Goal: Task Accomplishment & Management: Use online tool/utility

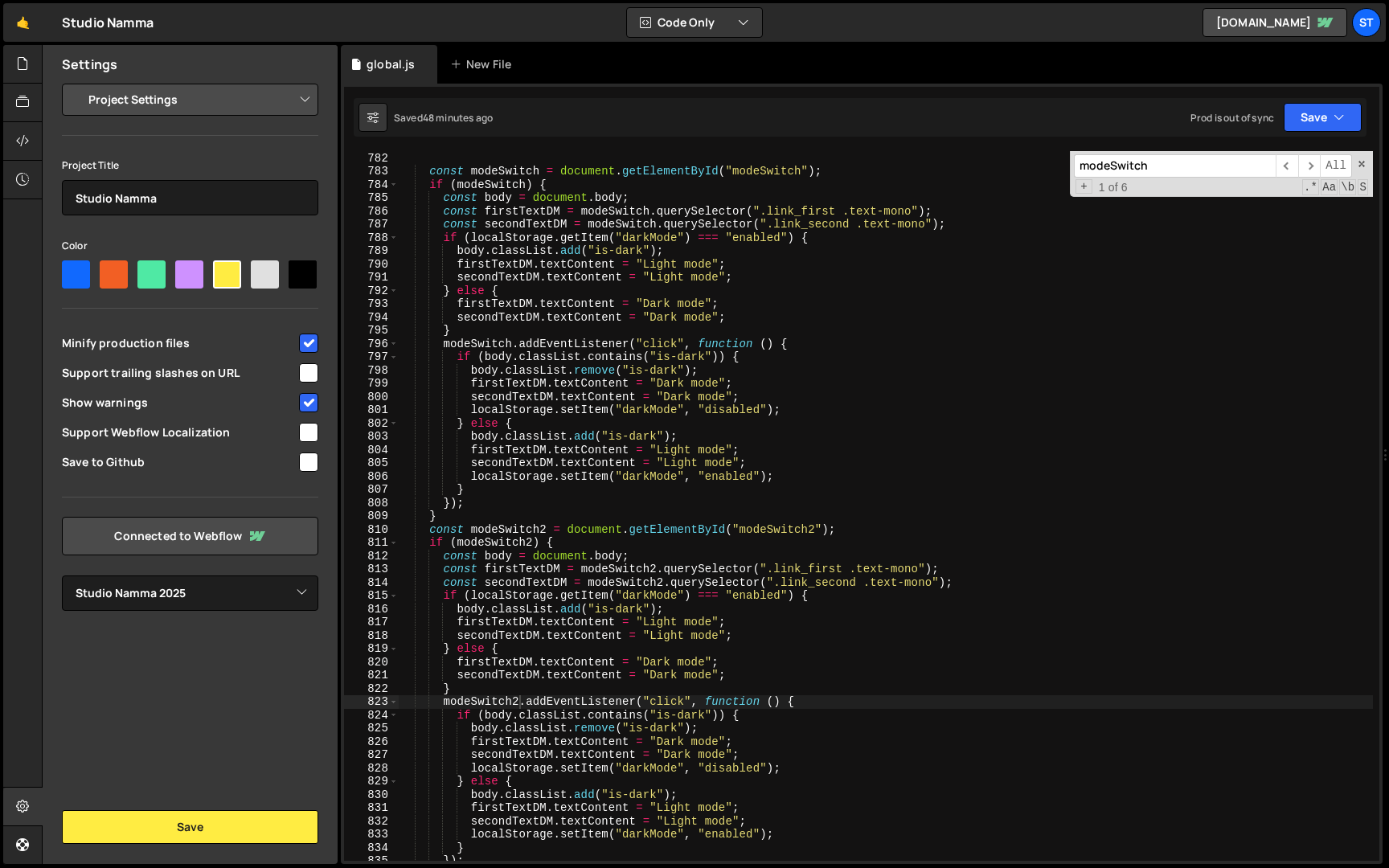
select select "679cb9cacf00799ba4b4c985"
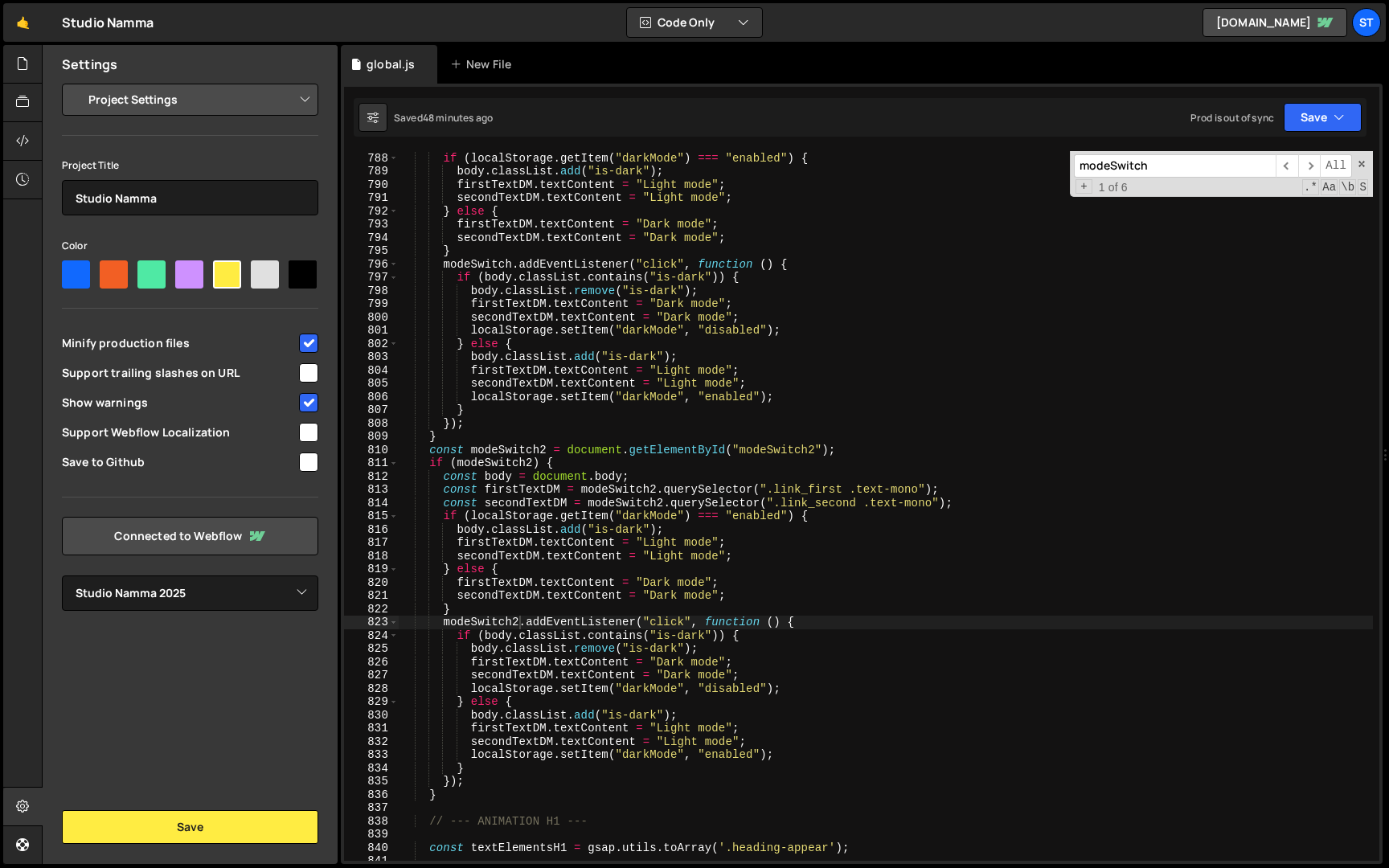
scroll to position [0, 2]
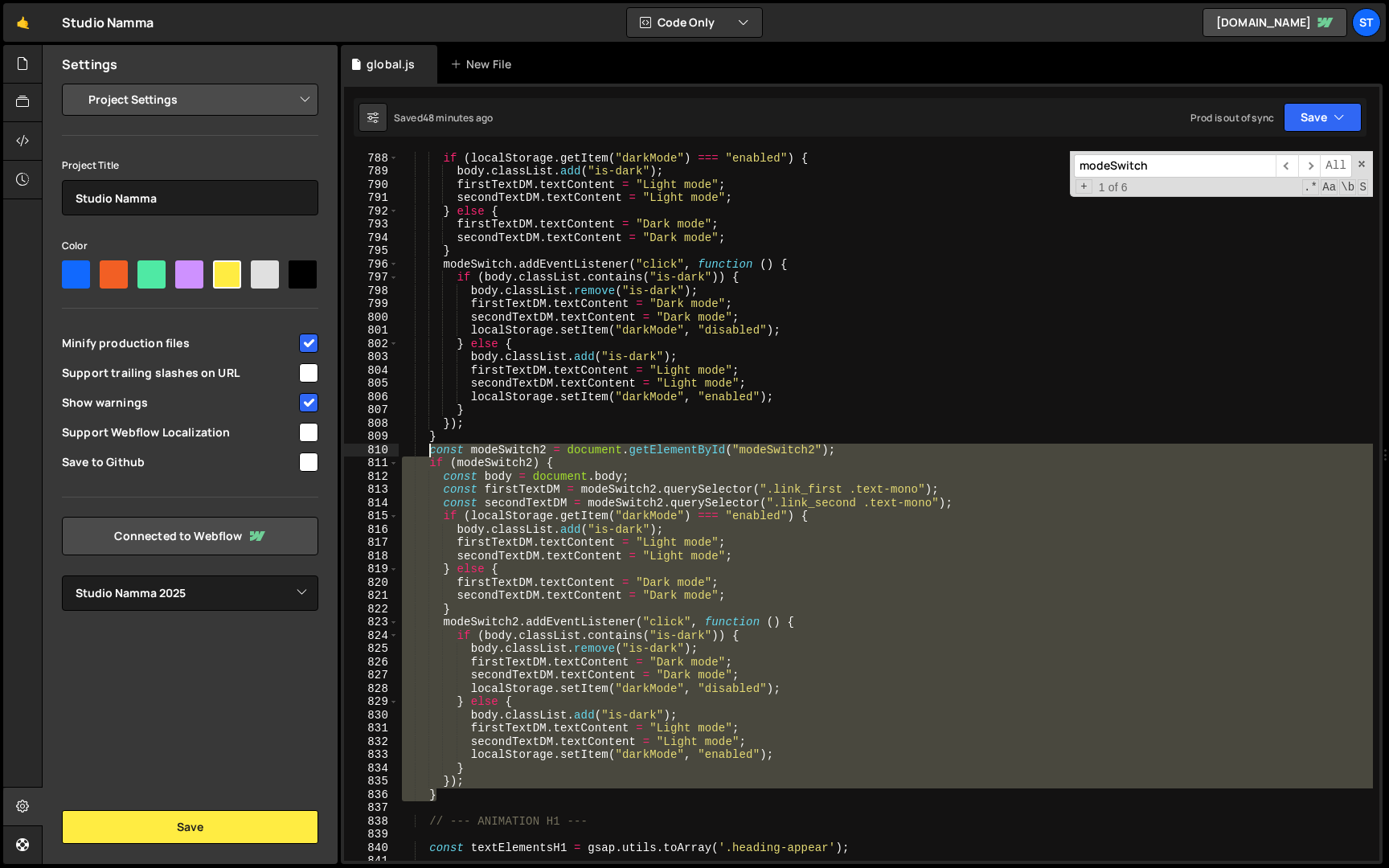
drag, startPoint x: 453, startPoint y: 793, endPoint x: 432, endPoint y: 457, distance: 336.7
click at [432, 457] on div "const secondTextDM = modeSwitch . querySelector ( ".link_second .text-mono" ) ;…" at bounding box center [885, 506] width 975 height 736
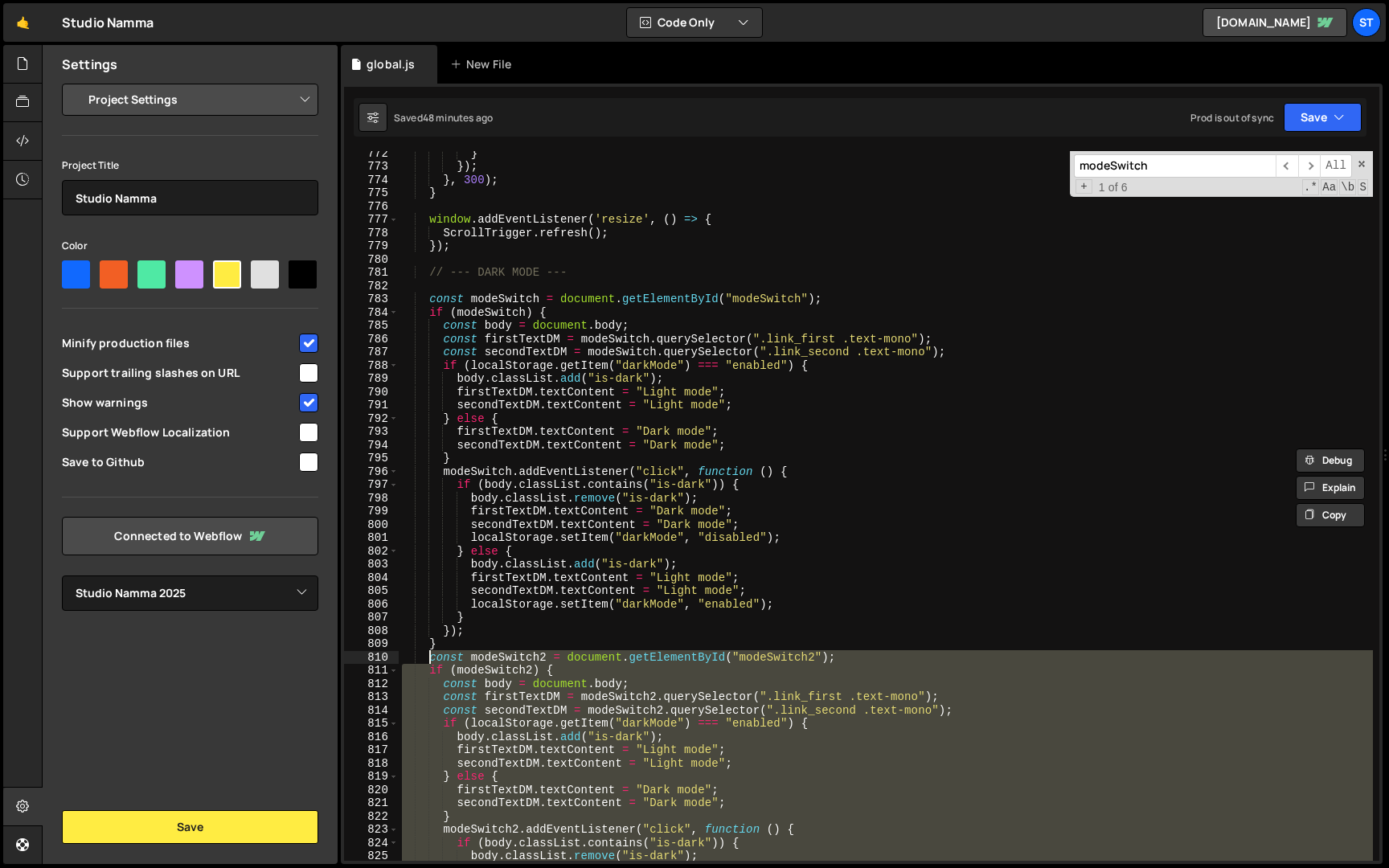
scroll to position [9674, 0]
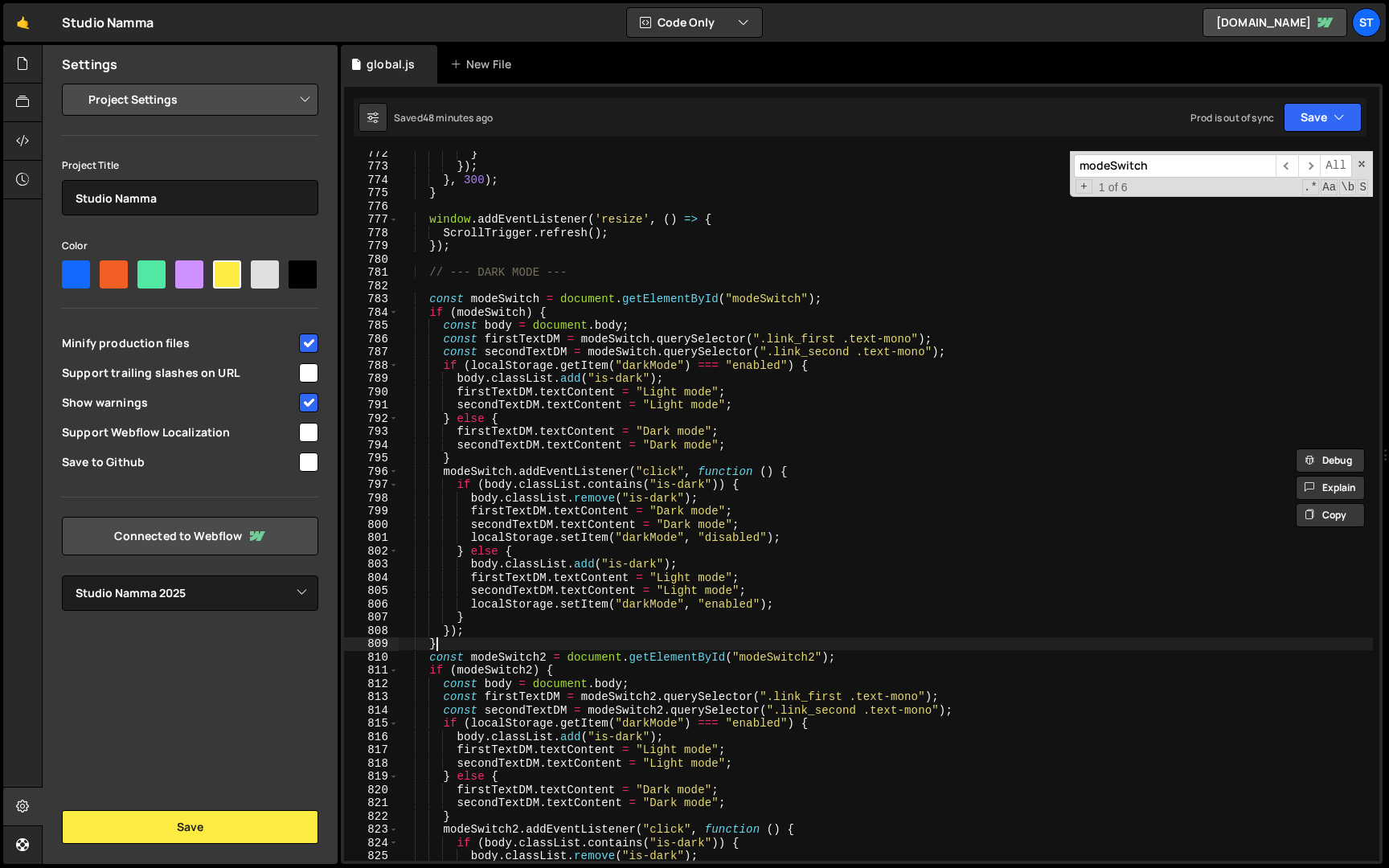
click at [479, 646] on div "} }) ; } , 300 ) ; } window . addEventListener ( 'resize' , ( ) => { ScrollTrig…" at bounding box center [885, 513] width 975 height 736
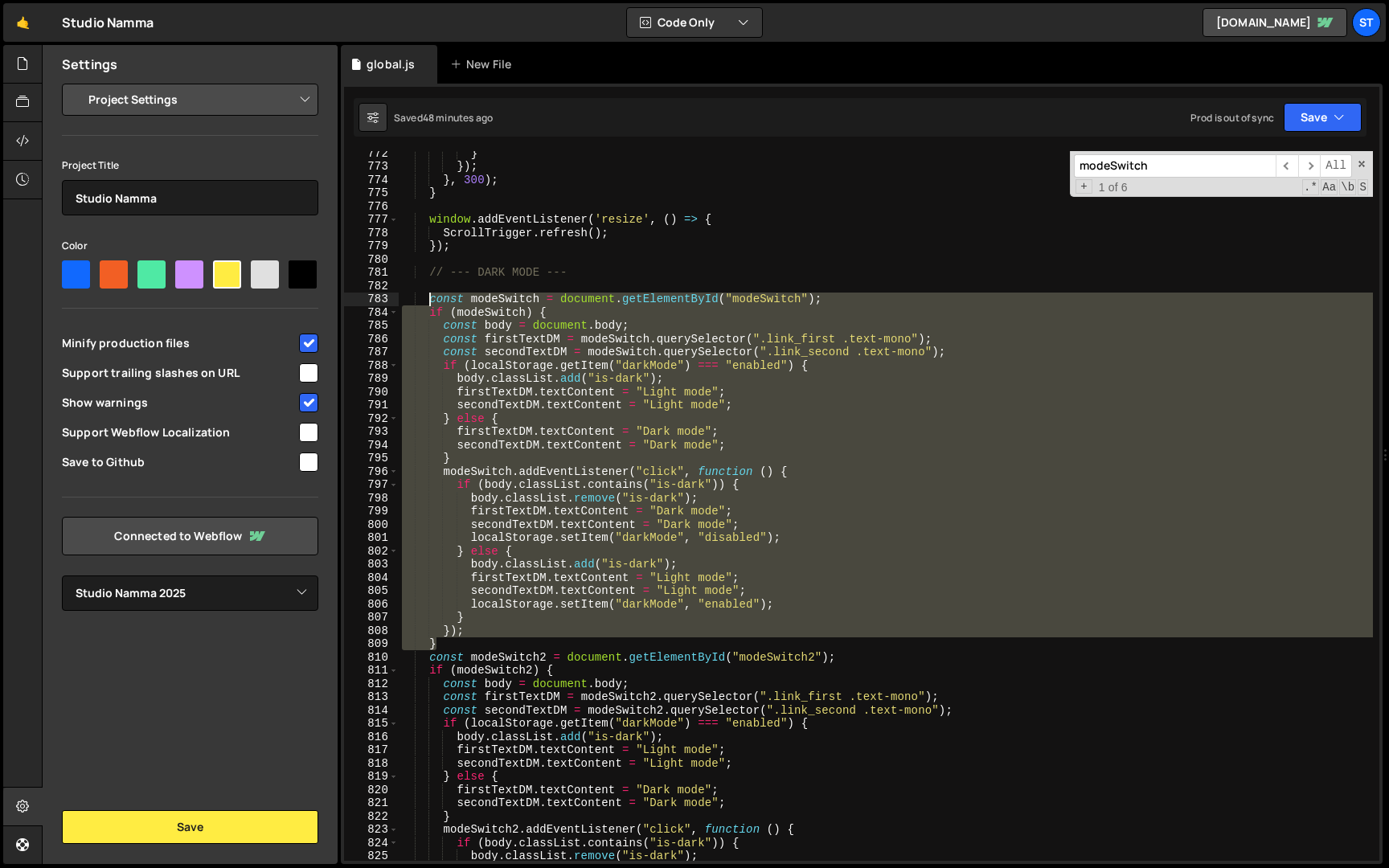
drag, startPoint x: 479, startPoint y: 646, endPoint x: 431, endPoint y: 302, distance: 347.3
click at [431, 302] on div "} }) ; } , 300 ) ; } window . addEventListener ( 'resize' , ( ) => { ScrollTrig…" at bounding box center [885, 513] width 975 height 736
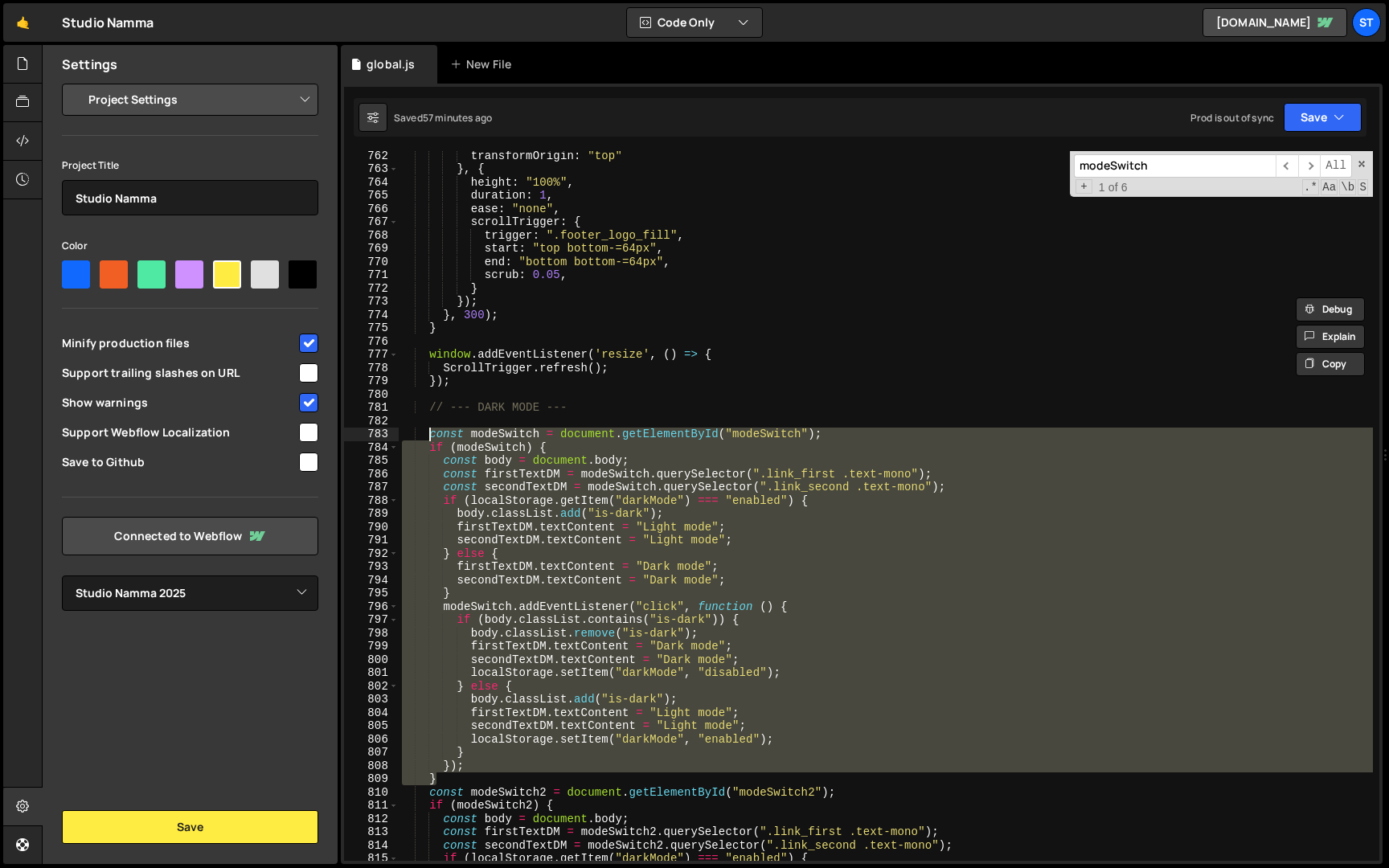
scroll to position [9544, 0]
click at [430, 411] on div "transformOrigin : "top" } , { height : "100%" , duration : 1 , ease : "none" , …" at bounding box center [885, 518] width 975 height 736
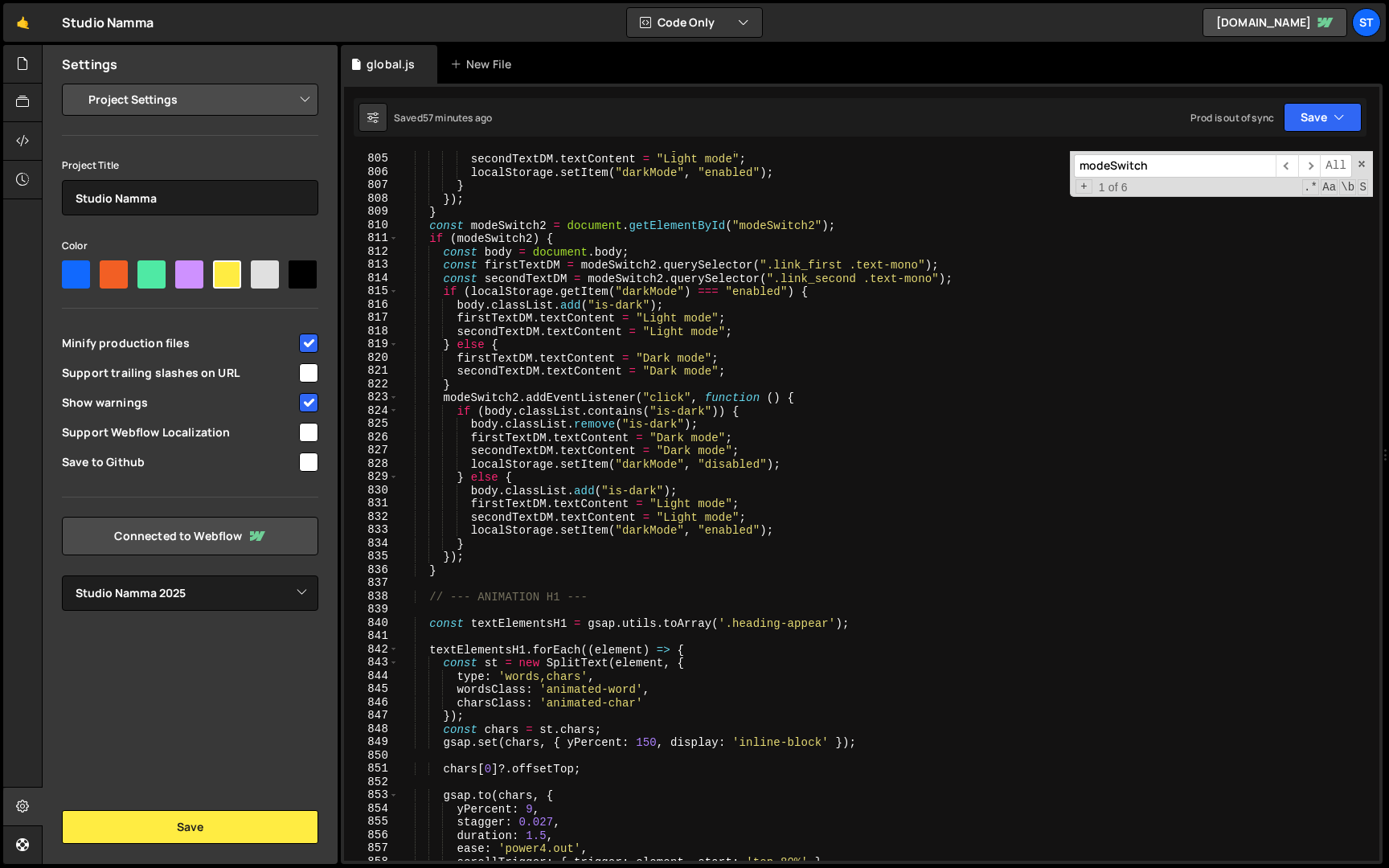
scroll to position [10082, 0]
click at [453, 570] on div "firstTextDM . textContent = "Light mode" ; secondTextDM . textContent = "Light …" at bounding box center [885, 506] width 975 height 736
type textarea "}); }"
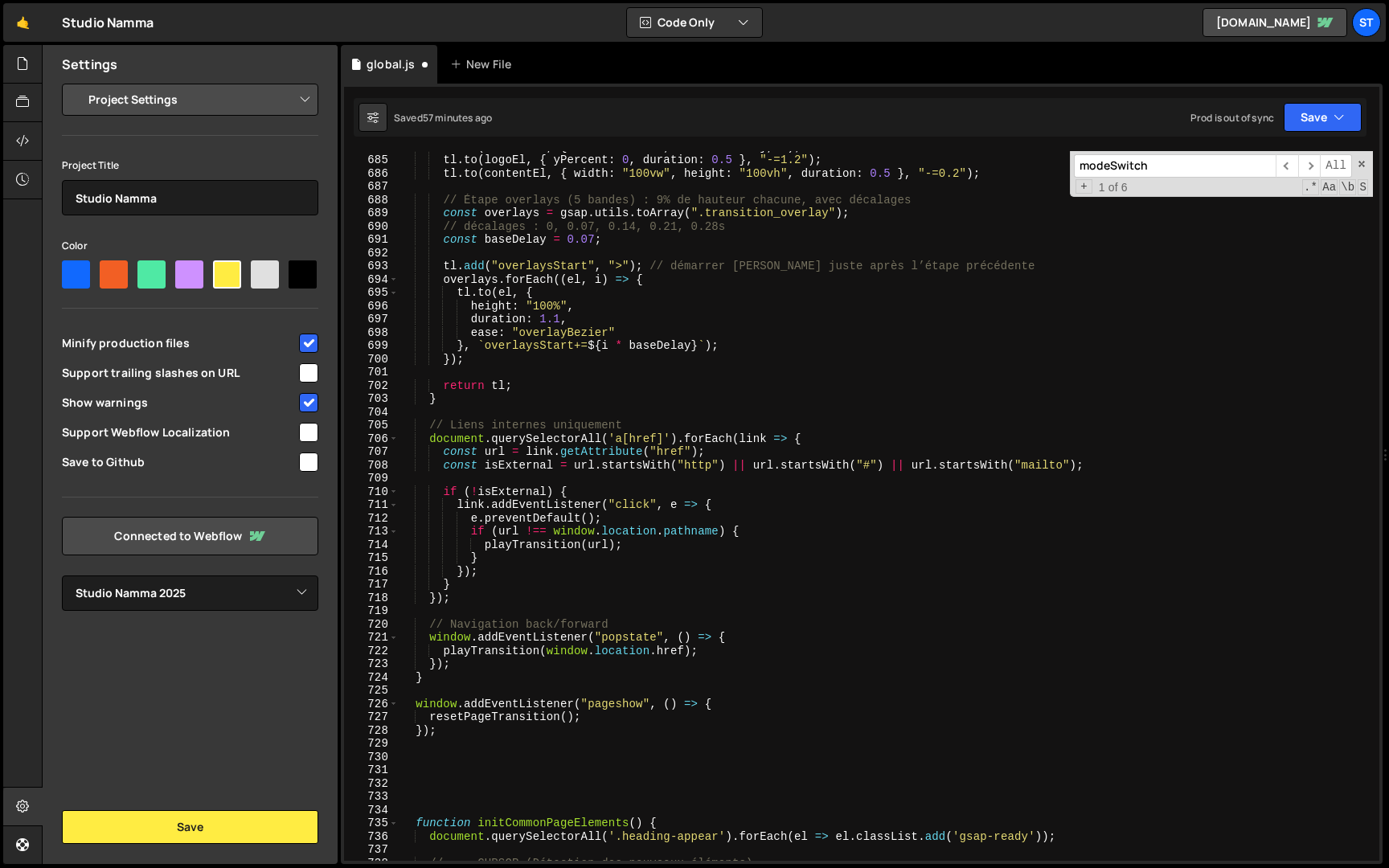
scroll to position [8841, 0]
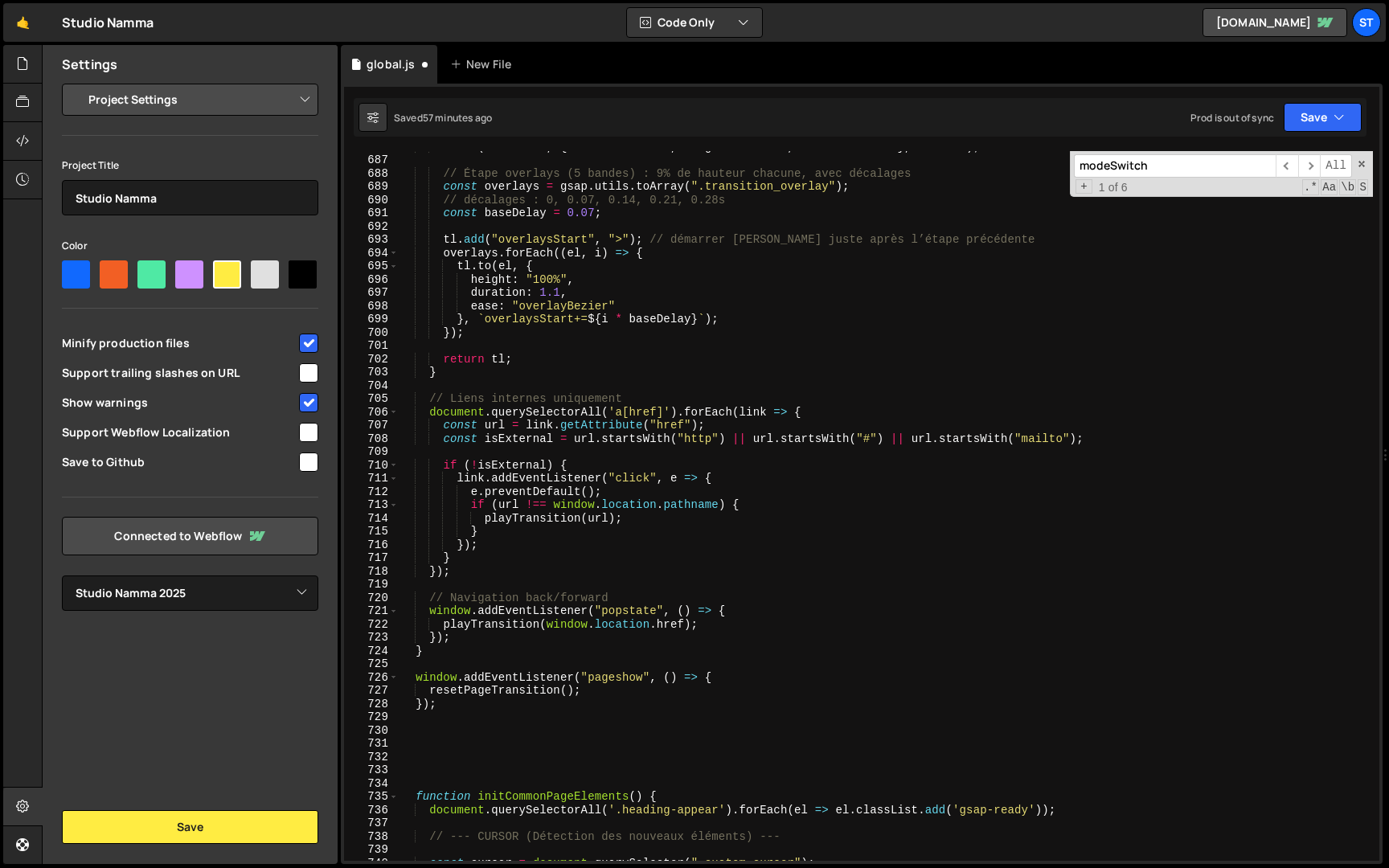
click at [447, 706] on div "tl . to ( contentEl , { width : "100vw" , height : "100vh" , duration : 0.5 } ,…" at bounding box center [885, 507] width 975 height 736
type textarea "});"
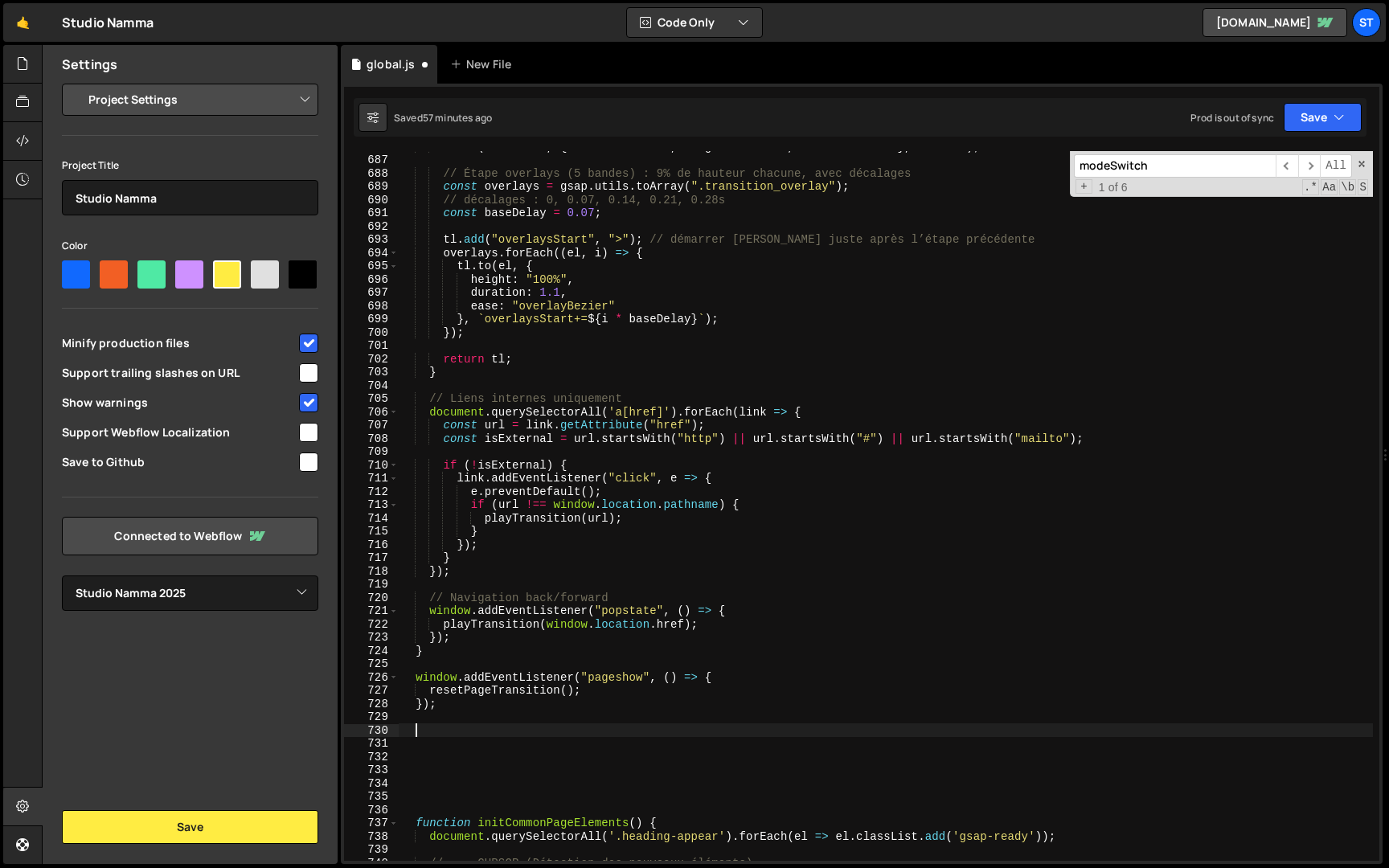
paste textarea "}"
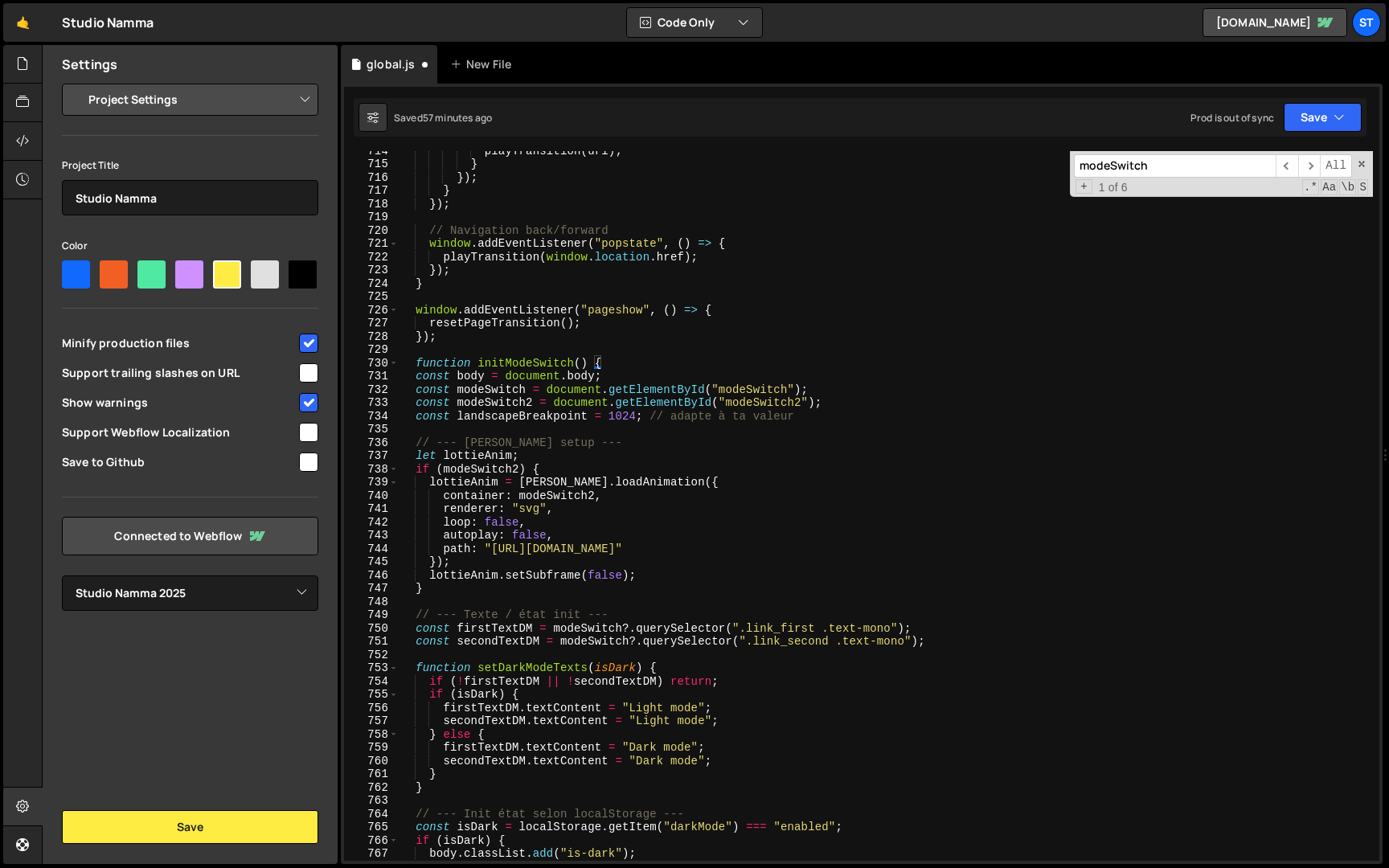
scroll to position [8734, 0]
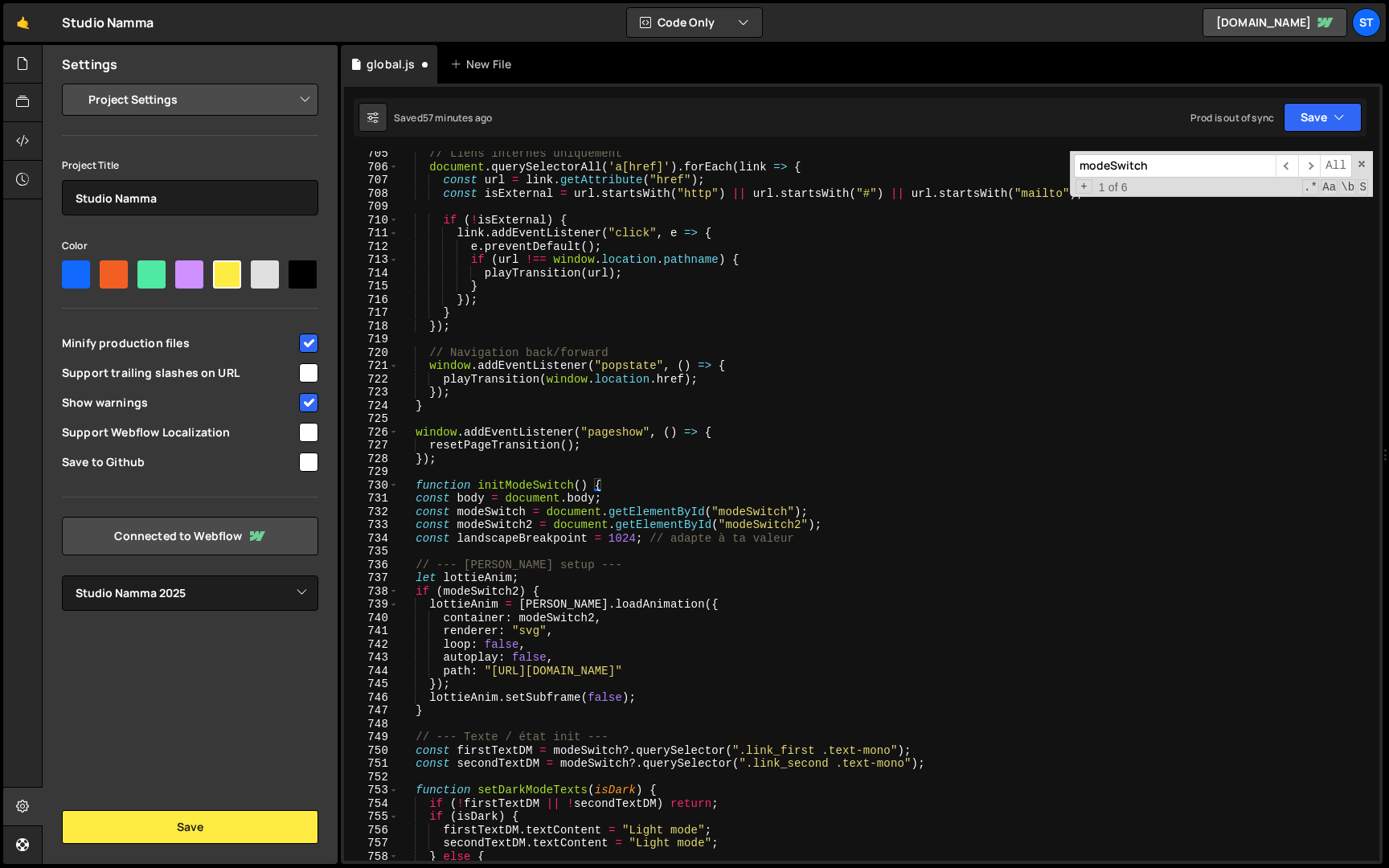
click at [505, 504] on div "// Liens internes uniquement document . querySelectorAll ( 'a[href]' ) . forEac…" at bounding box center [885, 514] width 975 height 736
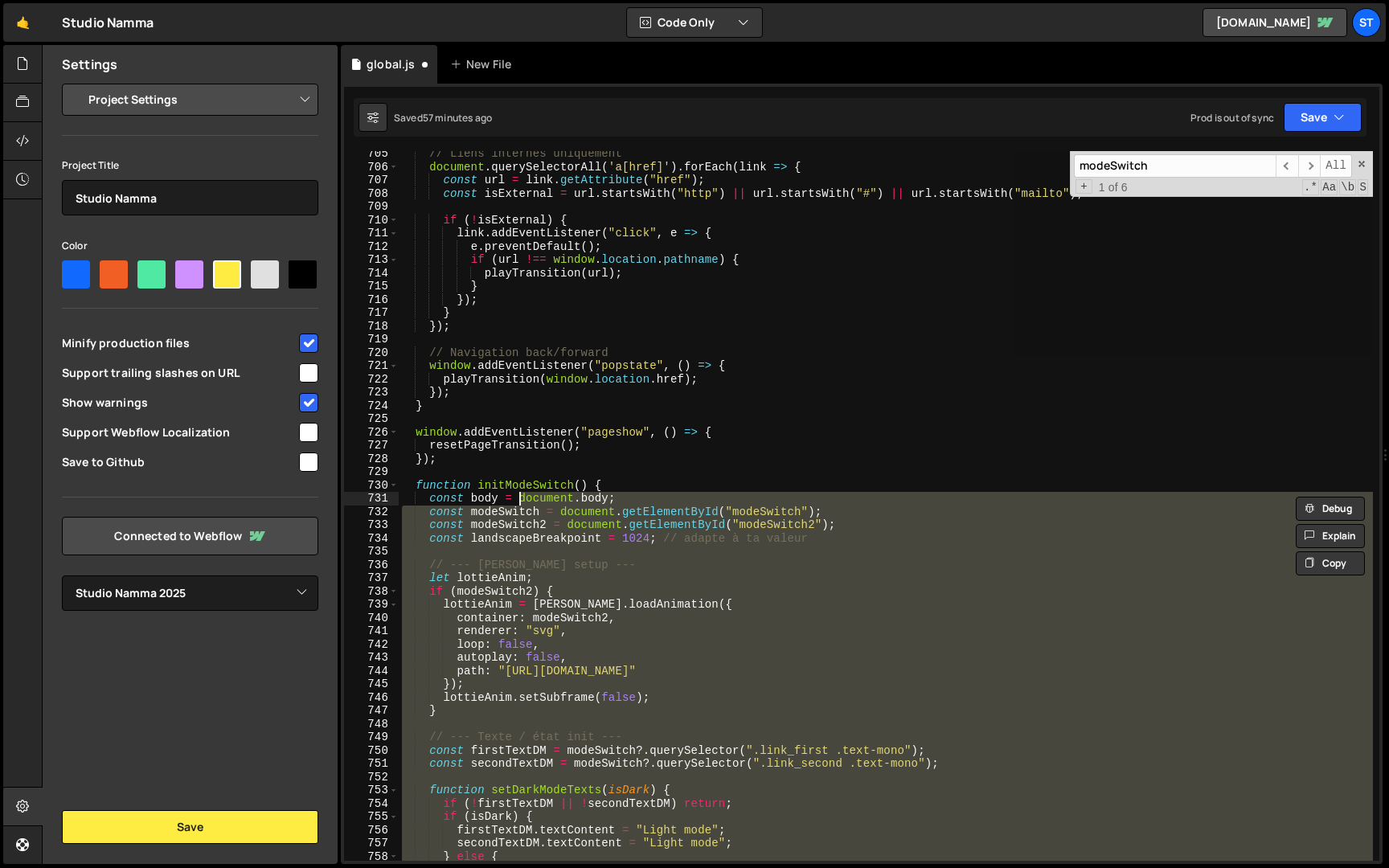
click at [473, 511] on div "// Liens internes uniquement document . querySelectorAll ( 'a[href]' ) . forEac…" at bounding box center [885, 506] width 975 height 710
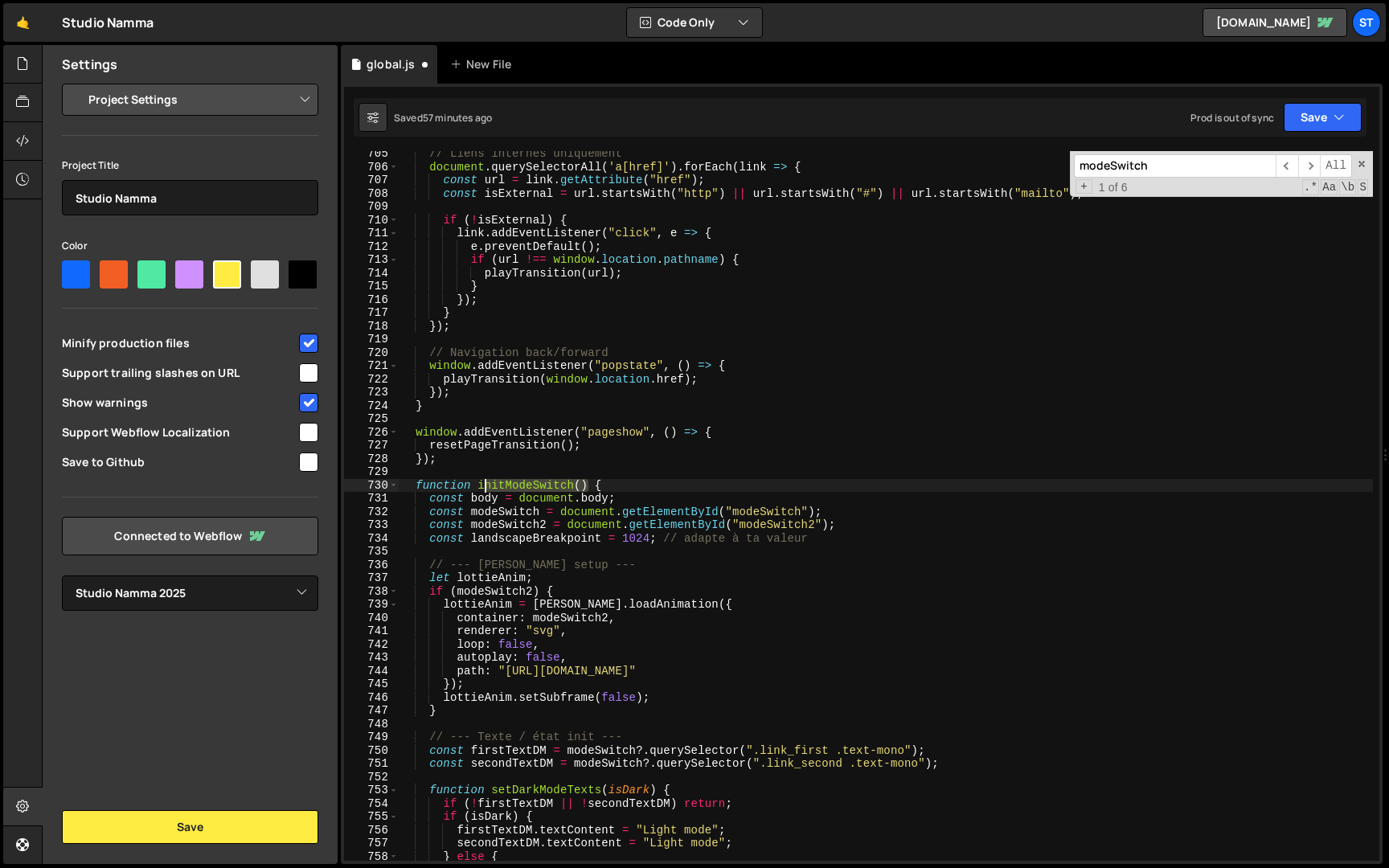
drag, startPoint x: 590, startPoint y: 485, endPoint x: 483, endPoint y: 487, distance: 107.0
click at [483, 487] on div "// Liens internes uniquement document . querySelectorAll ( 'a[href]' ) . forEac…" at bounding box center [885, 514] width 975 height 736
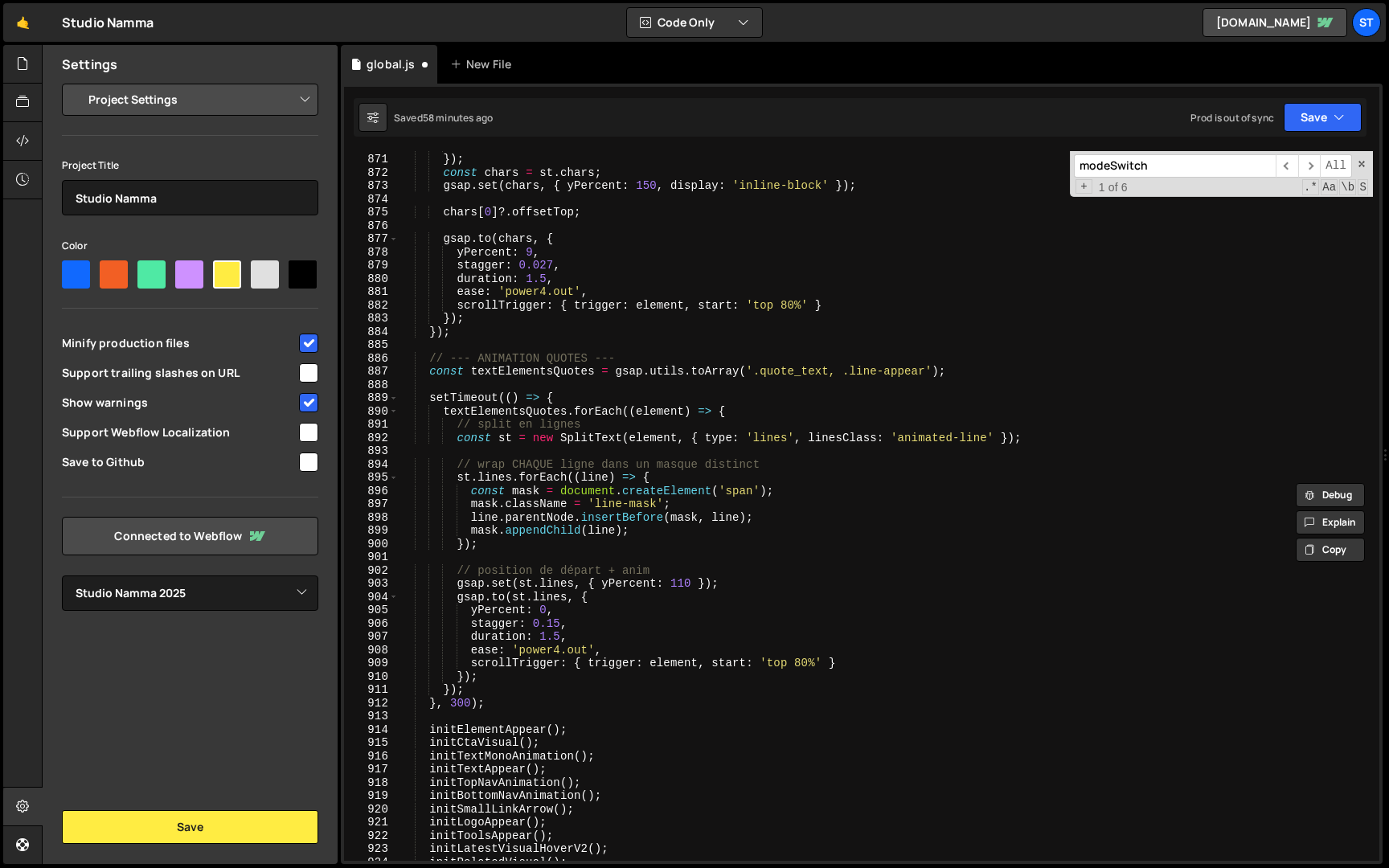
scroll to position [11049, 0]
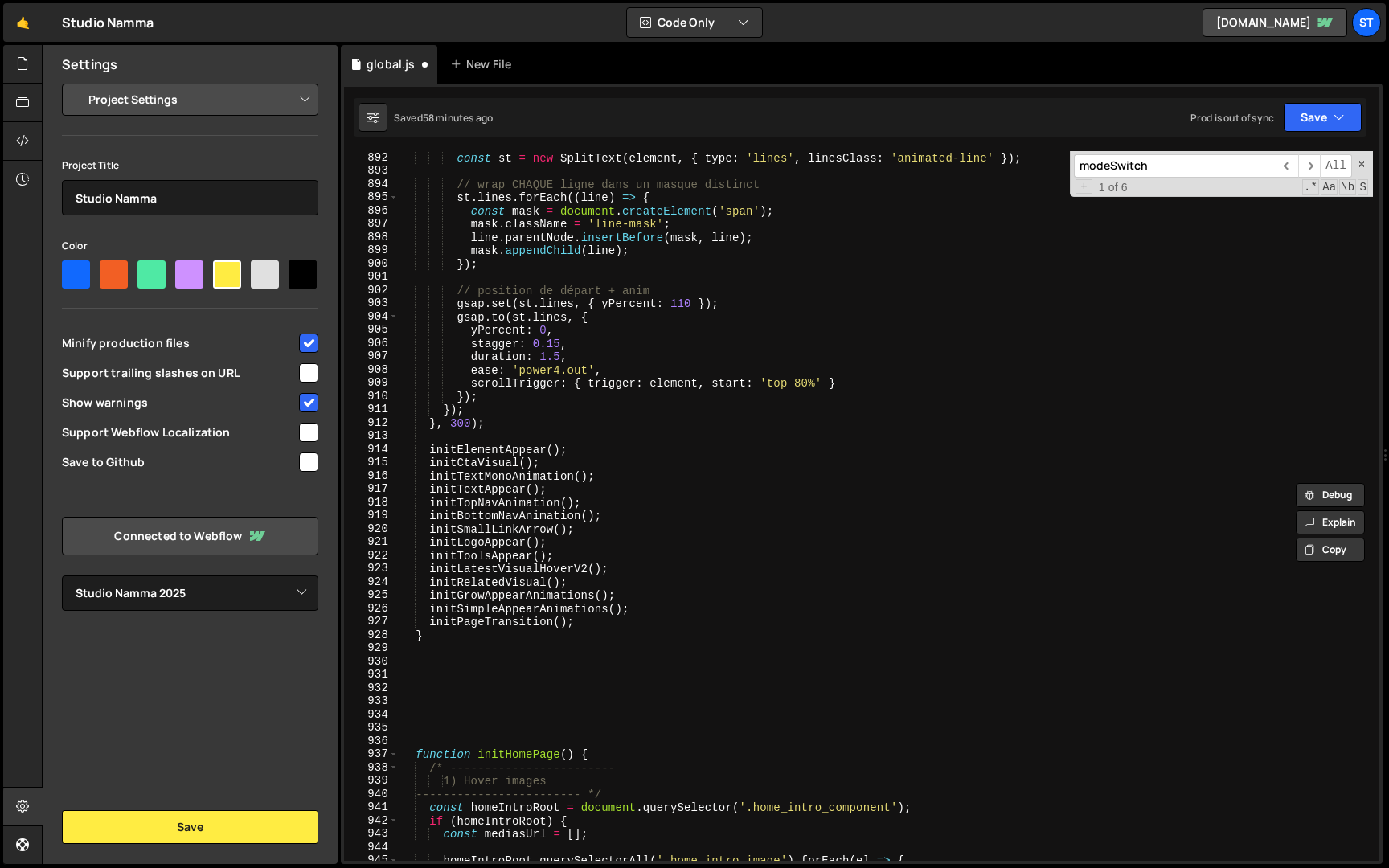
click at [596, 623] on div "const st = new SplitText ( element , { type : 'lines' , linesClass : 'animated-…" at bounding box center [885, 518] width 975 height 736
type textarea "initPageTransition();"
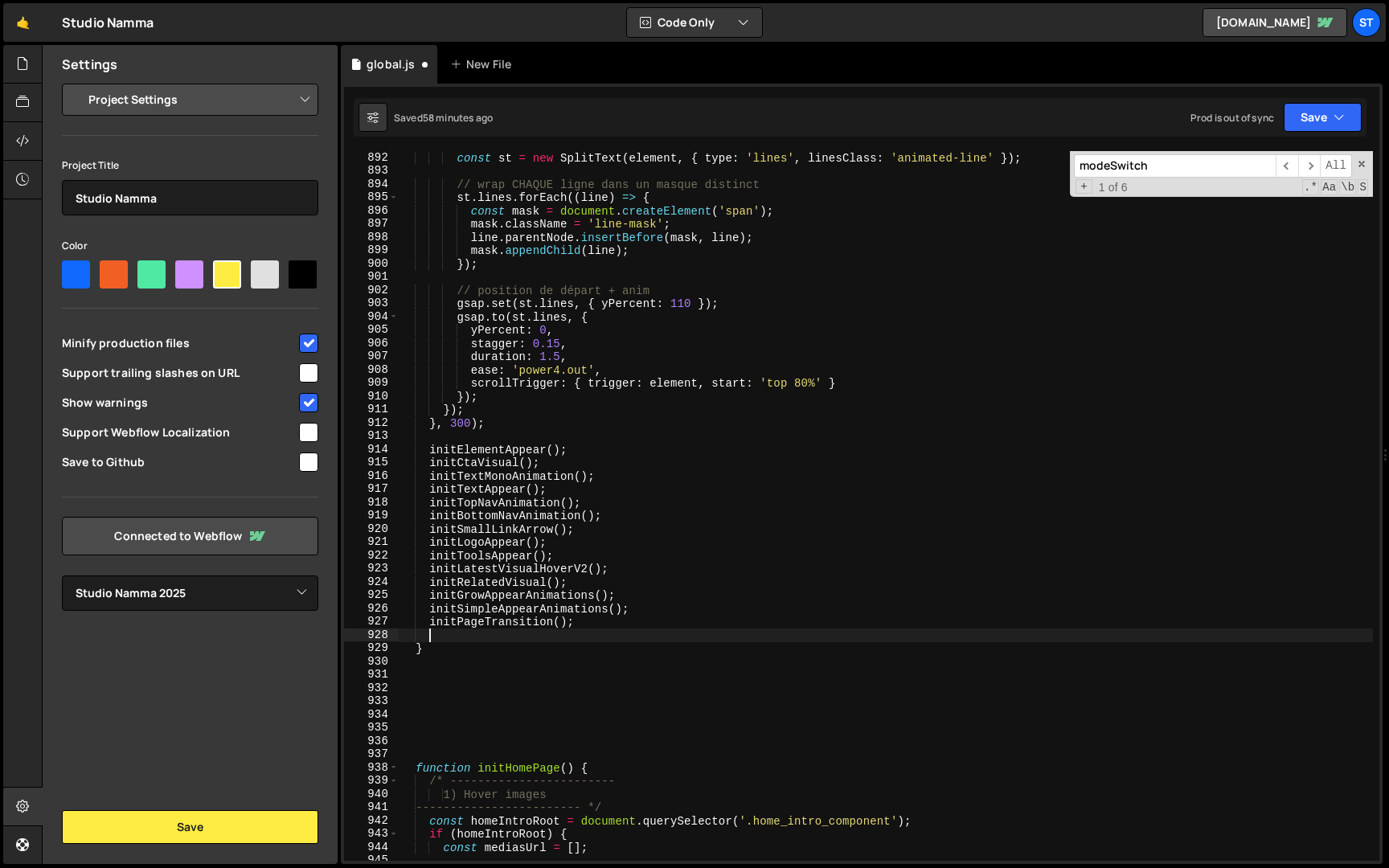
scroll to position [0, 1]
paste textarea "initModeSwitch()"
click at [1319, 116] on button "Save" at bounding box center [1322, 117] width 78 height 29
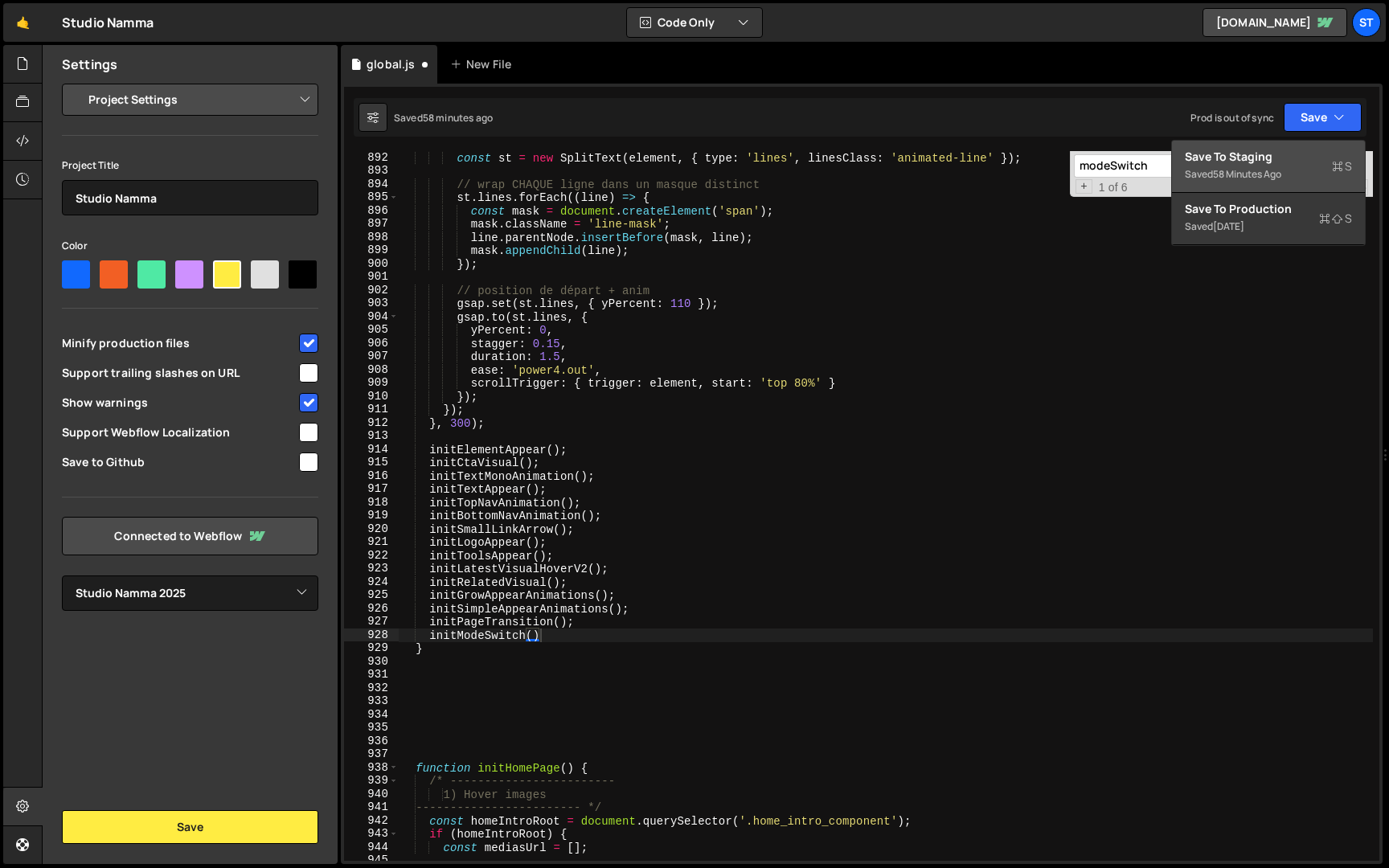
click at [1257, 158] on div "Save to Staging S" at bounding box center [1269, 157] width 167 height 16
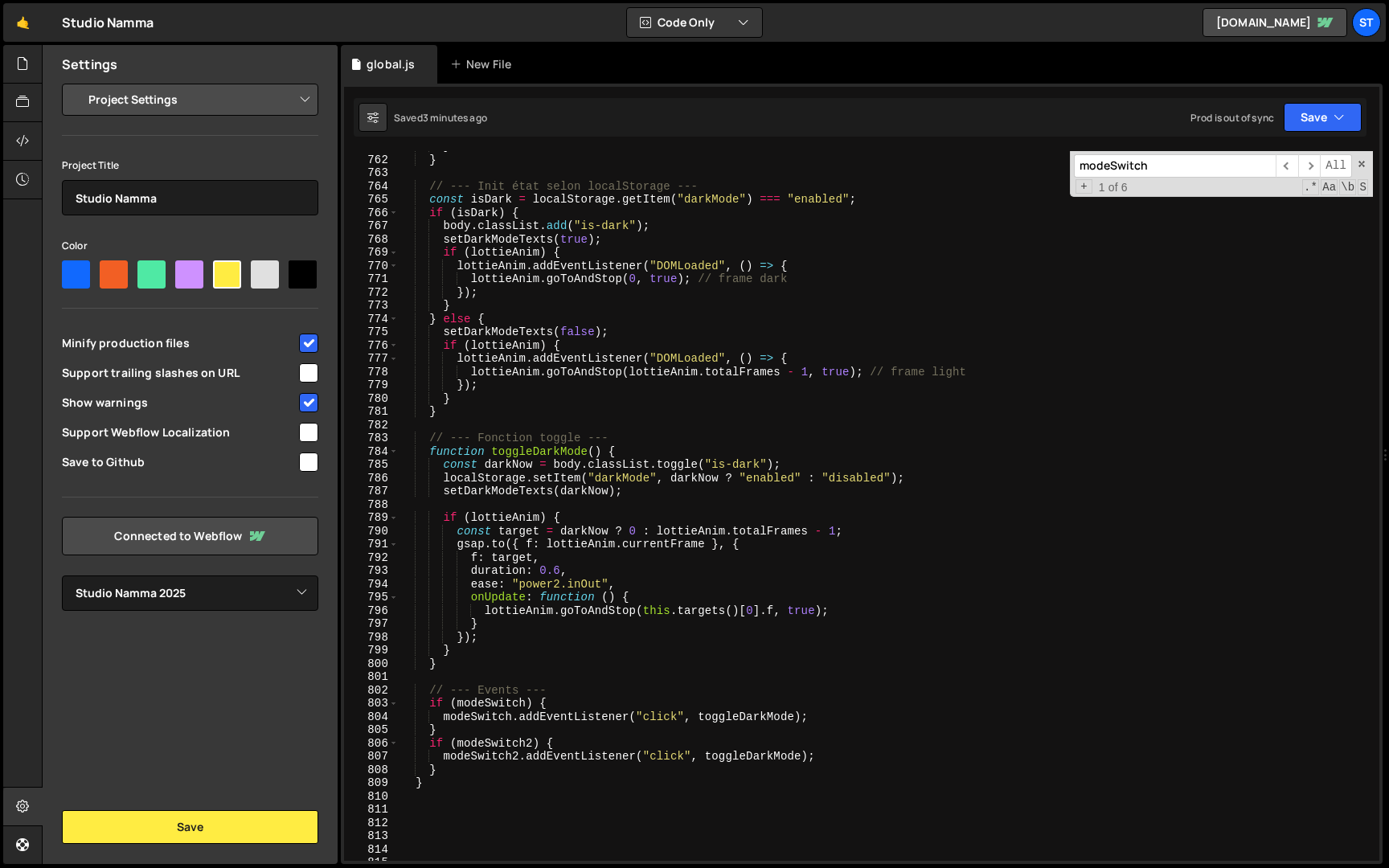
scroll to position [9728, 0]
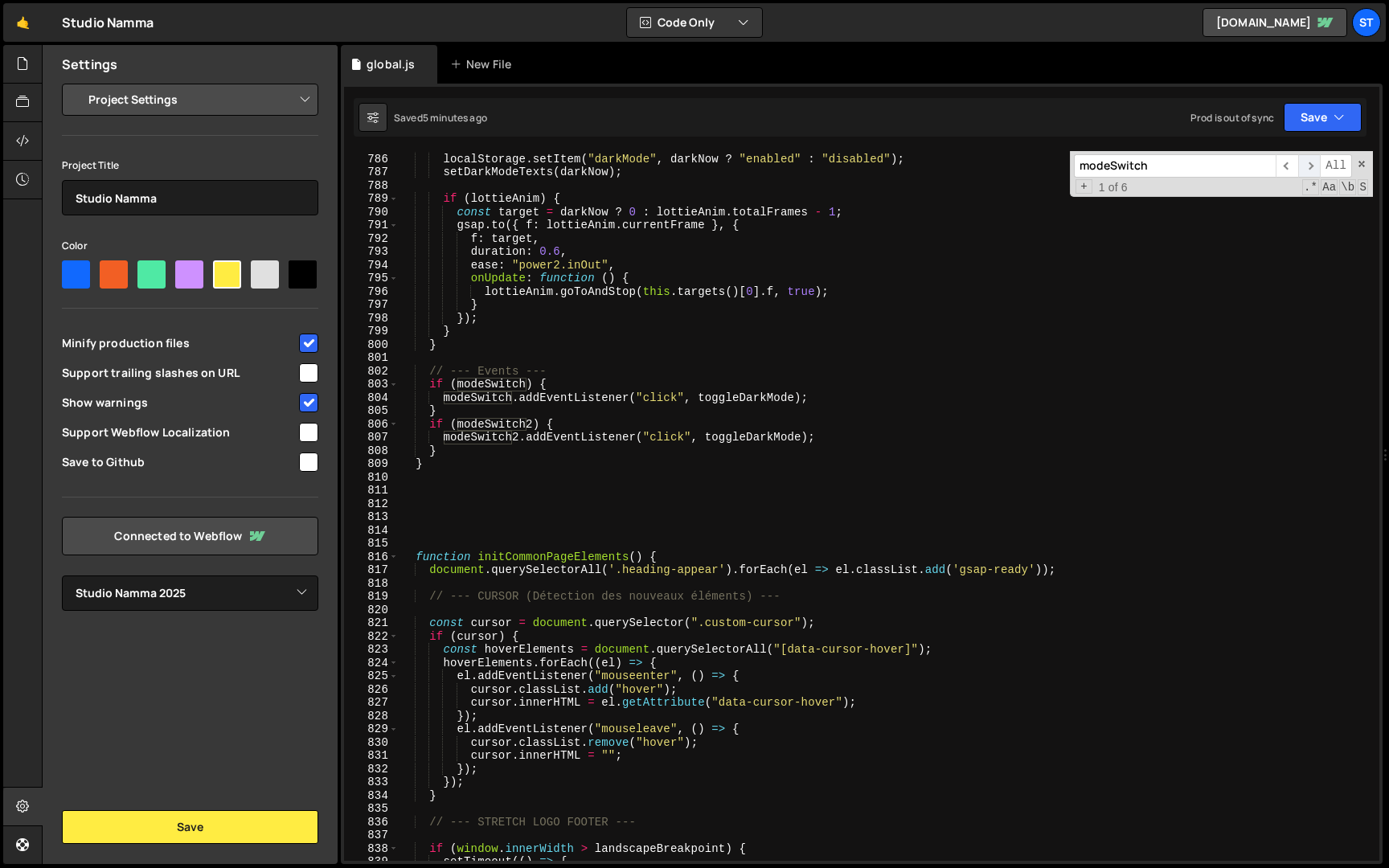
click at [1312, 163] on span "​" at bounding box center [1310, 165] width 23 height 23
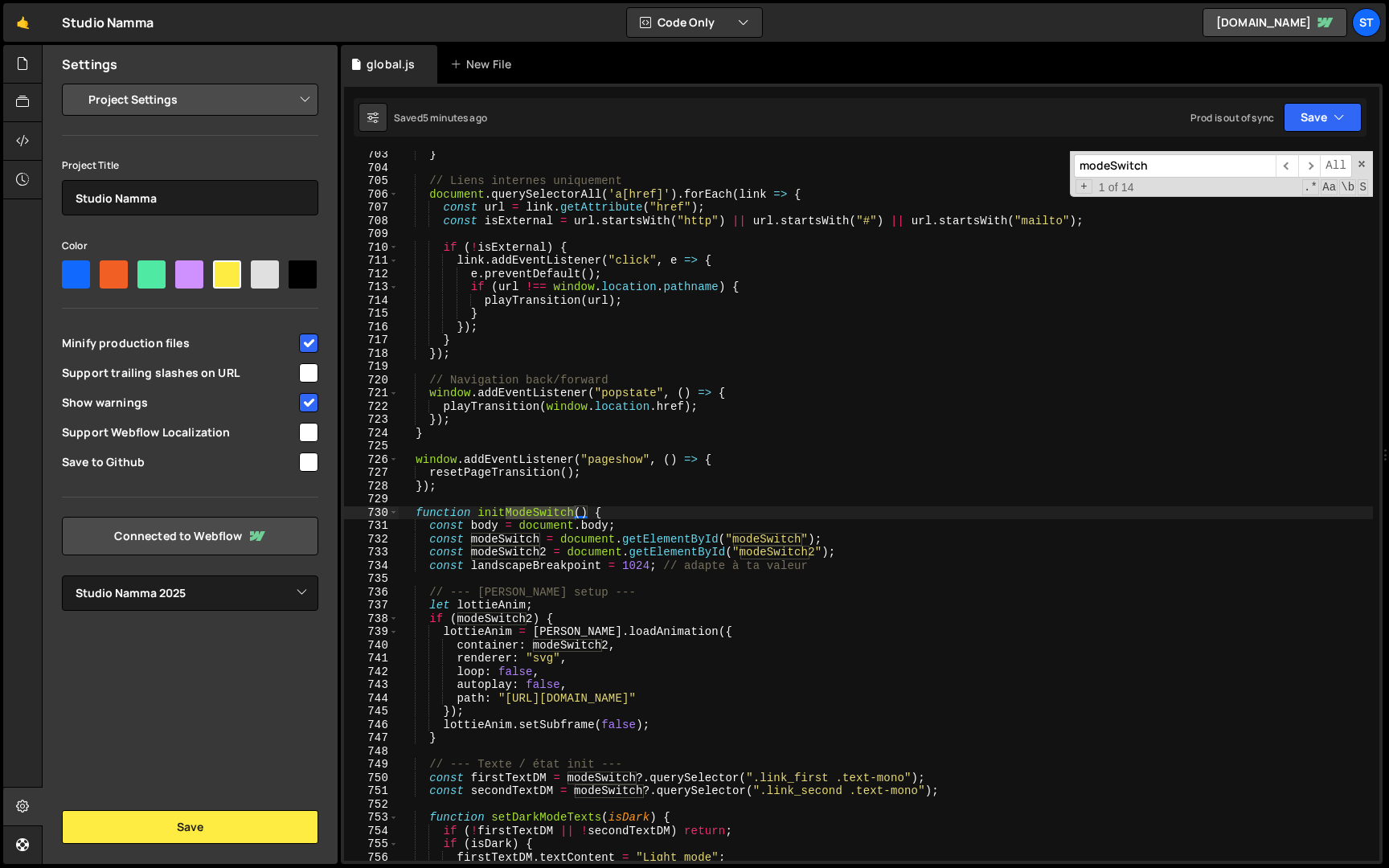
type textarea "});"
click at [447, 489] on div "} // Liens internes uniquement document . querySelectorAll ( 'a[href]' ) . forE…" at bounding box center [885, 515] width 975 height 736
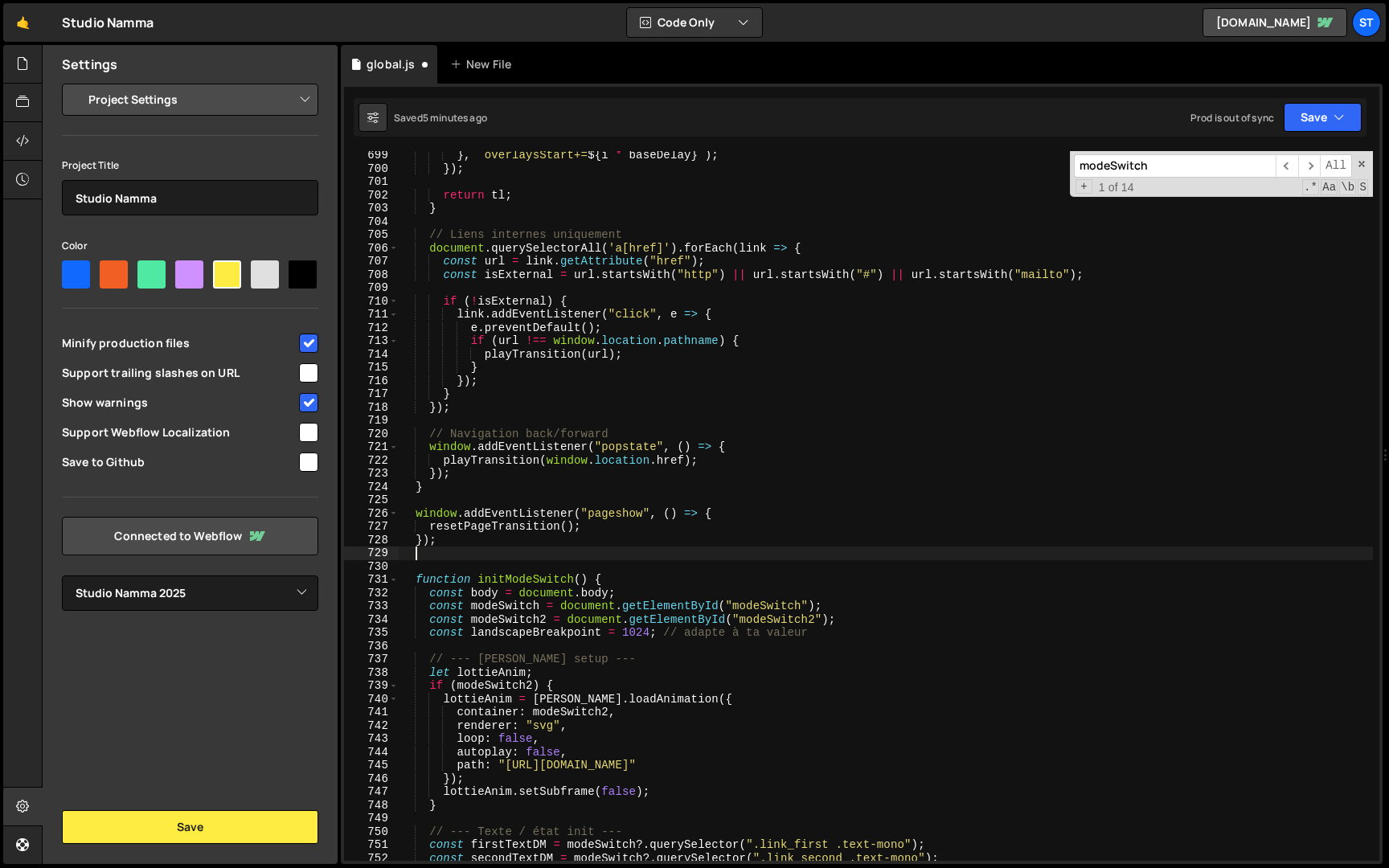
scroll to position [8712, 0]
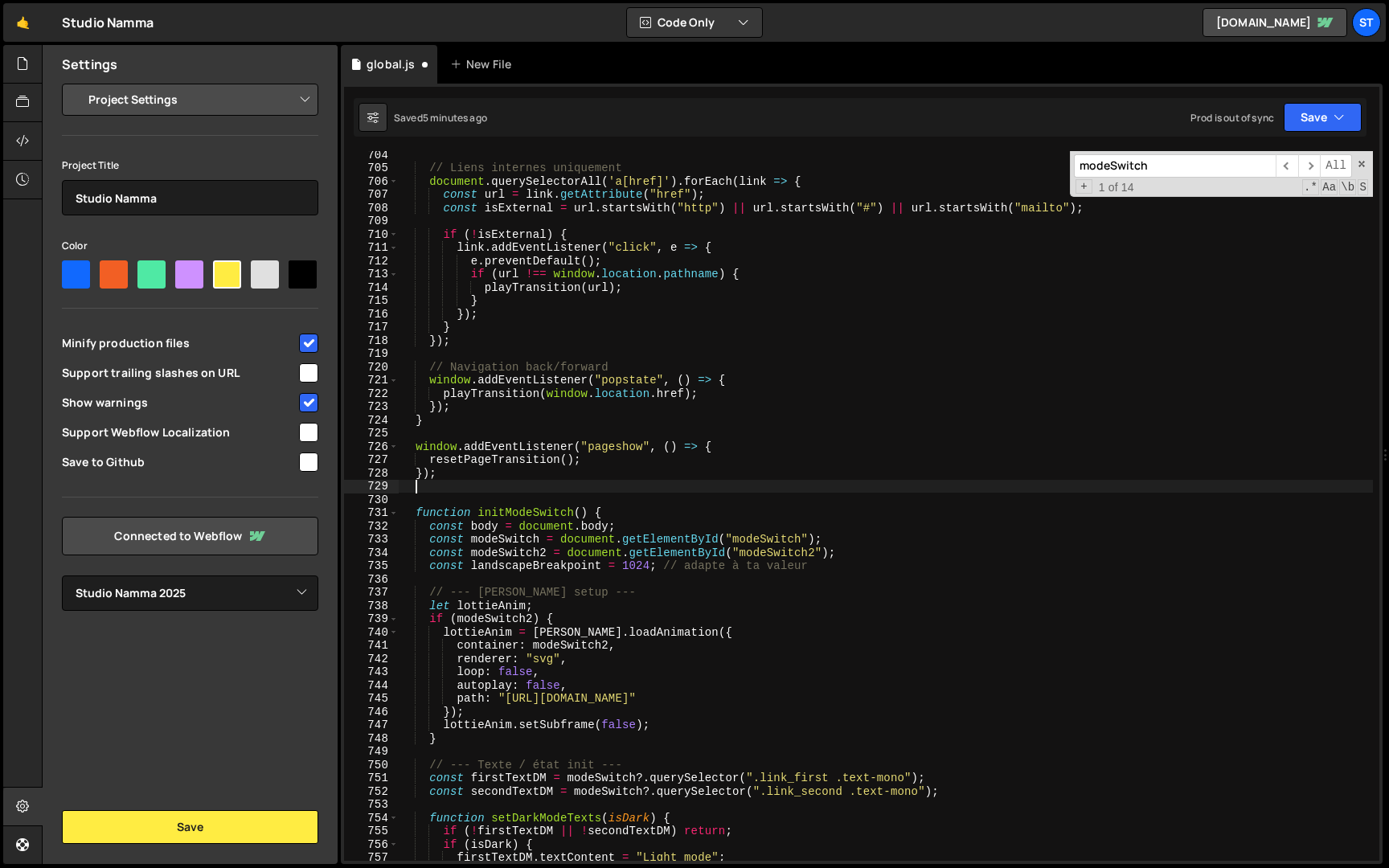
click at [417, 516] on div "// Liens internes uniquement document . querySelectorAll ( 'a[href]' ) . forEac…" at bounding box center [885, 515] width 975 height 736
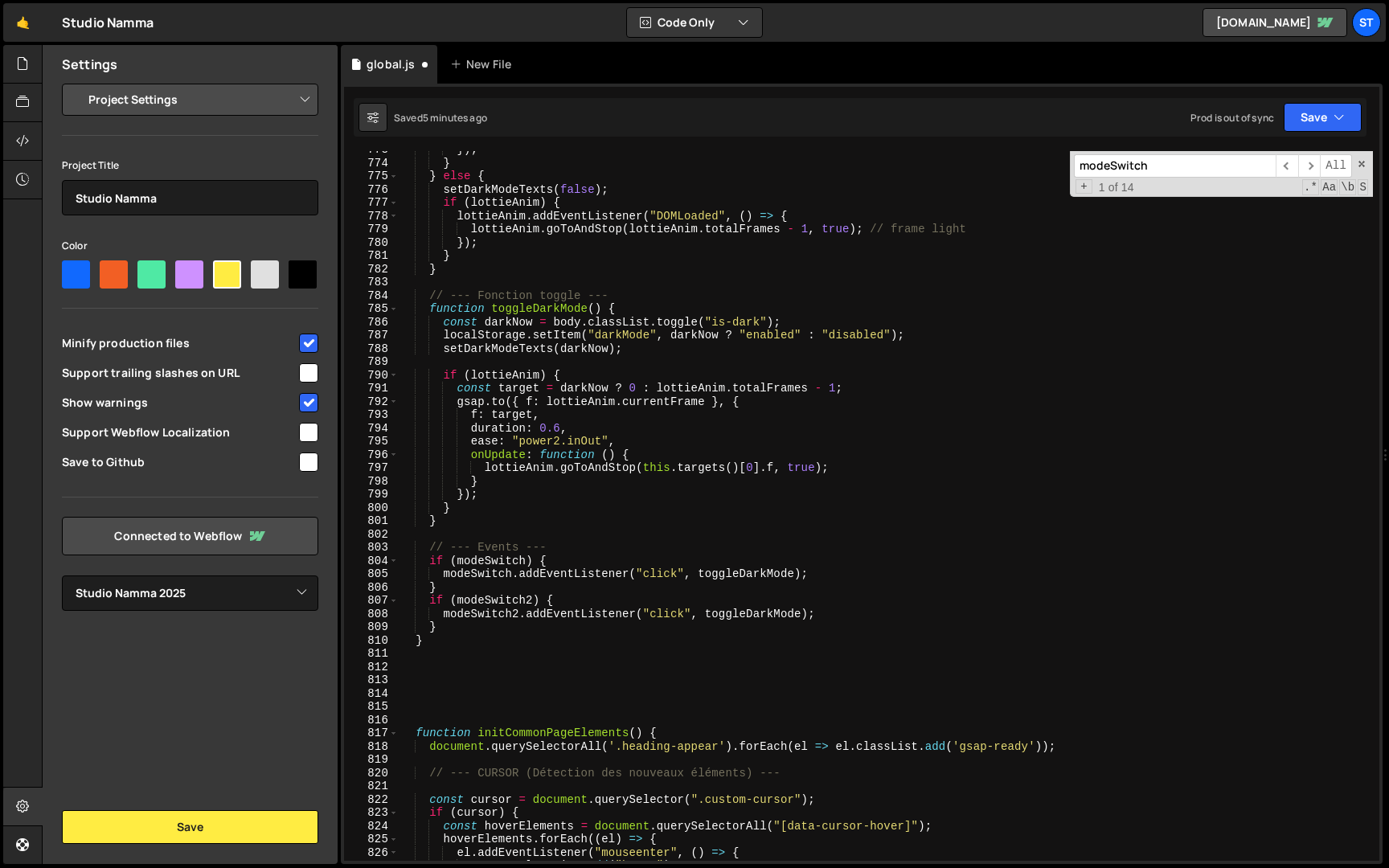
scroll to position [9620, 0]
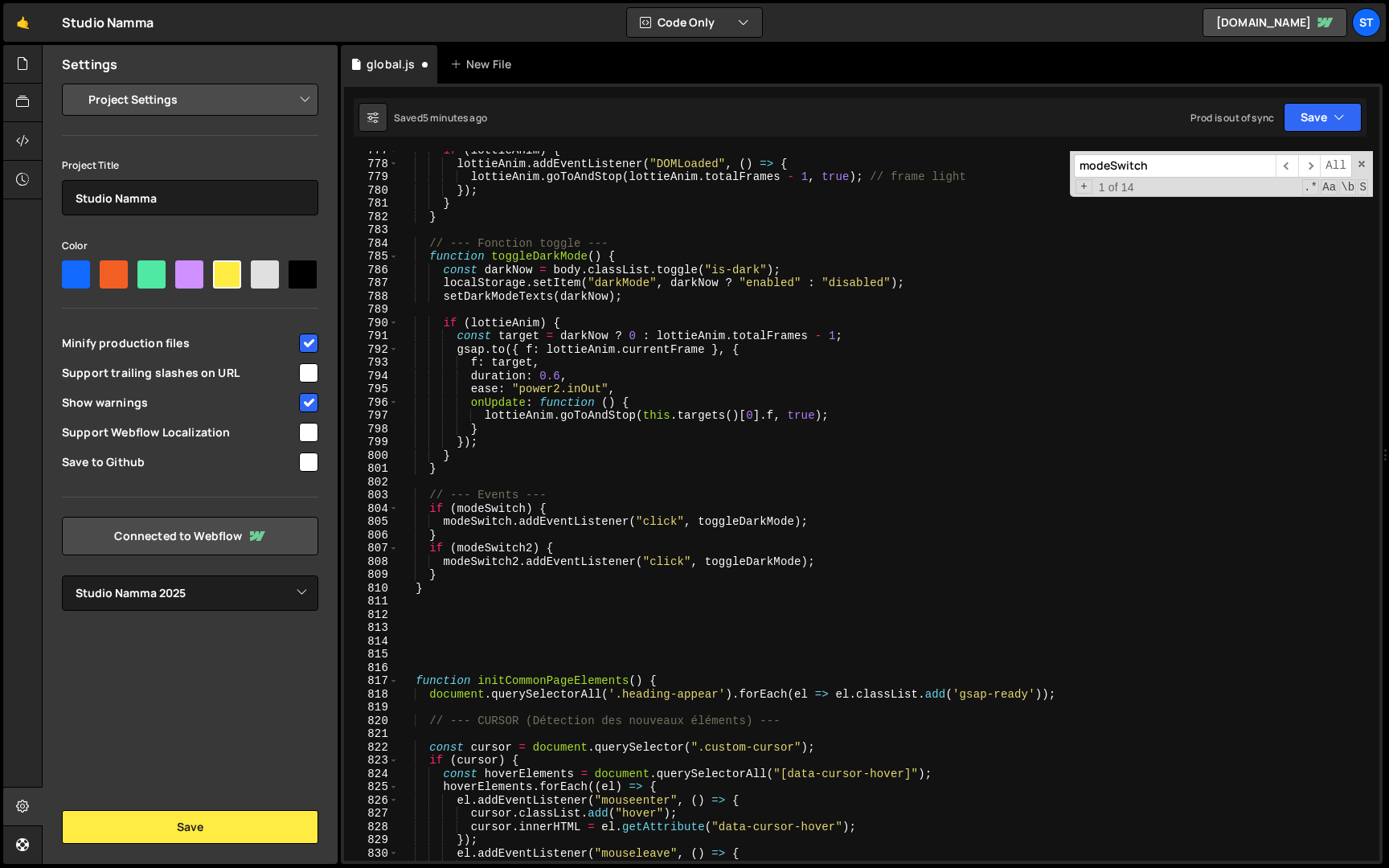
click at [436, 590] on div "if ( lottieAnim ) { lottieAnim . addEventListener ( "DOMLoaded" , ( ) => { lott…" at bounding box center [885, 511] width 975 height 736
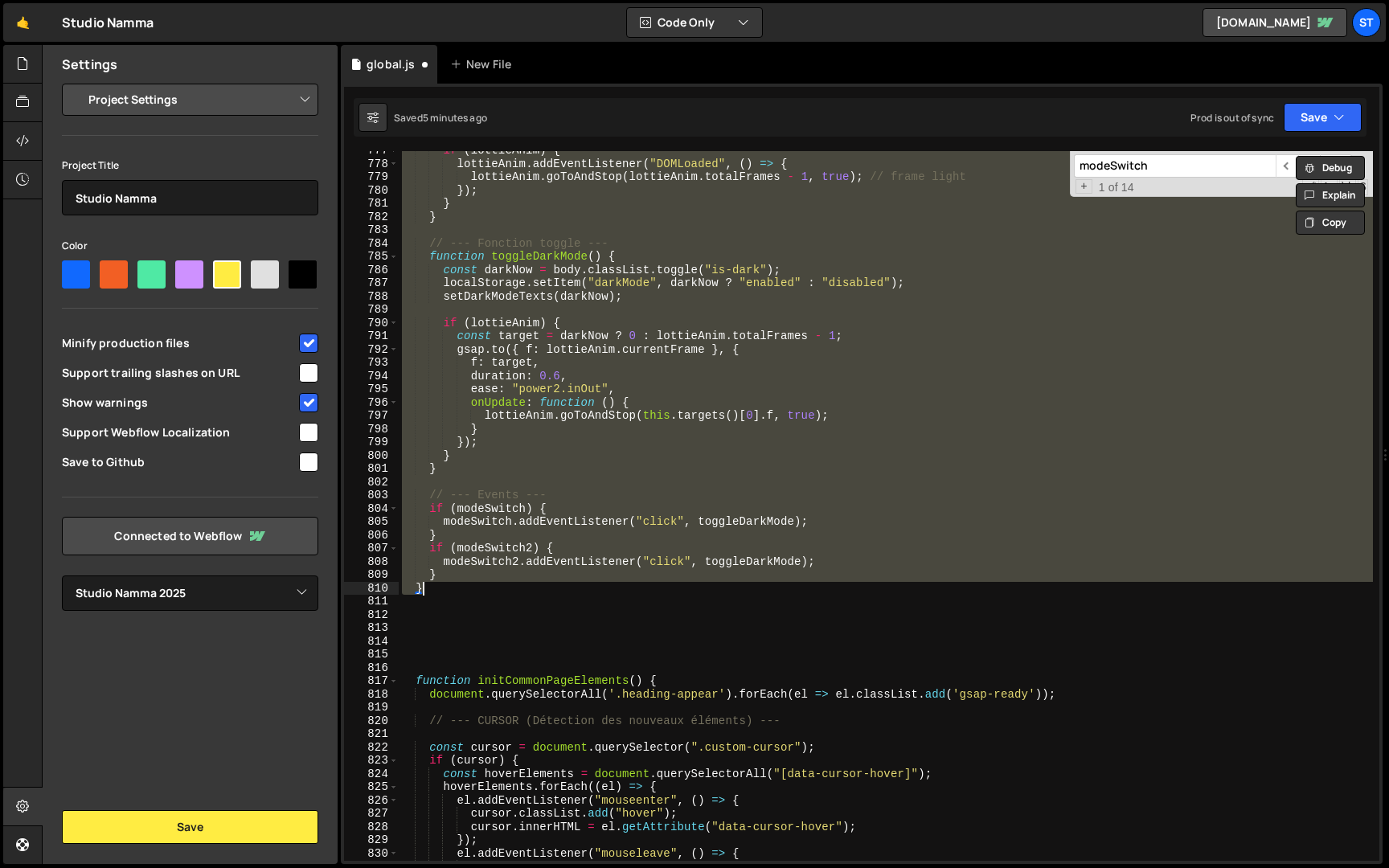
paste textarea
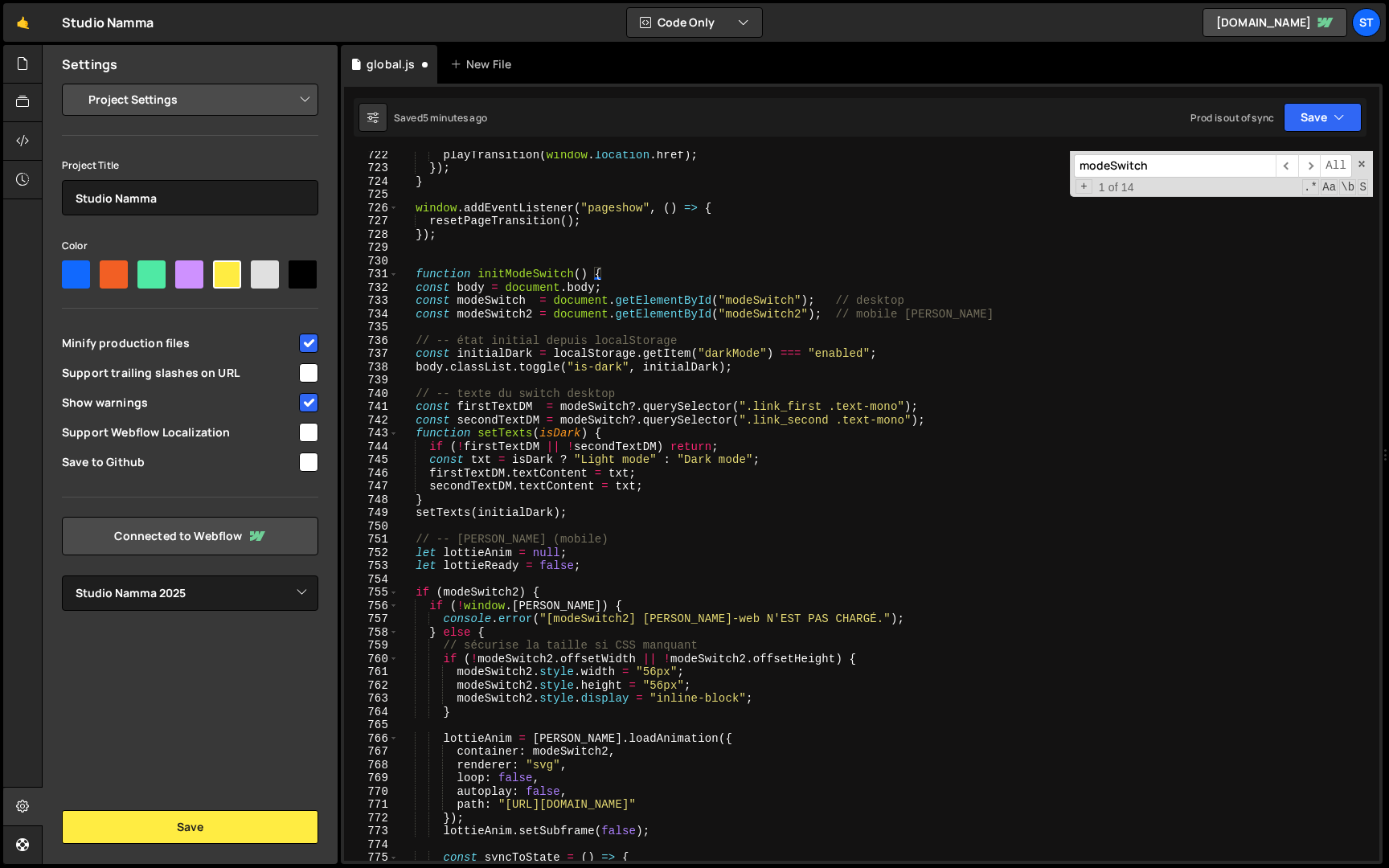
scroll to position [8851, 0]
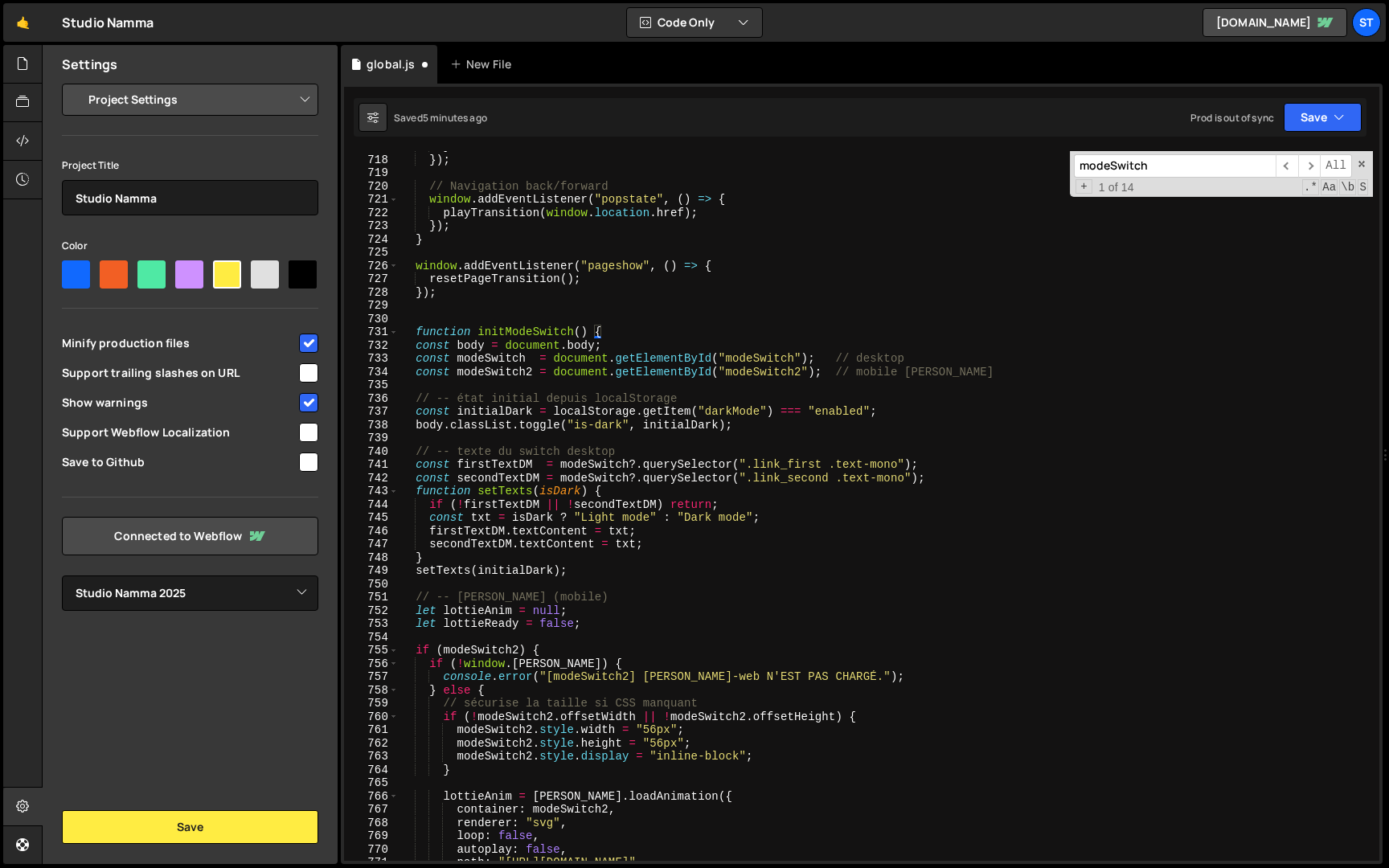
click at [453, 351] on div "} }) ; // Navigation back/forward window . addEventListener ( "popstate" , ( ) …" at bounding box center [885, 507] width 975 height 736
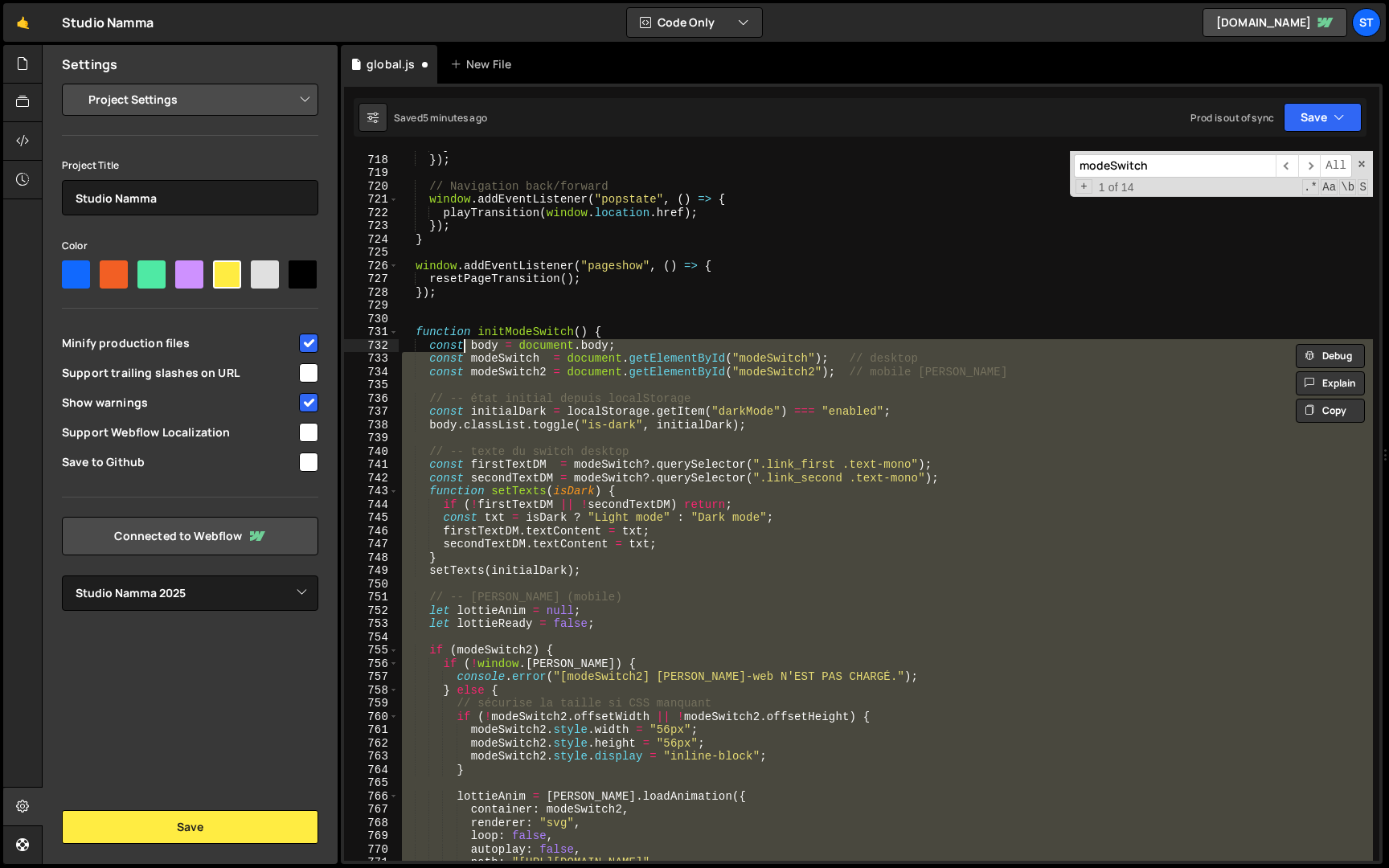
click at [1364, 112] on div "Saved 5 minutes ago Prod is out of sync Upgrade to Edit Save Save to Staging S …" at bounding box center [860, 117] width 1013 height 39
click at [1347, 113] on button "Save" at bounding box center [1322, 117] width 78 height 29
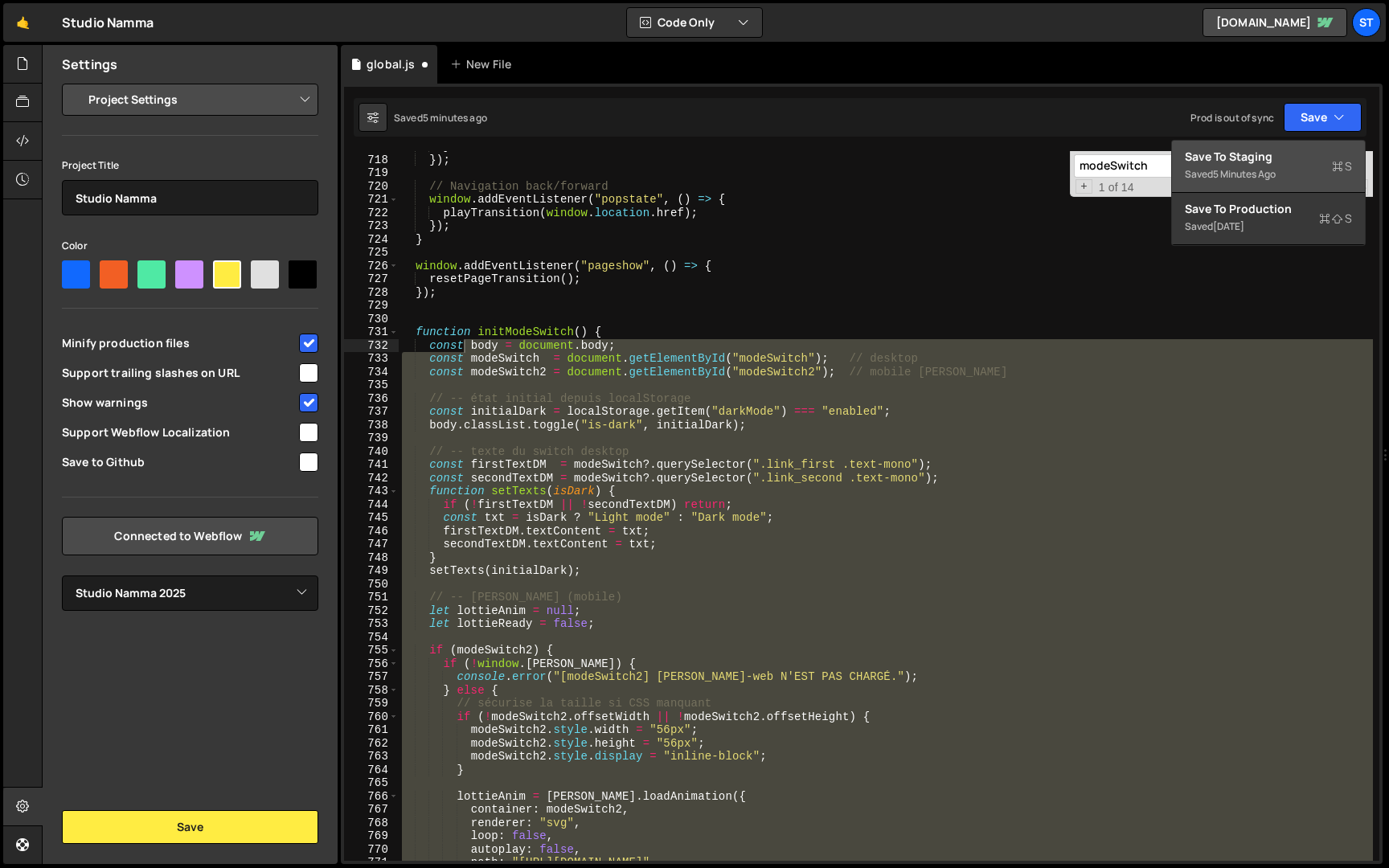
click at [1298, 149] on div "Save to Staging S" at bounding box center [1269, 157] width 167 height 16
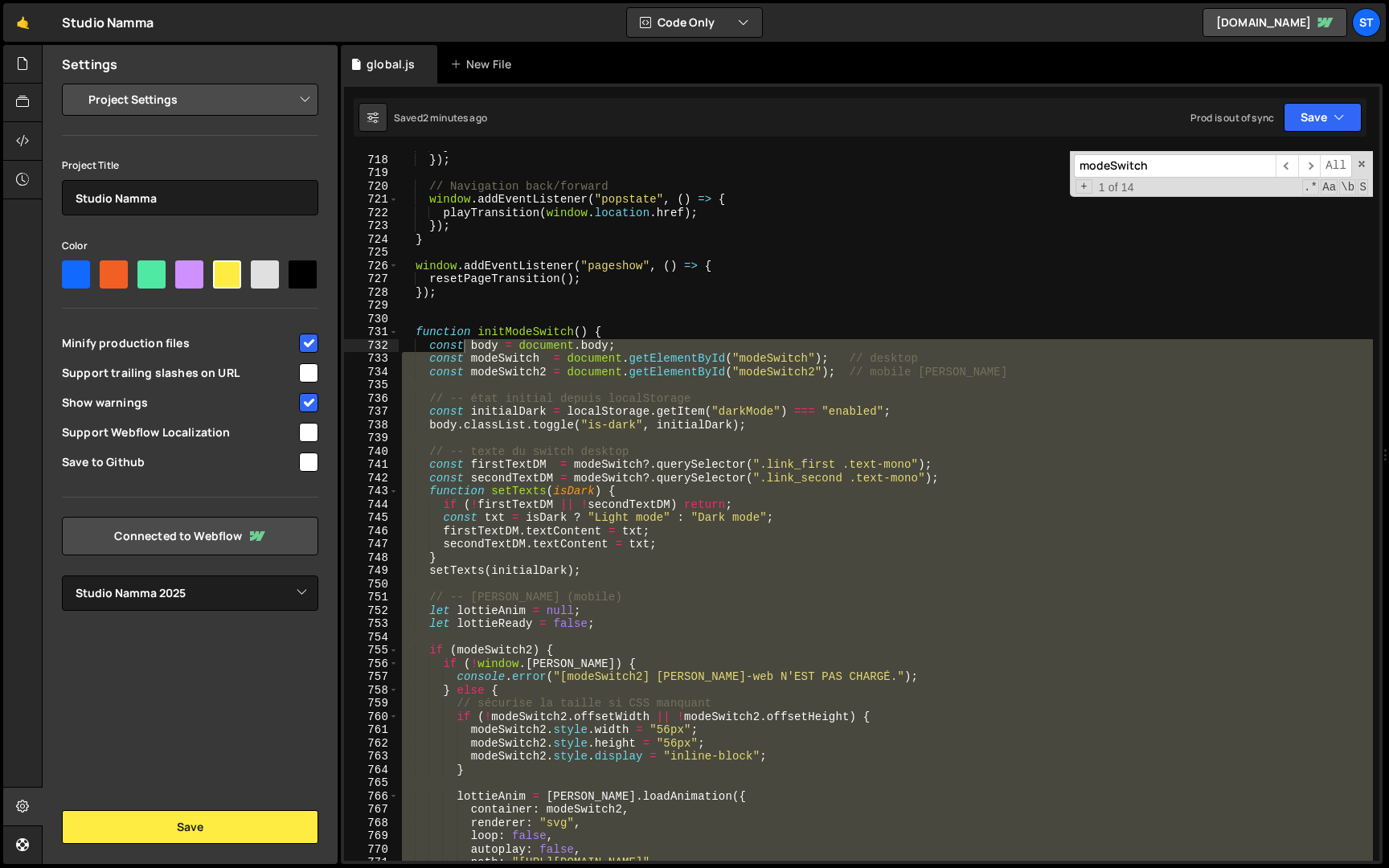
click at [416, 331] on div "} }) ; // Navigation back/forward window . addEventListener ( "popstate" , ( ) …" at bounding box center [885, 507] width 975 height 736
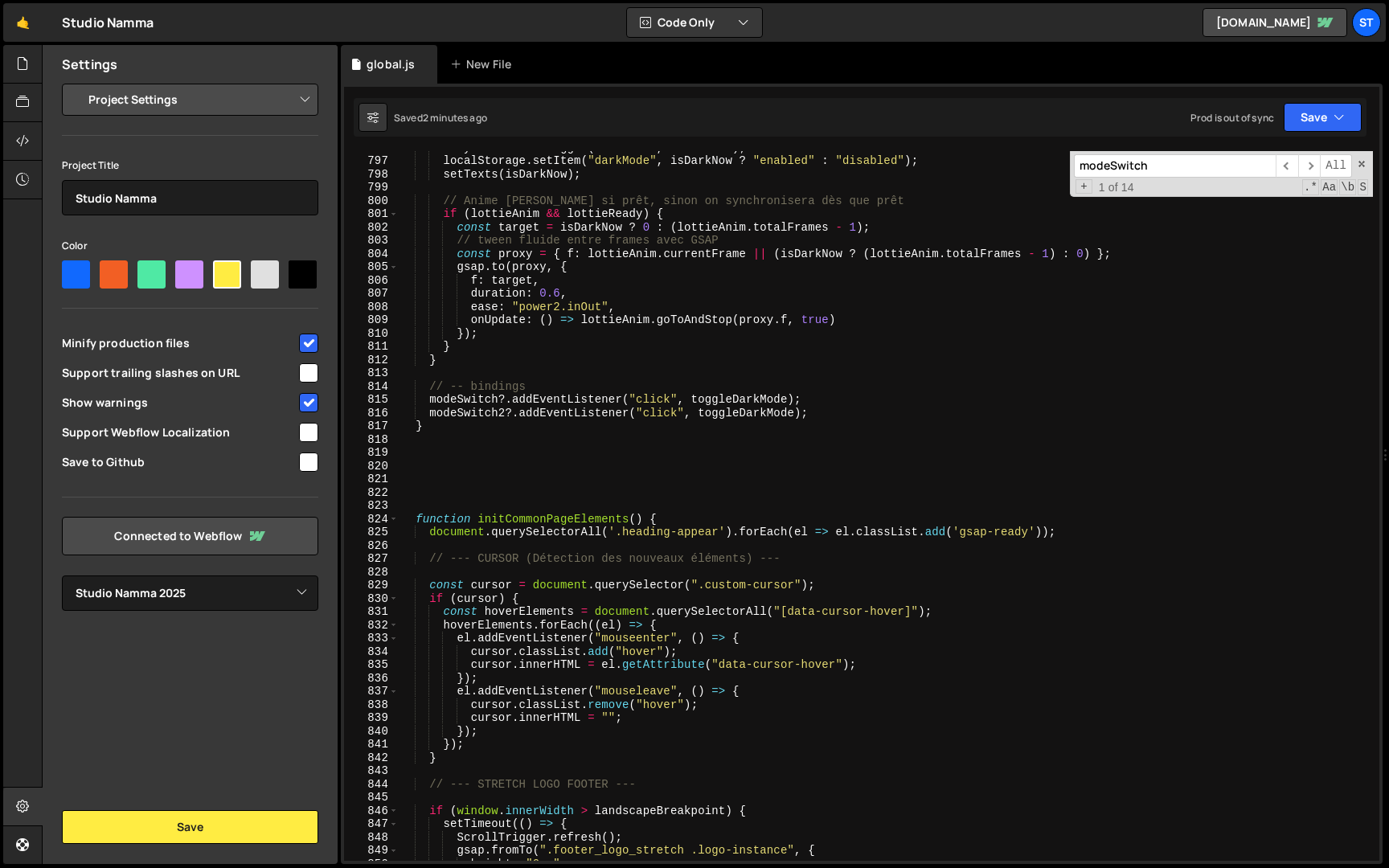
scroll to position [9826, 0]
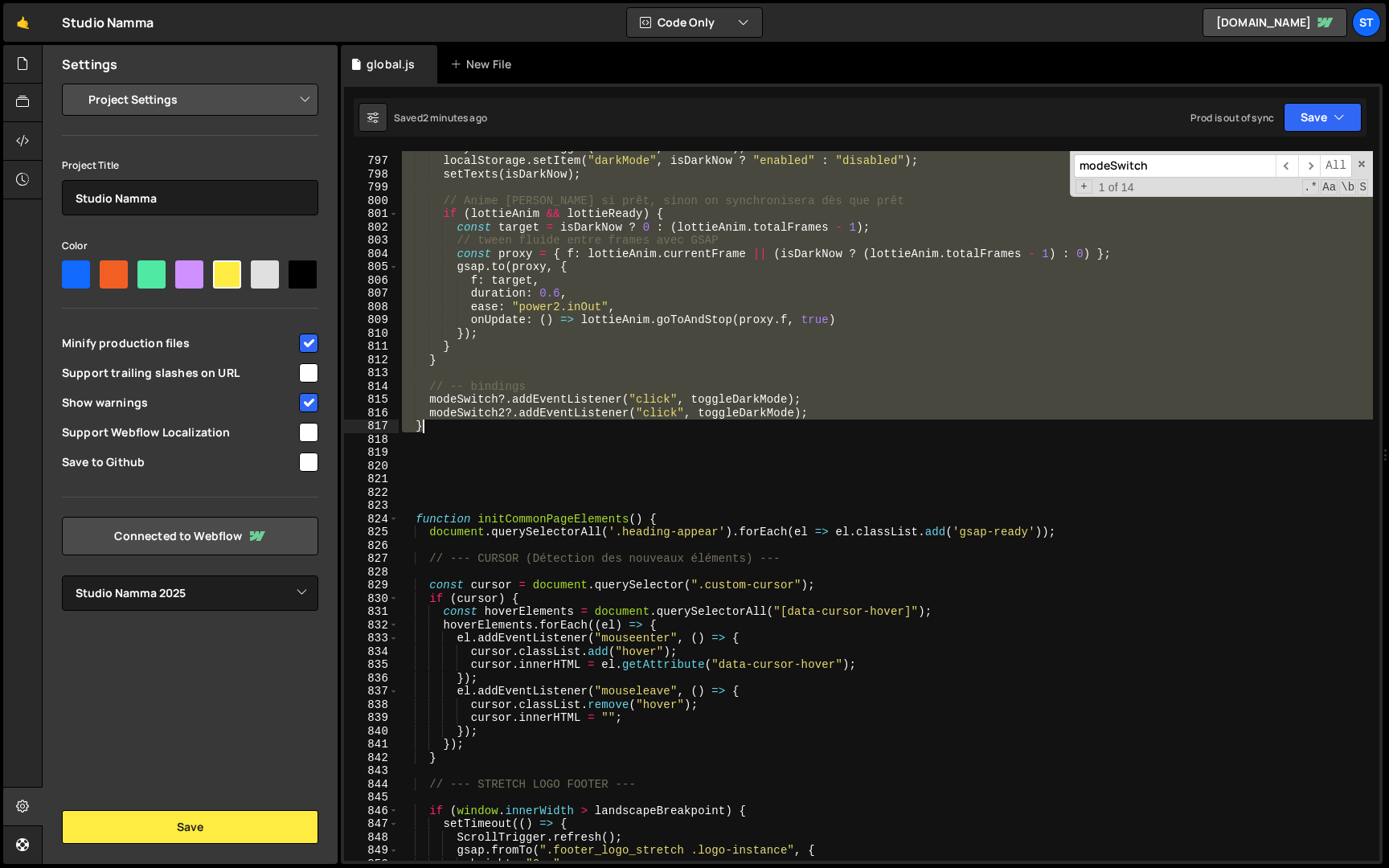
click at [431, 425] on div "body . classList . toggle ( "is-dark" , isDarkNow ) ; localStorage . setItem ( …" at bounding box center [885, 508] width 975 height 736
paste textarea
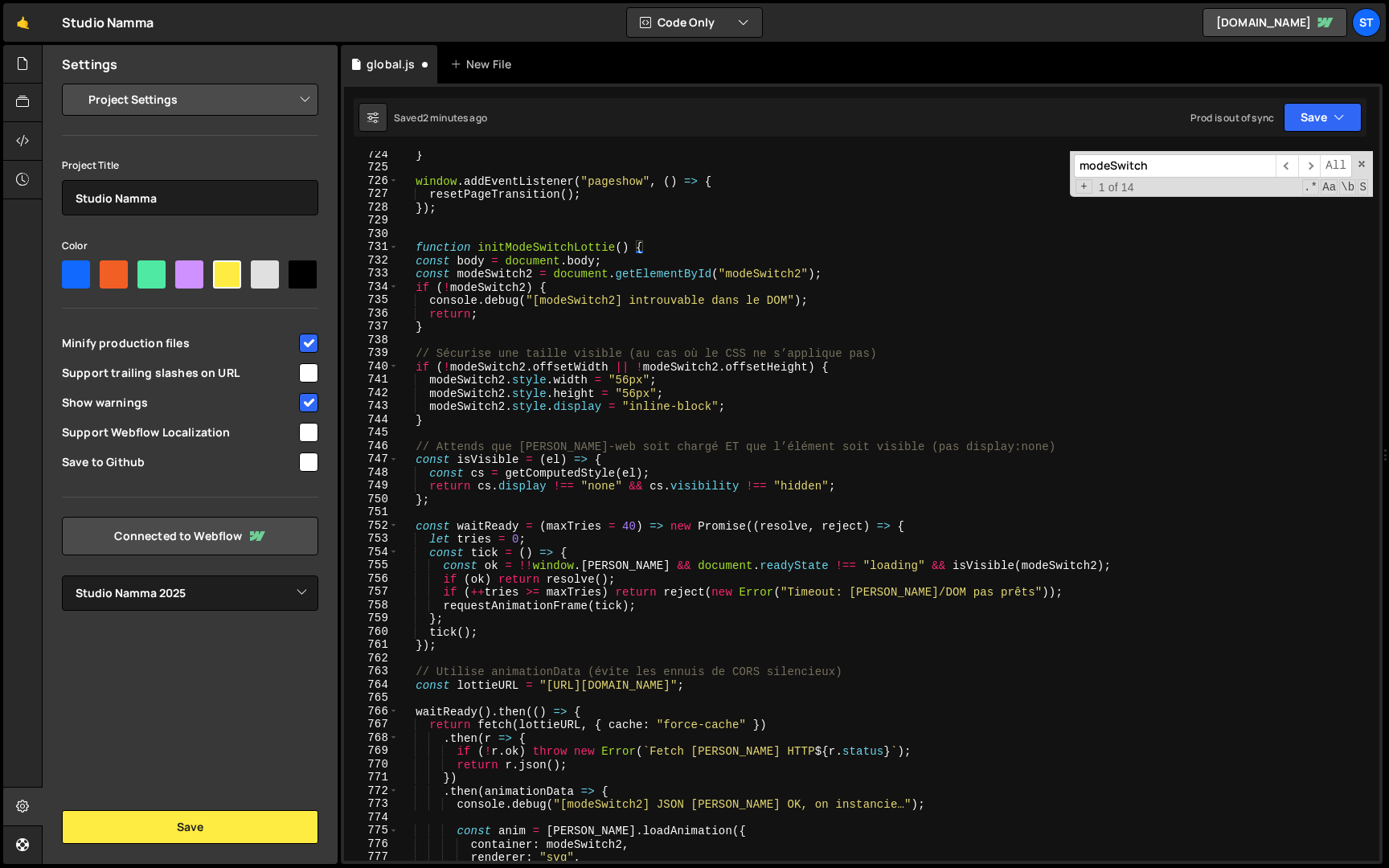
scroll to position [8864, 0]
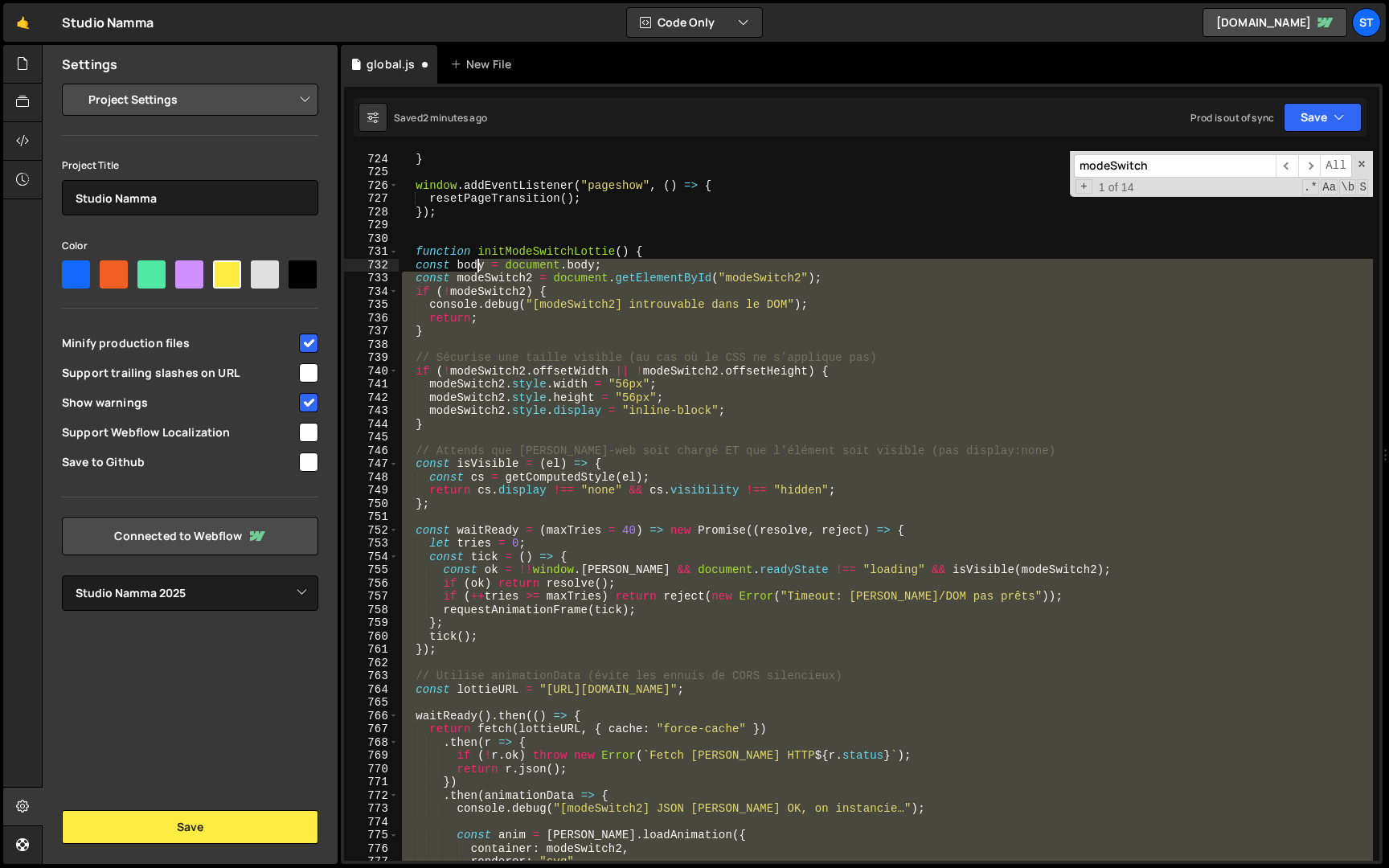
click at [478, 264] on div "}) ; } window . addEventListener ( "pageshow" , ( ) => { resetPageTransition ( …" at bounding box center [885, 506] width 975 height 736
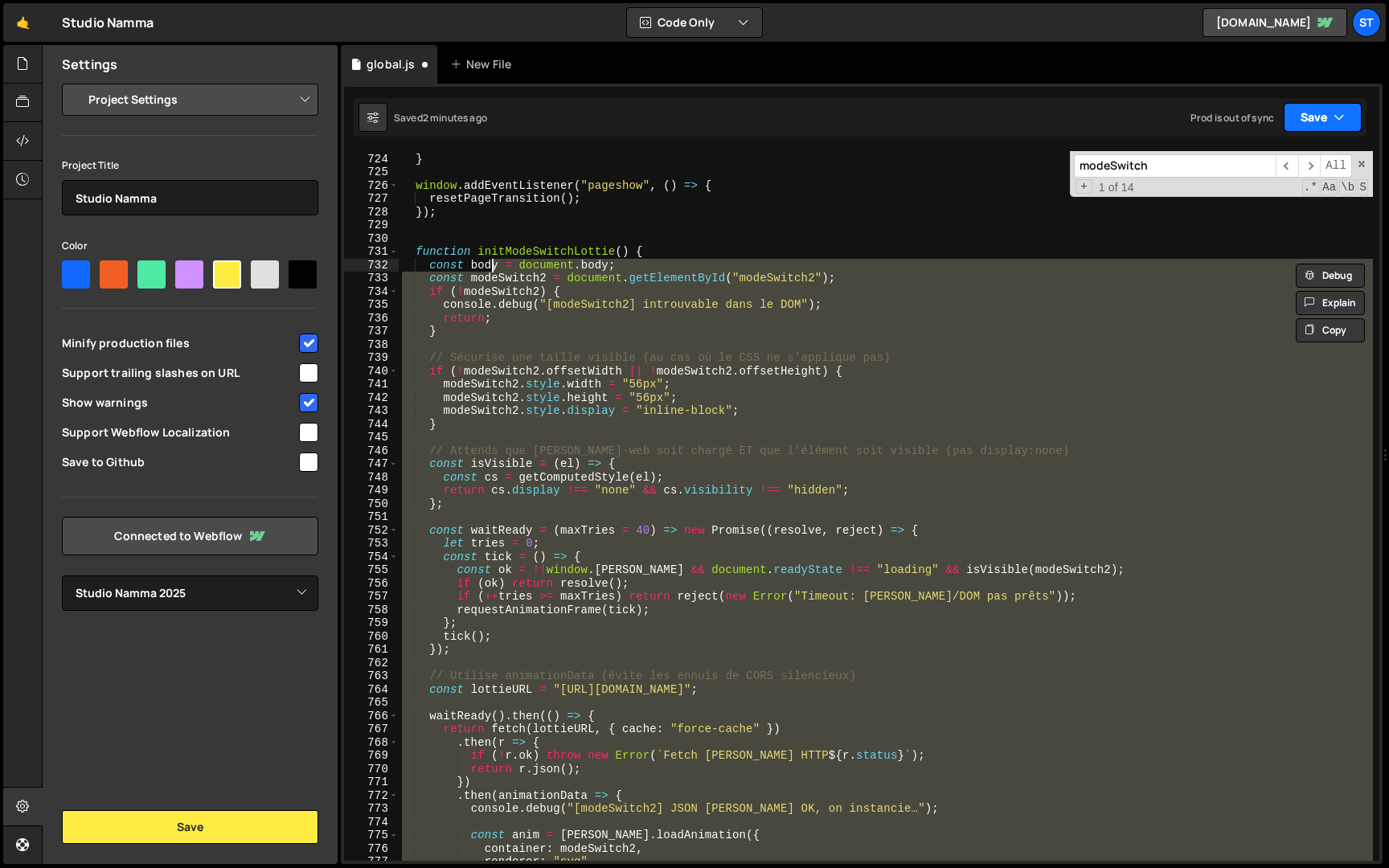
click at [1308, 130] on button "Save" at bounding box center [1322, 117] width 78 height 29
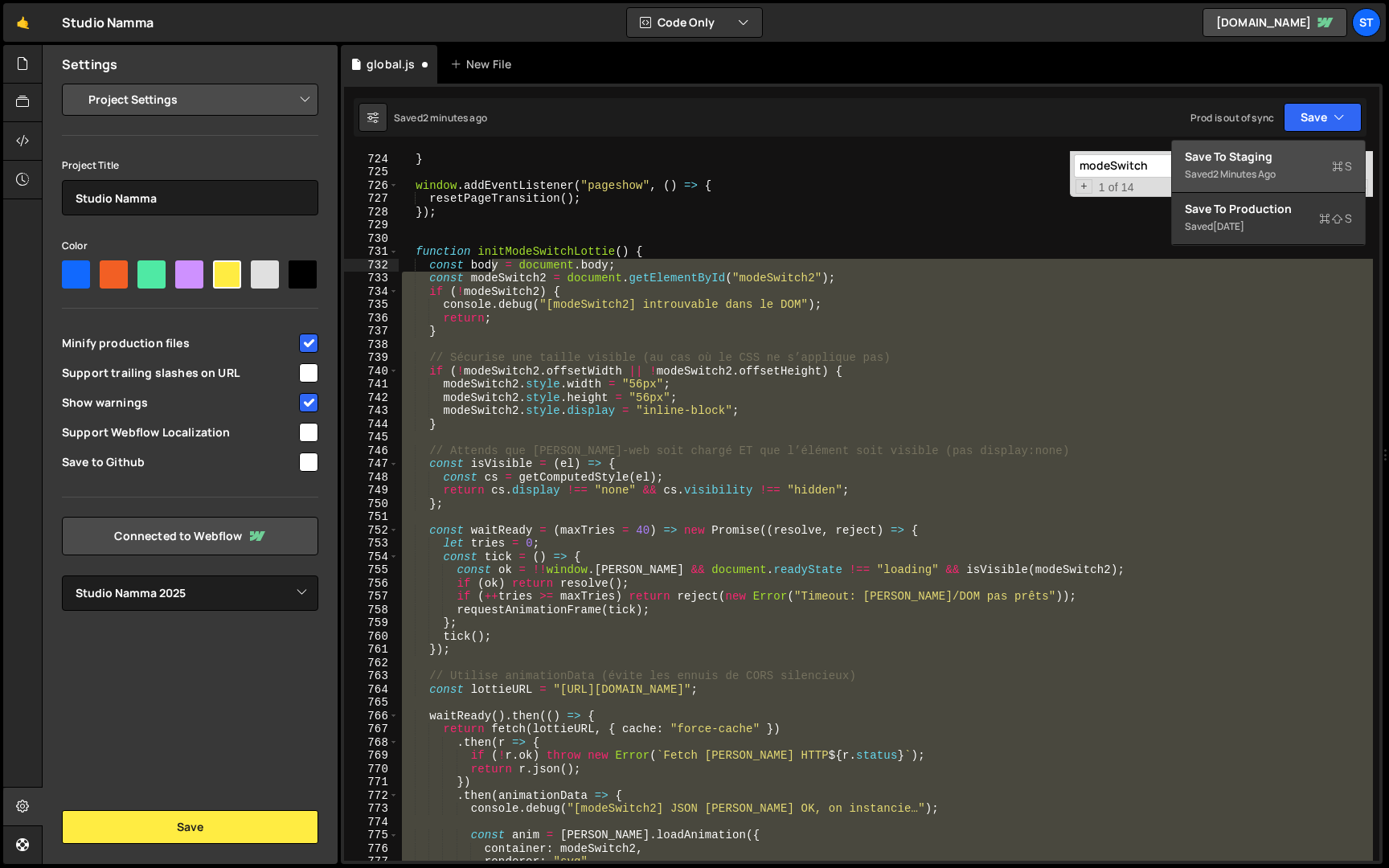
click at [1274, 156] on div "Save to Staging S" at bounding box center [1269, 157] width 167 height 16
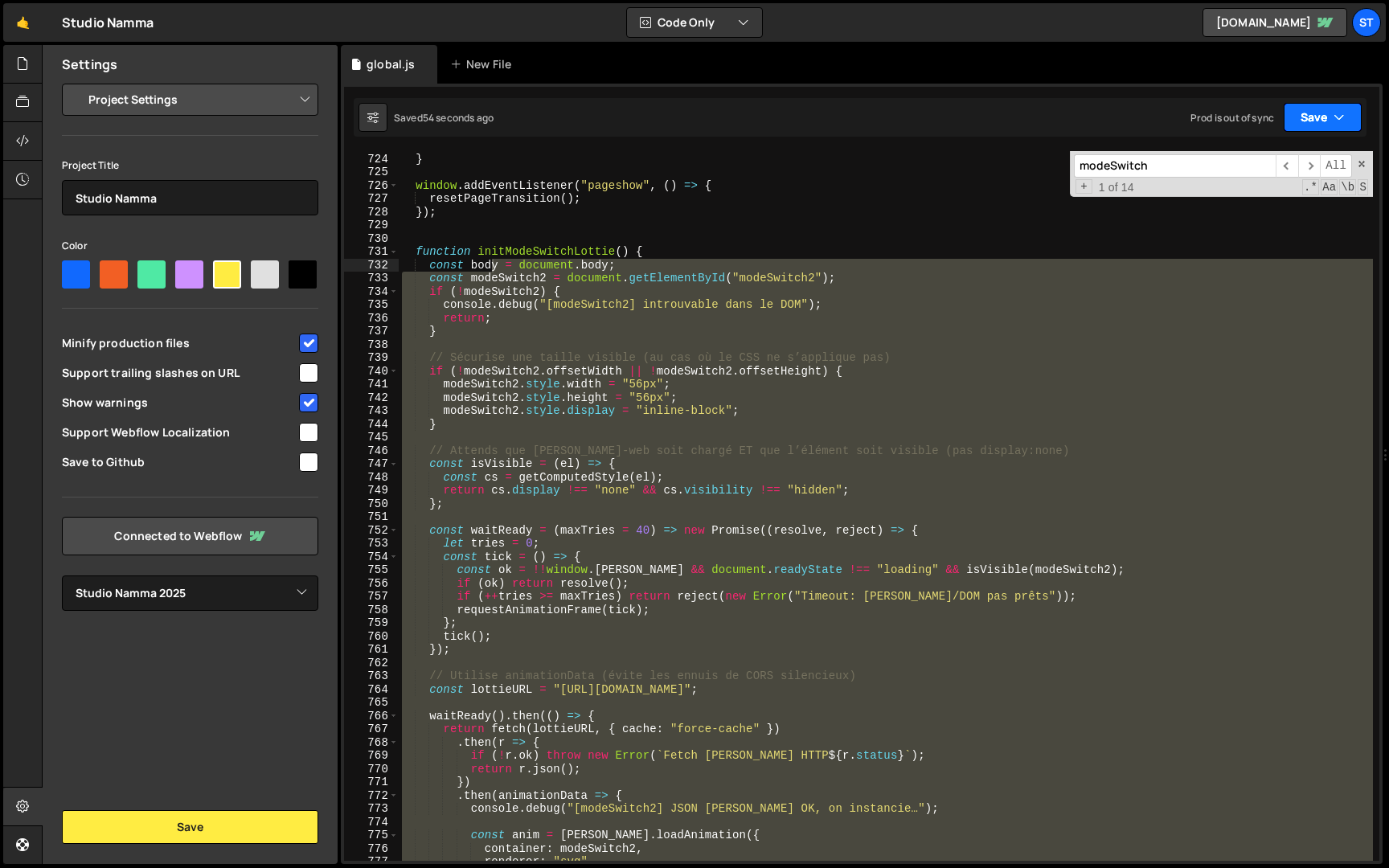
click at [1352, 111] on button "Save" at bounding box center [1322, 117] width 78 height 29
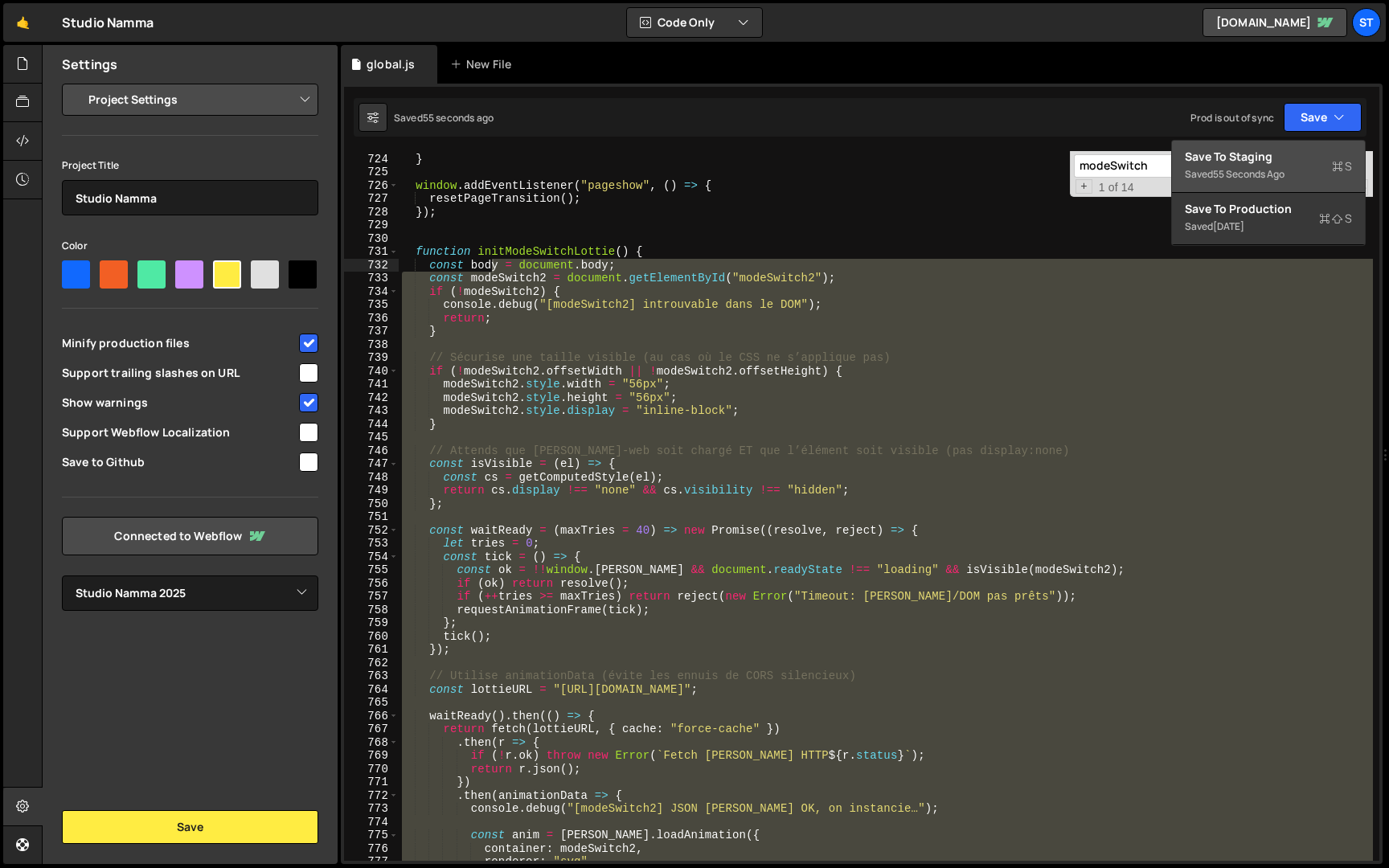
click at [1257, 181] on div "Saved 55 seconds ago" at bounding box center [1269, 174] width 167 height 19
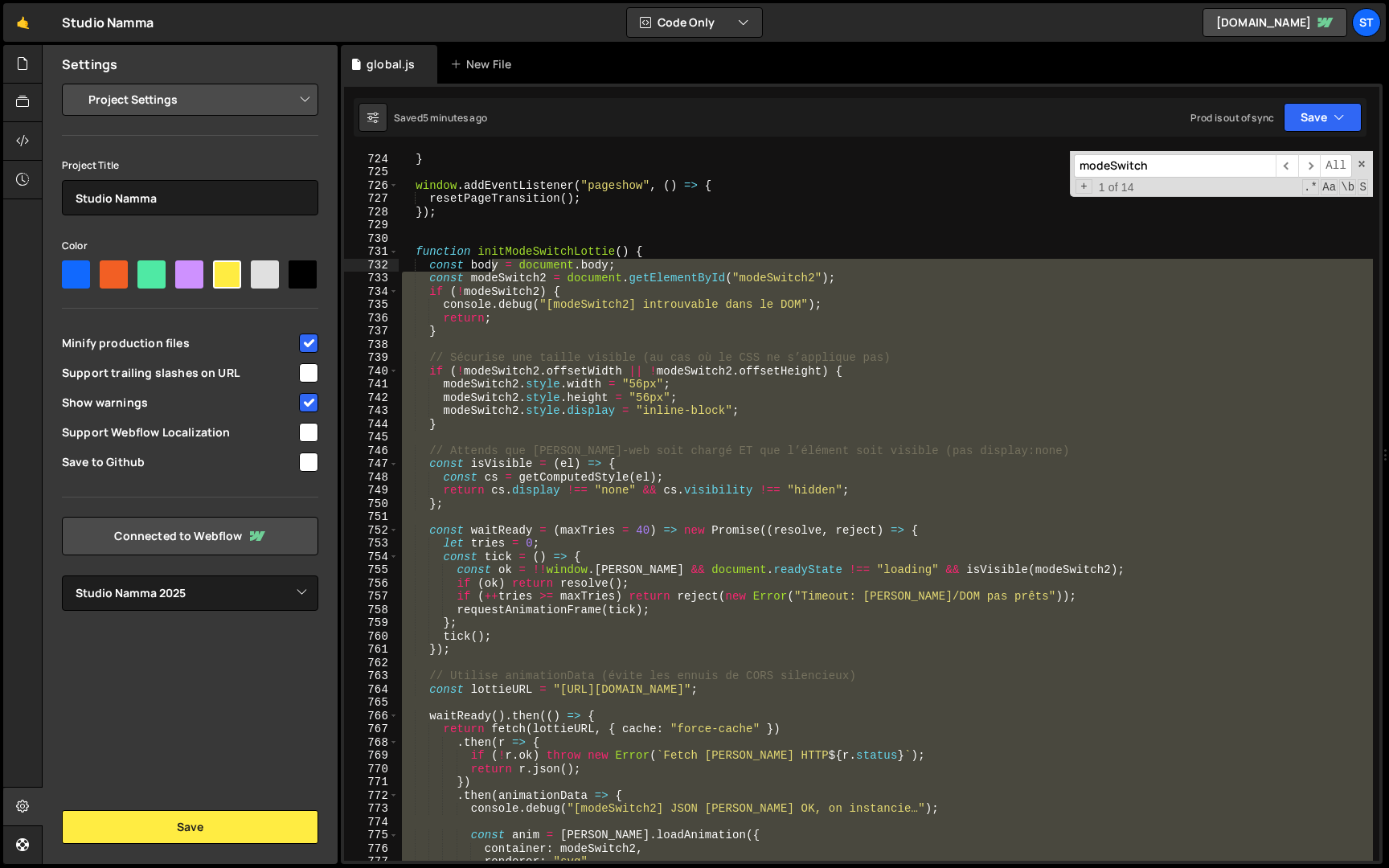
click at [571, 317] on div "}) ; } window . addEventListener ( "pageshow" , ( ) => { resetPageTransition ( …" at bounding box center [885, 506] width 975 height 710
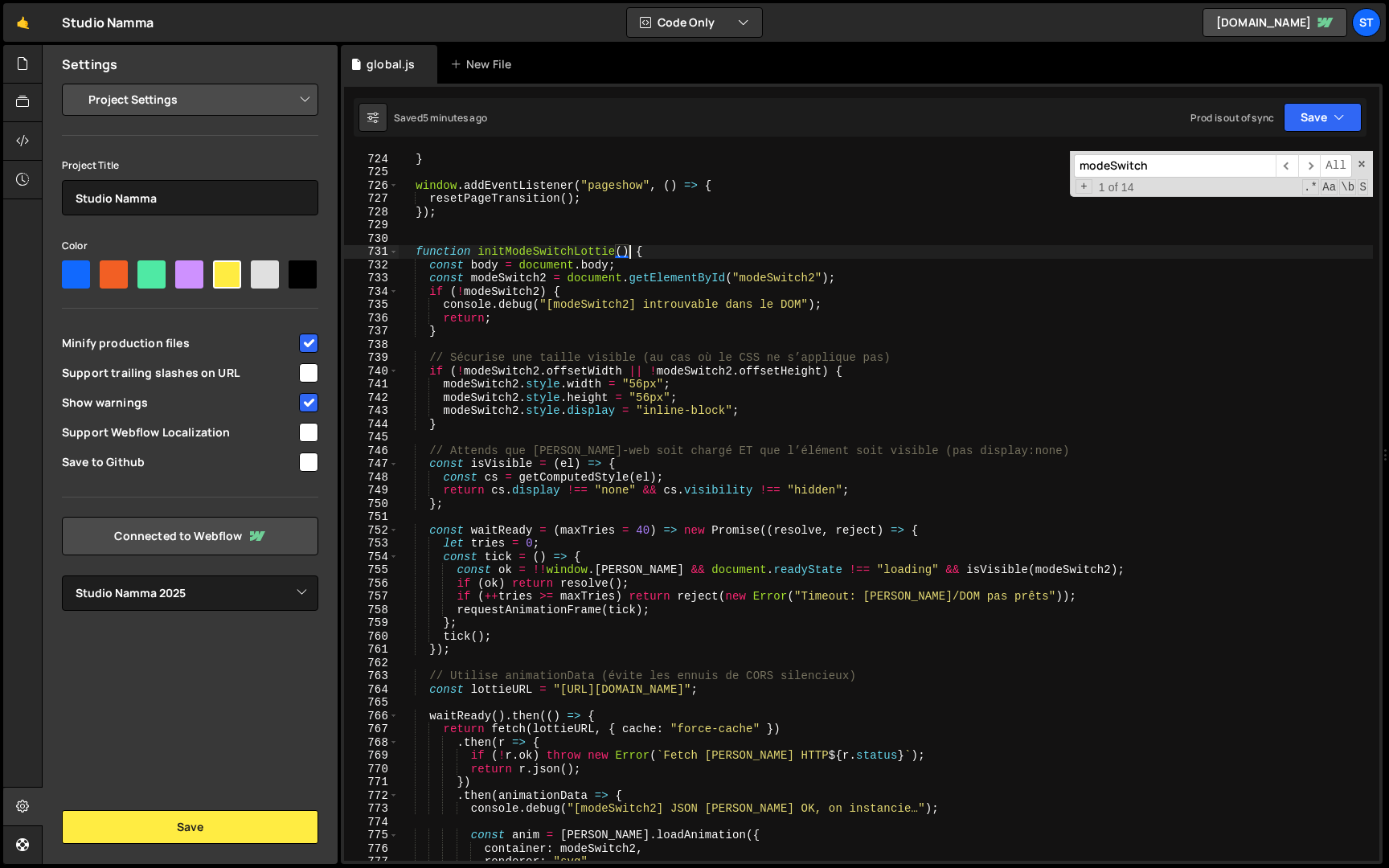
click at [630, 247] on div "}) ; } window . addEventListener ( "pageshow" , ( ) => { resetPageTransition ( …" at bounding box center [885, 506] width 975 height 736
click at [615, 250] on div "}) ; } window . addEventListener ( "pageshow" , ( ) => { resetPageTransition ( …" at bounding box center [885, 506] width 975 height 736
click at [1314, 123] on button "Save" at bounding box center [1322, 117] width 78 height 29
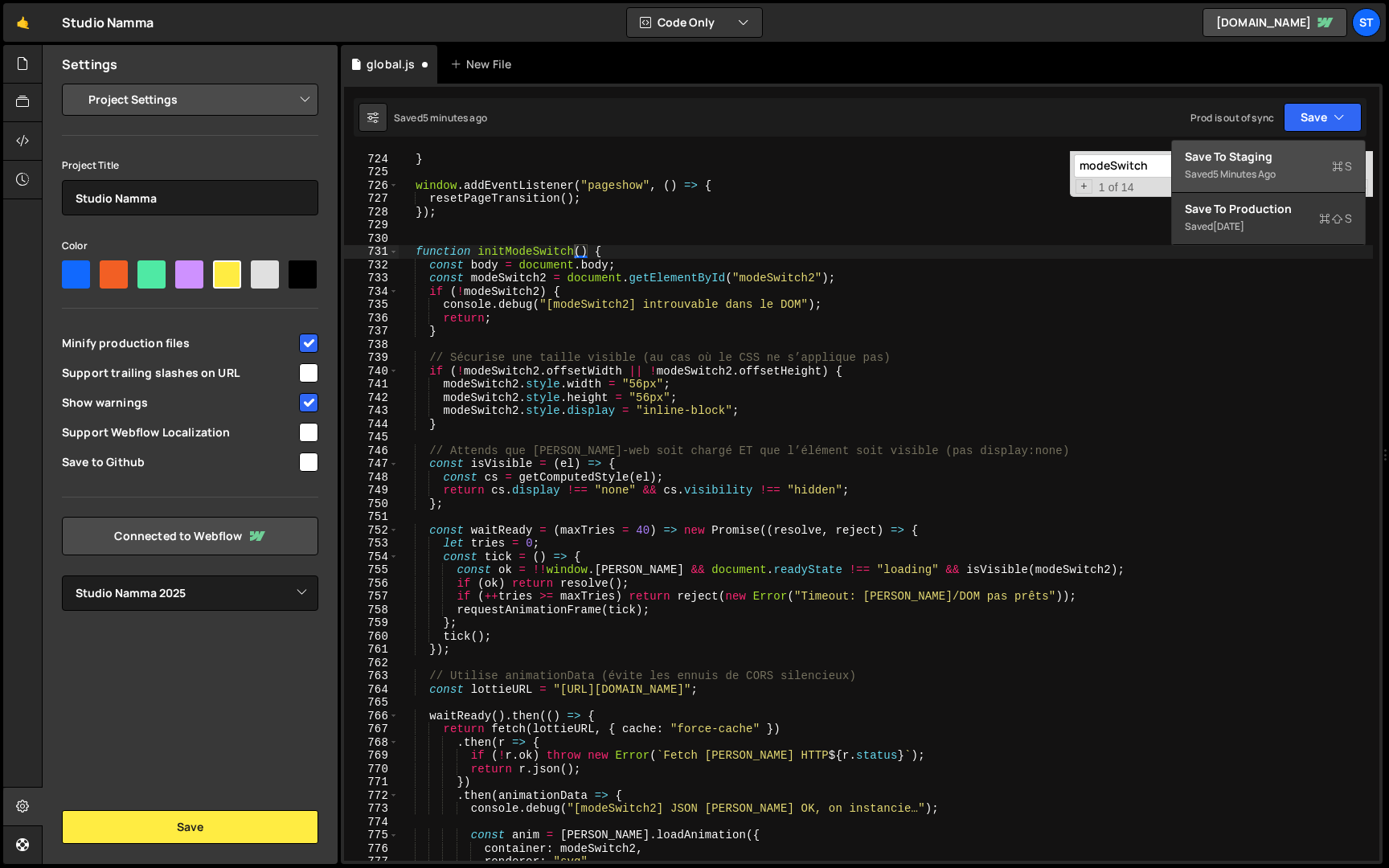
click at [1290, 154] on div "Save to Staging S" at bounding box center [1269, 157] width 167 height 16
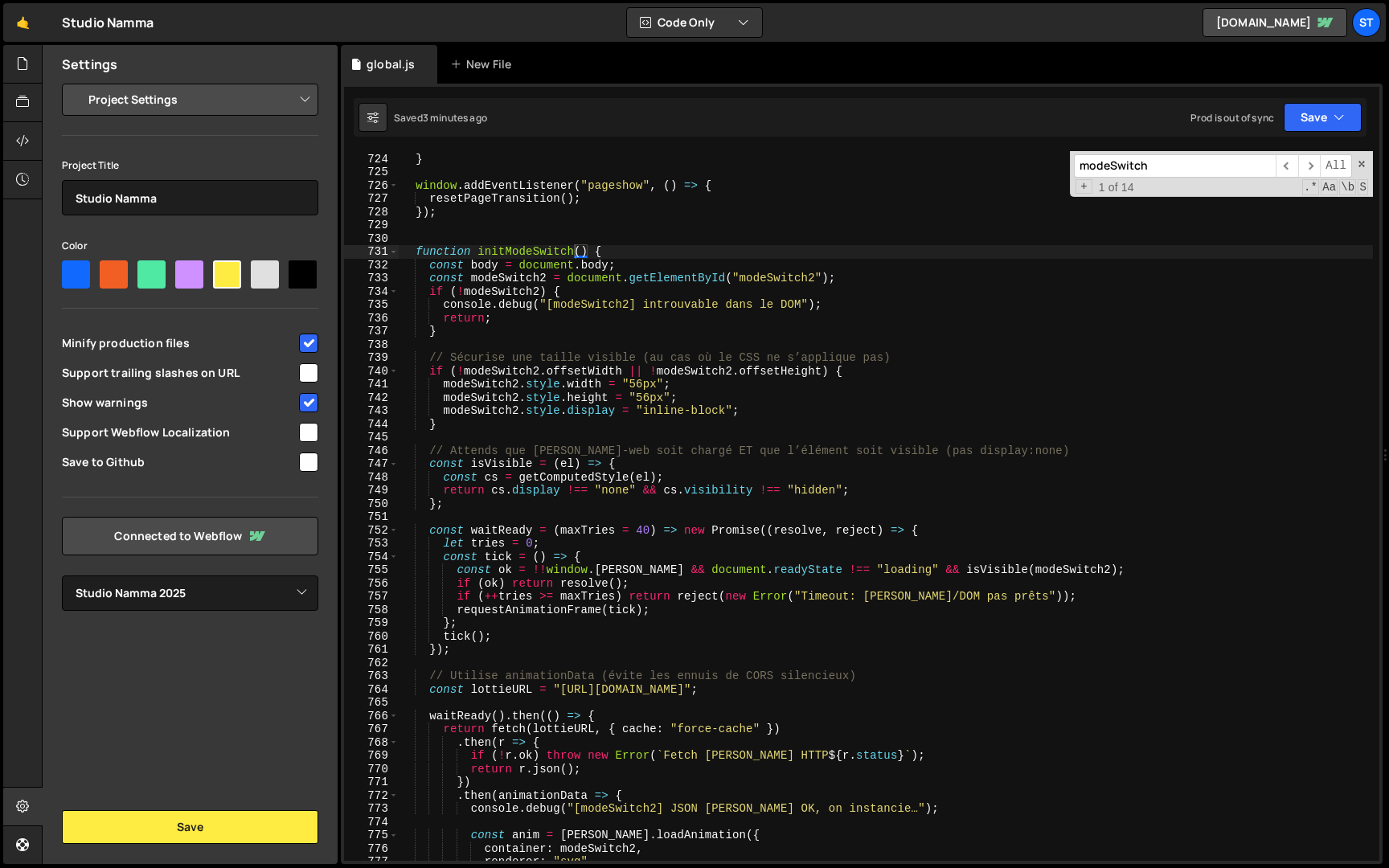
click at [415, 251] on div "}) ; } window . addEventListener ( "pageshow" , ( ) => { resetPageTransition ( …" at bounding box center [885, 506] width 975 height 736
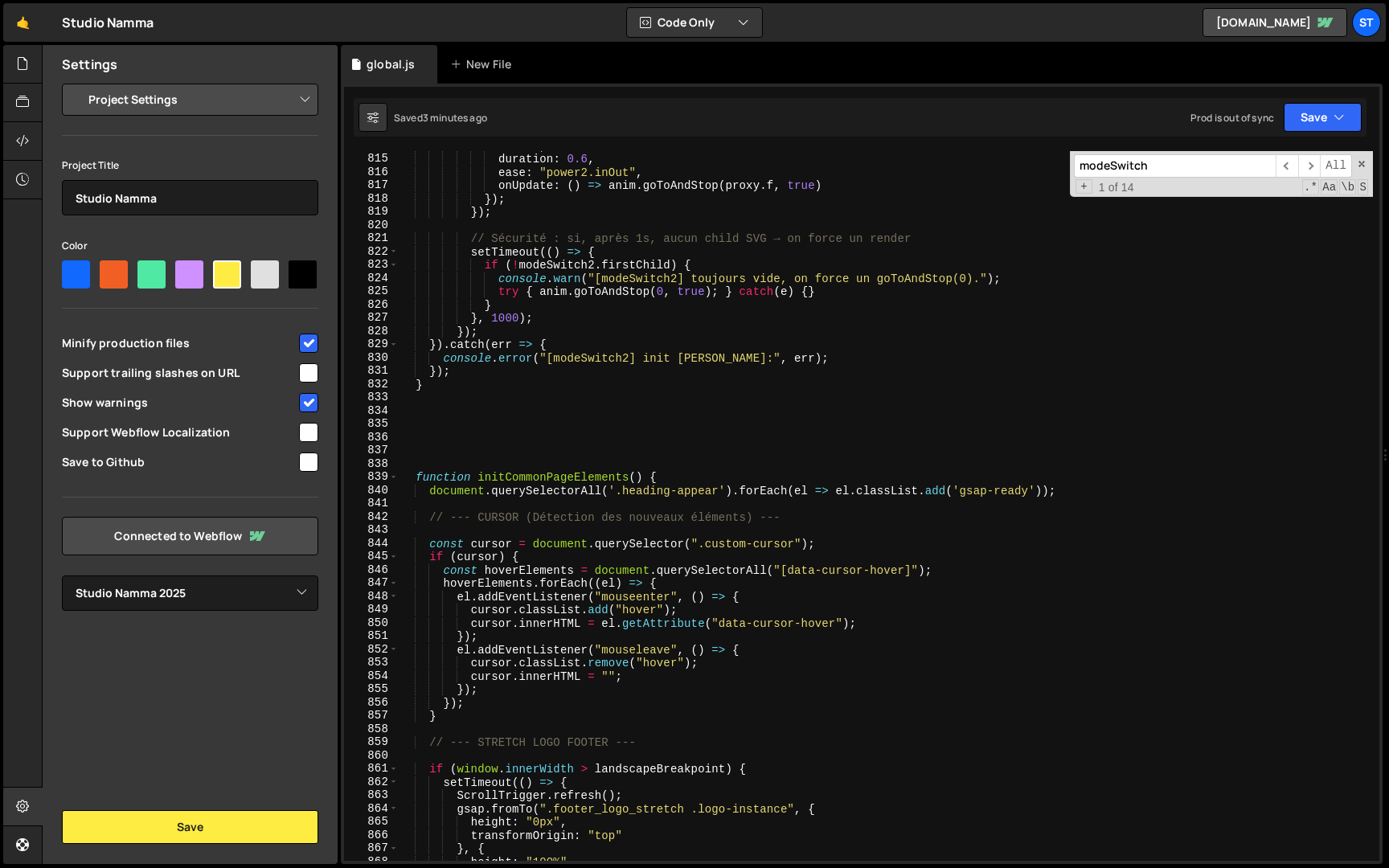
scroll to position [9984, 0]
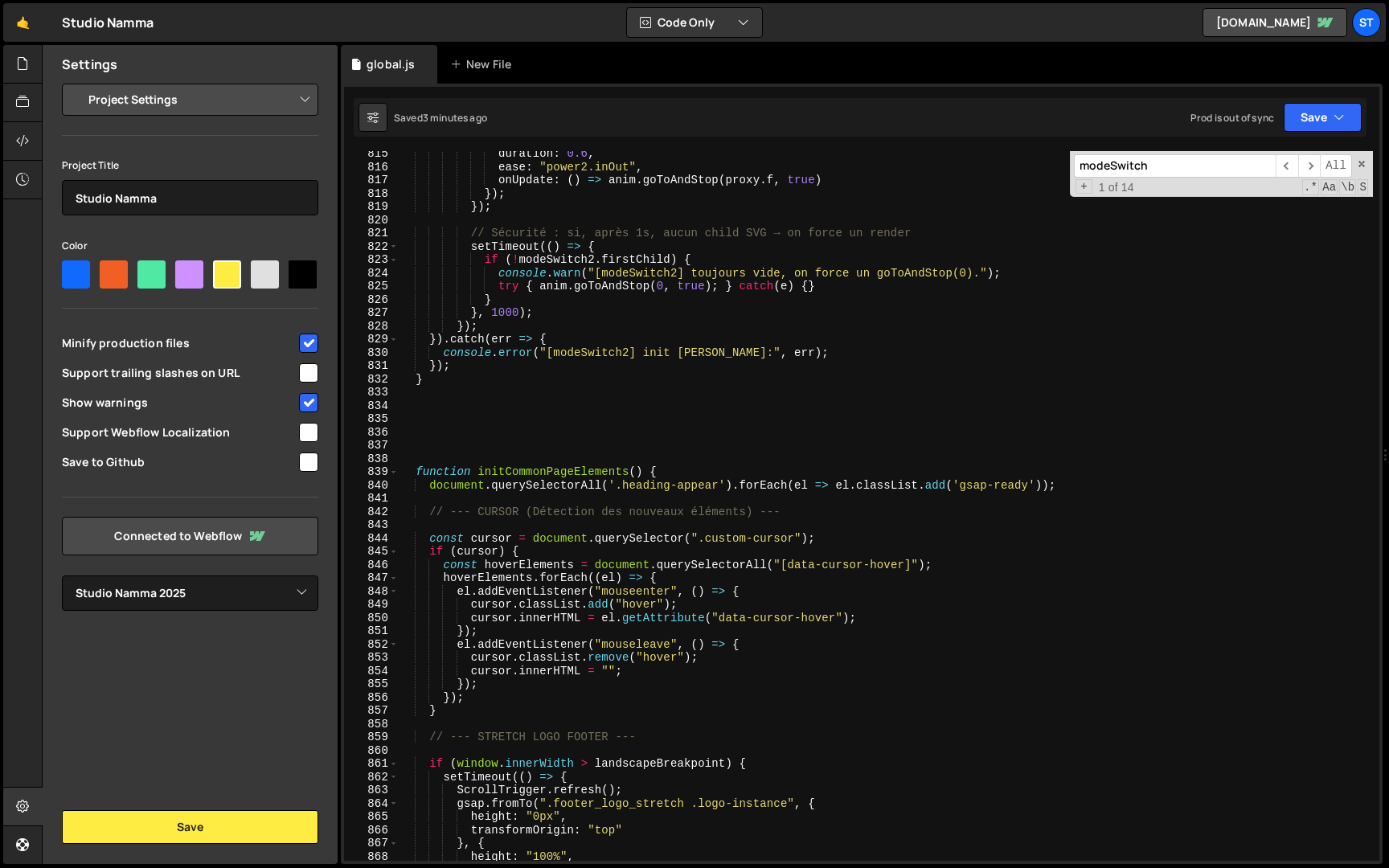
click at [441, 379] on div "duration : 0.6 , ease : "power2.inOut" , onUpdate : ( ) => anim . goToAndStop (…" at bounding box center [885, 514] width 975 height 736
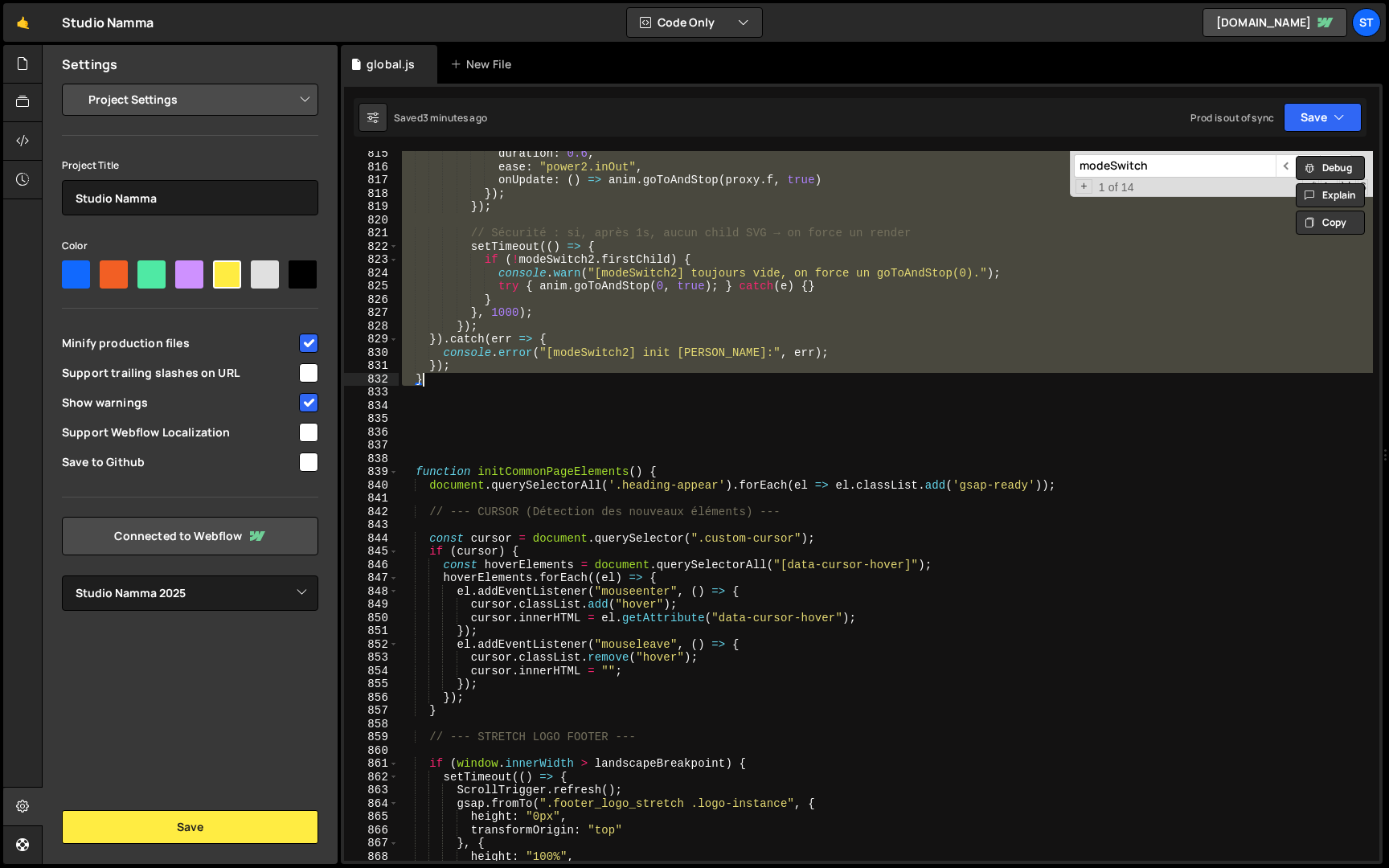
paste textarea
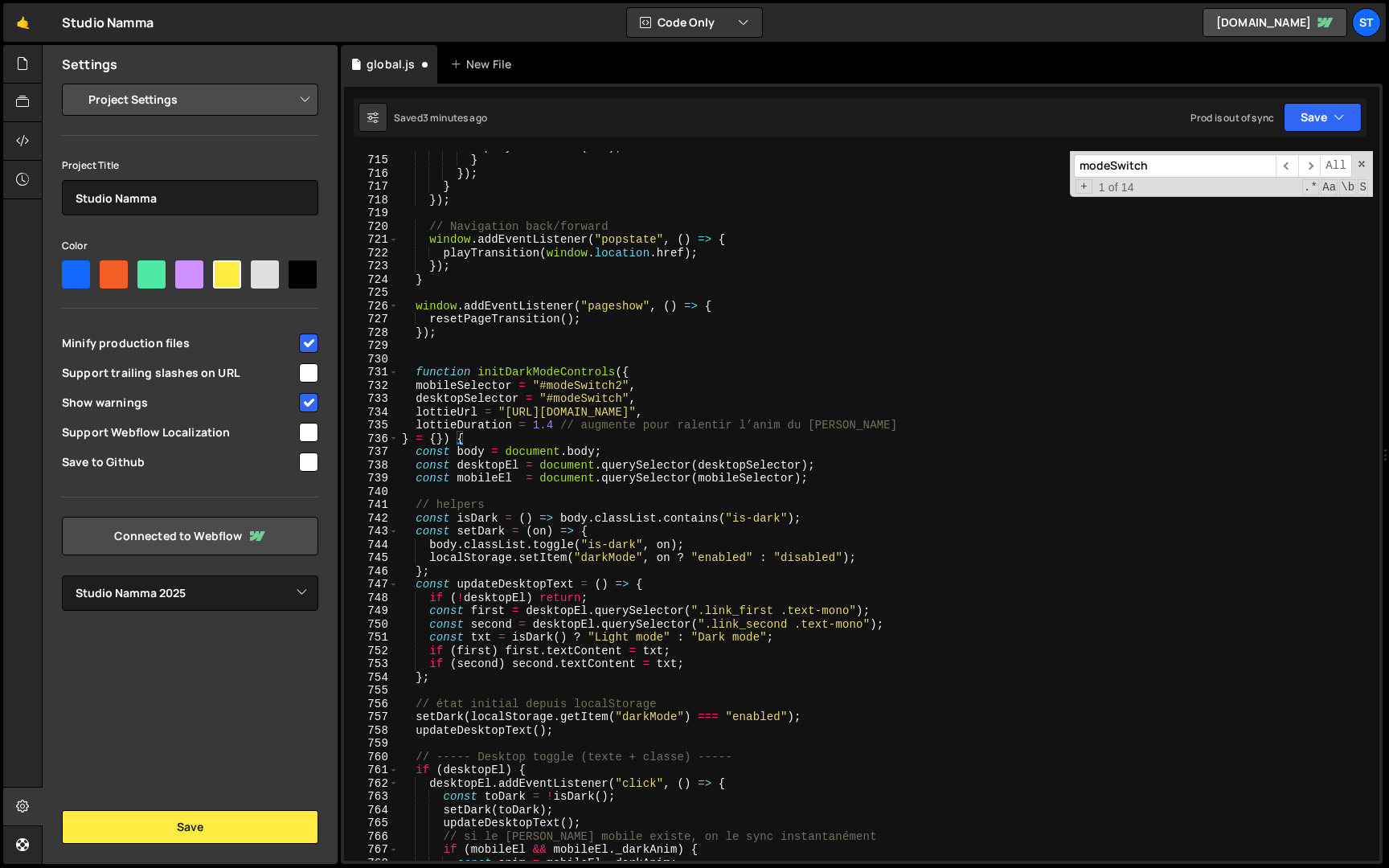
scroll to position [8840, 0]
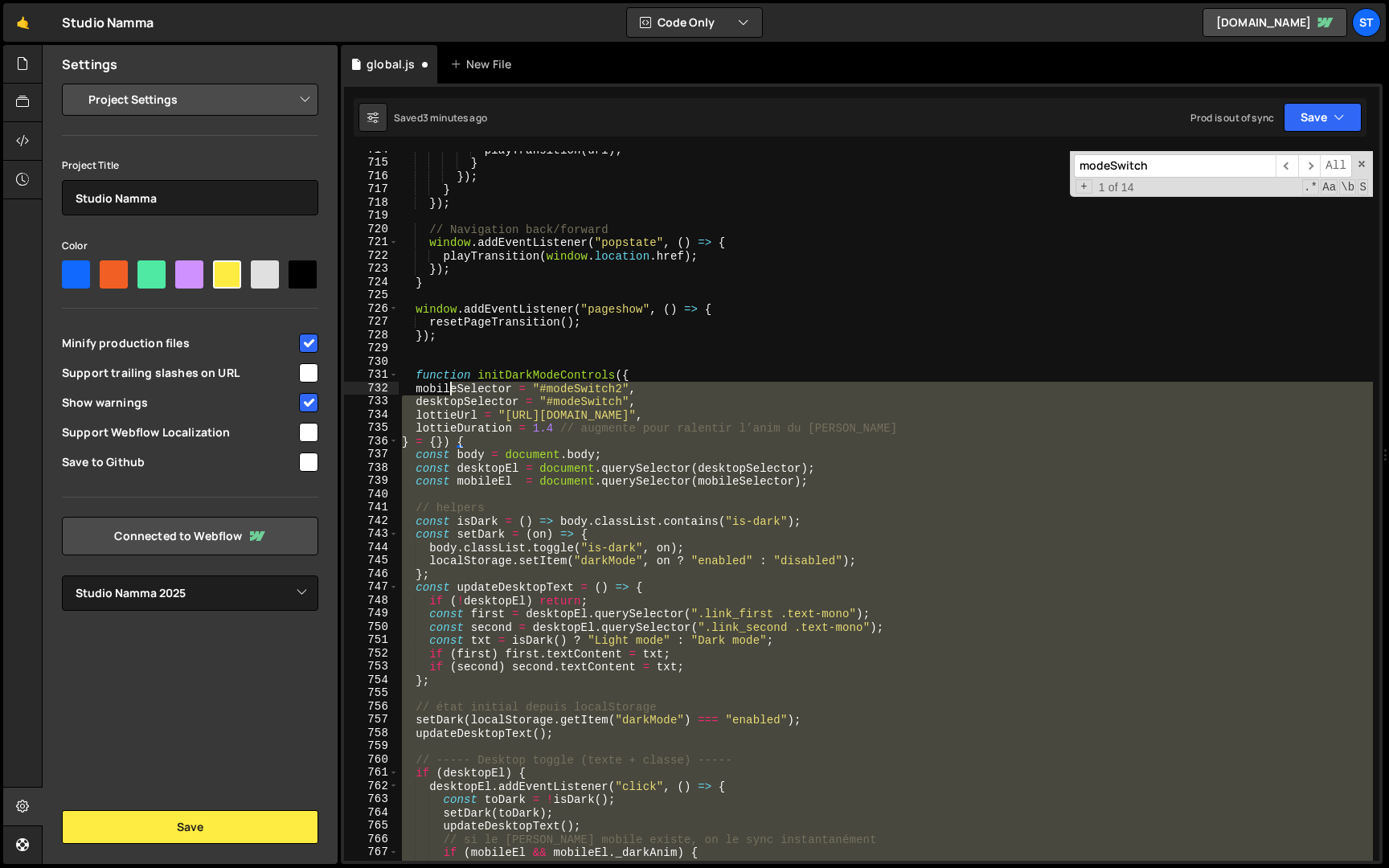
click at [448, 389] on div "playTransition ( url ) ; } }) ; } }) ; // Navigation back/forward window . addE…" at bounding box center [885, 510] width 975 height 736
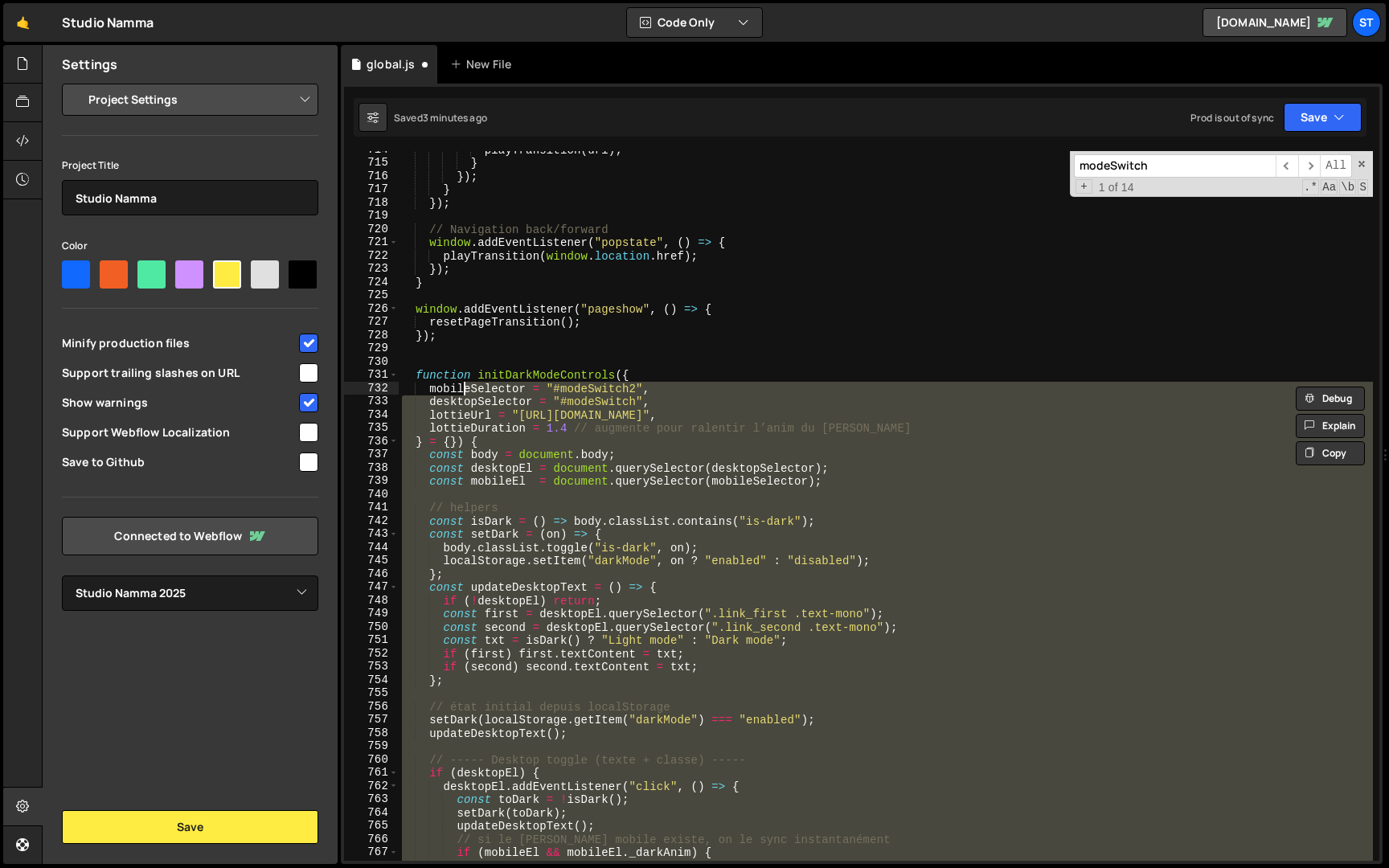
click at [483, 406] on div "playTransition ( url ) ; } }) ; } }) ; // Navigation back/forward window . addE…" at bounding box center [885, 506] width 975 height 710
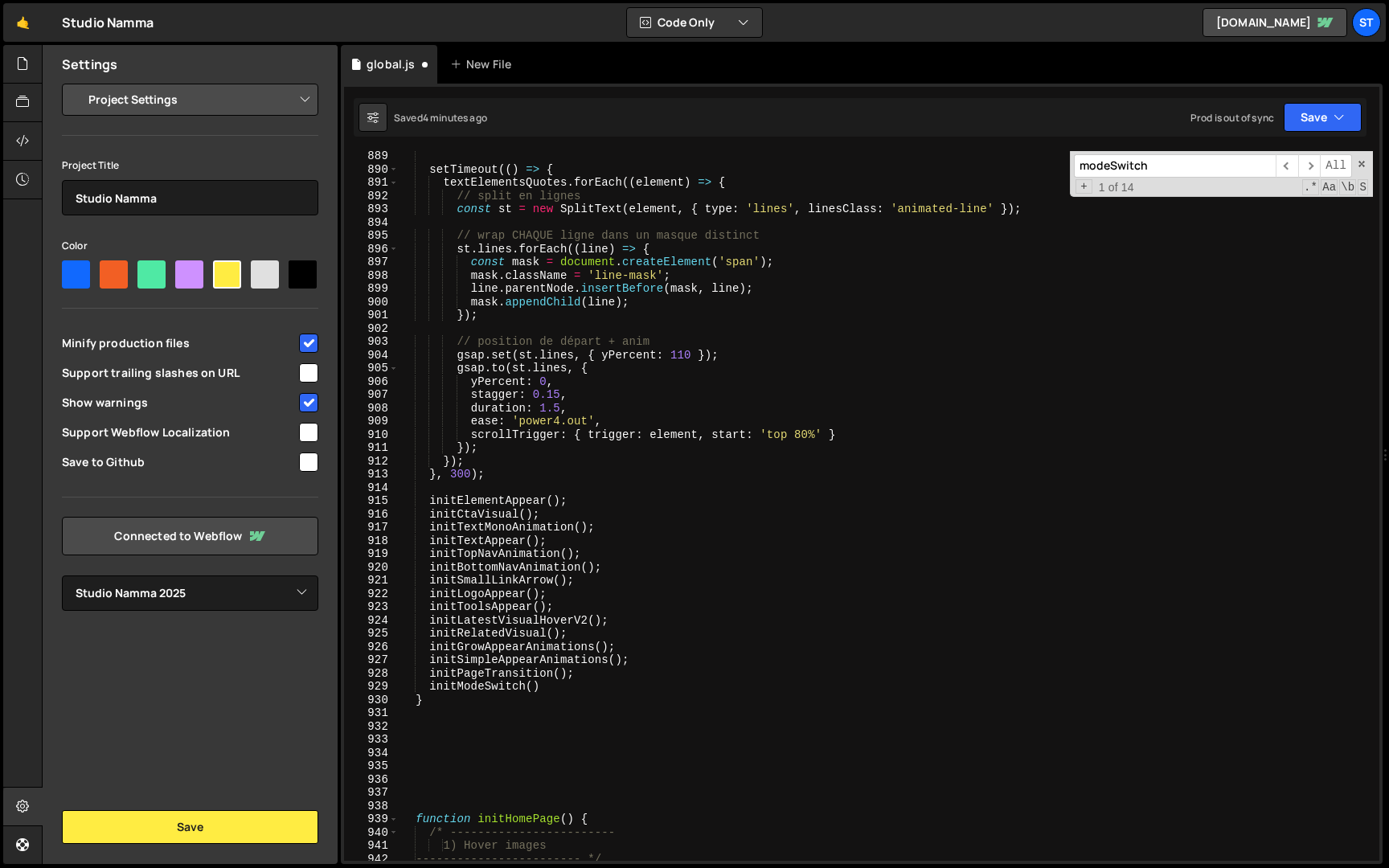
scroll to position [11056, 0]
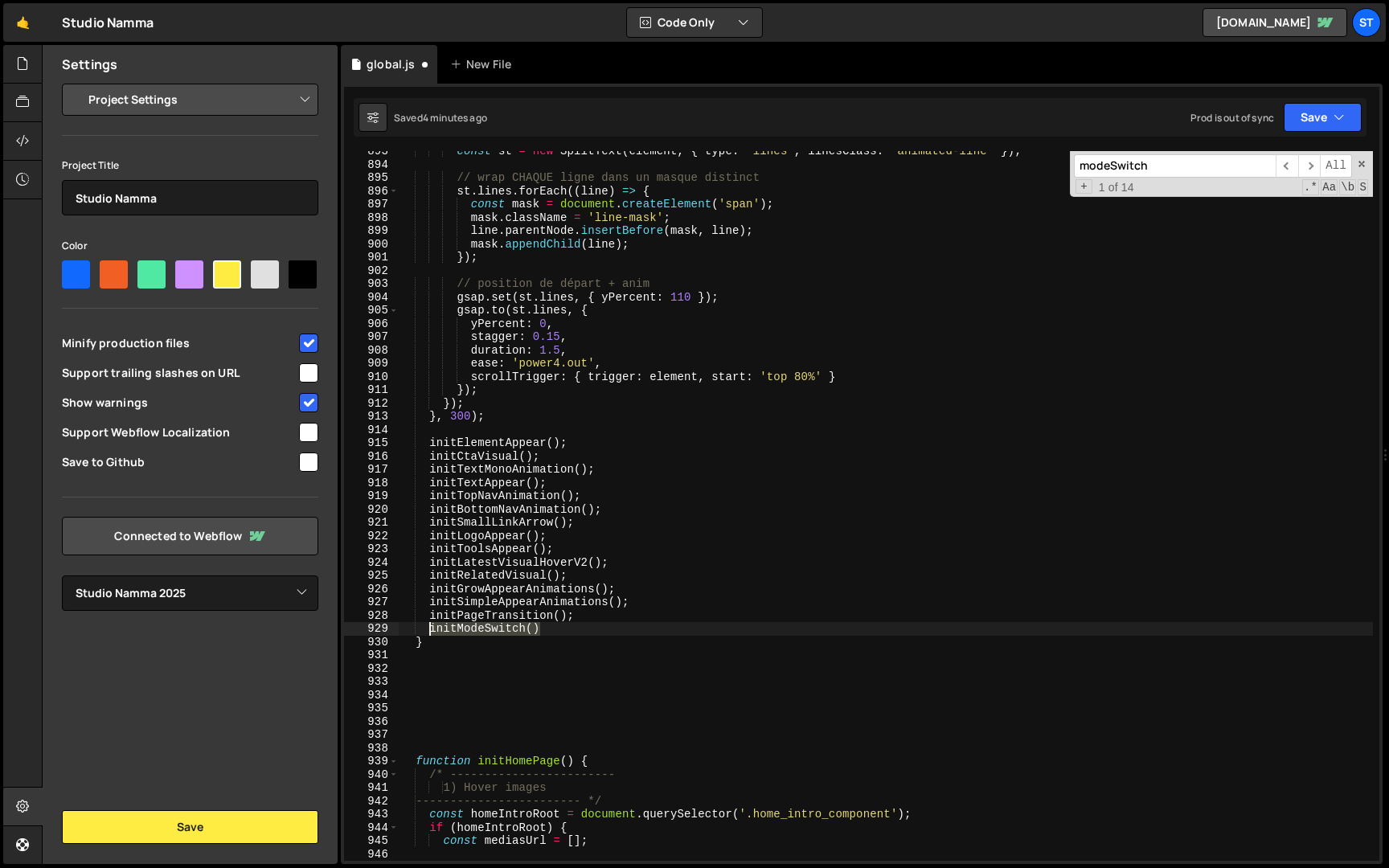
drag, startPoint x: 550, startPoint y: 630, endPoint x: 430, endPoint y: 630, distance: 120.0
click at [430, 630] on div "const st = new SplitText ( element , { type : 'lines' , linesClass : 'animated-…" at bounding box center [885, 512] width 975 height 736
paste textarea "});"
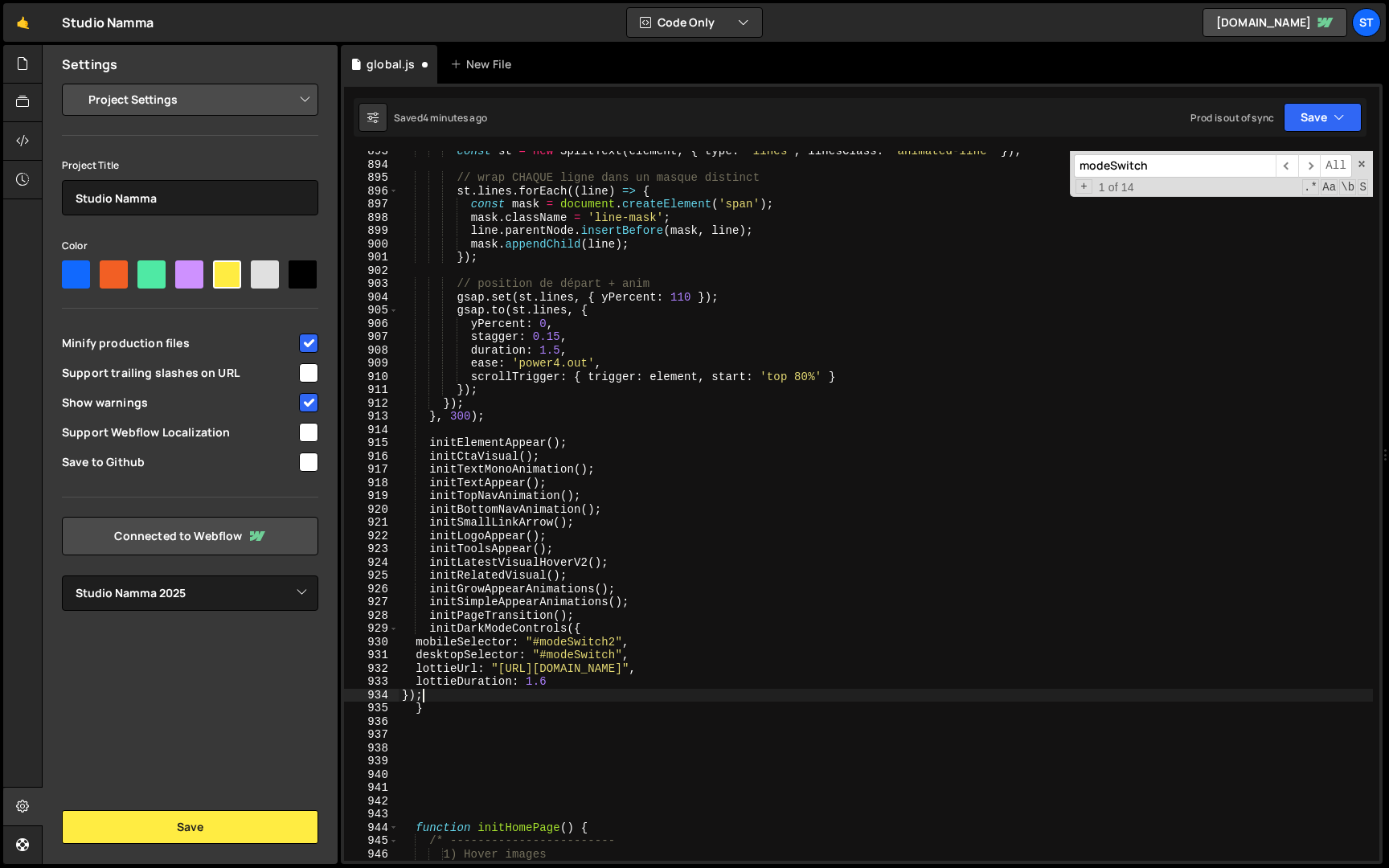
click at [436, 642] on div "const st = new SplitText ( element , { type : 'lines' , linesClass : 'animated-…" at bounding box center [885, 512] width 975 height 736
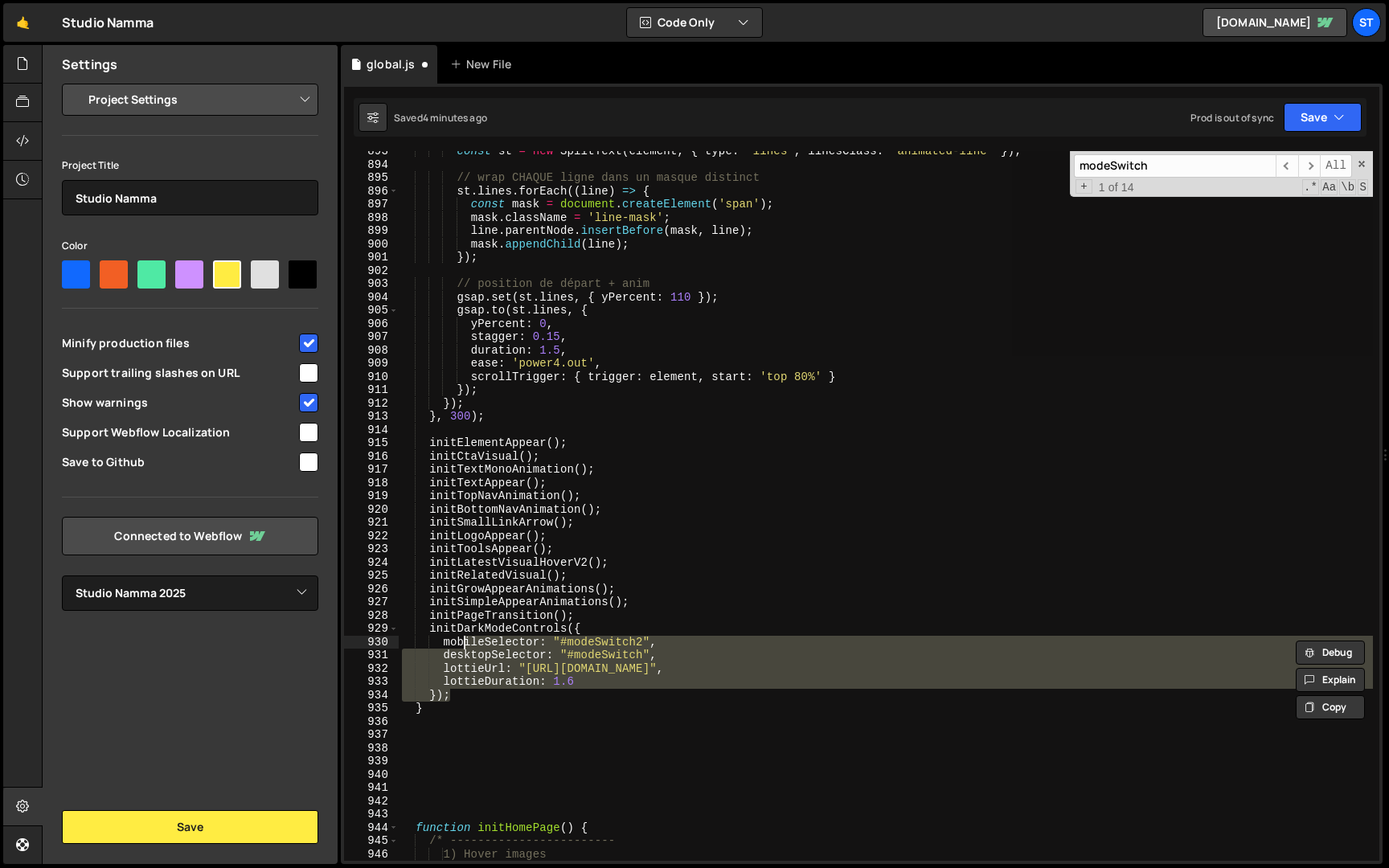
click at [550, 651] on div "const st = new SplitText ( element , { type : 'lines' , linesClass : 'animated-…" at bounding box center [885, 506] width 975 height 710
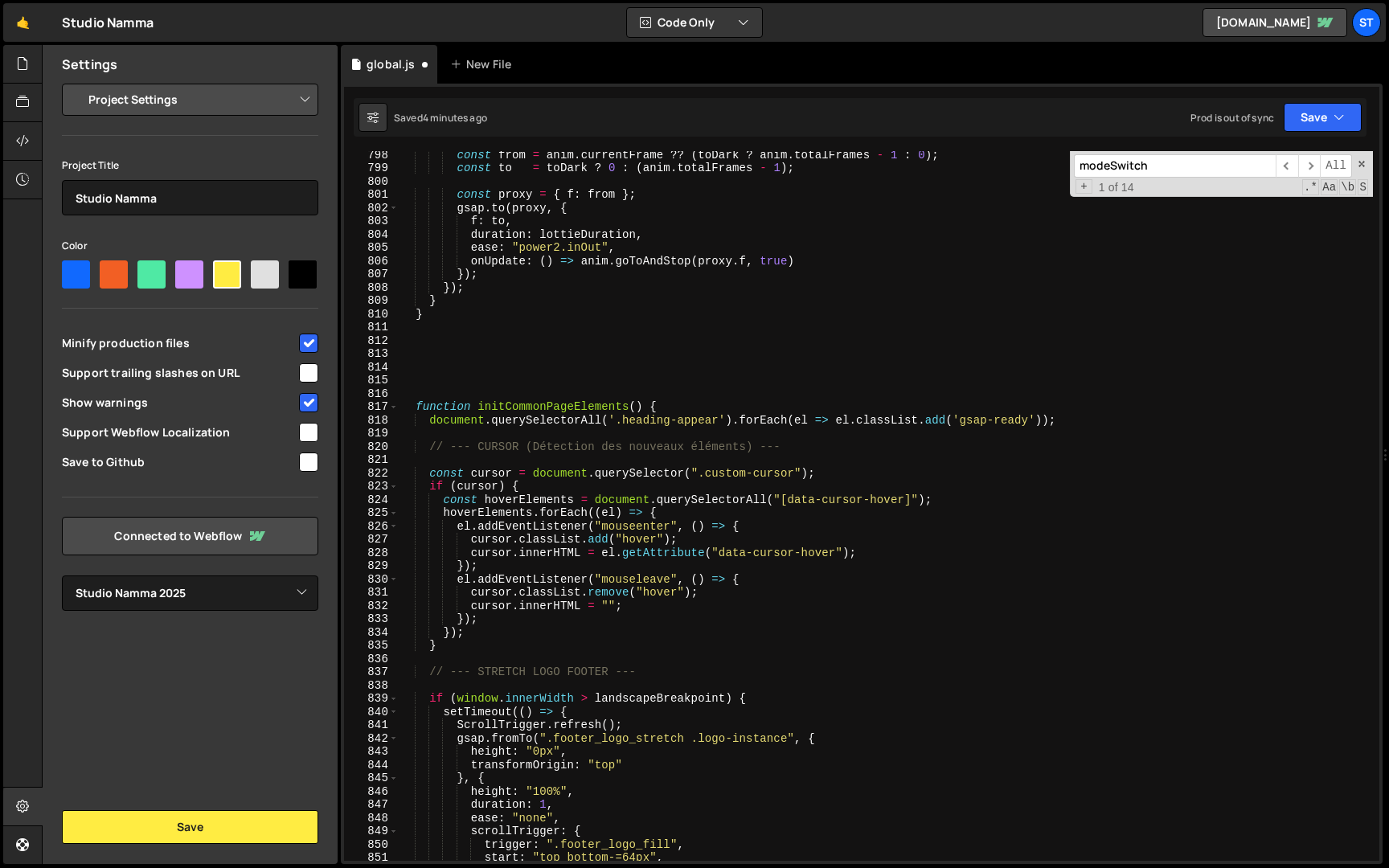
scroll to position [9831, 0]
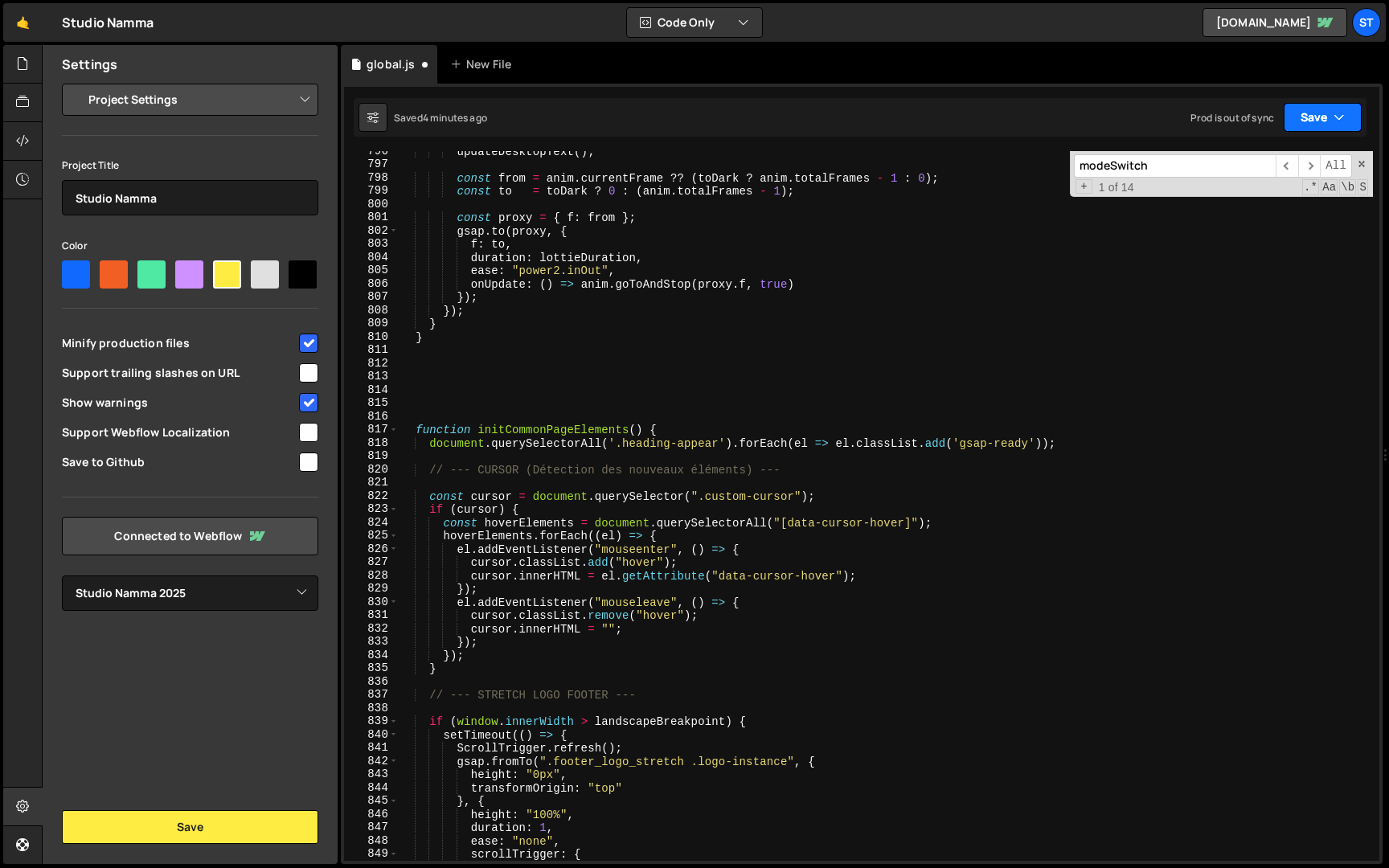
click at [1338, 110] on icon "button" at bounding box center [1339, 117] width 11 height 16
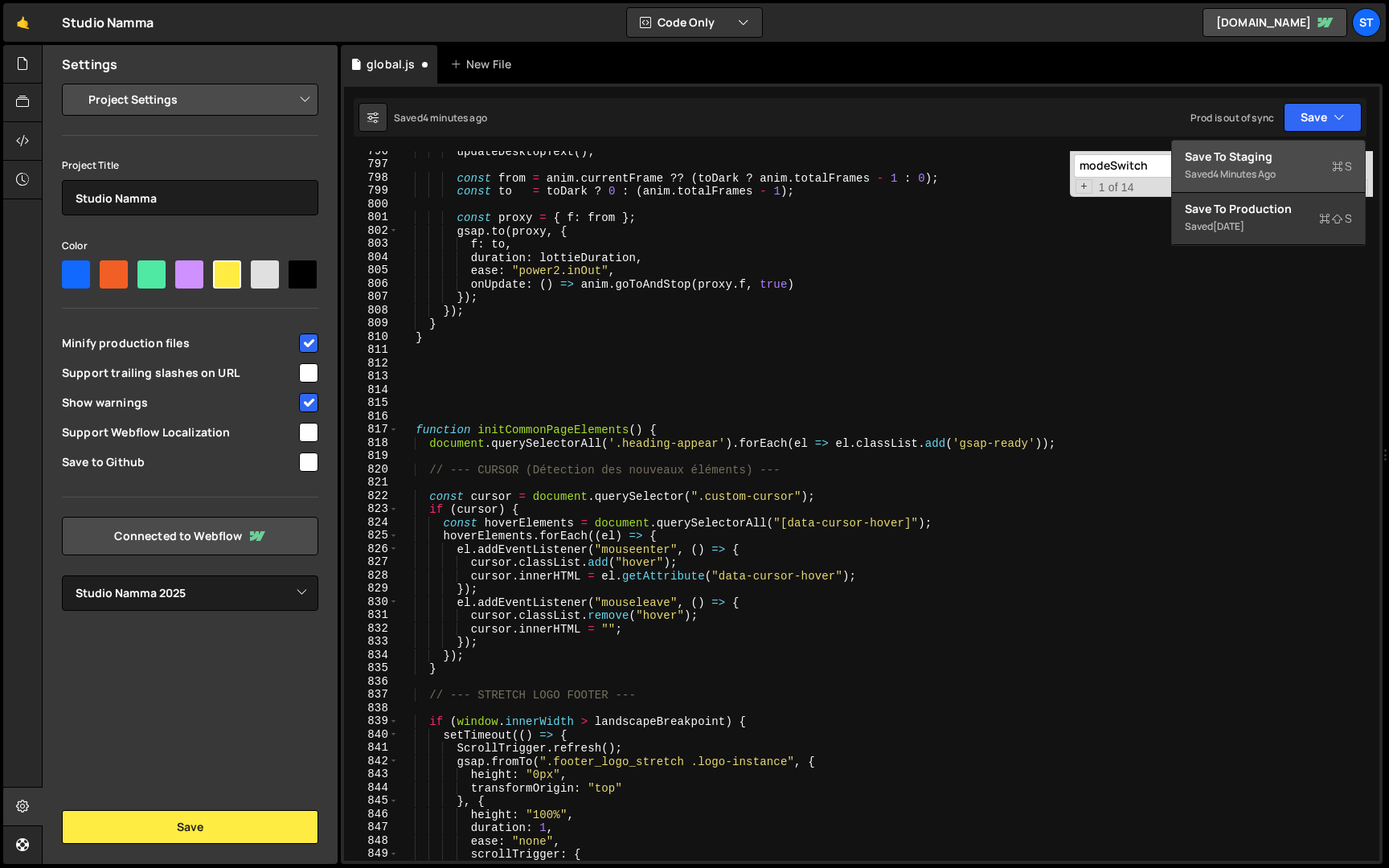
click at [1269, 146] on button "Save to Staging S Saved 4 minutes ago" at bounding box center [1269, 167] width 193 height 53
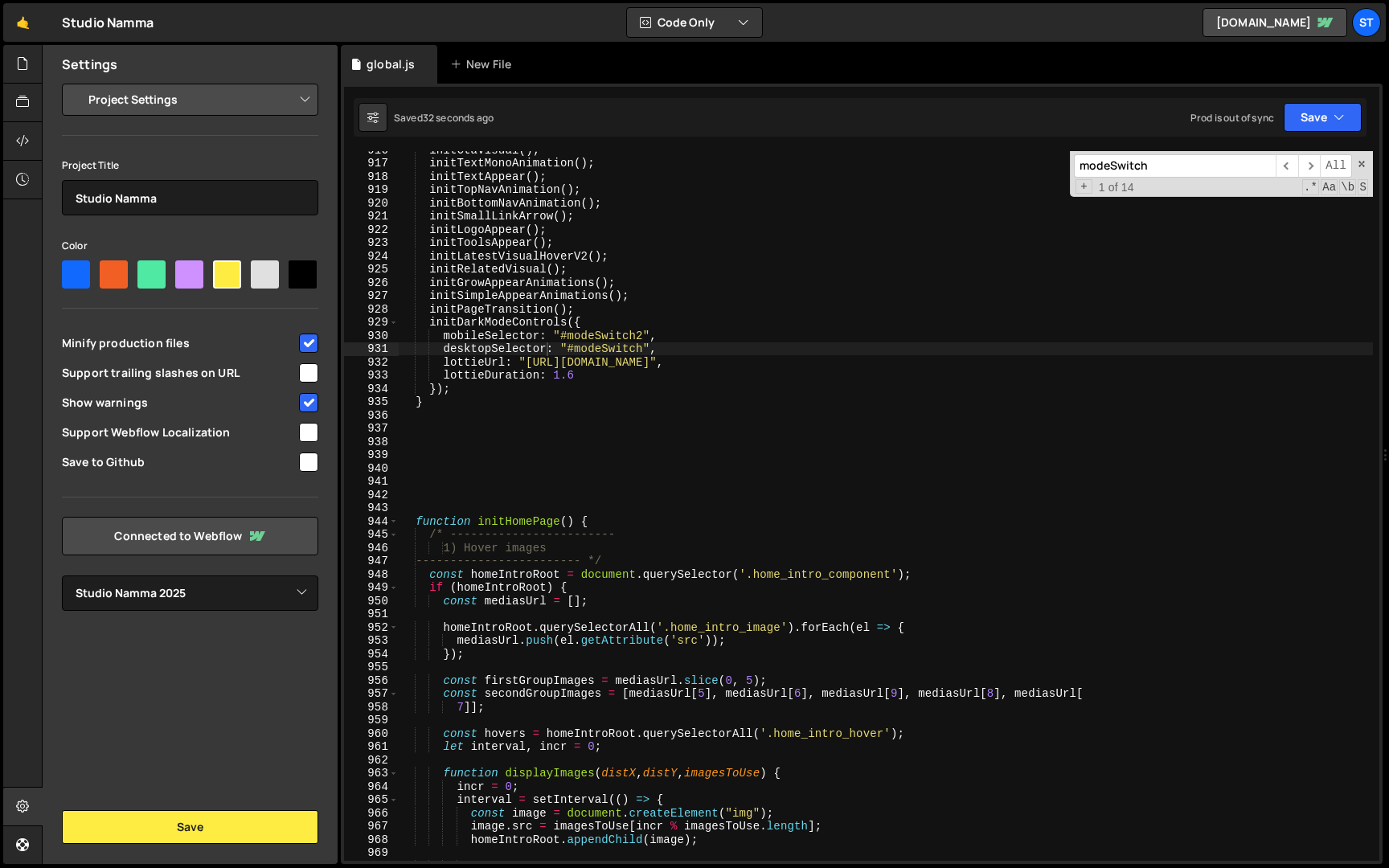
scroll to position [11356, 0]
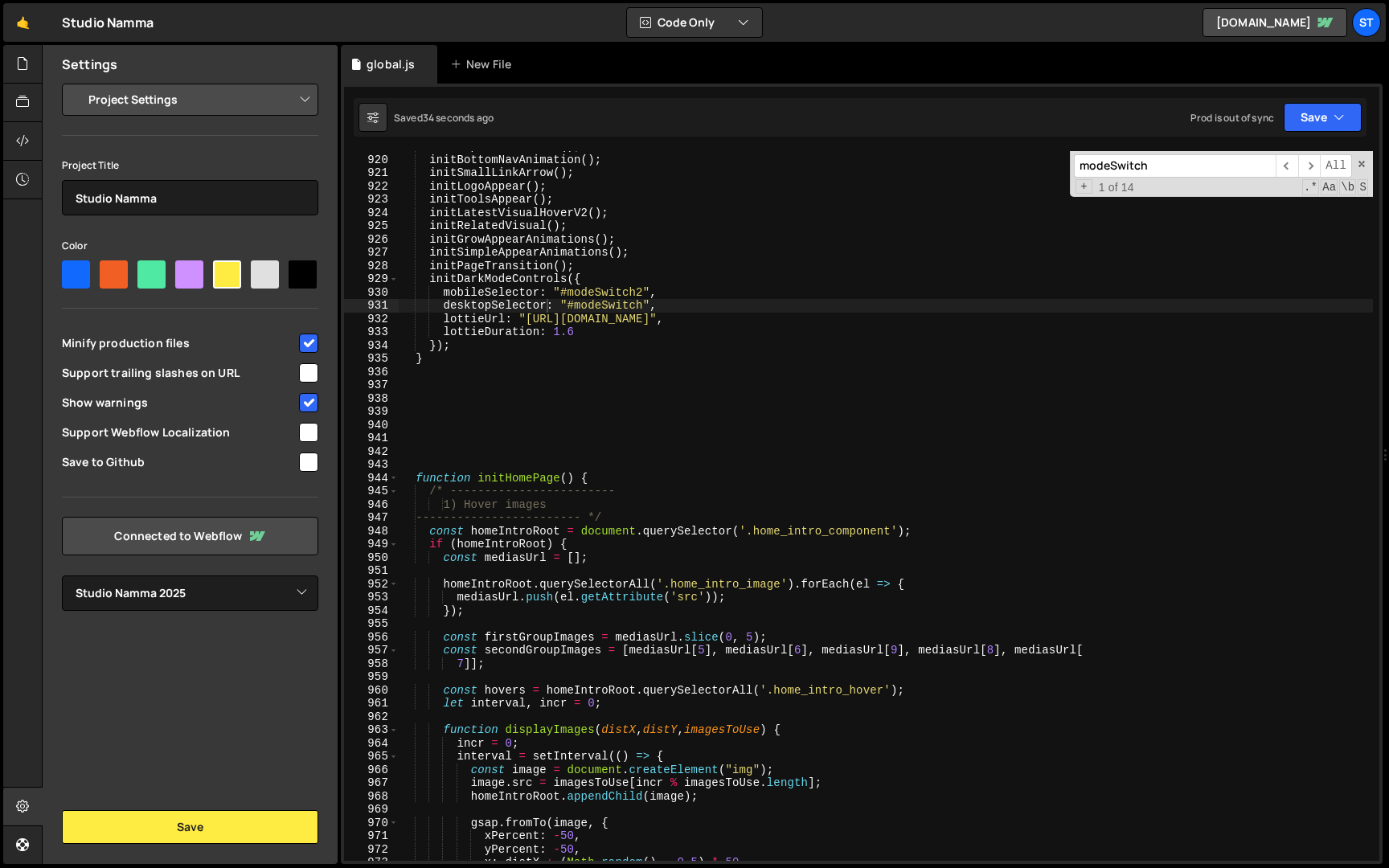
click at [576, 331] on div "initTopNavAnimation ( ) ; initBottomNavAnimation ( ) ; initSmallLinkArrow ( ) ;…" at bounding box center [885, 507] width 975 height 736
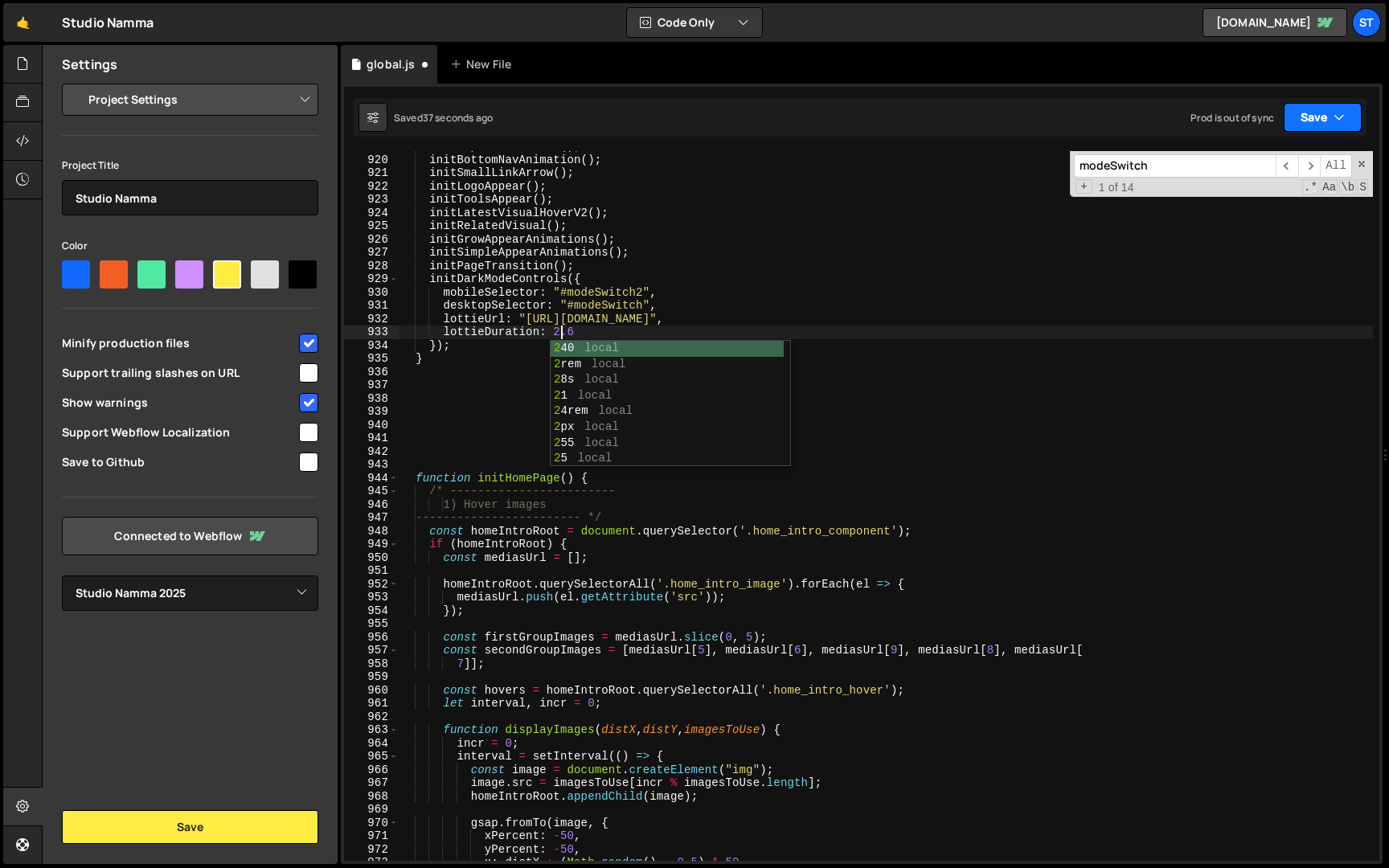
click at [1315, 115] on button "Save" at bounding box center [1322, 117] width 78 height 29
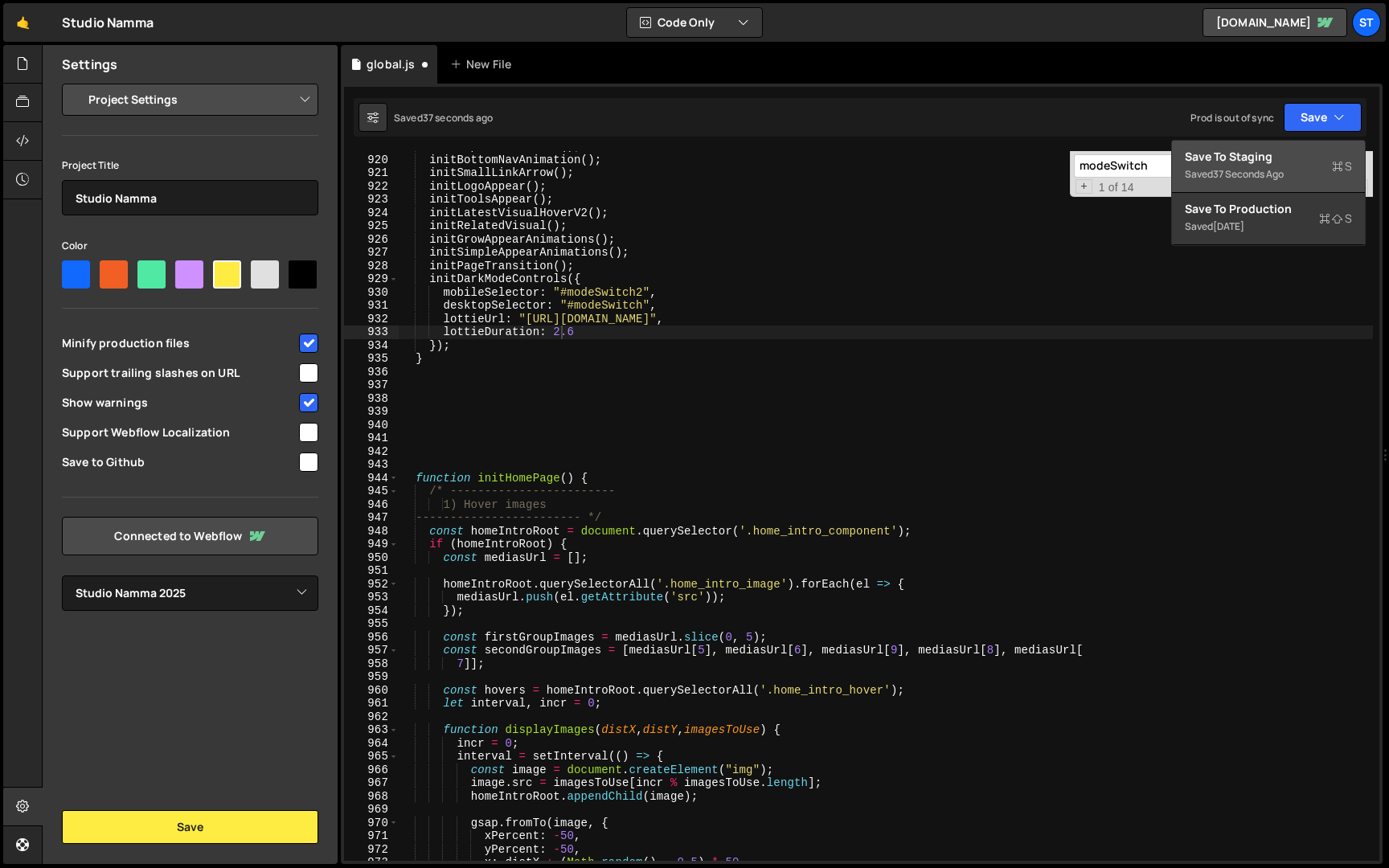
click at [1255, 163] on div "Save to Staging S" at bounding box center [1269, 157] width 167 height 16
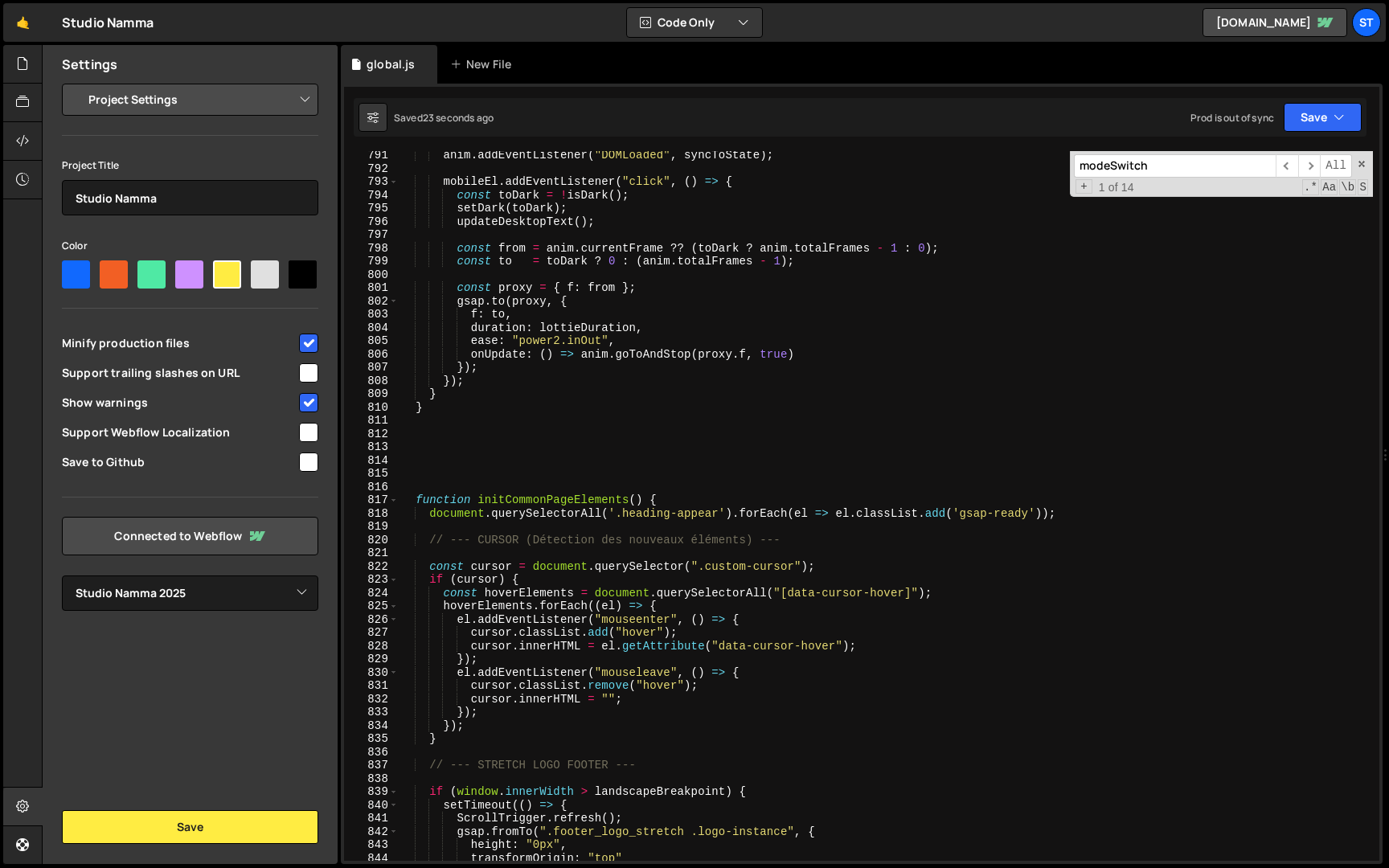
scroll to position [9764, 0]
click at [394, 502] on span at bounding box center [393, 503] width 9 height 14
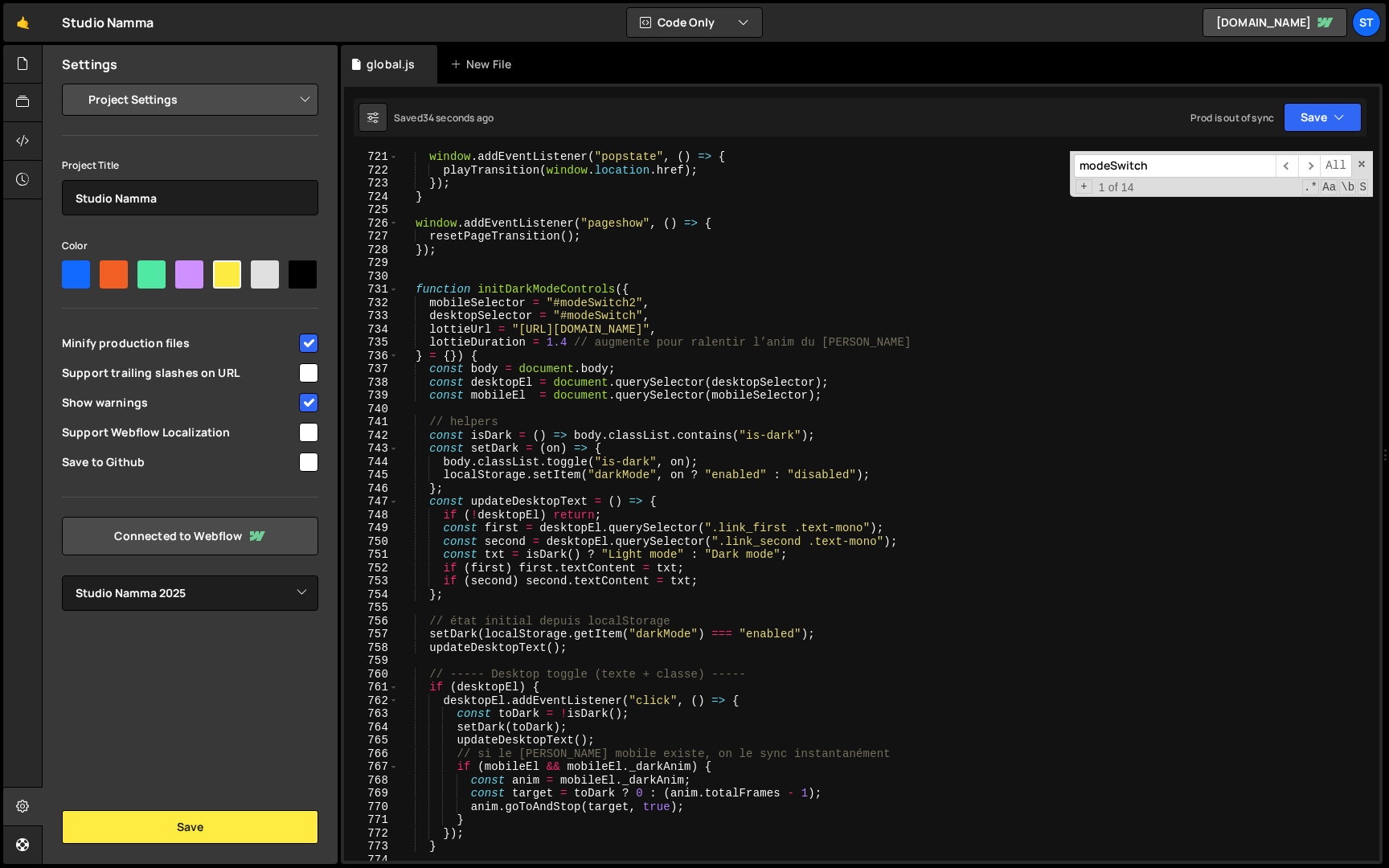
scroll to position [9532, 0]
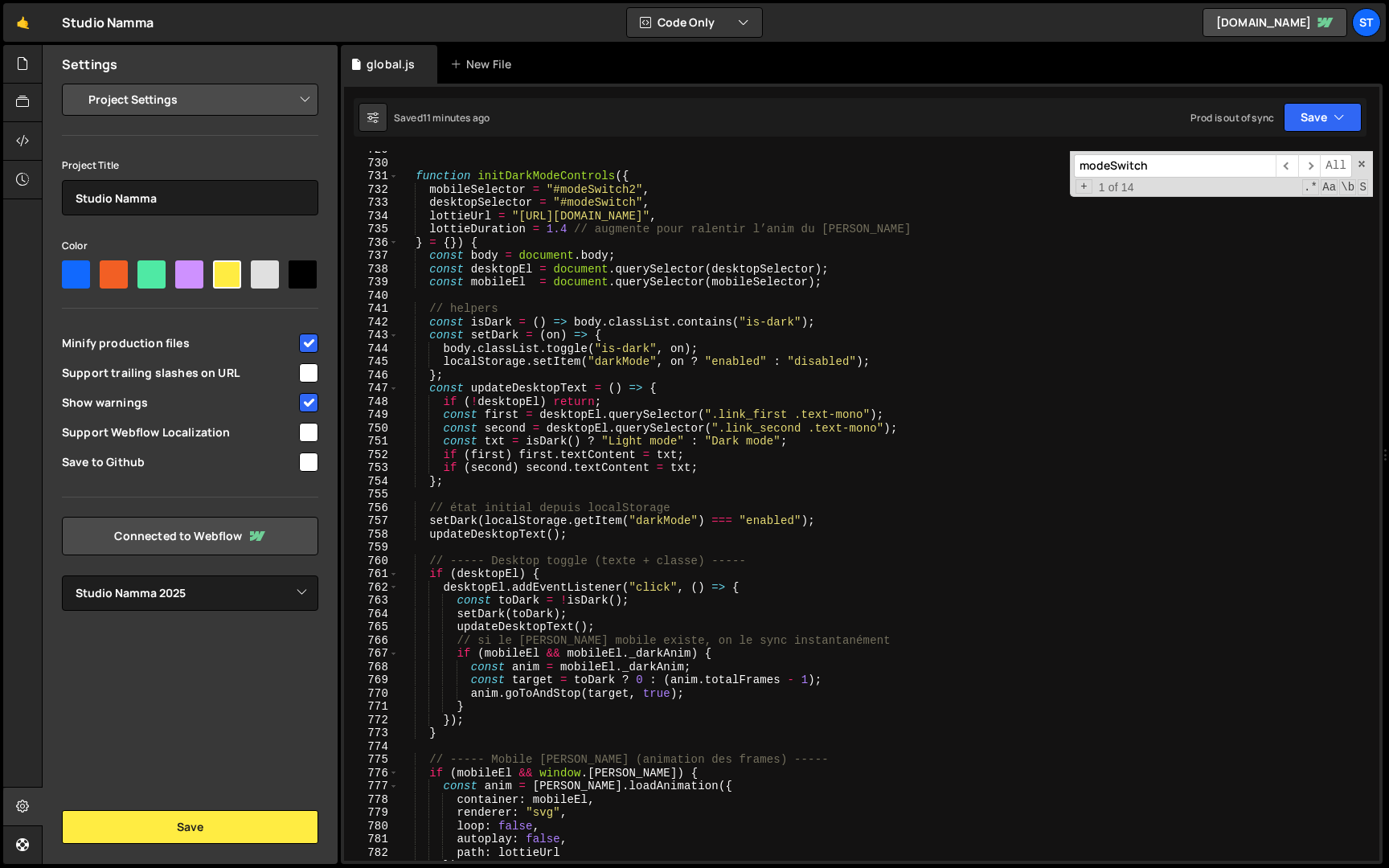
click at [418, 175] on div "function initDarkModeControls ( { mobileSelector = "#modeSwitch2" , desktopSele…" at bounding box center [885, 510] width 975 height 736
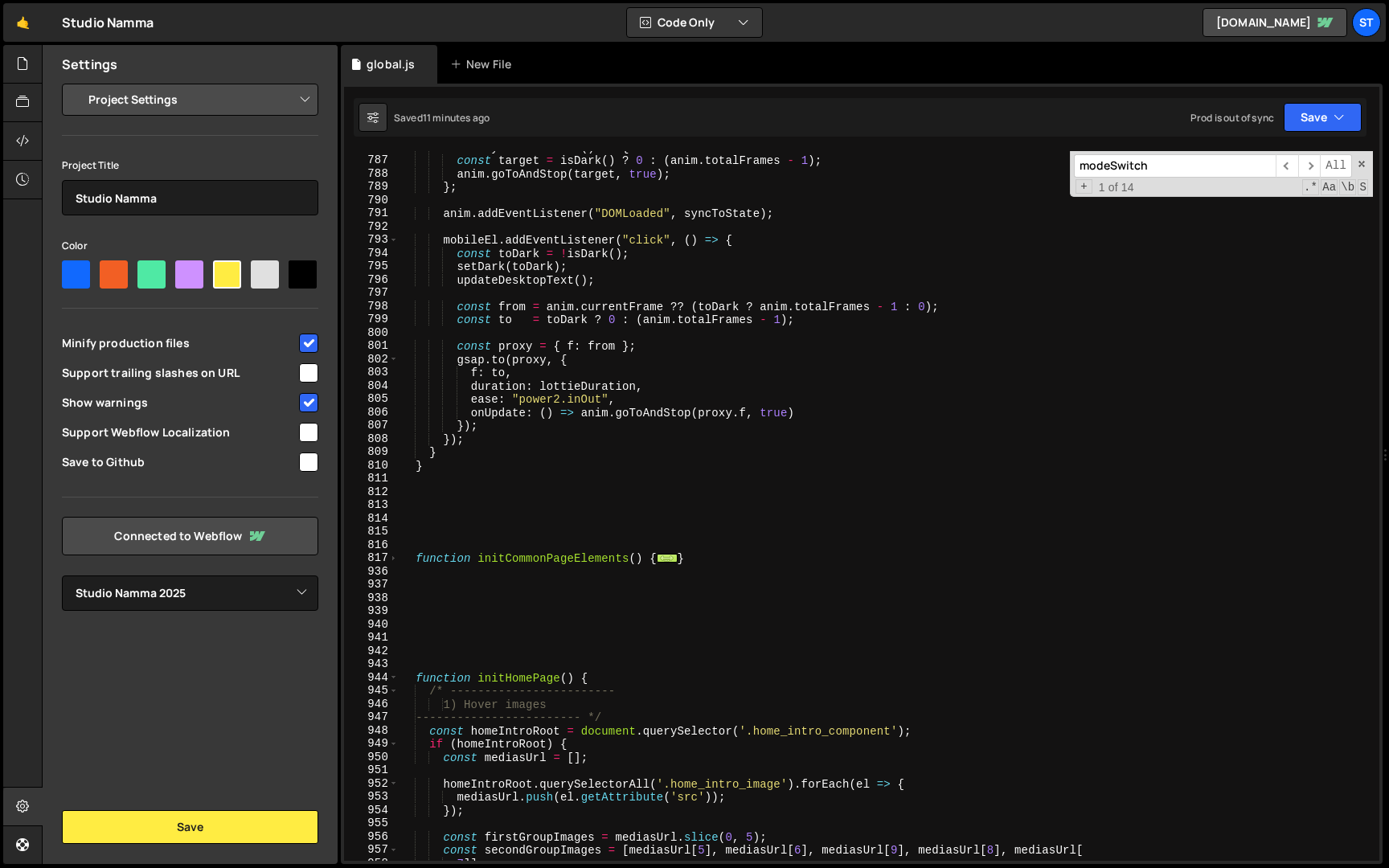
scroll to position [10281, 0]
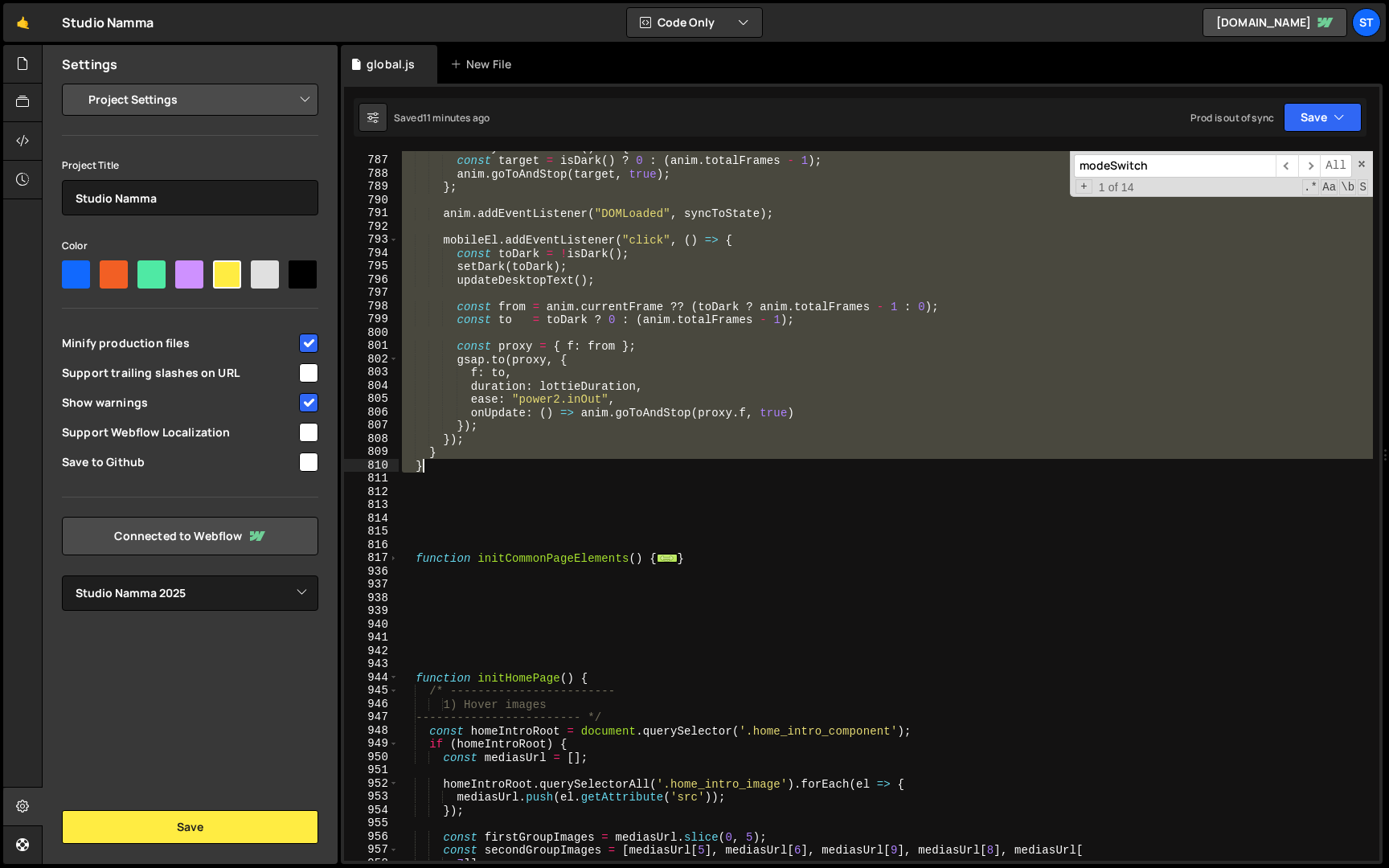
click at [432, 471] on div "const syncToState = ( ) => { const target = isDark ( ) ? 0 : ( anim . totalFram…" at bounding box center [885, 508] width 975 height 736
paste textarea
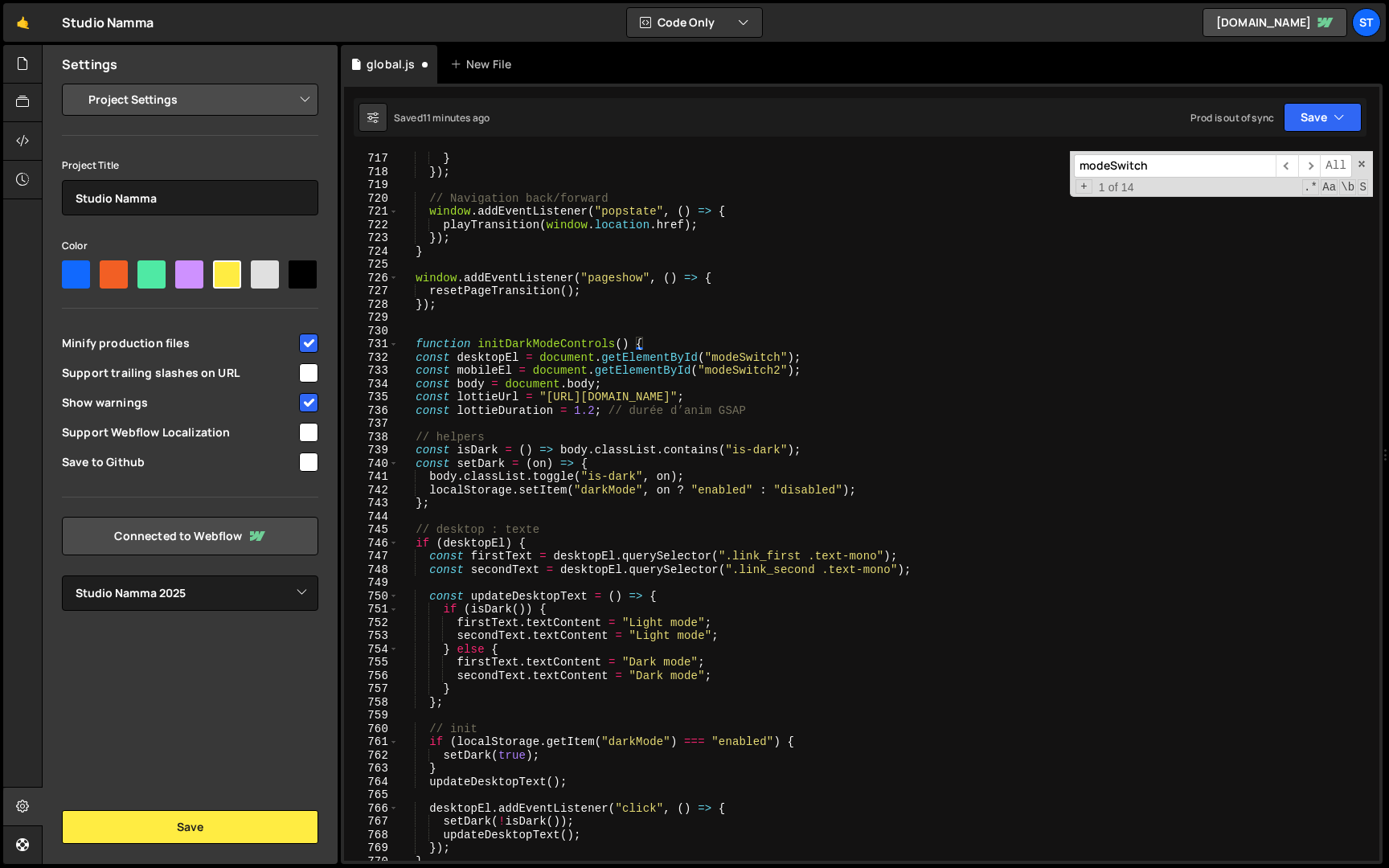
scroll to position [9337, 0]
click at [491, 360] on div "}) ; } }) ; // Navigation back/forward window . addEventListener ( "popstate" ,…" at bounding box center [885, 507] width 975 height 736
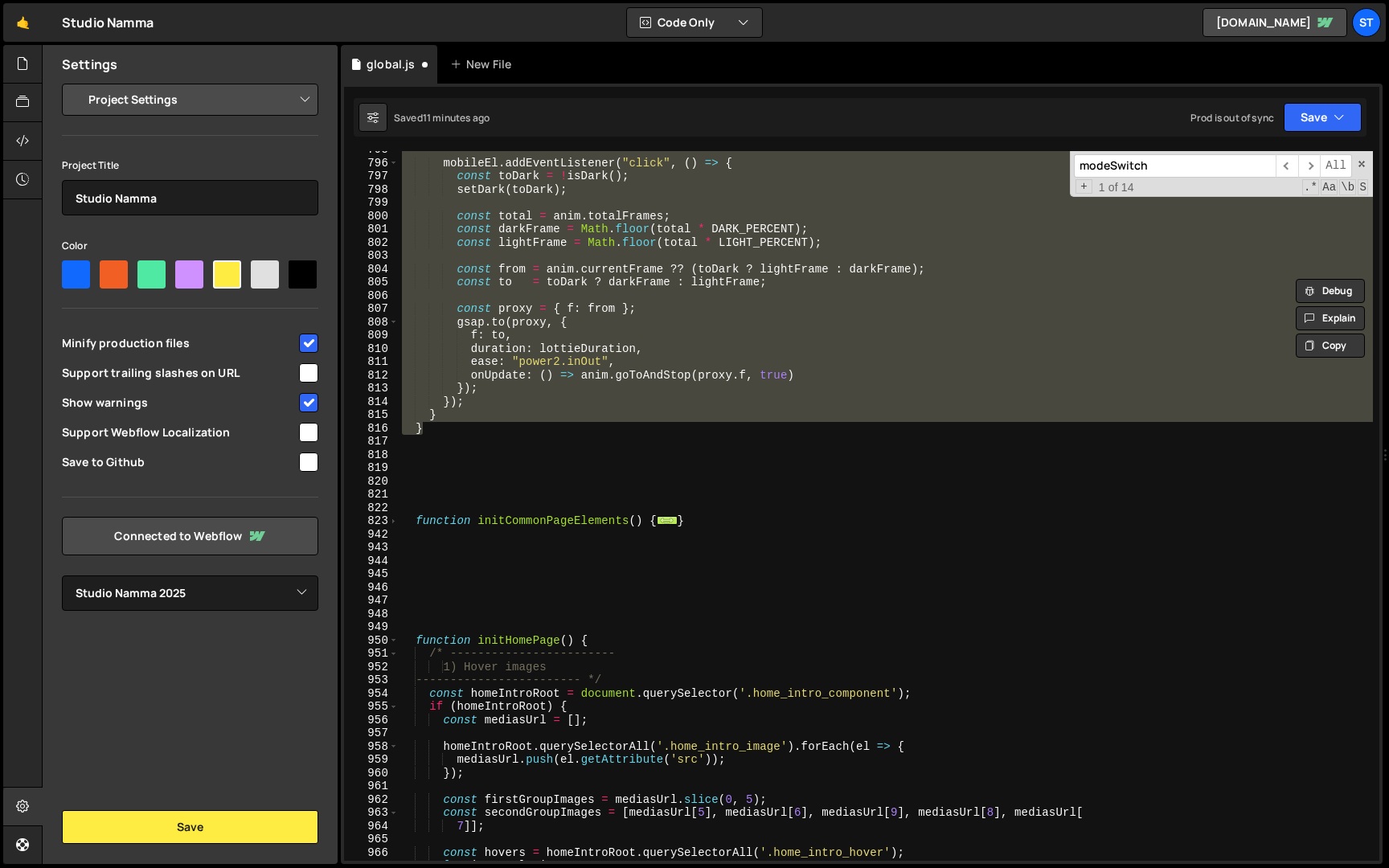
scroll to position [10393, 0]
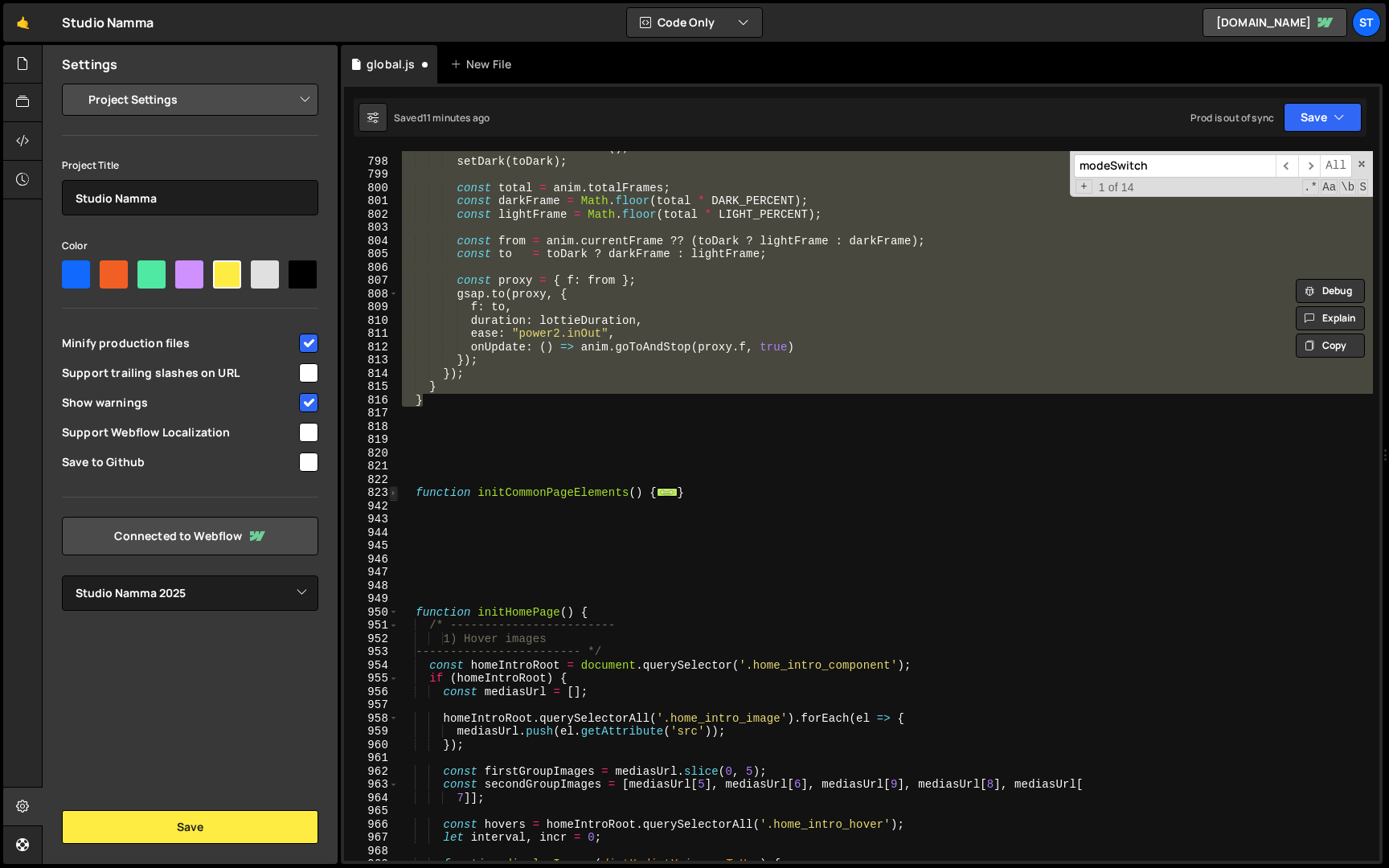
click at [395, 492] on span at bounding box center [393, 494] width 9 height 14
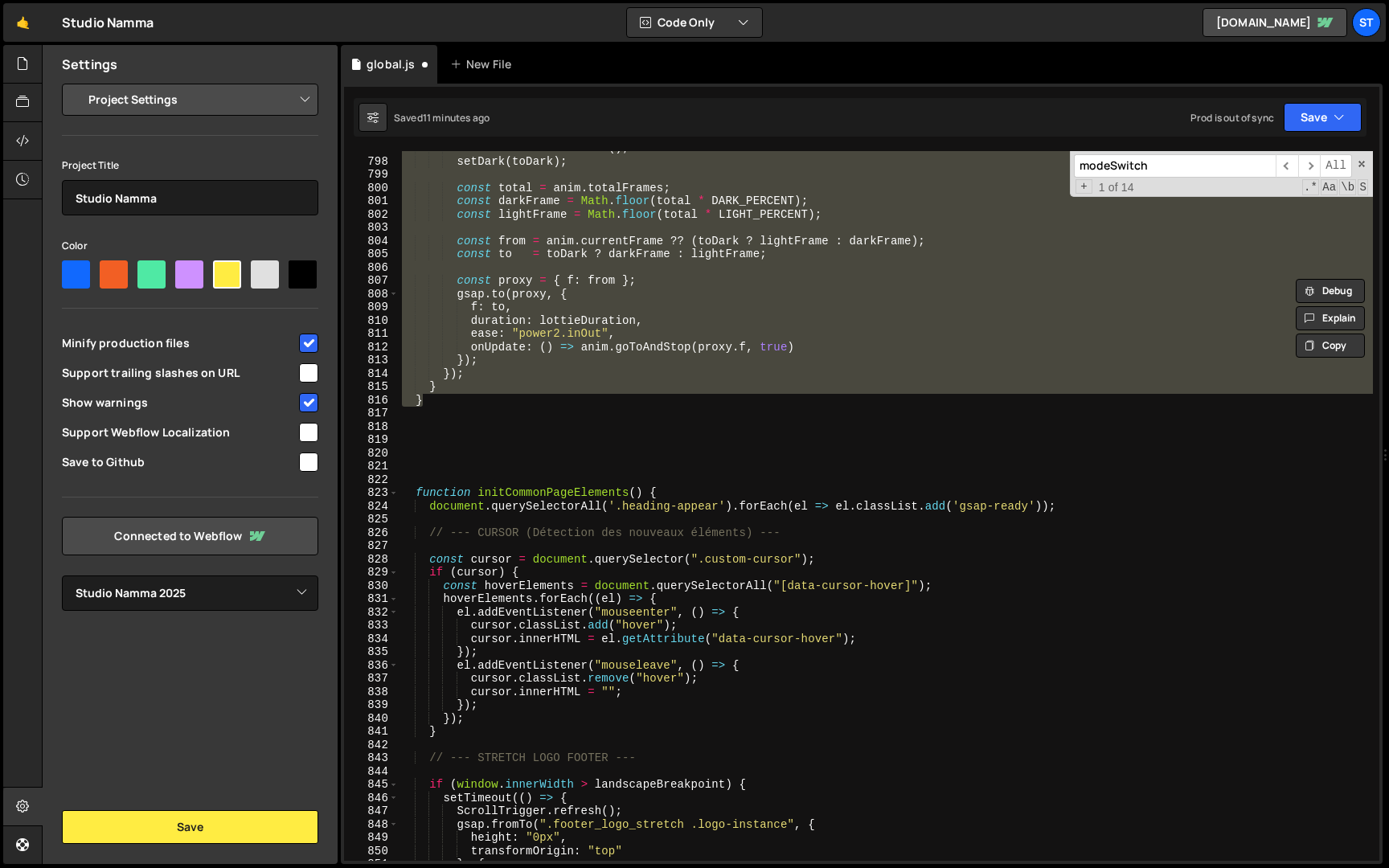
click at [554, 337] on div "const toDark = ! isDark ( ) ; setDark ( toDark ) ; const total = anim . totalFr…" at bounding box center [885, 506] width 975 height 710
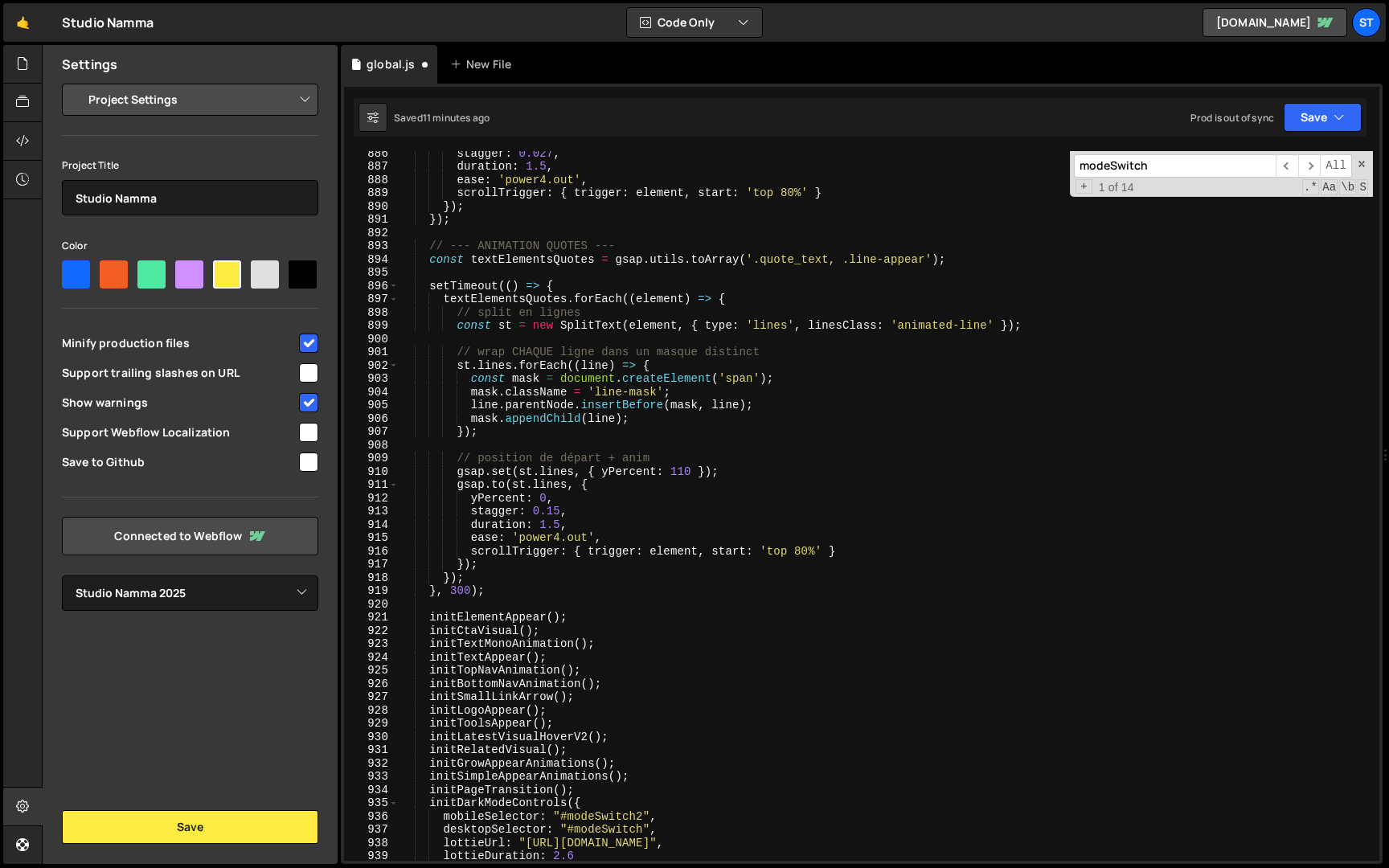
scroll to position [11329, 0]
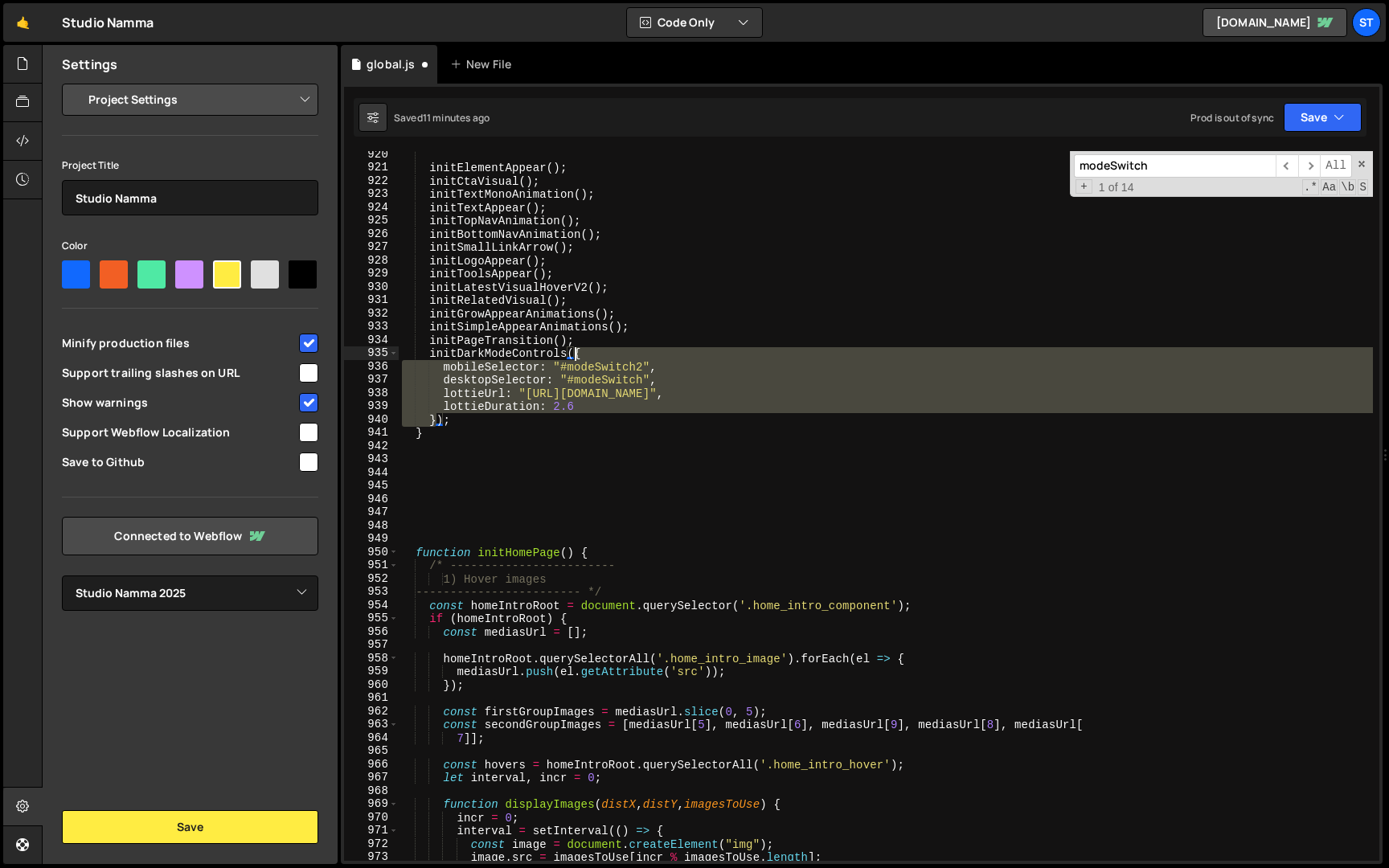
drag, startPoint x: 434, startPoint y: 422, endPoint x: 573, endPoint y: 350, distance: 156.5
click at [573, 350] on div "initElementAppear ( ) ; initCtaVisual ( ) ; initTextMonoAnimation ( ) ; initTex…" at bounding box center [885, 515] width 975 height 736
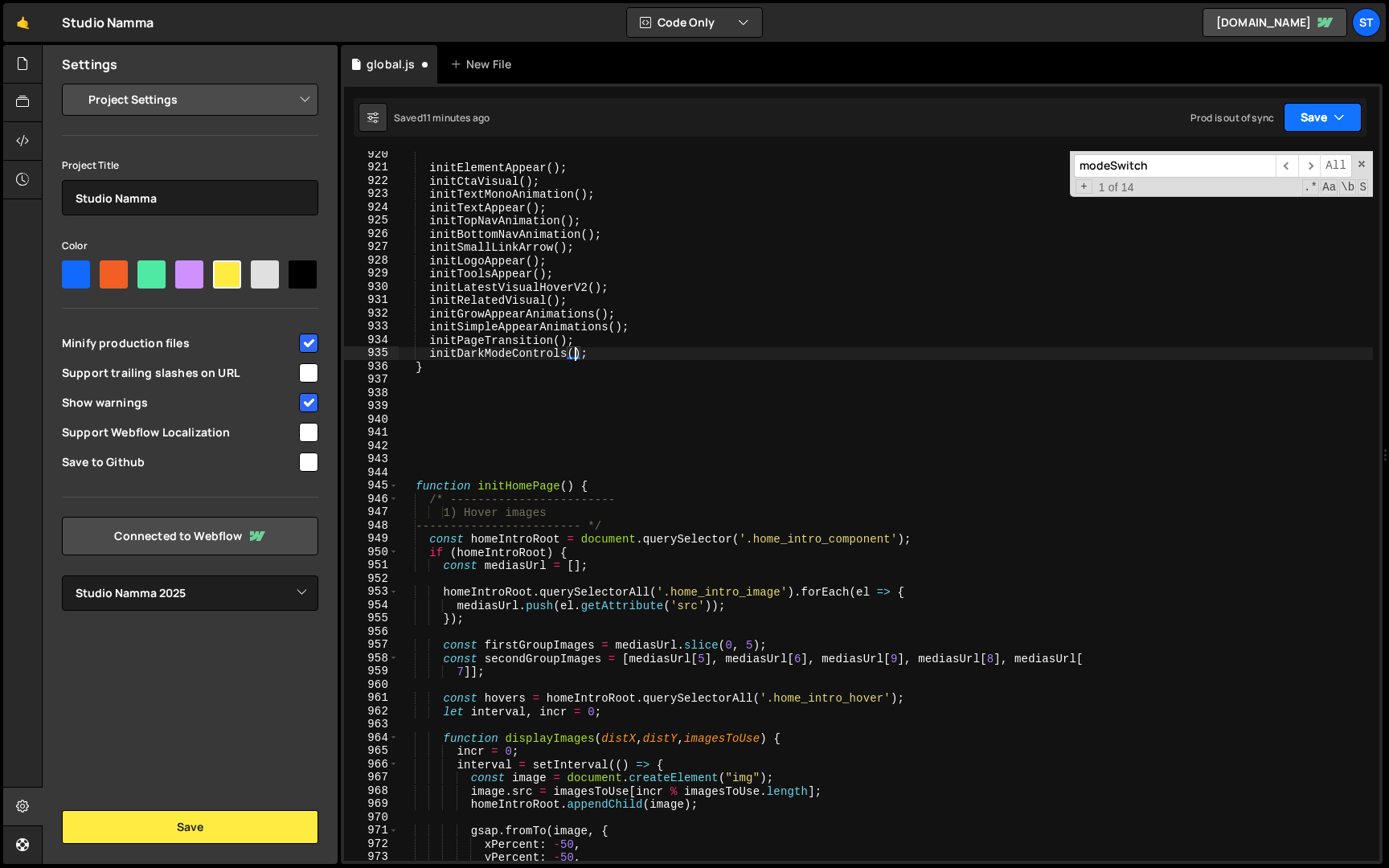
click at [1323, 120] on button "Save" at bounding box center [1322, 117] width 78 height 29
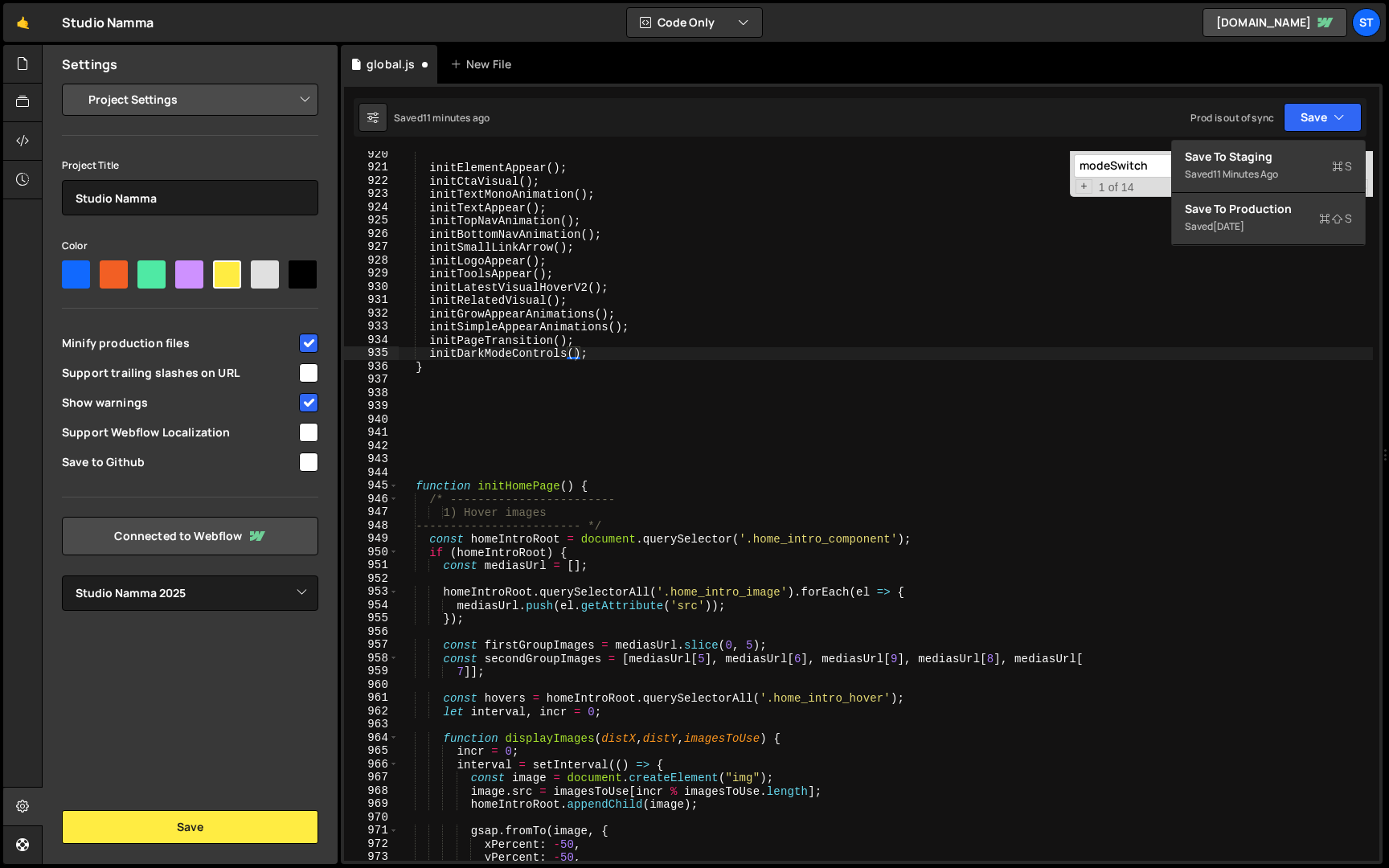
click at [908, 255] on div "initElementAppear ( ) ; initCtaVisual ( ) ; initTextMonoAnimation ( ) ; initTex…" at bounding box center [885, 515] width 975 height 736
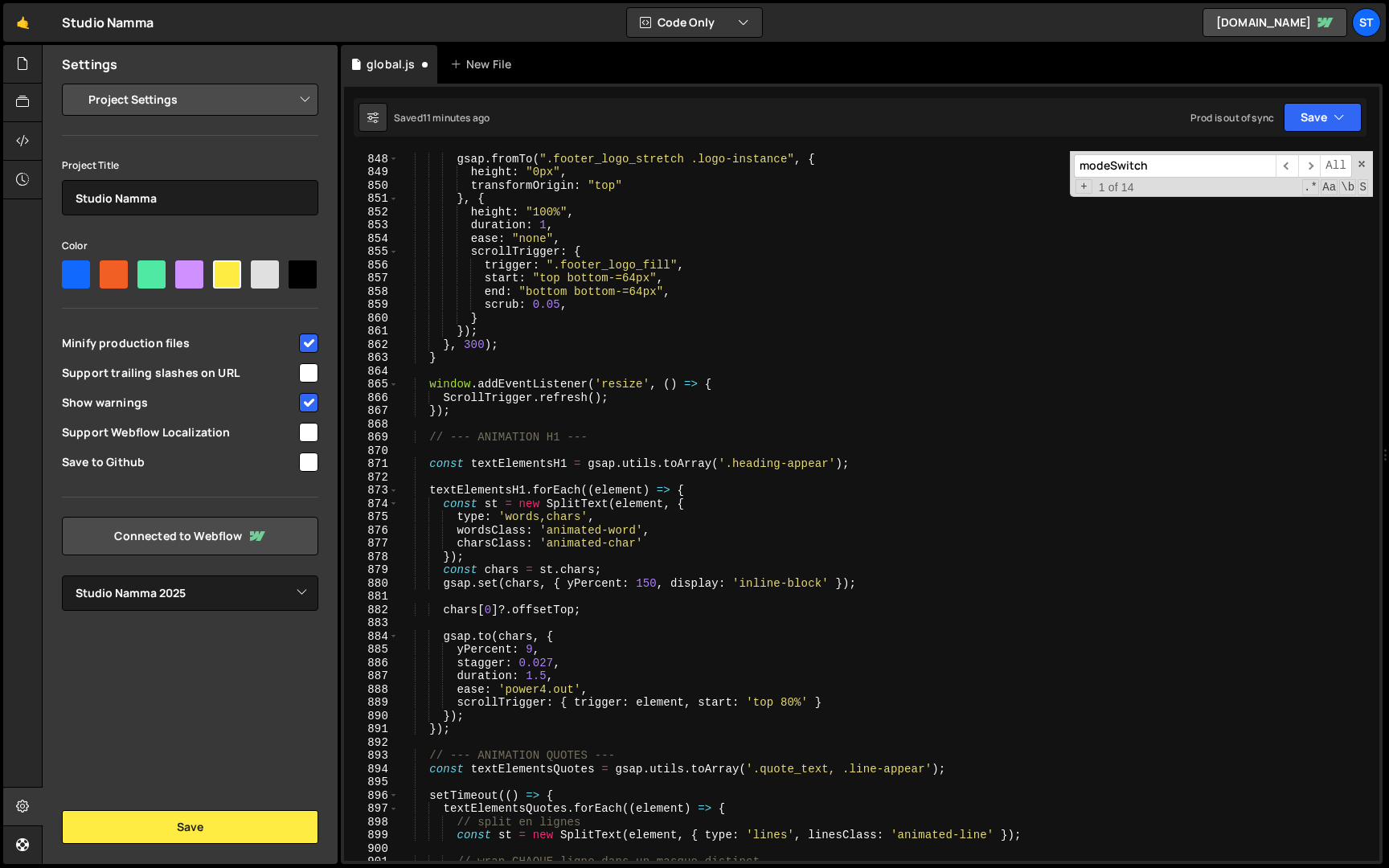
scroll to position [10338, 0]
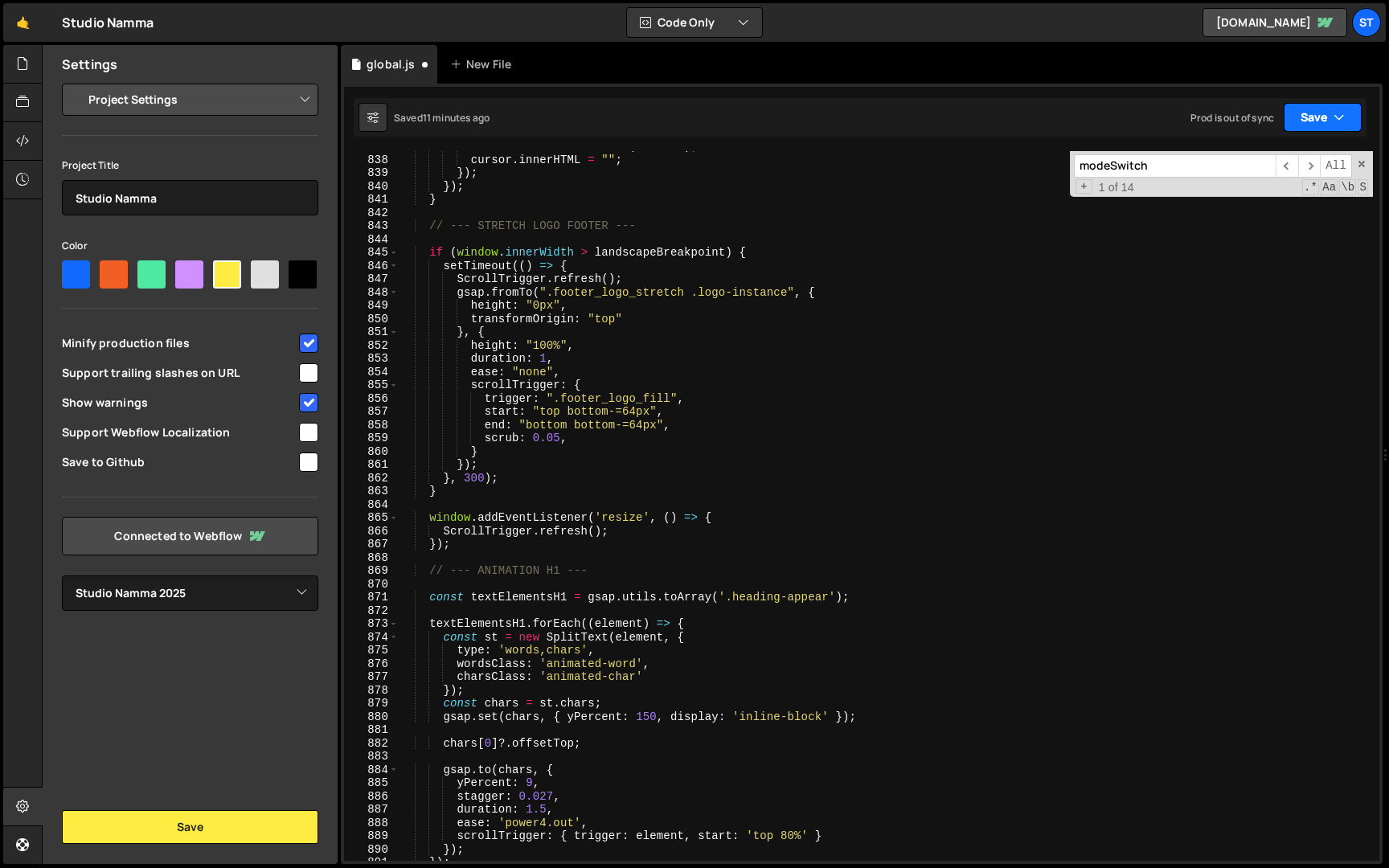
click at [1341, 117] on icon "button" at bounding box center [1339, 117] width 11 height 16
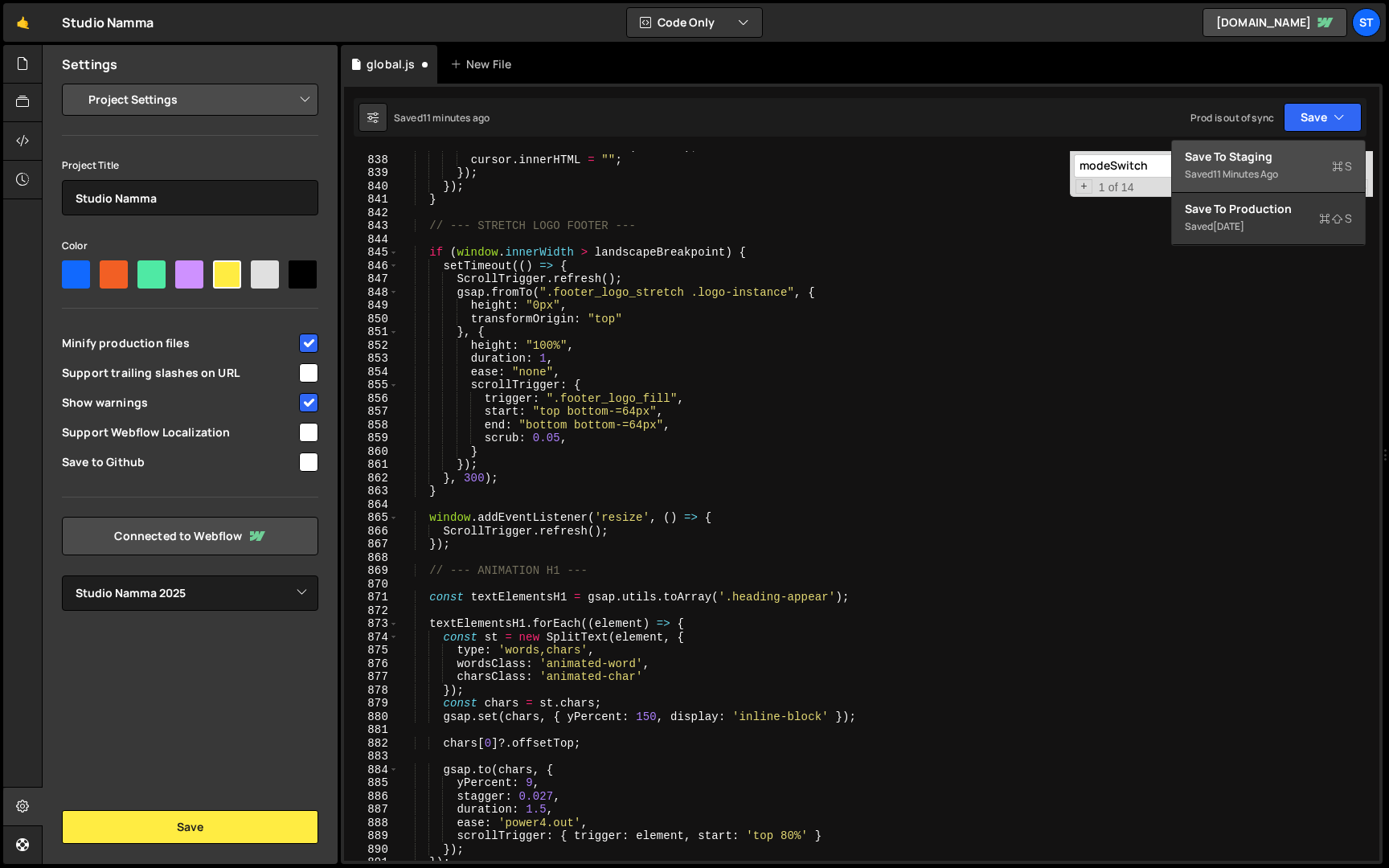
click at [1269, 180] on div "11 minutes ago" at bounding box center [1246, 174] width 66 height 14
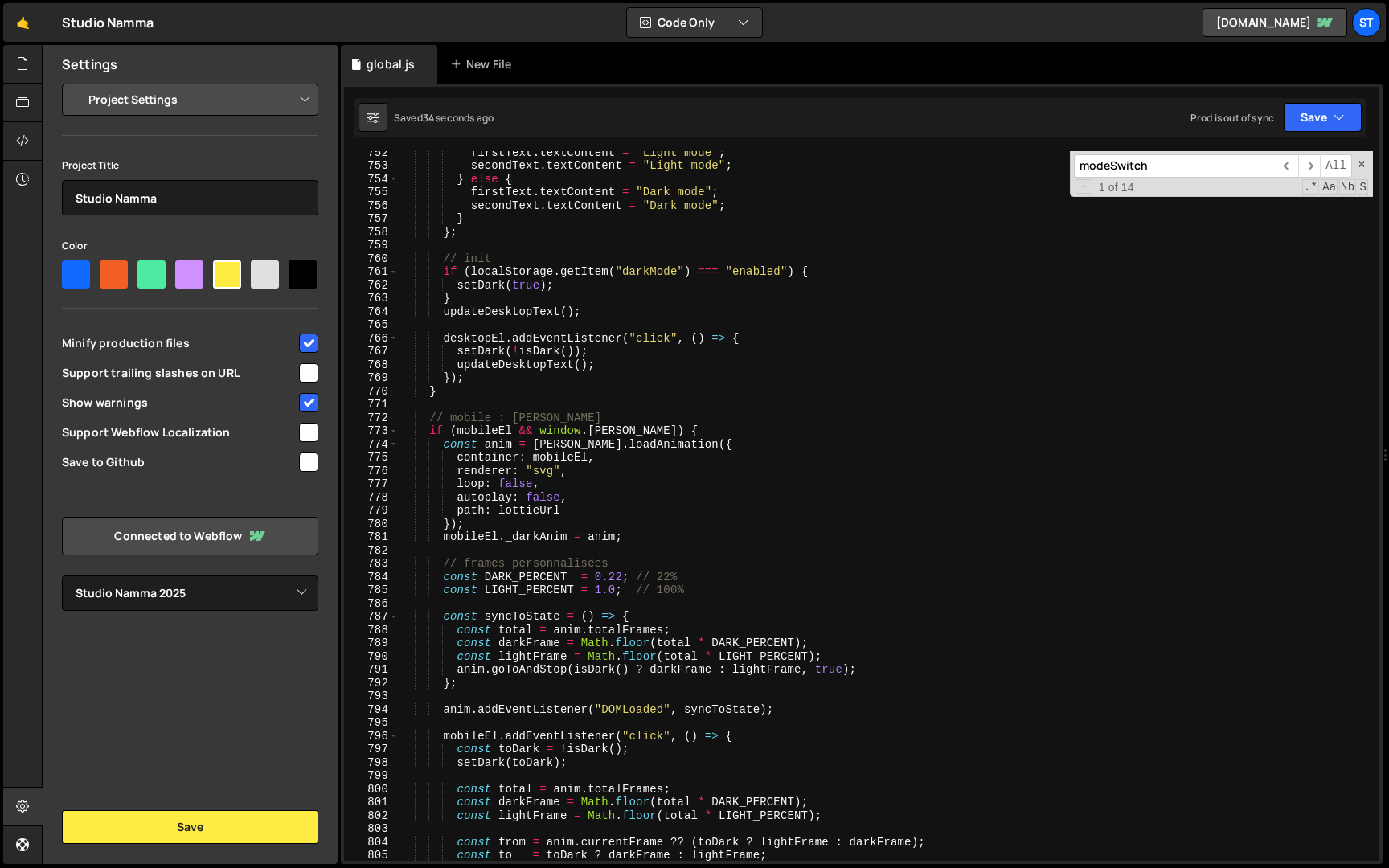
scroll to position [9282, 0]
click at [621, 578] on div "firstText . textContent = "Light mode" ; secondText . textContent = "Light mode…" at bounding box center [885, 512] width 975 height 736
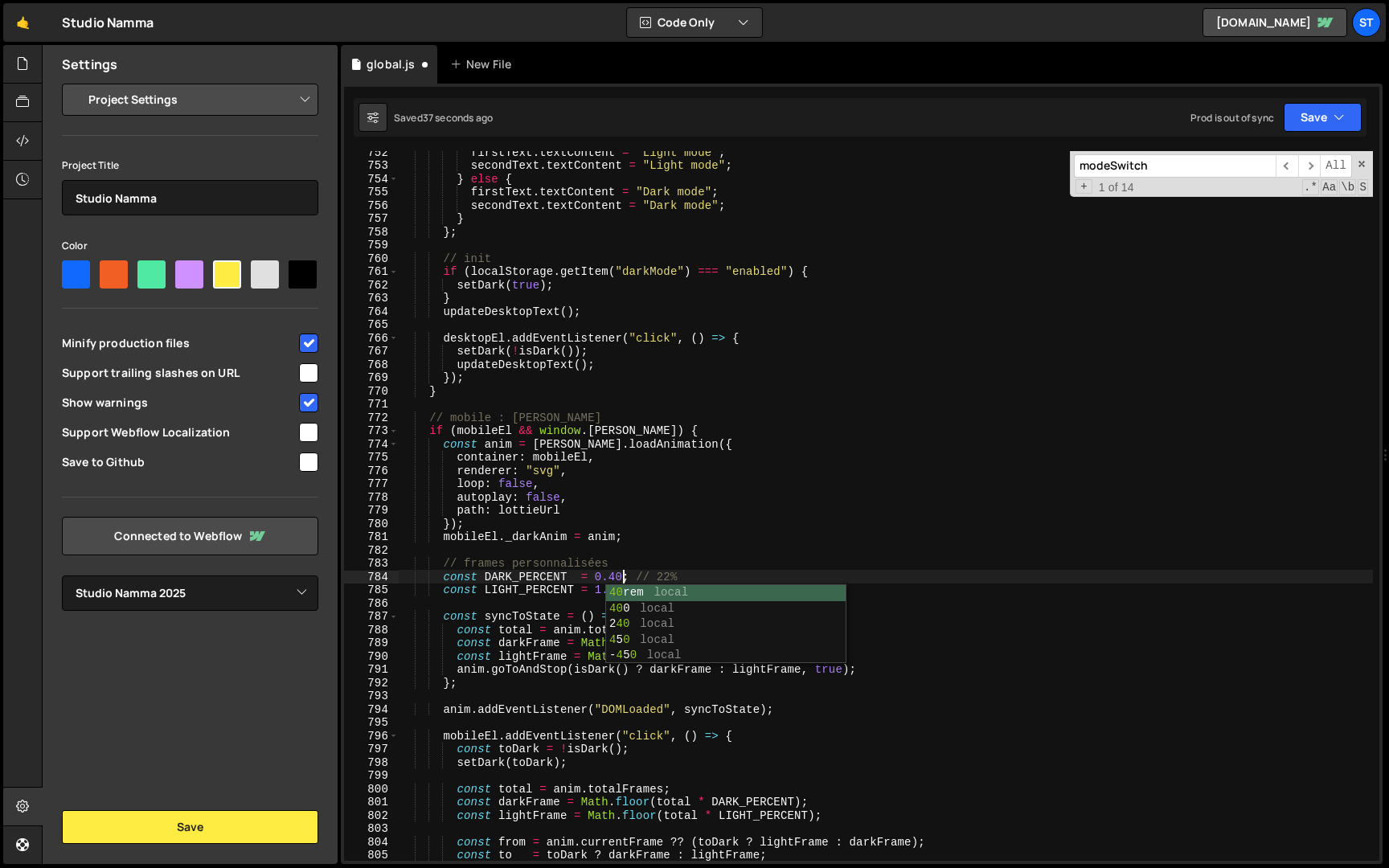
scroll to position [0, 15]
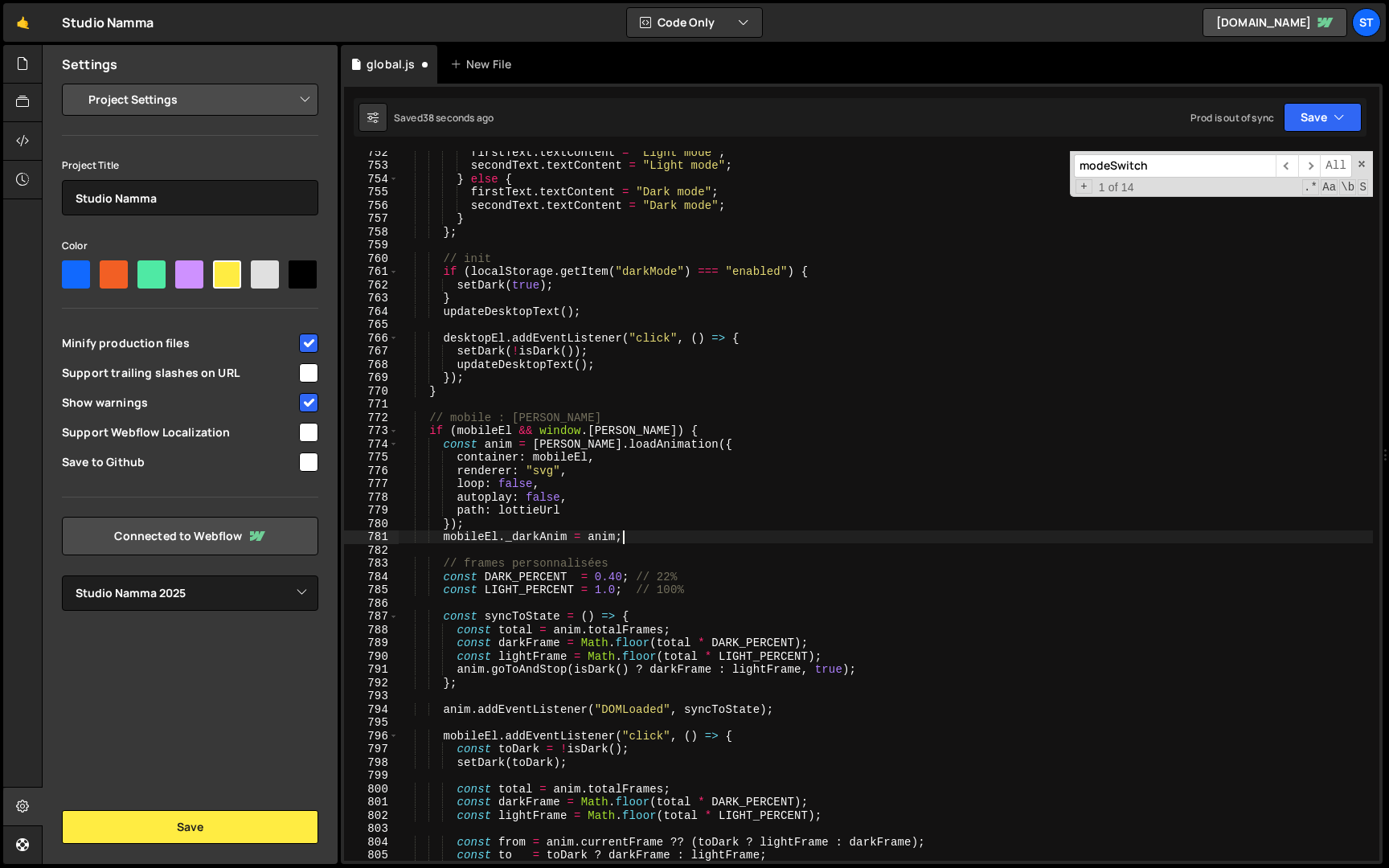
click at [664, 531] on div "firstText . textContent = "Light mode" ; secondText . textContent = "Light mode…" at bounding box center [885, 512] width 975 height 736
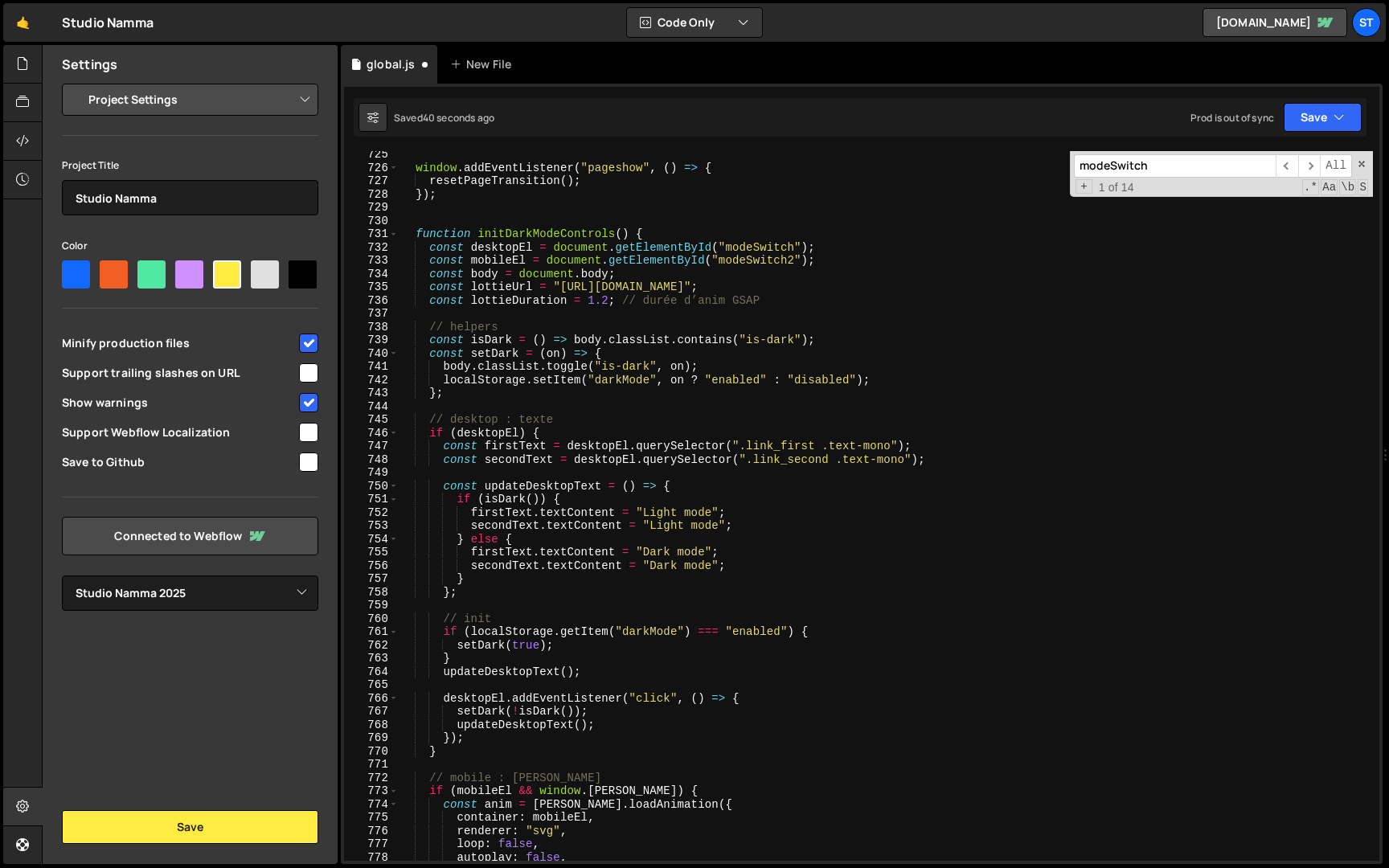
scroll to position [8911, 0]
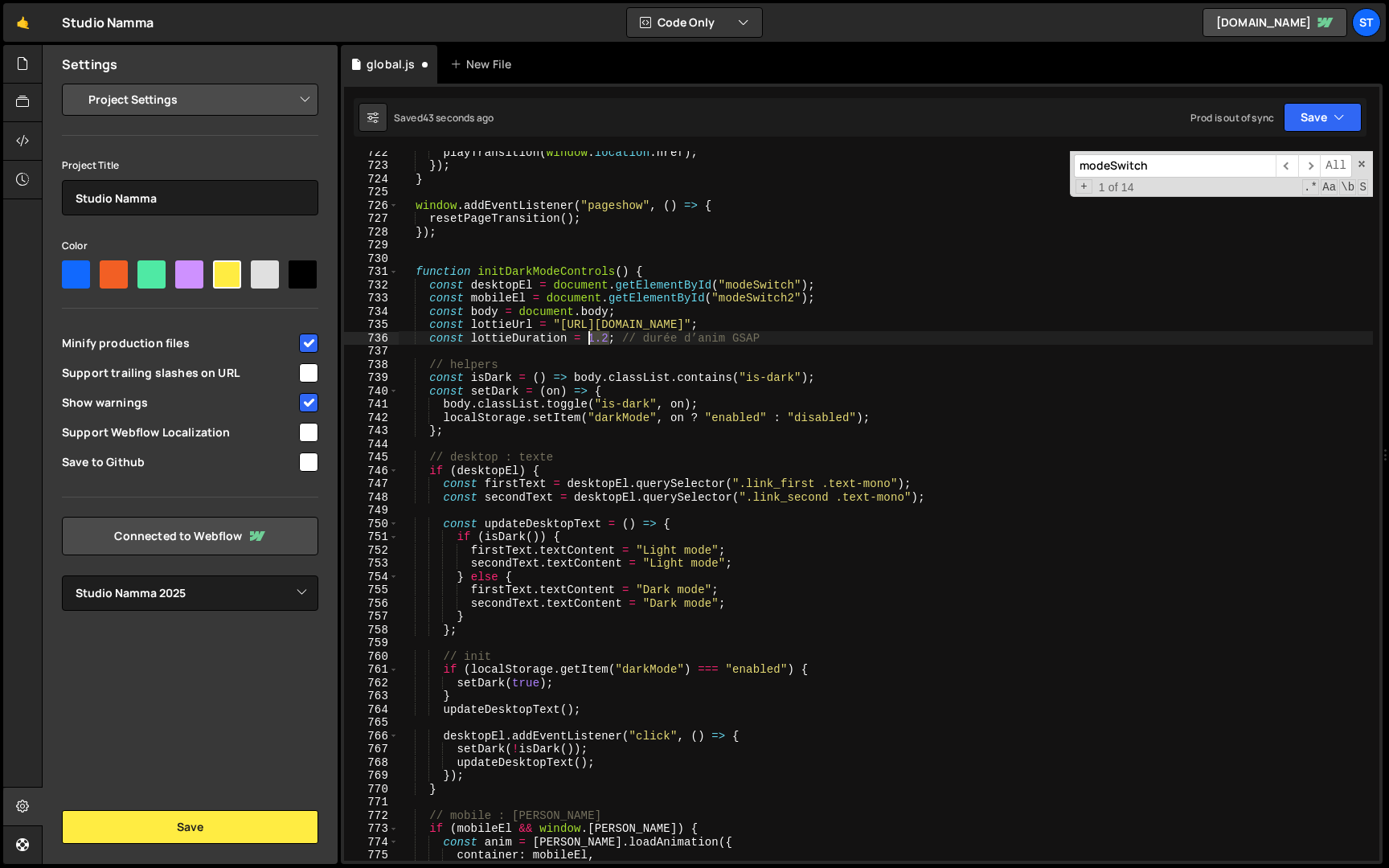
drag, startPoint x: 608, startPoint y: 339, endPoint x: 590, endPoint y: 339, distance: 18.0
click at [590, 339] on div "playTransition ( window . location . href ) ; }) ; } window . addEventListener …" at bounding box center [885, 512] width 975 height 736
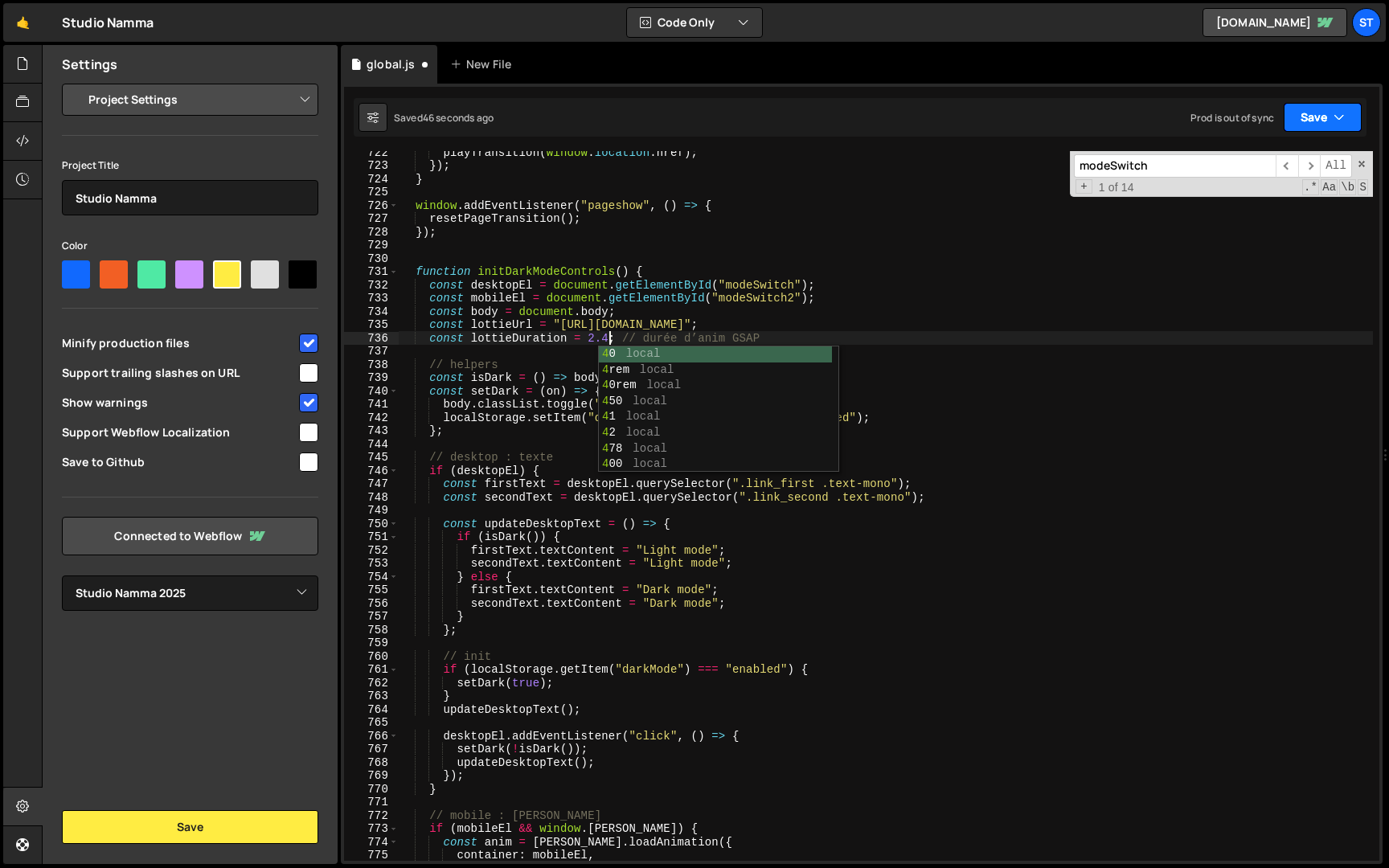
click at [1334, 122] on icon "button" at bounding box center [1339, 117] width 11 height 16
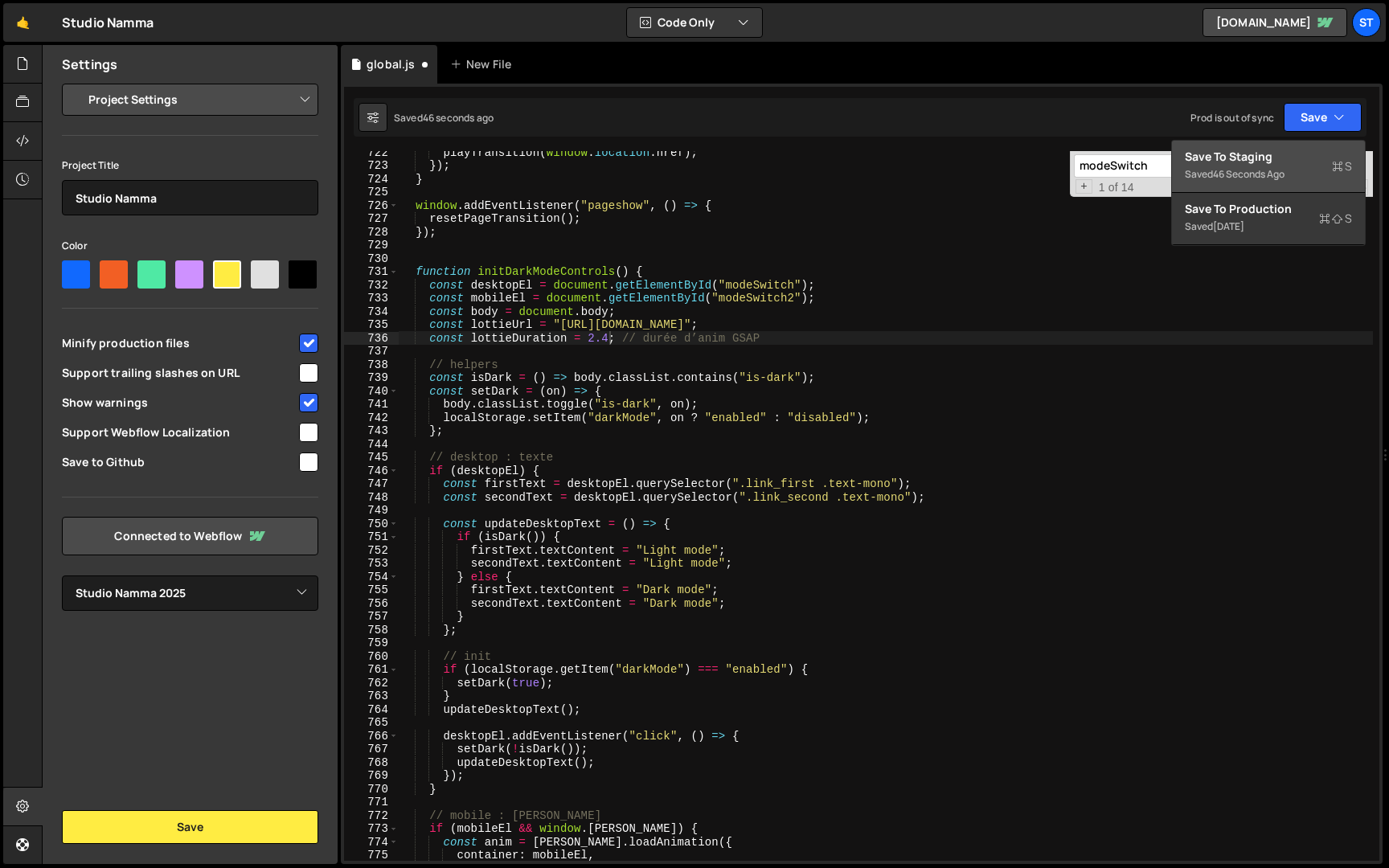
click at [1301, 156] on div "Save to Staging S" at bounding box center [1269, 157] width 167 height 16
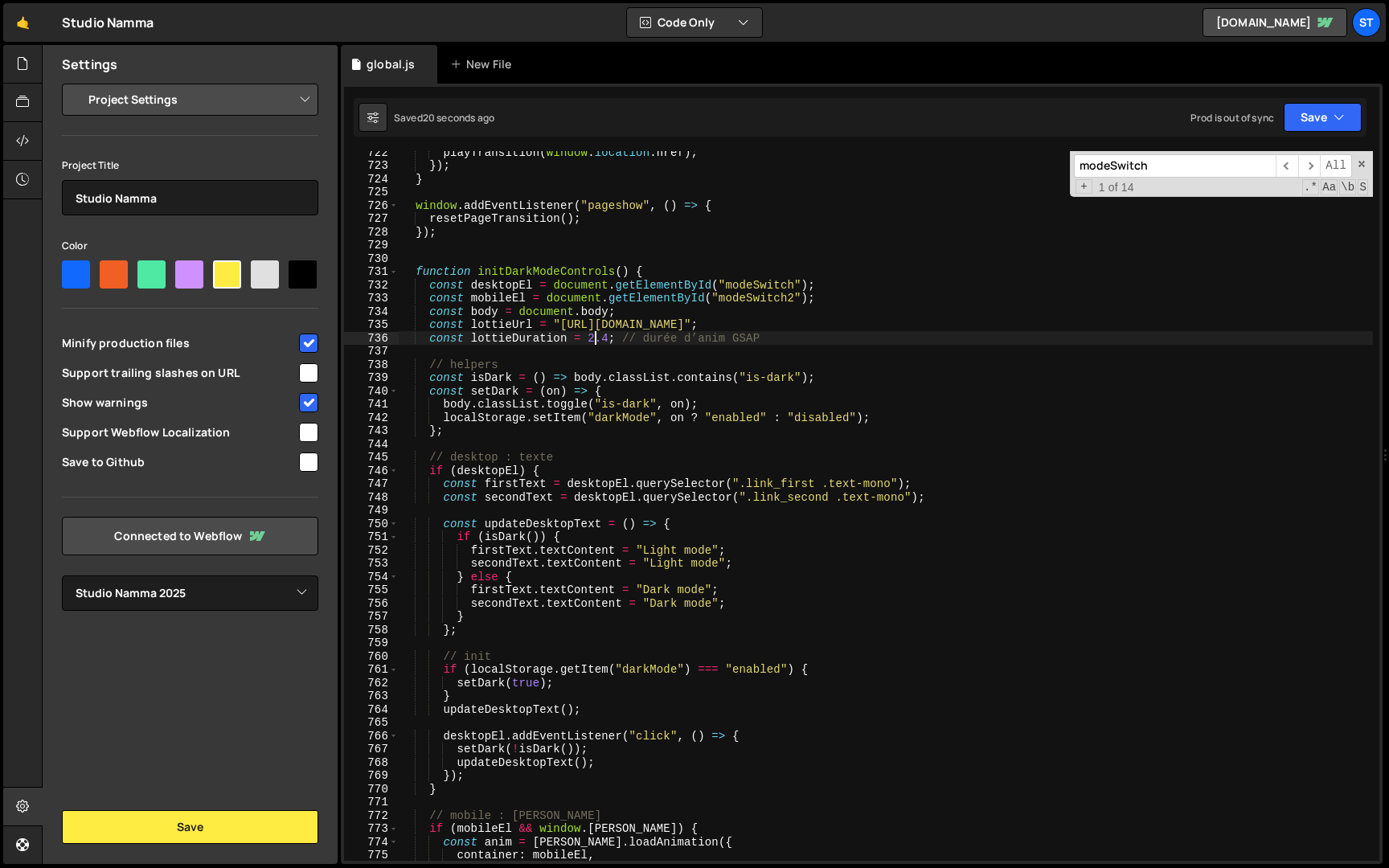
click at [597, 341] on div "playTransition ( window . location . href ) ; }) ; } window . addEventListener …" at bounding box center [885, 512] width 975 height 736
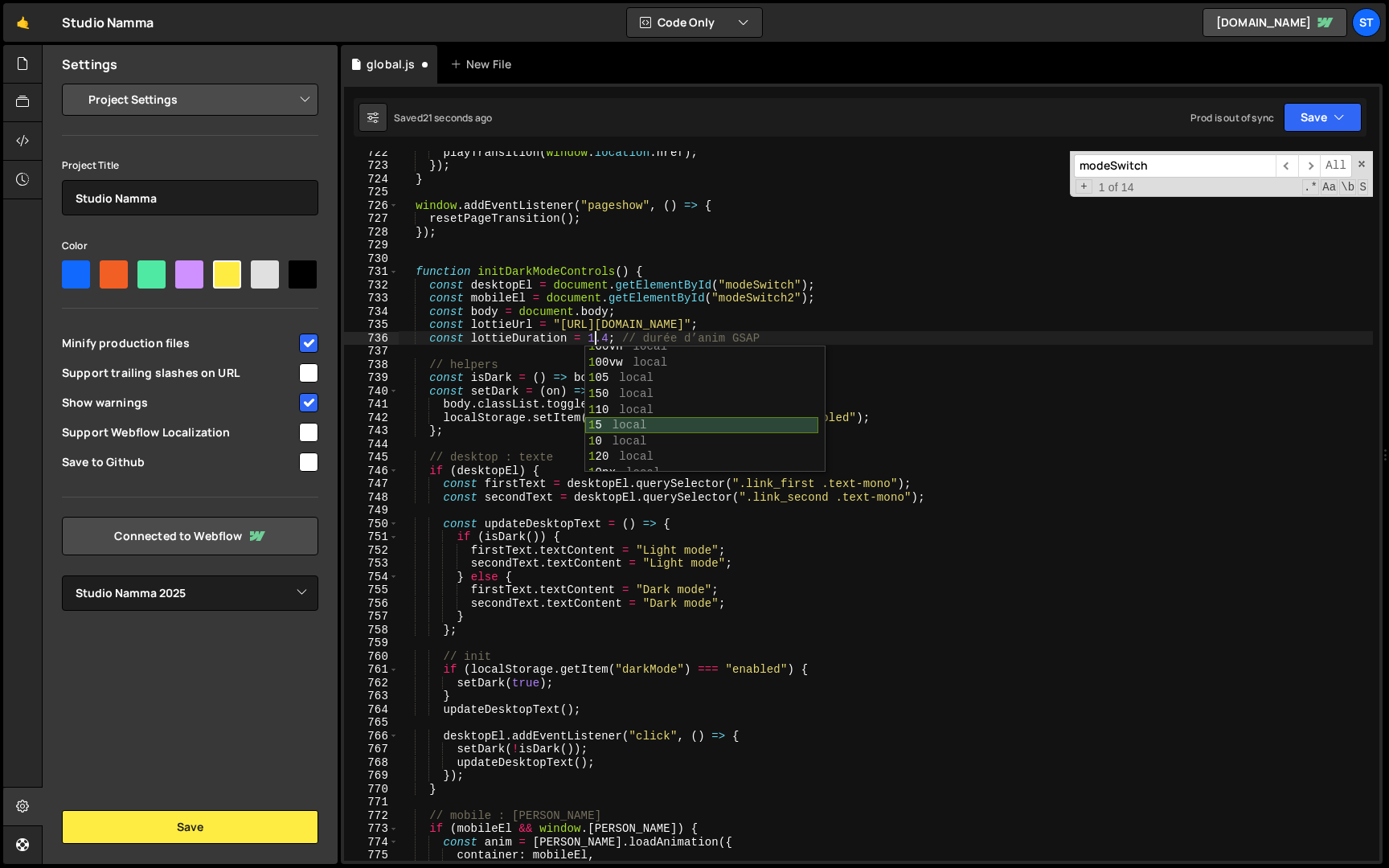
scroll to position [147, 0]
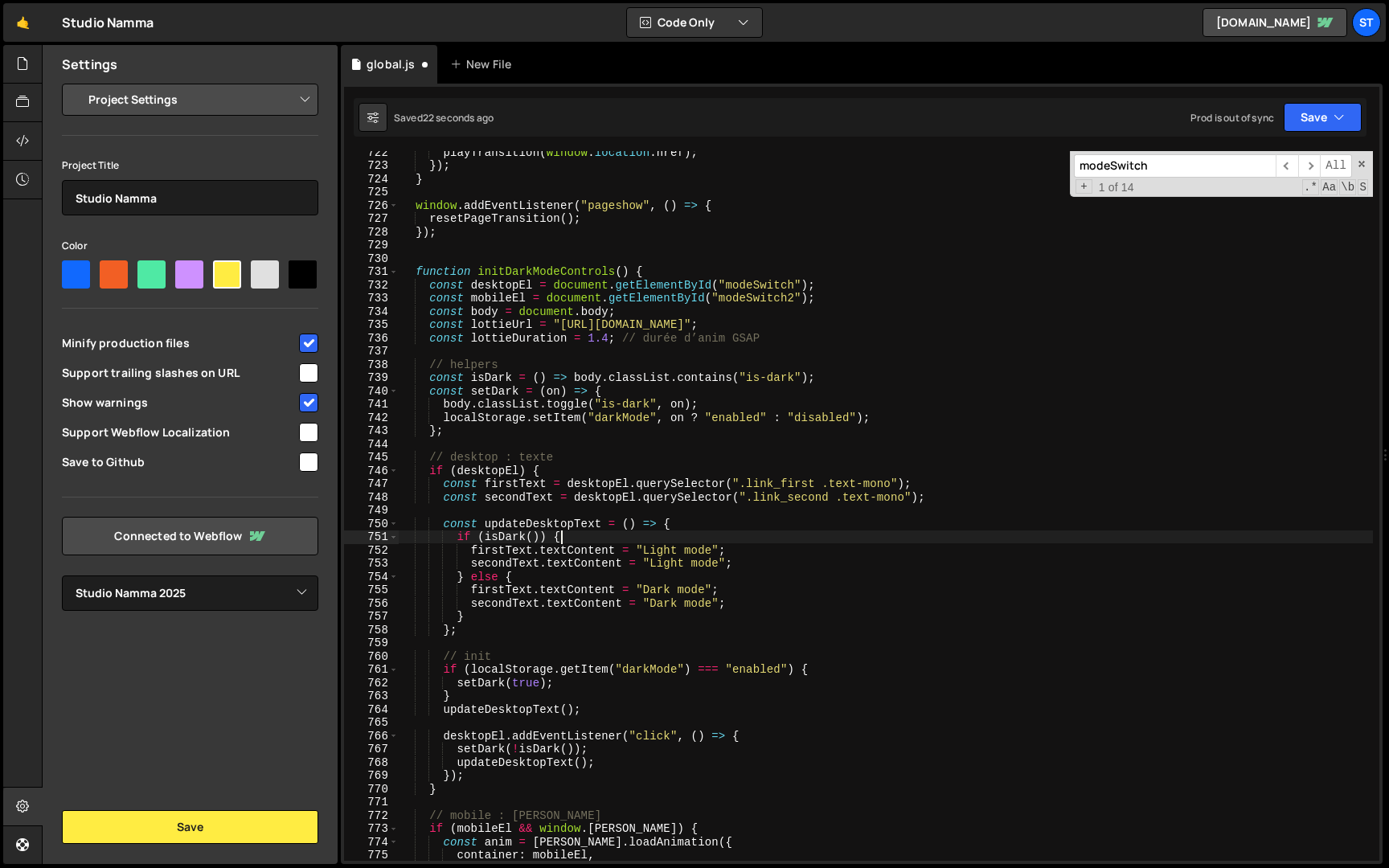
click at [620, 541] on div "playTransition ( window . location . href ) ; }) ; } window . addEventListener …" at bounding box center [885, 512] width 975 height 736
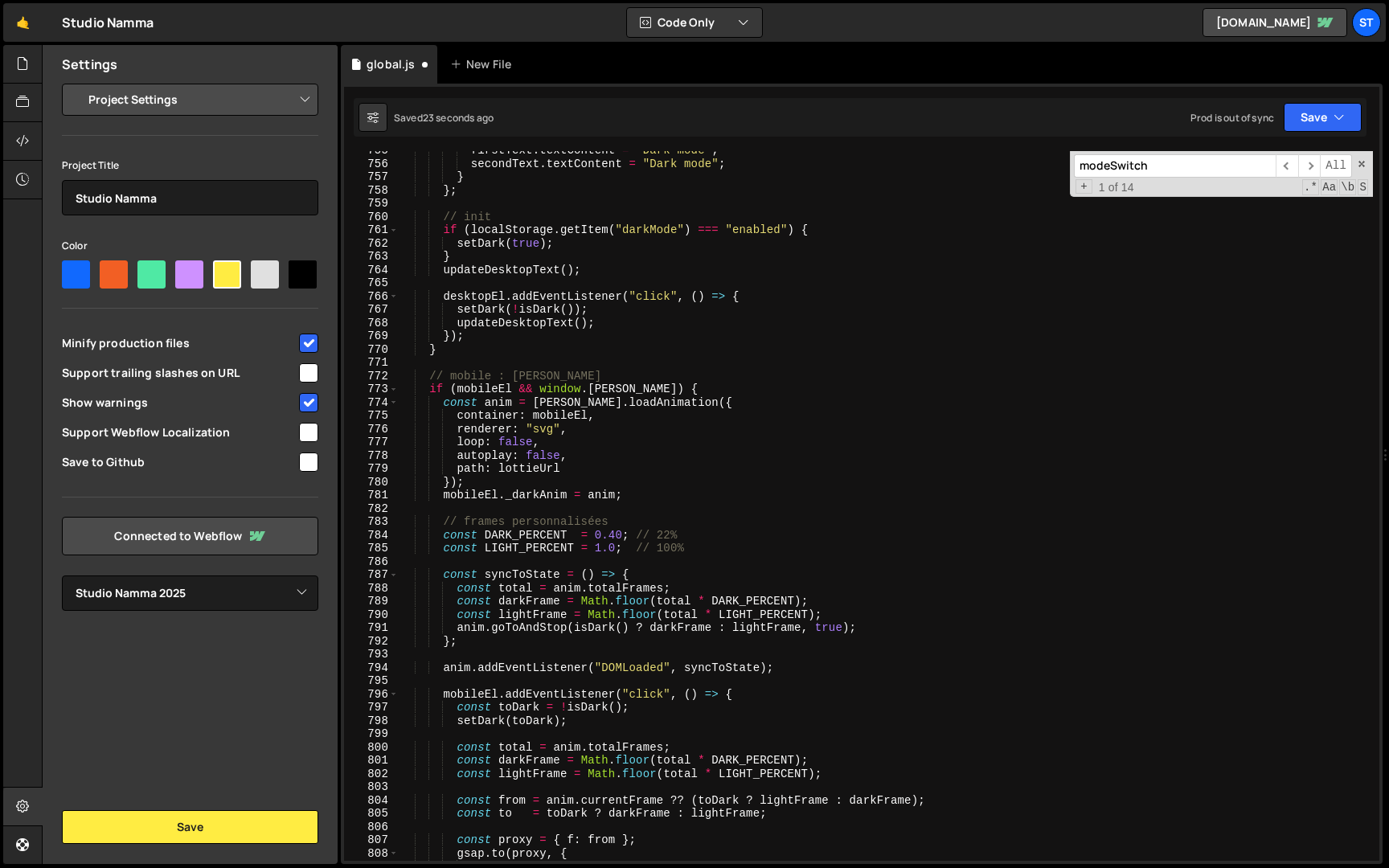
scroll to position [9321, 0]
click at [622, 535] on div "firstText . textContent = "Dark mode" ; secondText . textContent = "Dark mode" …" at bounding box center [885, 511] width 975 height 736
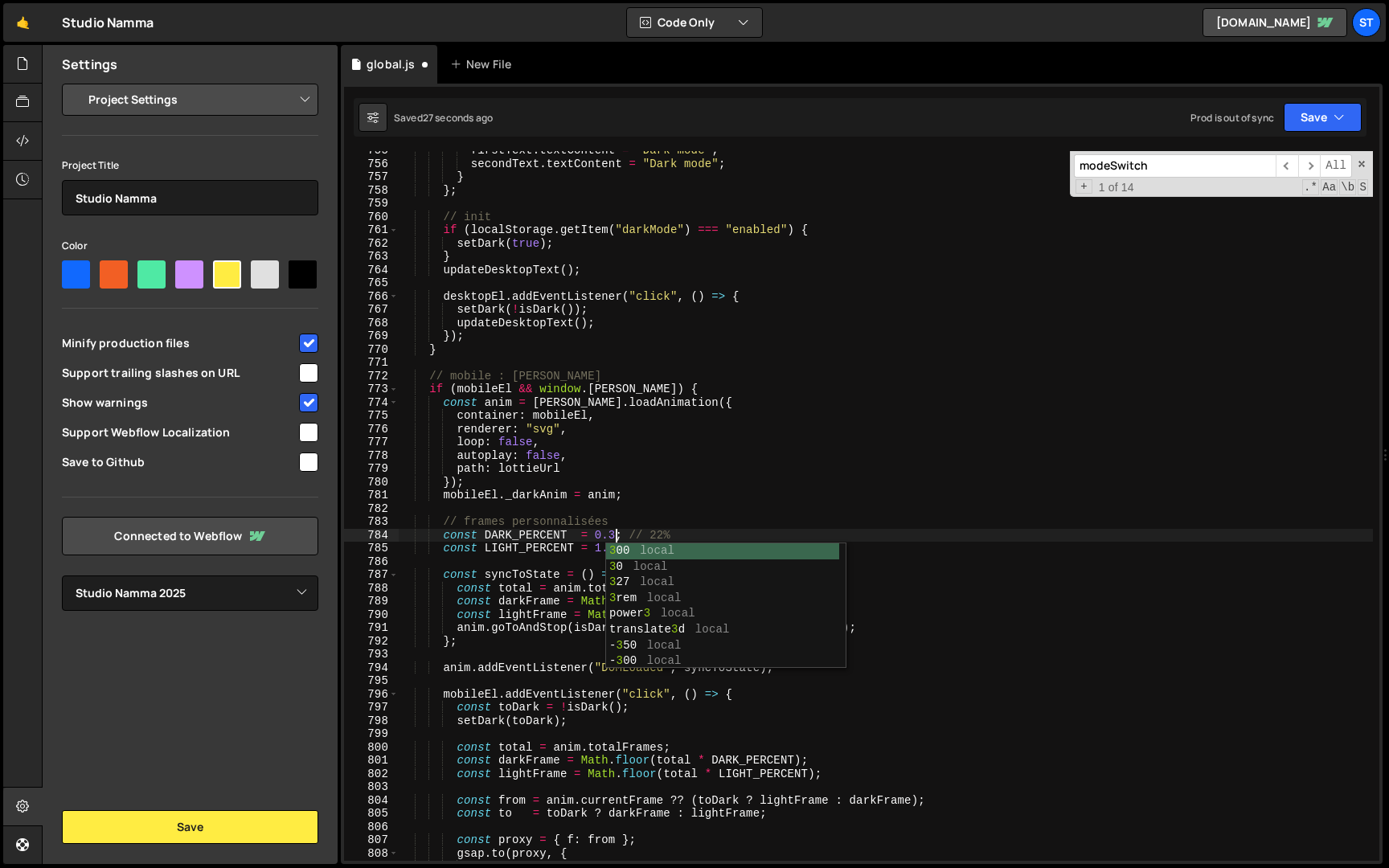
scroll to position [0, 15]
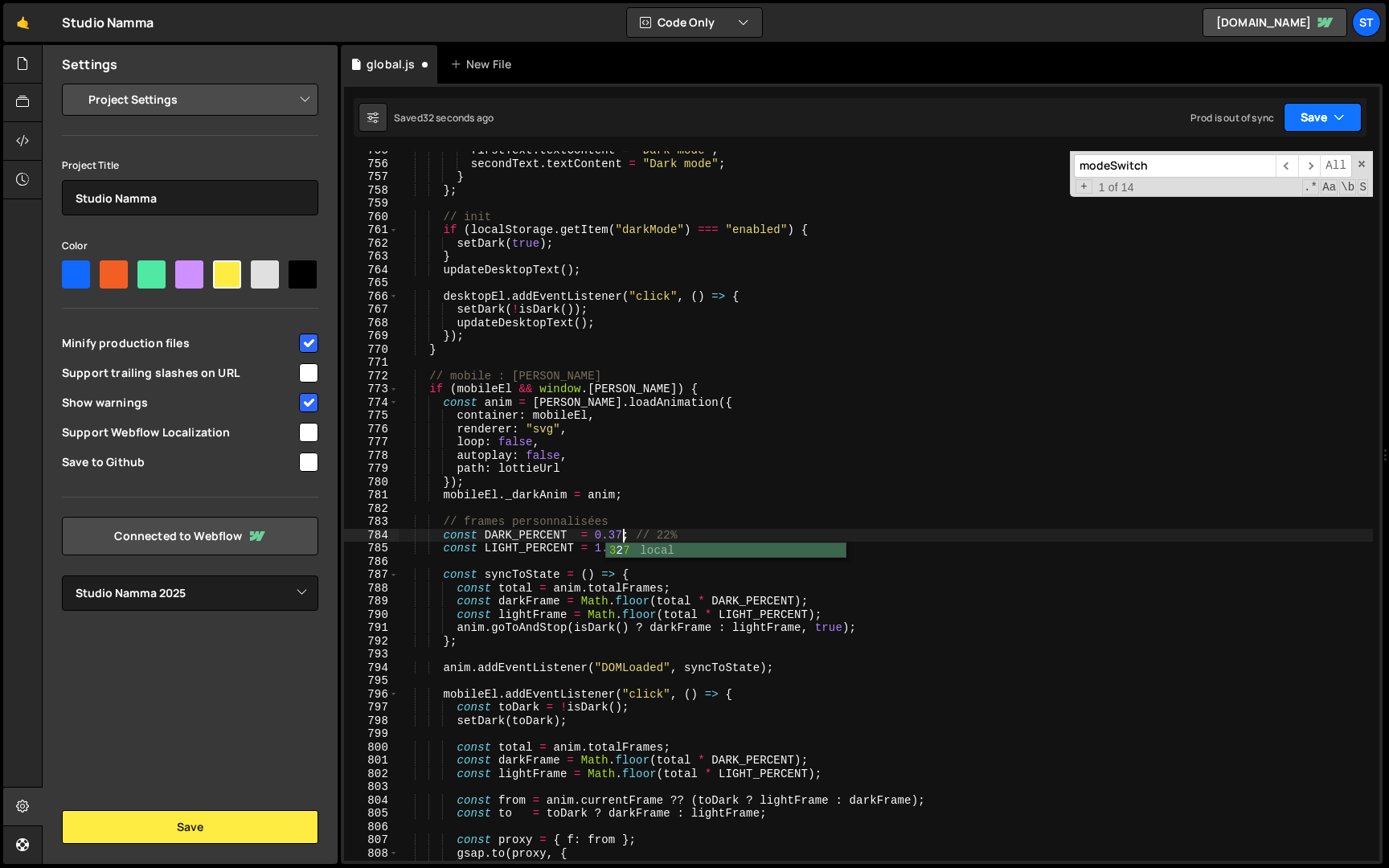
click at [1341, 105] on button "Save" at bounding box center [1322, 117] width 78 height 29
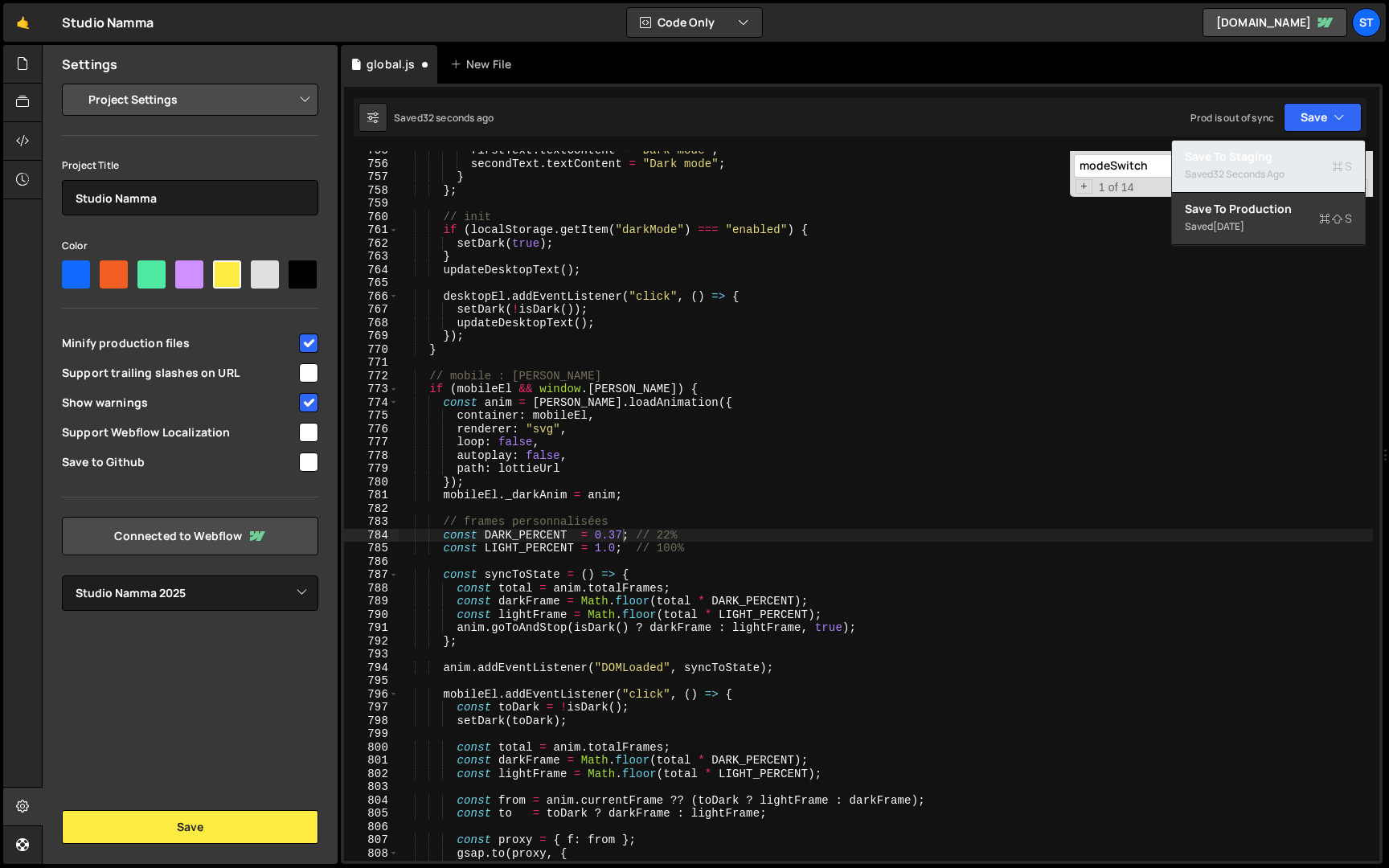
click at [1311, 171] on div "Saved 32 seconds ago" at bounding box center [1269, 174] width 167 height 19
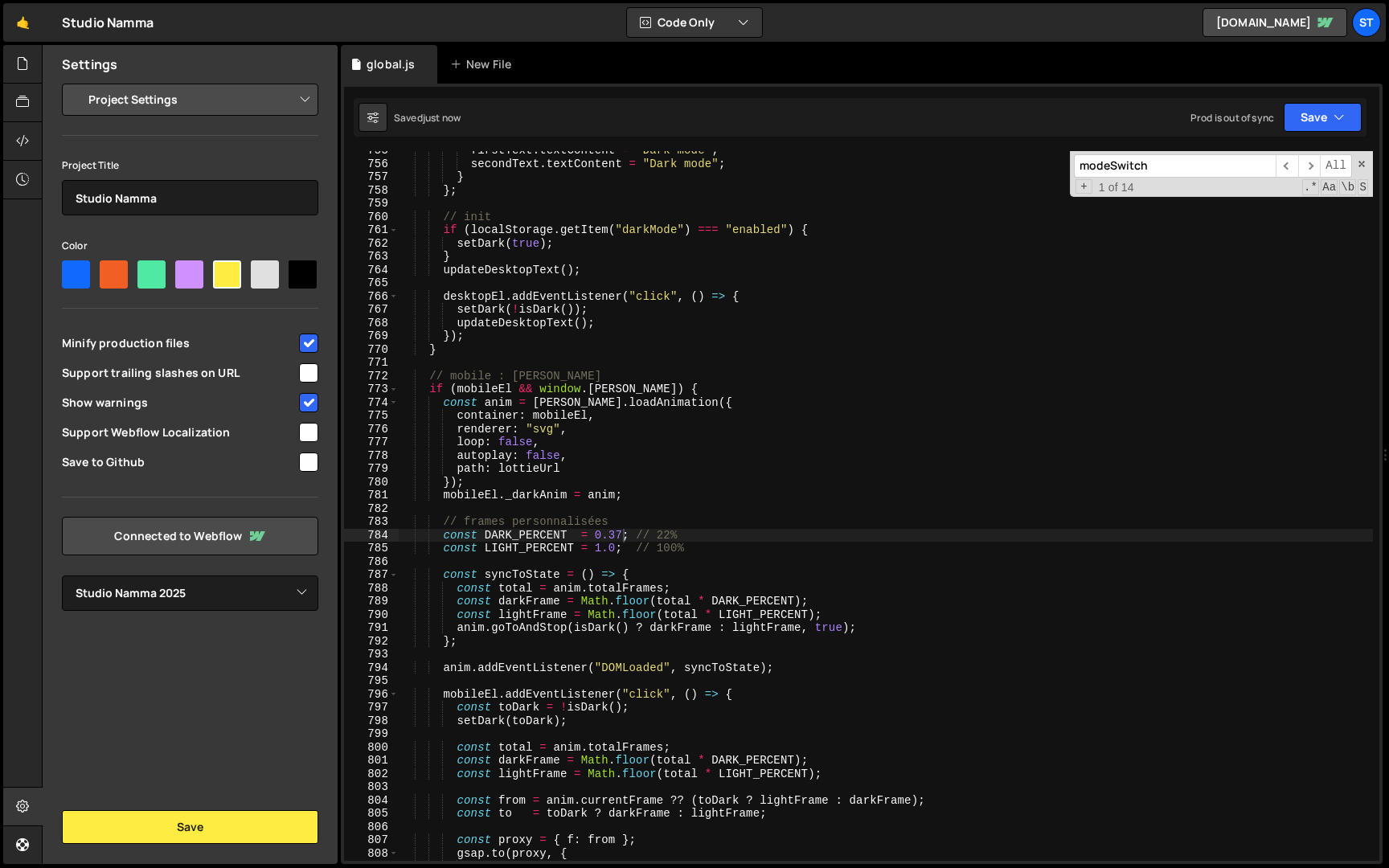
click at [622, 536] on div "firstText . textContent = "Dark mode" ; secondText . textContent = "Dark mode" …" at bounding box center [885, 511] width 975 height 736
click at [1328, 120] on button "Save" at bounding box center [1322, 117] width 78 height 29
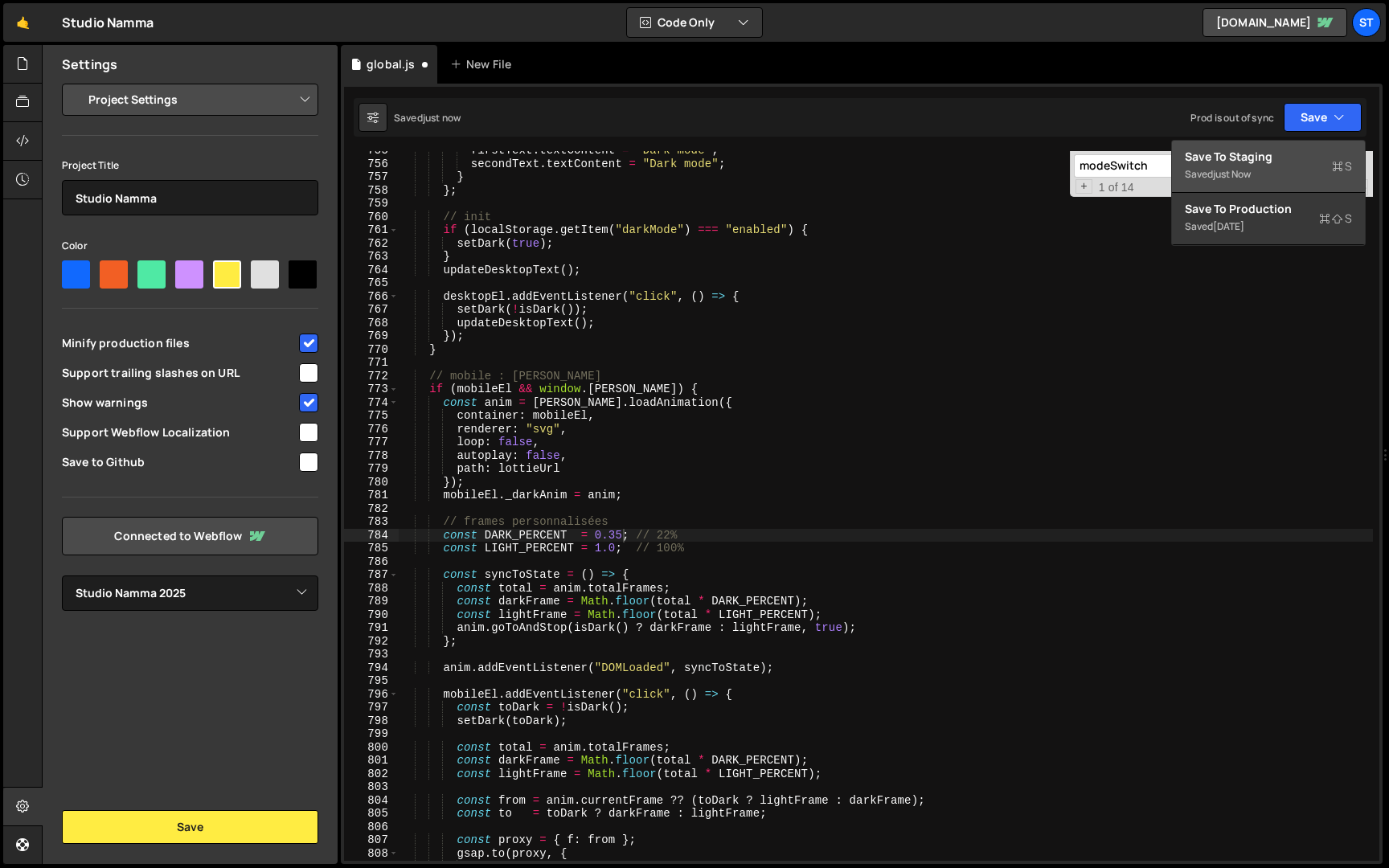
click at [1201, 171] on div "Saved just now" at bounding box center [1269, 174] width 167 height 19
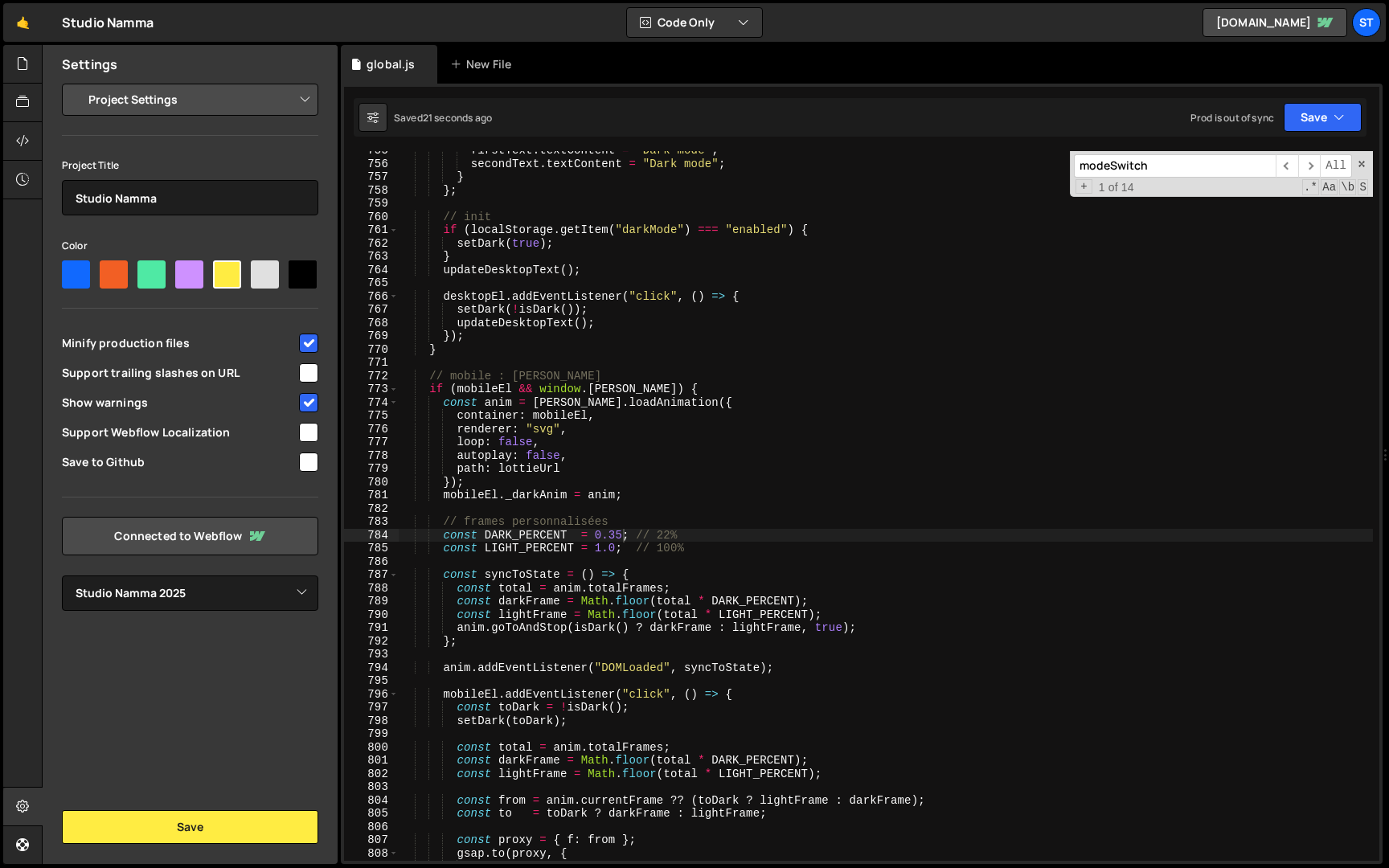
click at [602, 550] on div "firstText . textContent = "Dark mode" ; secondText . textContent = "Dark mode" …" at bounding box center [885, 511] width 975 height 736
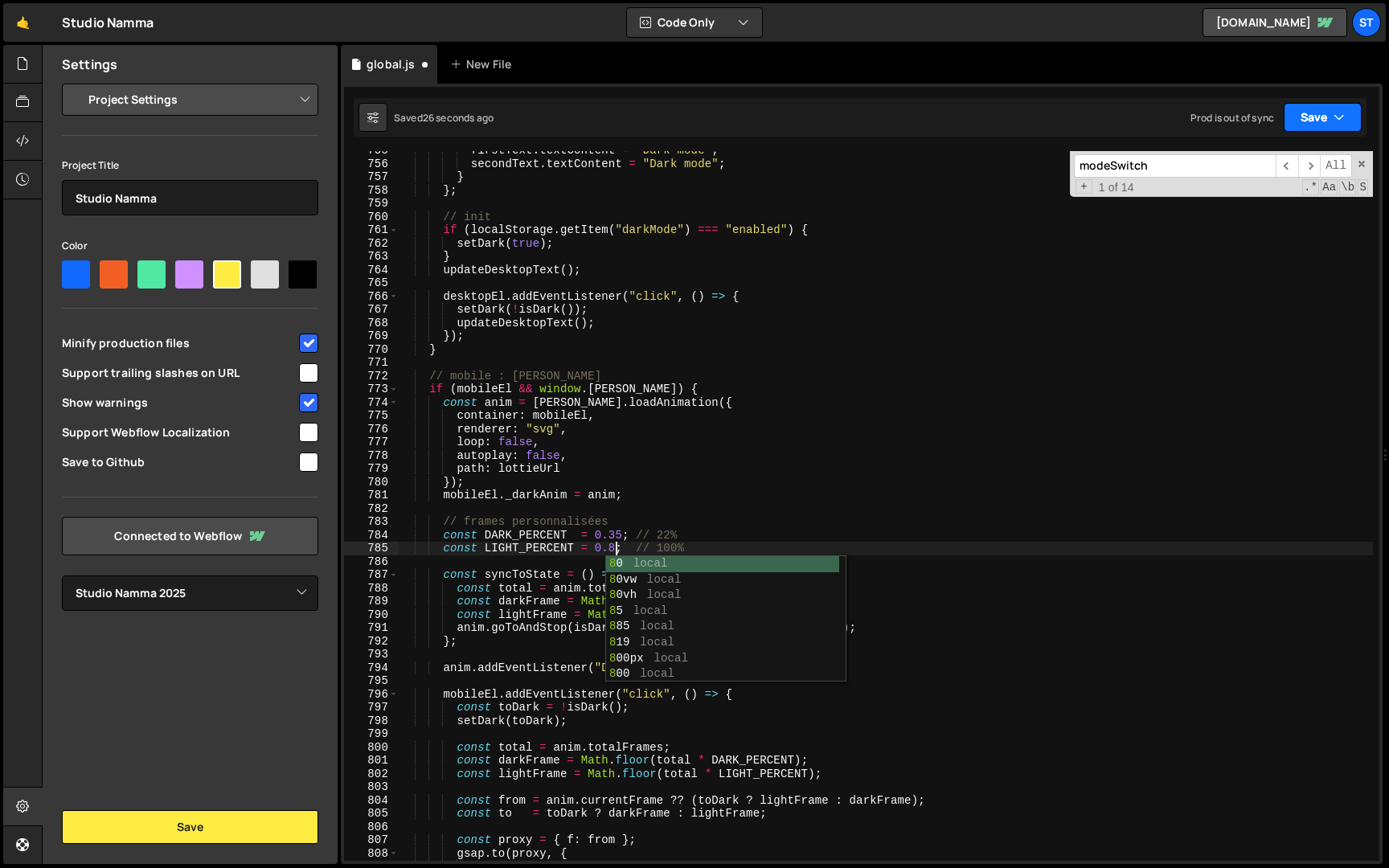
click at [1313, 120] on button "Save" at bounding box center [1322, 117] width 78 height 29
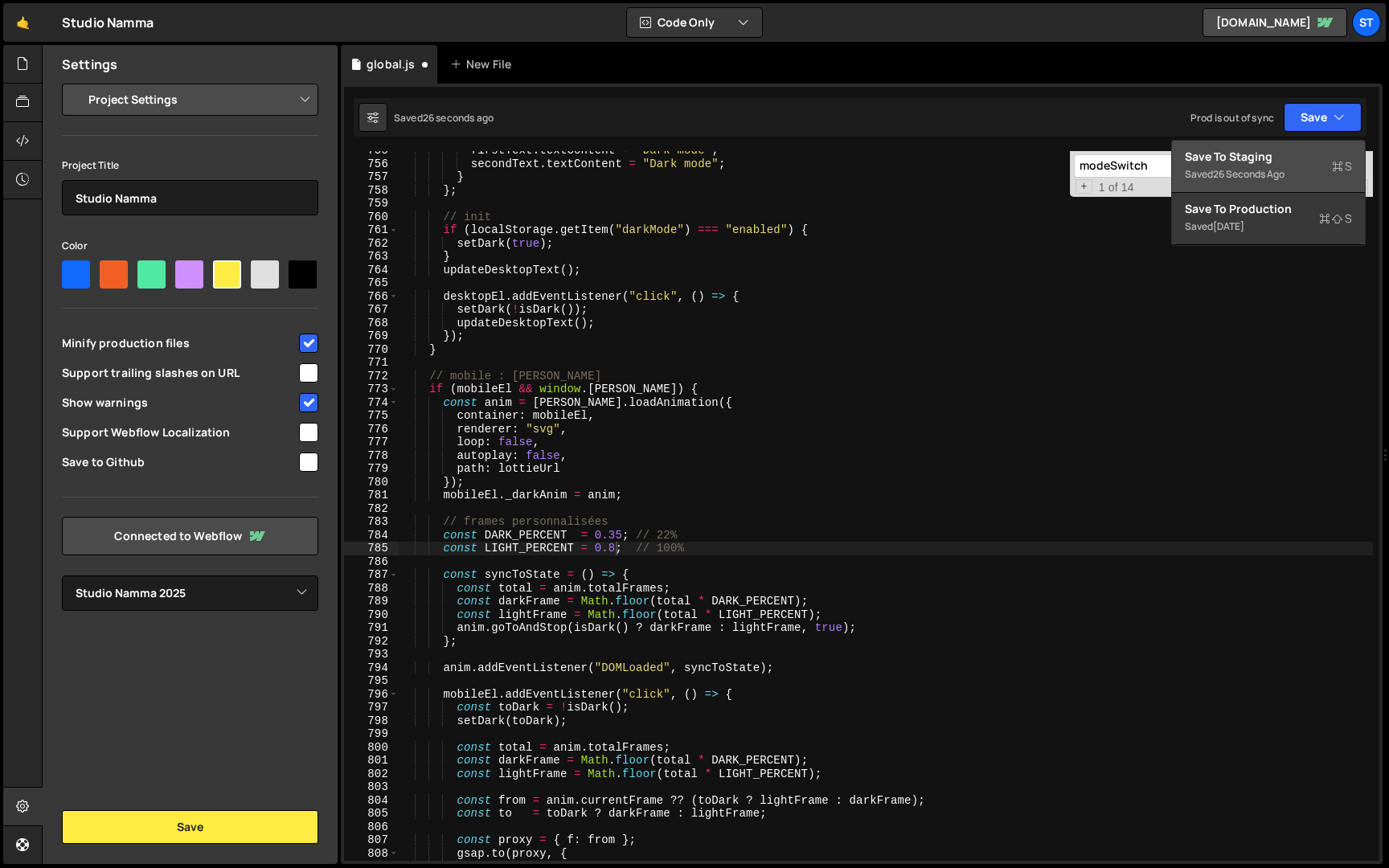
click at [1270, 175] on div "26 seconds ago" at bounding box center [1249, 174] width 72 height 14
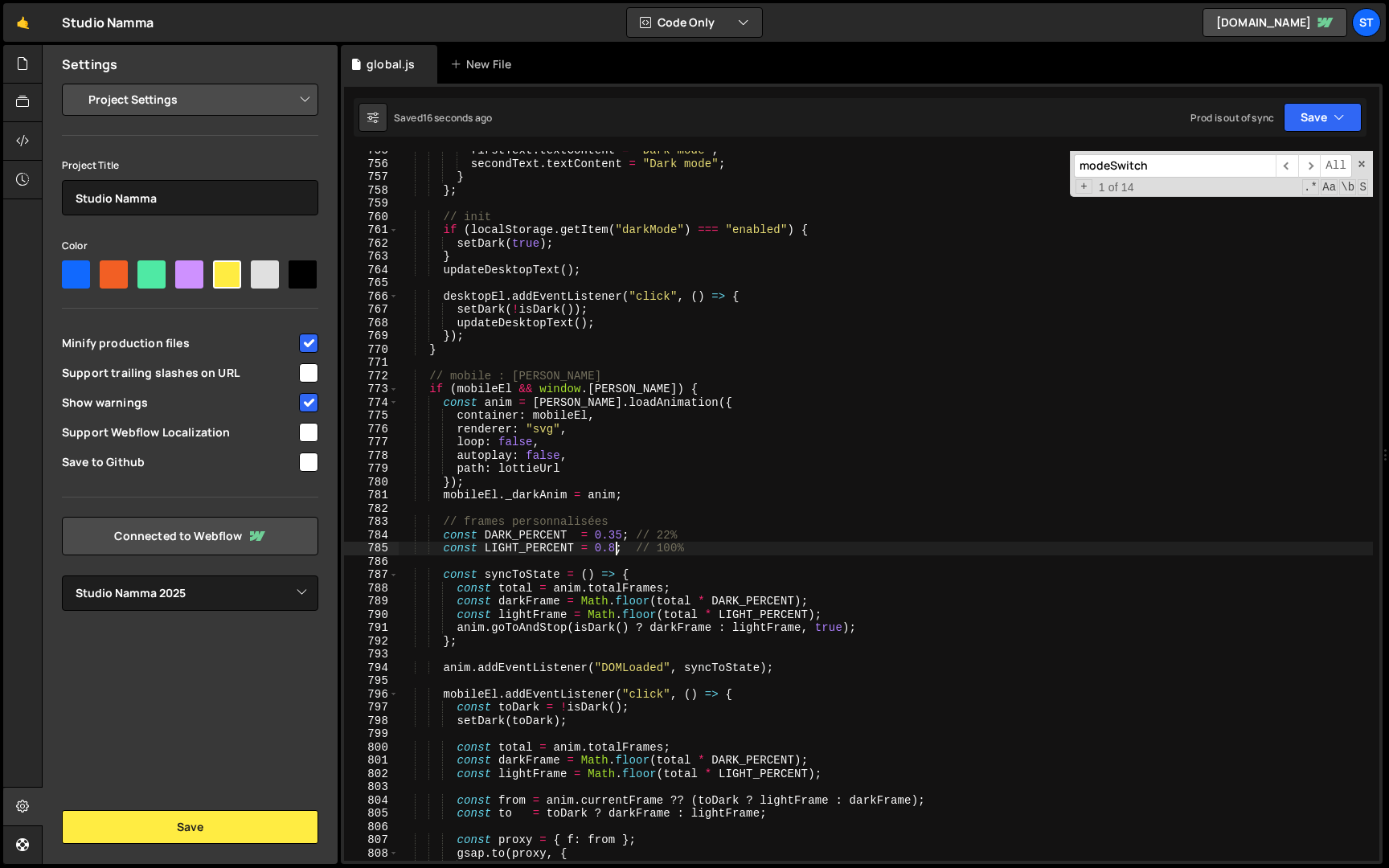
click at [616, 547] on div "firstText . textContent = "Dark mode" ; secondText . textContent = "Dark mode" …" at bounding box center [885, 511] width 975 height 736
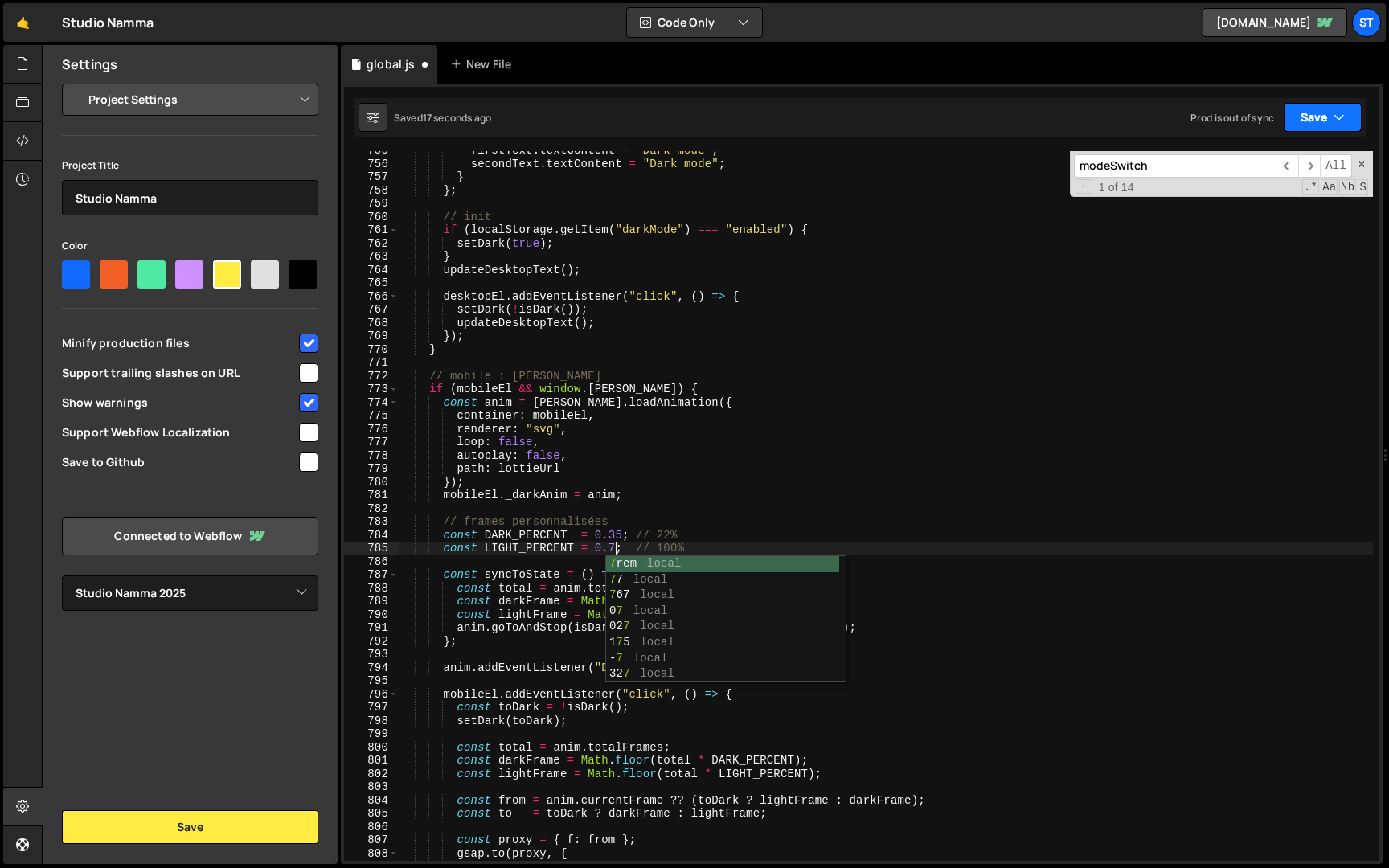
click at [1304, 103] on button "Save" at bounding box center [1322, 117] width 78 height 29
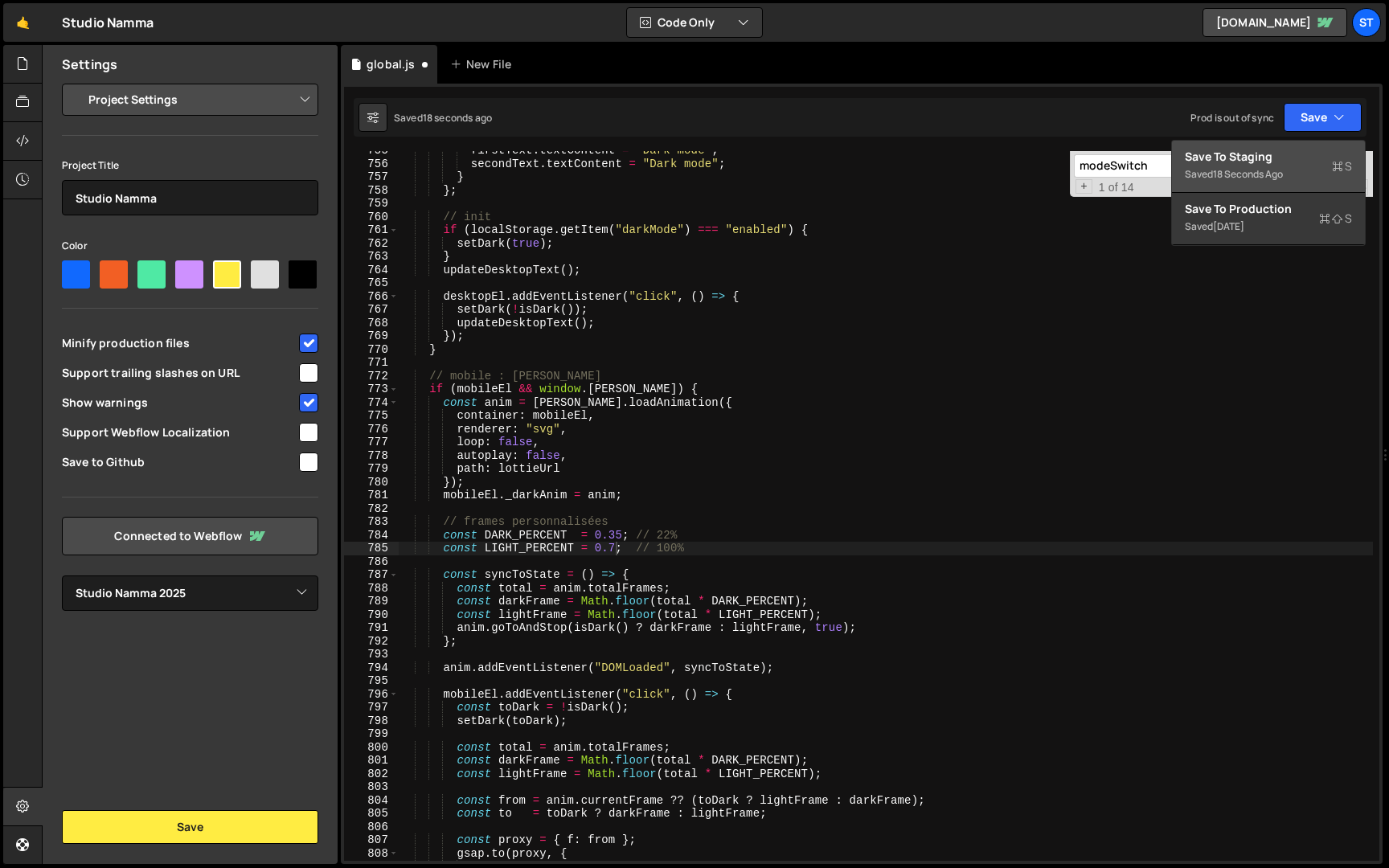
click at [1271, 171] on div "18 seconds ago" at bounding box center [1248, 174] width 70 height 14
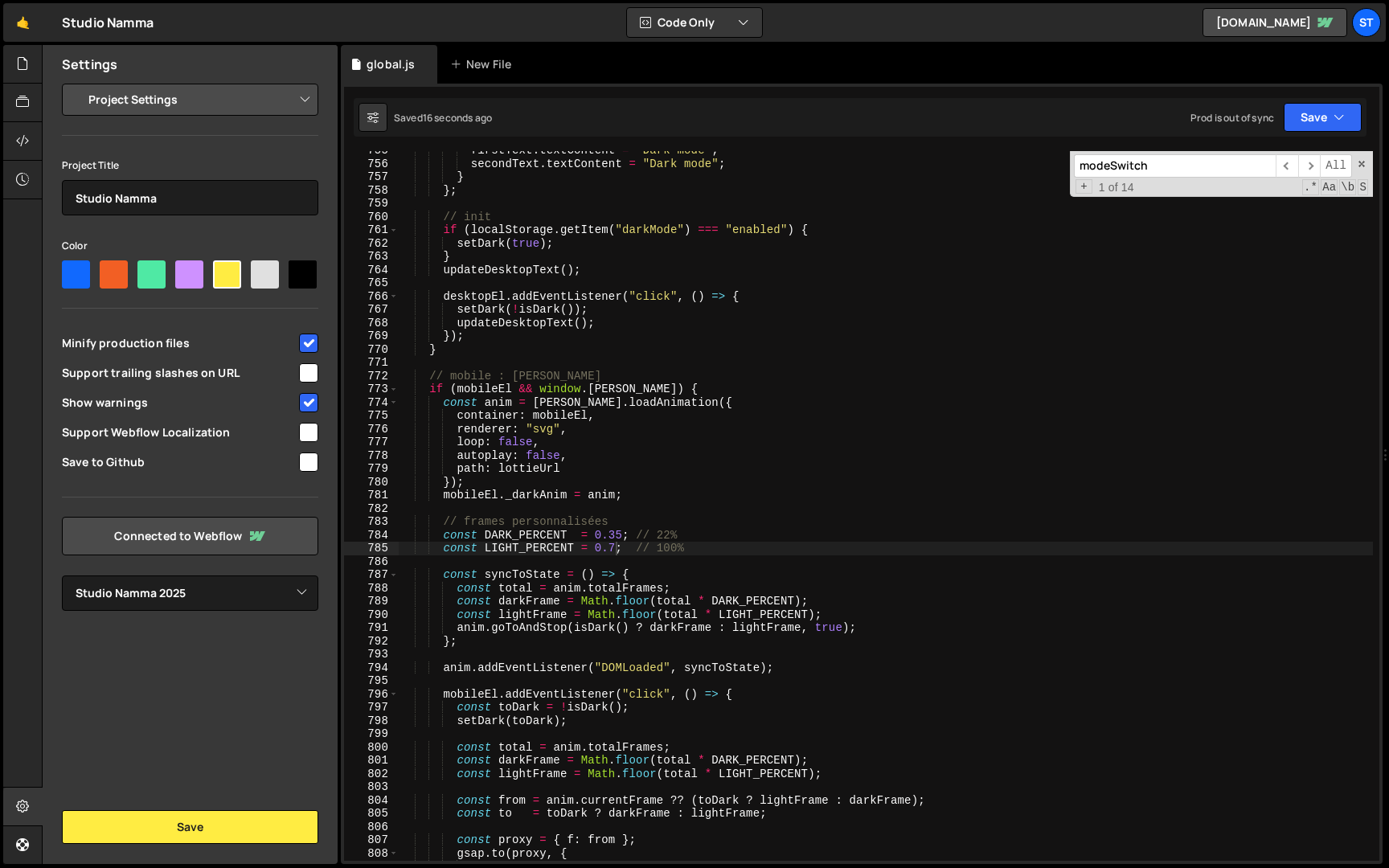
click at [613, 550] on div "firstText . textContent = "Dark mode" ; secondText . textContent = "Dark mode" …" at bounding box center [885, 511] width 975 height 736
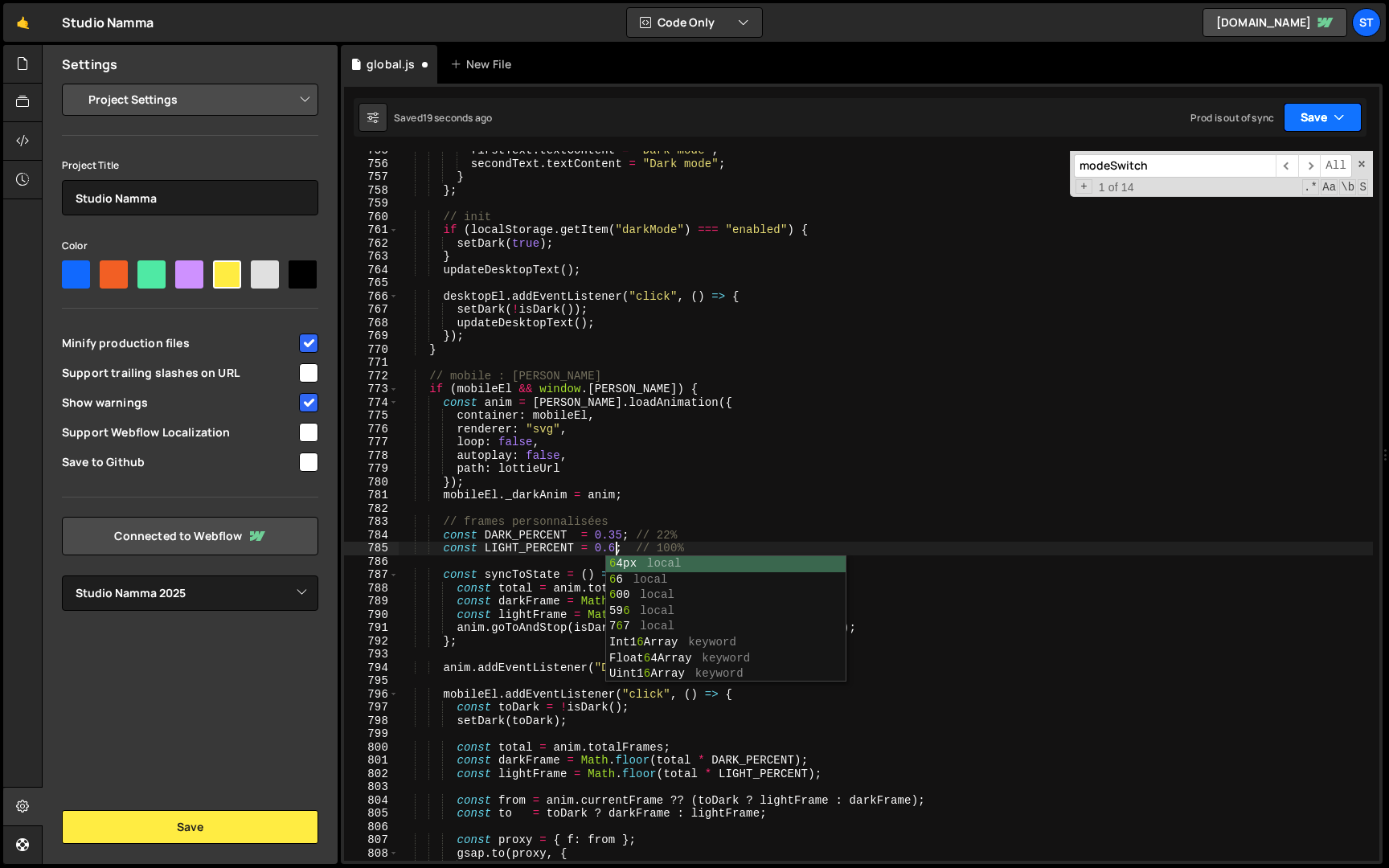
click at [1306, 119] on button "Save" at bounding box center [1322, 117] width 78 height 29
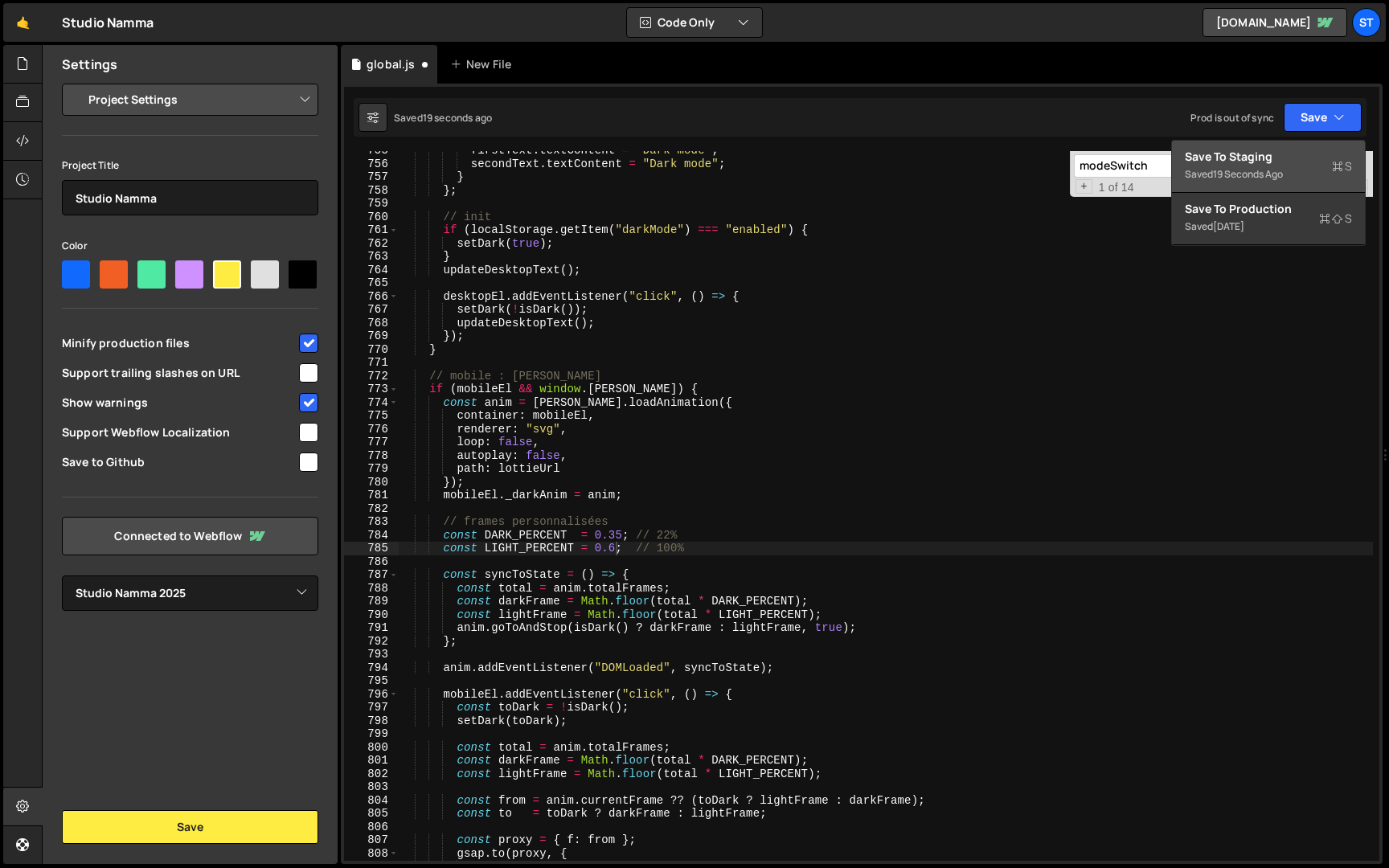
click at [1284, 145] on button "Save to Staging S Saved 19 seconds ago" at bounding box center [1269, 167] width 193 height 53
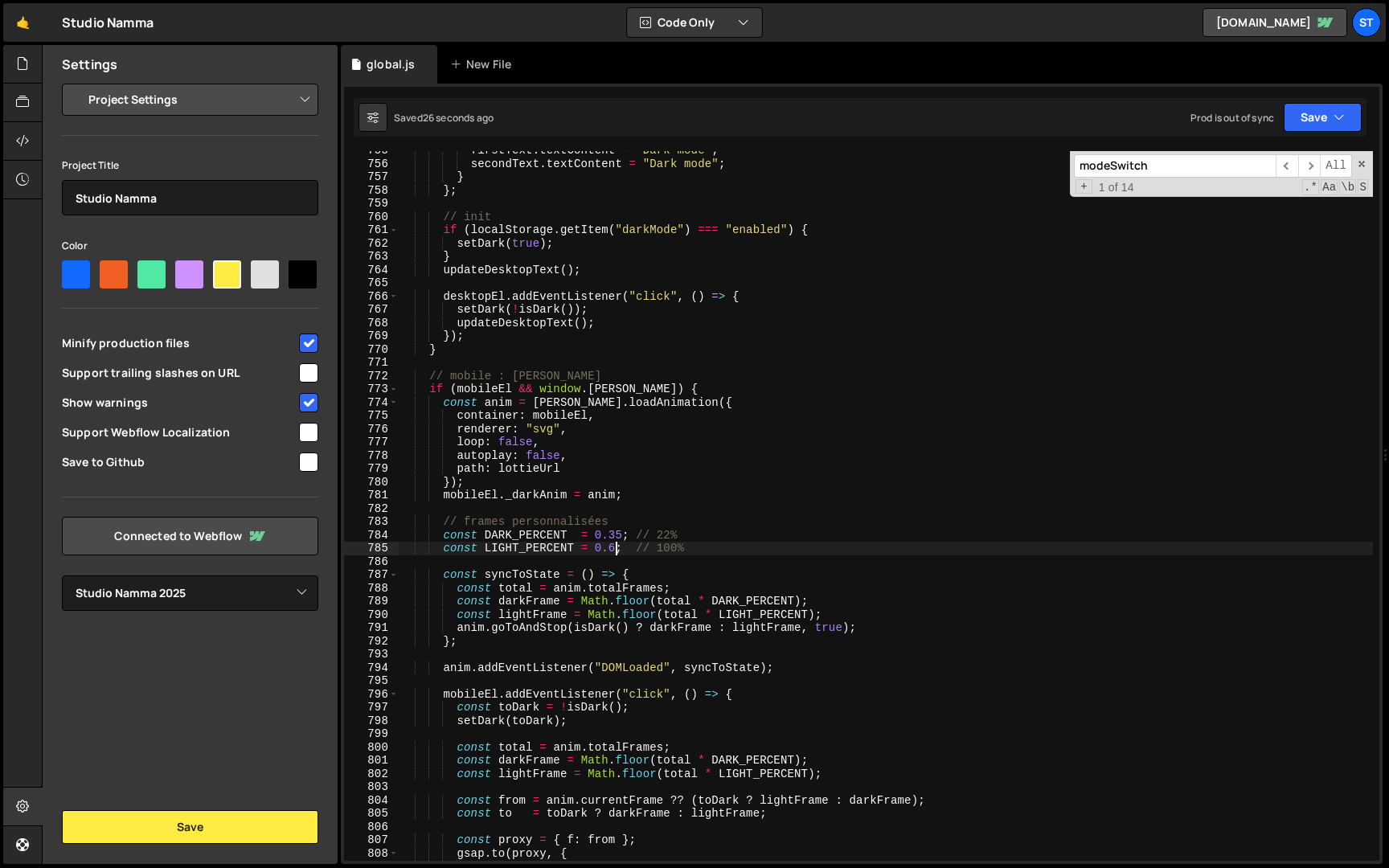
click at [617, 547] on div "firstText . textContent = "Dark mode" ; secondText . textContent = "Dark mode" …" at bounding box center [885, 511] width 975 height 736
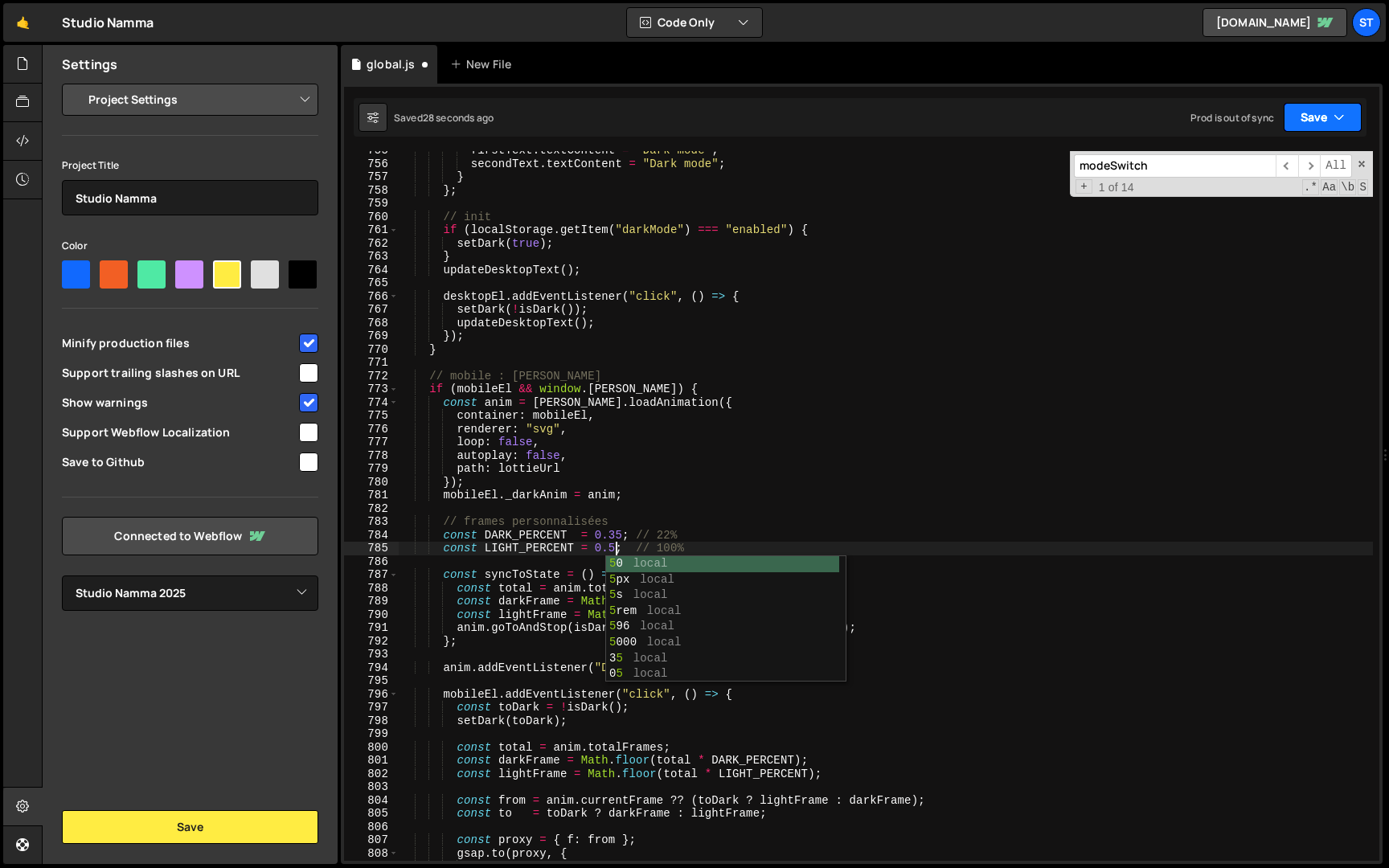
click at [1335, 119] on icon "button" at bounding box center [1339, 117] width 11 height 16
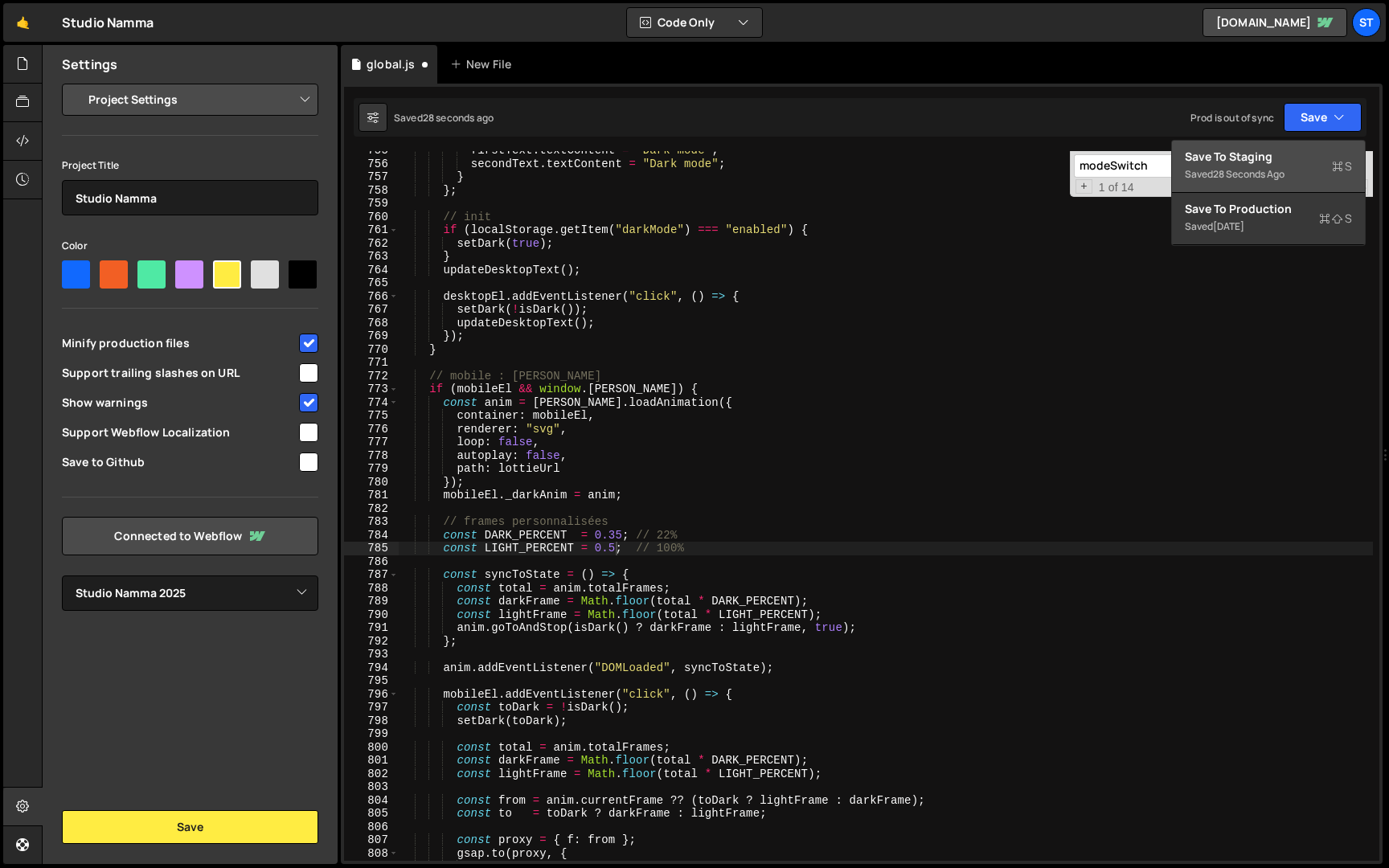
click at [1303, 163] on div "Save to Staging S" at bounding box center [1269, 157] width 167 height 16
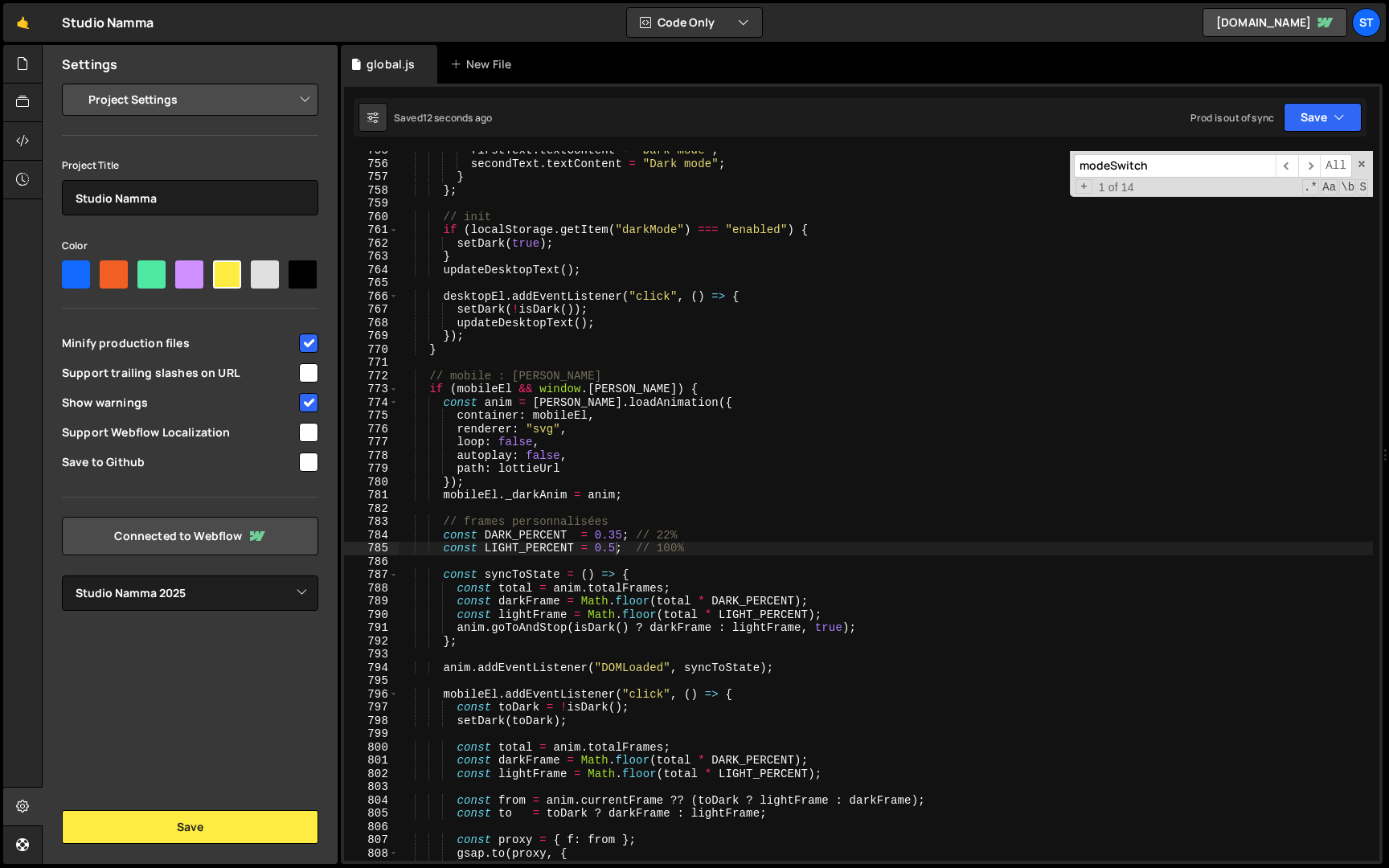
click at [617, 547] on div "firstText . textContent = "Dark mode" ; secondText . textContent = "Dark mode" …" at bounding box center [885, 511] width 975 height 736
click at [1320, 117] on button "Save" at bounding box center [1322, 117] width 78 height 29
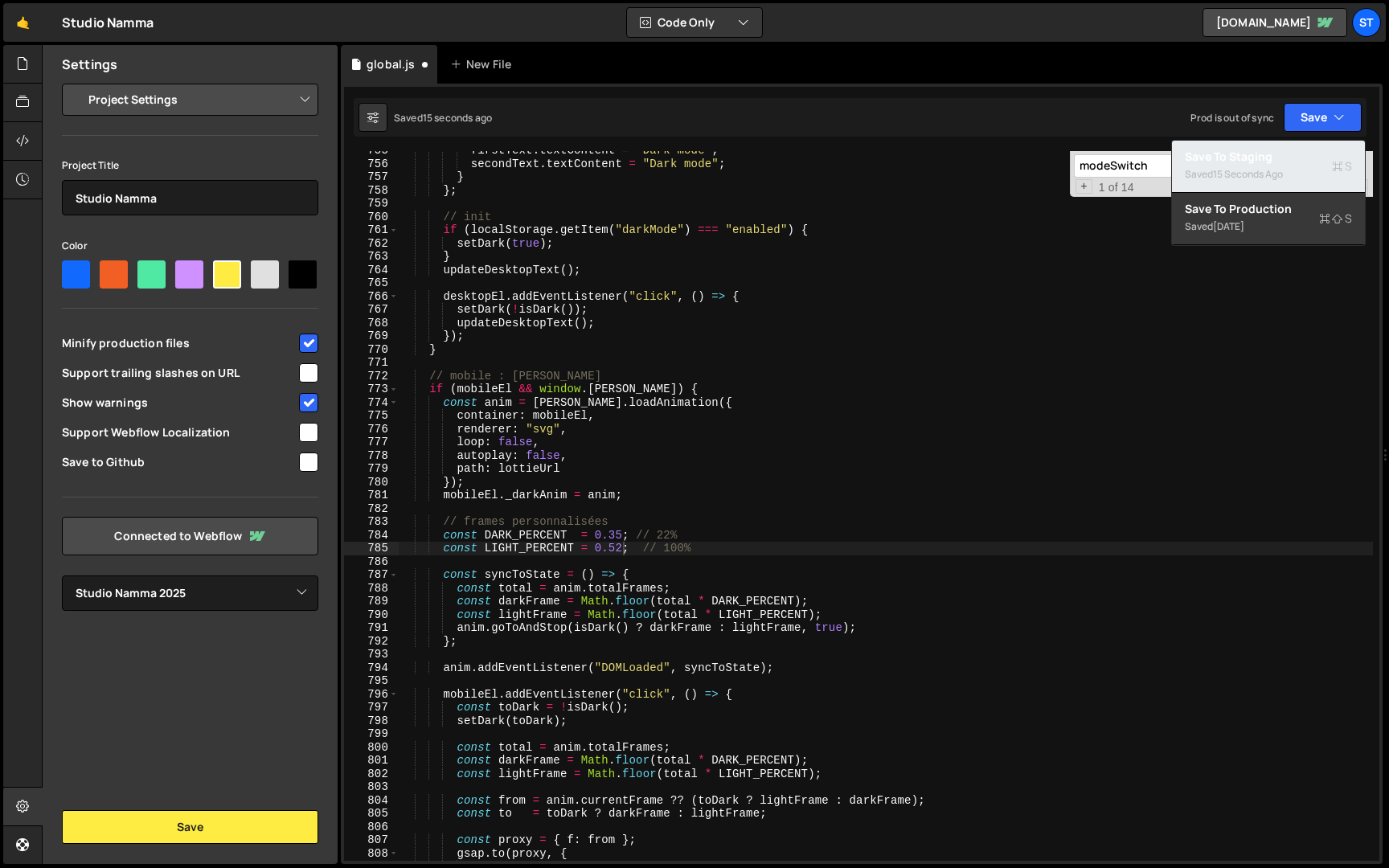
click at [1288, 165] on div "Saved 15 seconds ago" at bounding box center [1269, 174] width 167 height 19
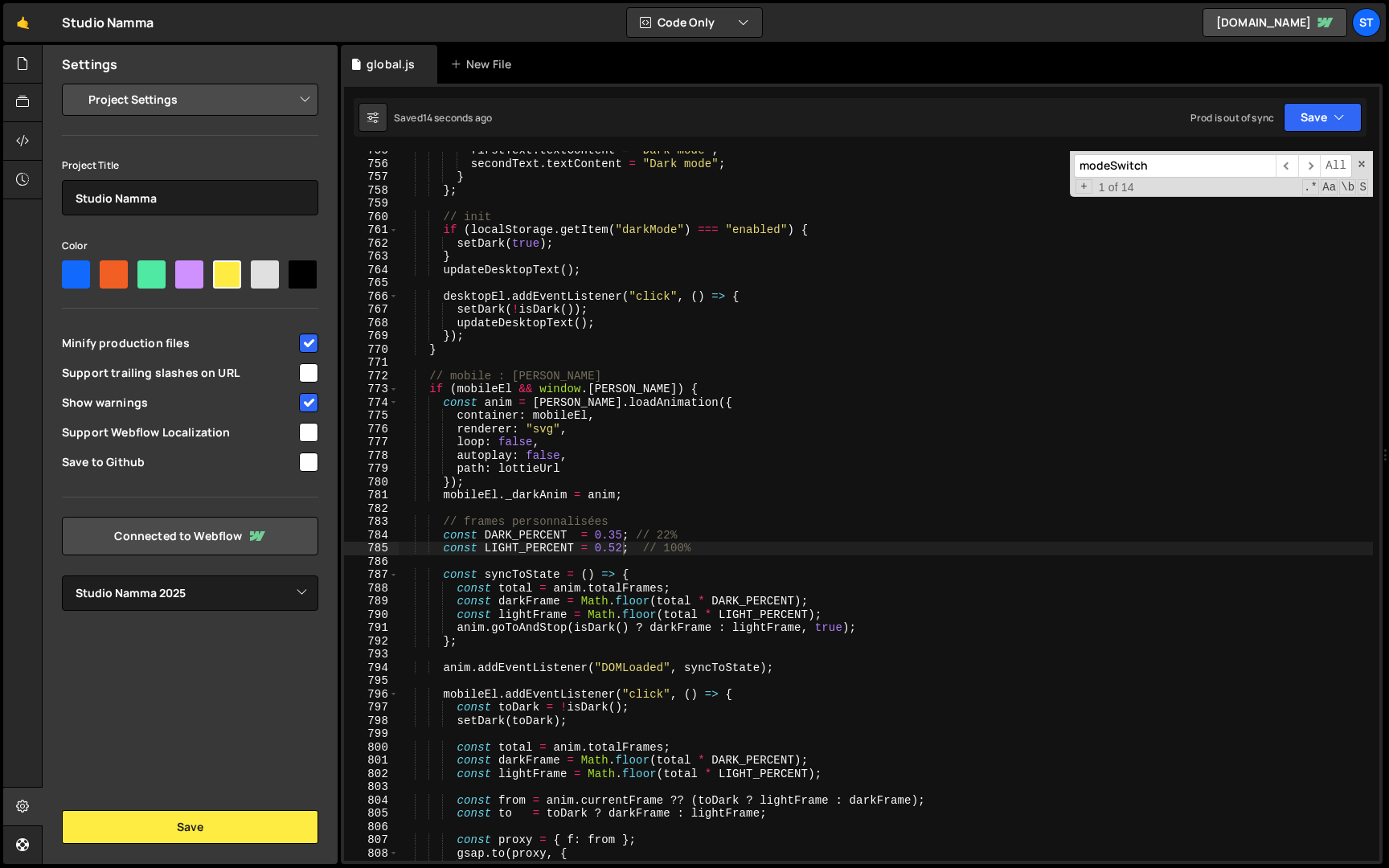
click at [622, 550] on div "firstText . textContent = "Dark mode" ; secondText . textContent = "Dark mode" …" at bounding box center [885, 511] width 975 height 736
click at [1347, 118] on button "Save" at bounding box center [1322, 117] width 78 height 29
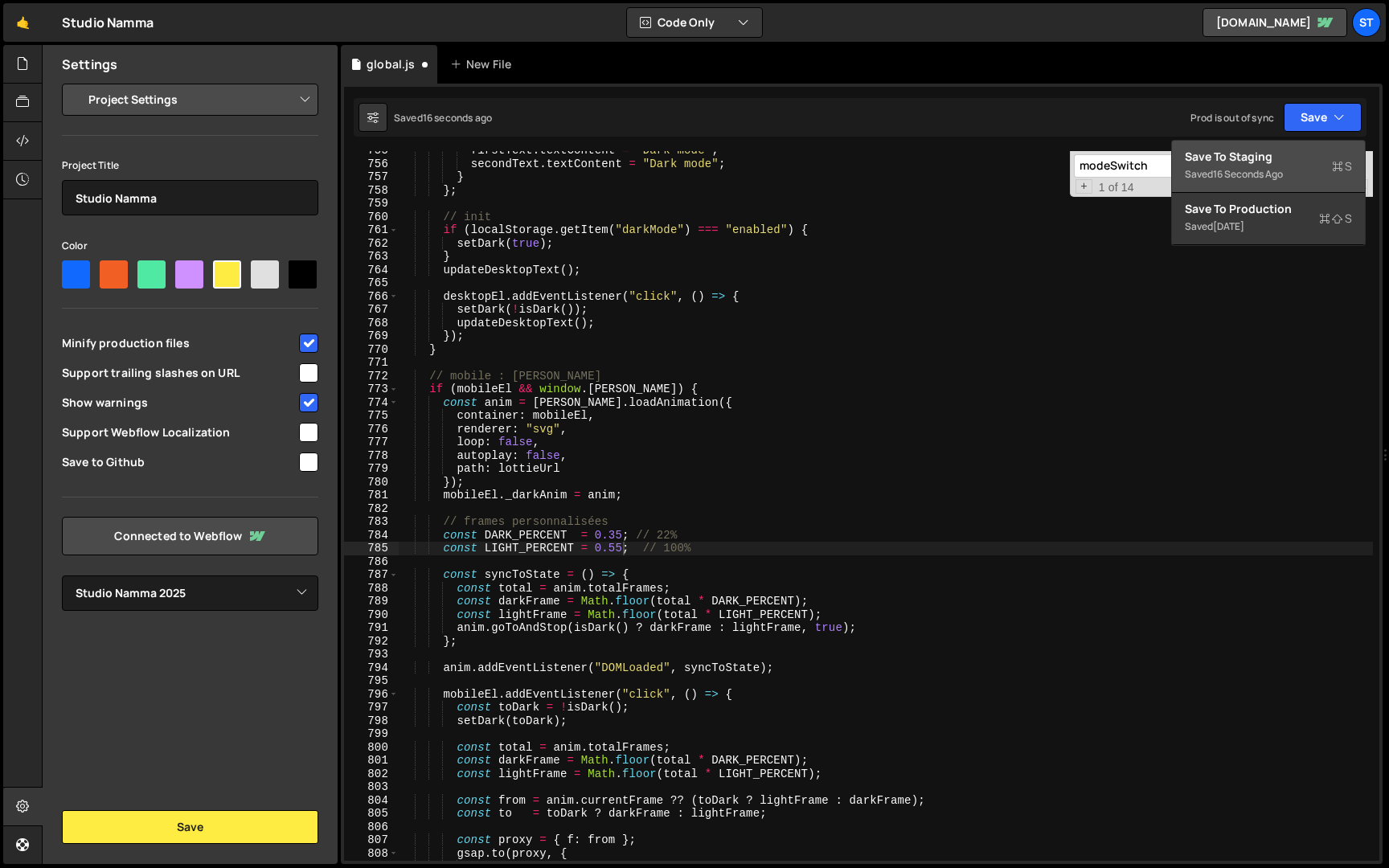
click at [1315, 156] on div "Save to Staging S" at bounding box center [1269, 157] width 167 height 16
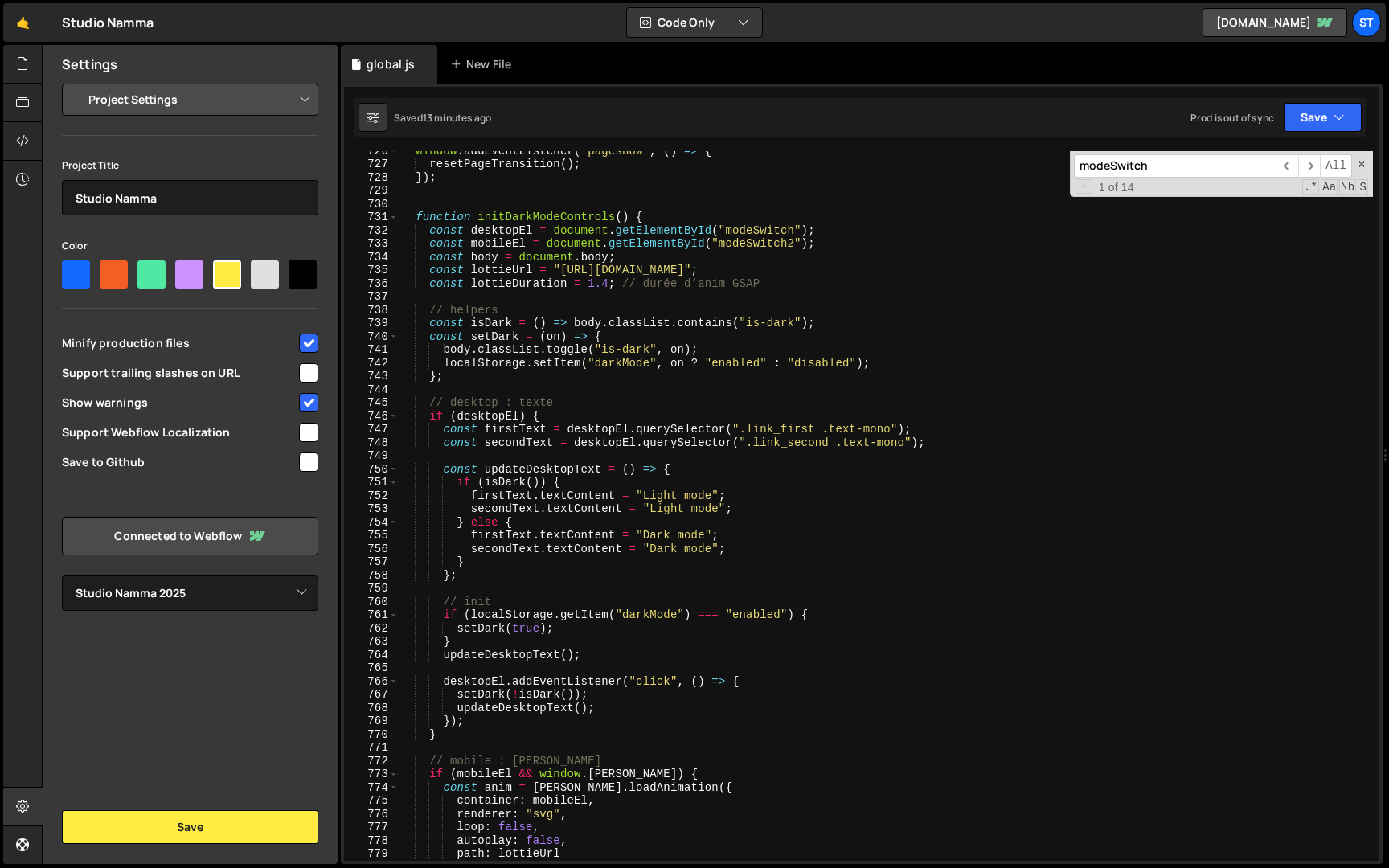
scroll to position [8943, 0]
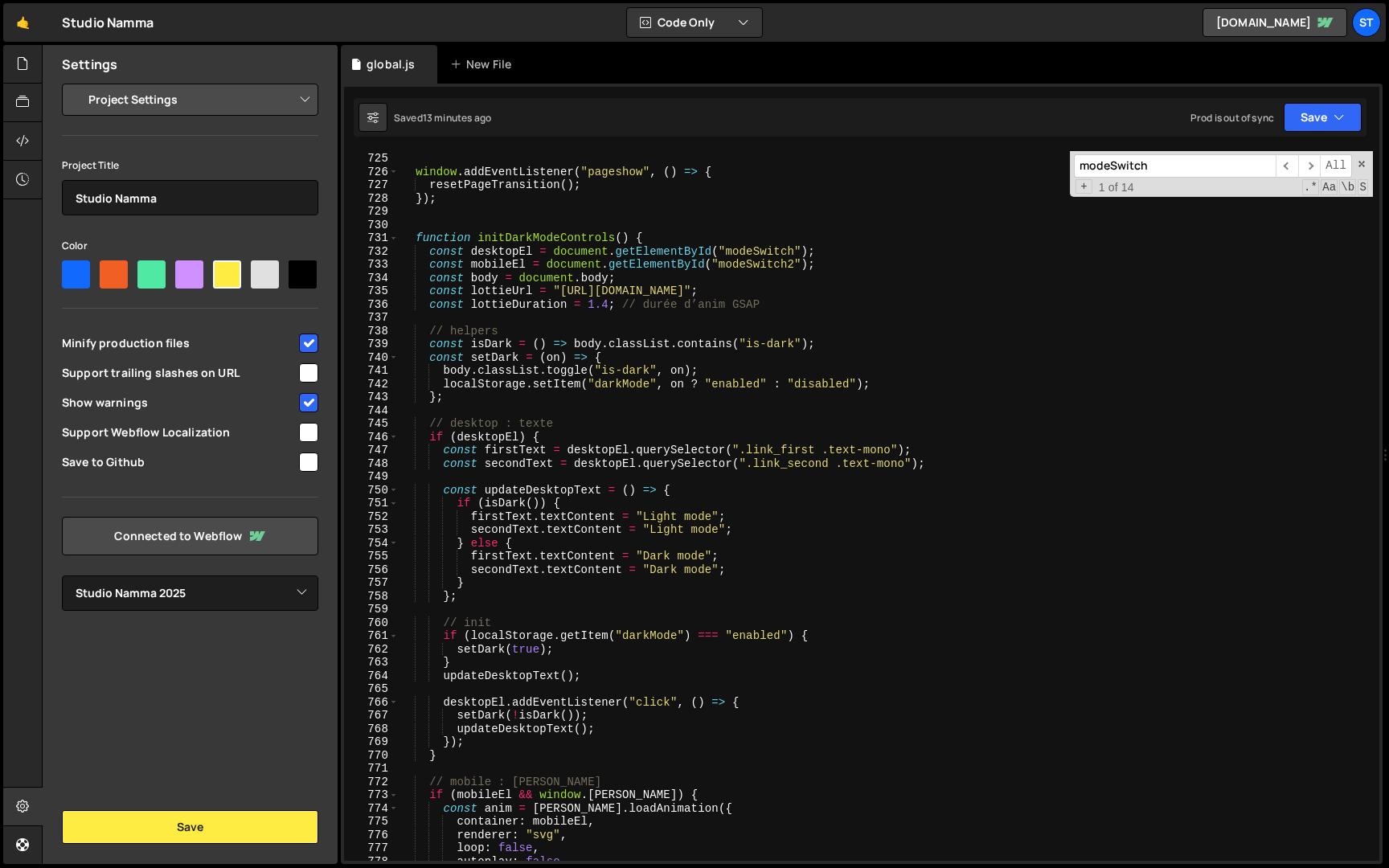
click at [609, 303] on div "} window . addEventListener ( "pageshow" , ( ) => { resetPageTransition ( ) ; }…" at bounding box center [885, 506] width 975 height 736
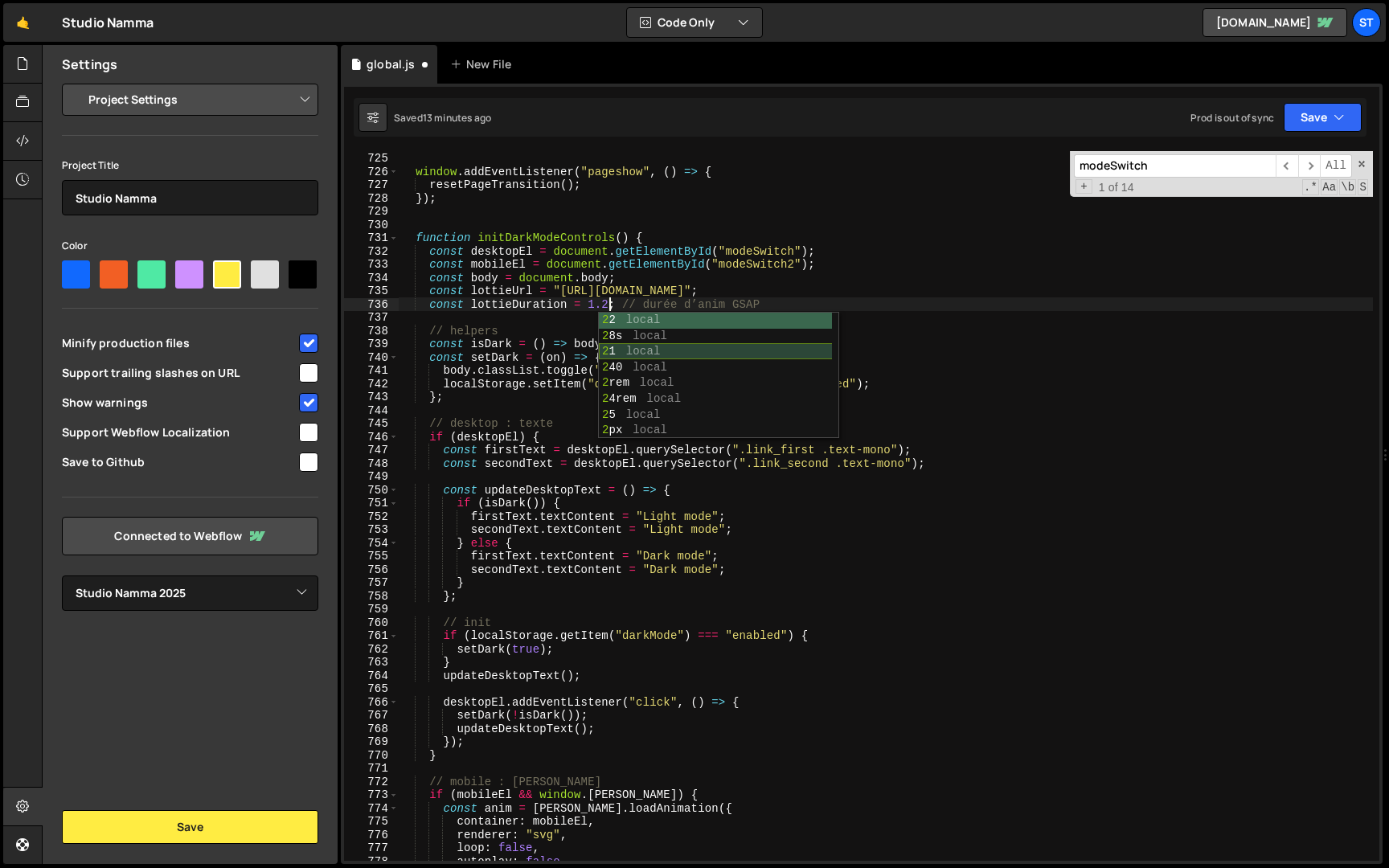
click at [514, 378] on div "} window . addEventListener ( "pageshow" , ( ) => { resetPageTransition ( ) ; }…" at bounding box center [885, 506] width 975 height 736
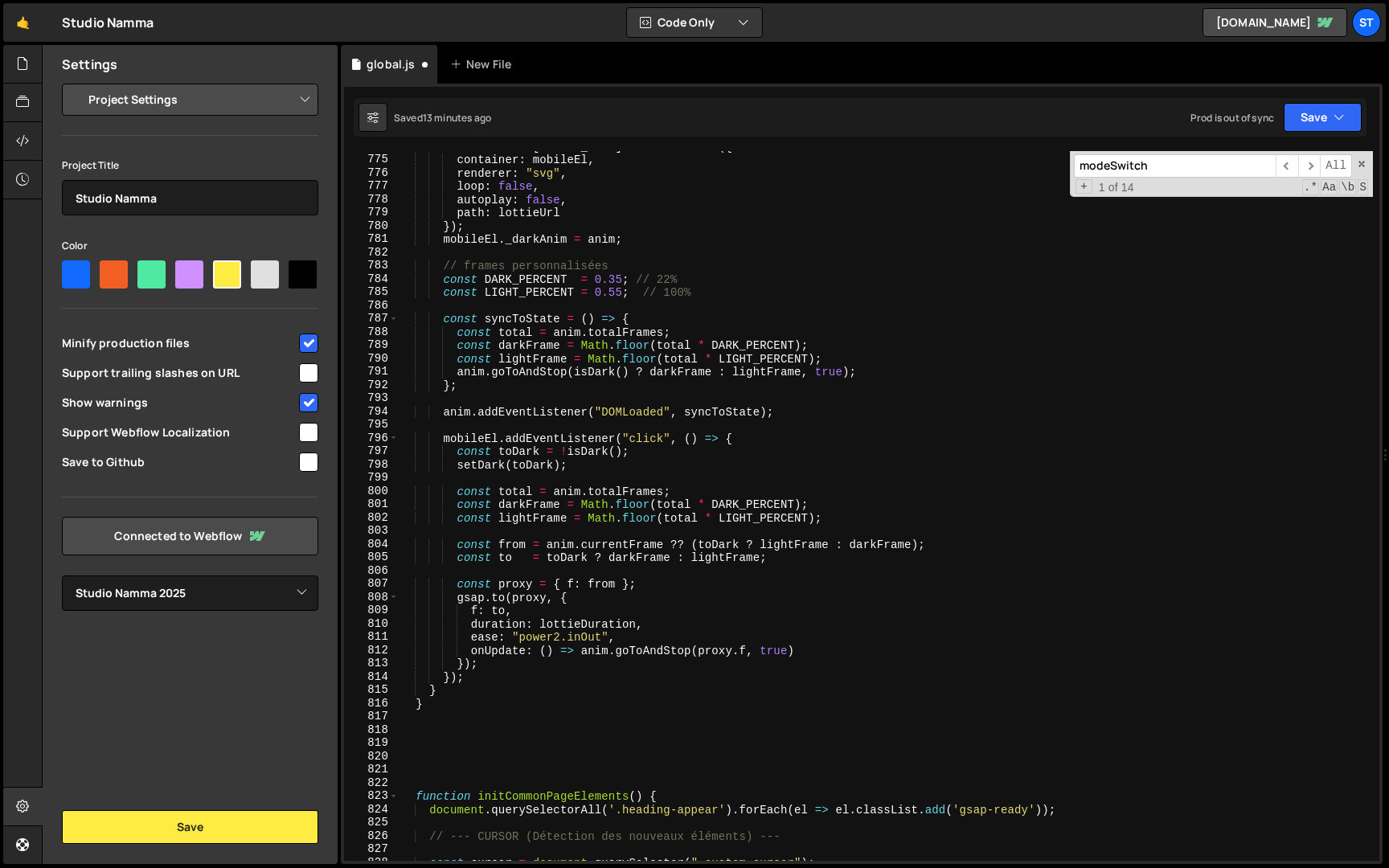
scroll to position [9561, 0]
click at [560, 636] on div "const anim = [PERSON_NAME] . loadAnimation ({ container : mobileEl , renderer :…" at bounding box center [885, 506] width 975 height 736
click at [1346, 111] on button "Save" at bounding box center [1322, 117] width 78 height 29
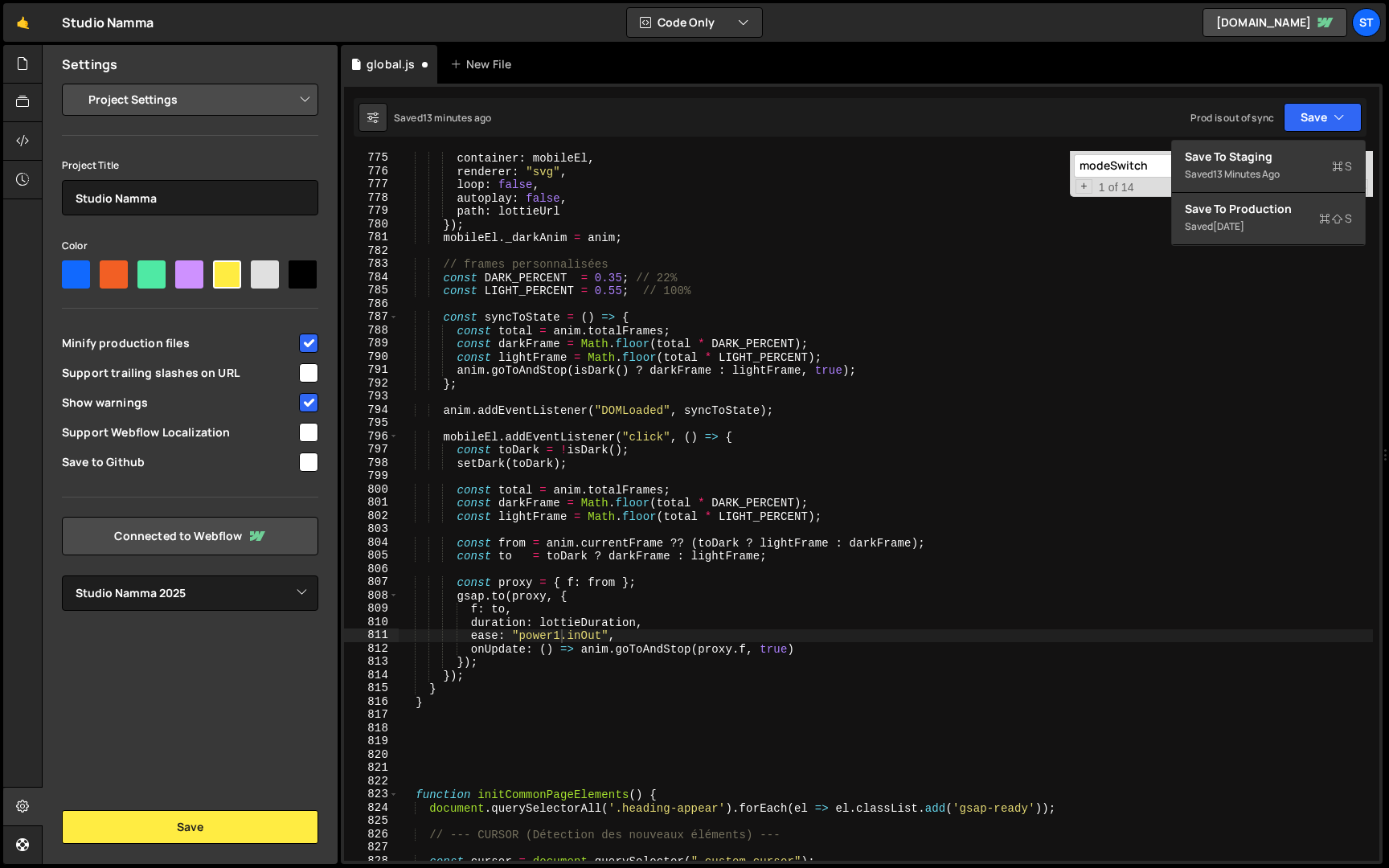
click at [1300, 137] on div "ease: "power1.inOut", 774 775 776 777 778 779 780 781 782 783 784 785 786 787 7…" at bounding box center [861, 474] width 1042 height 781
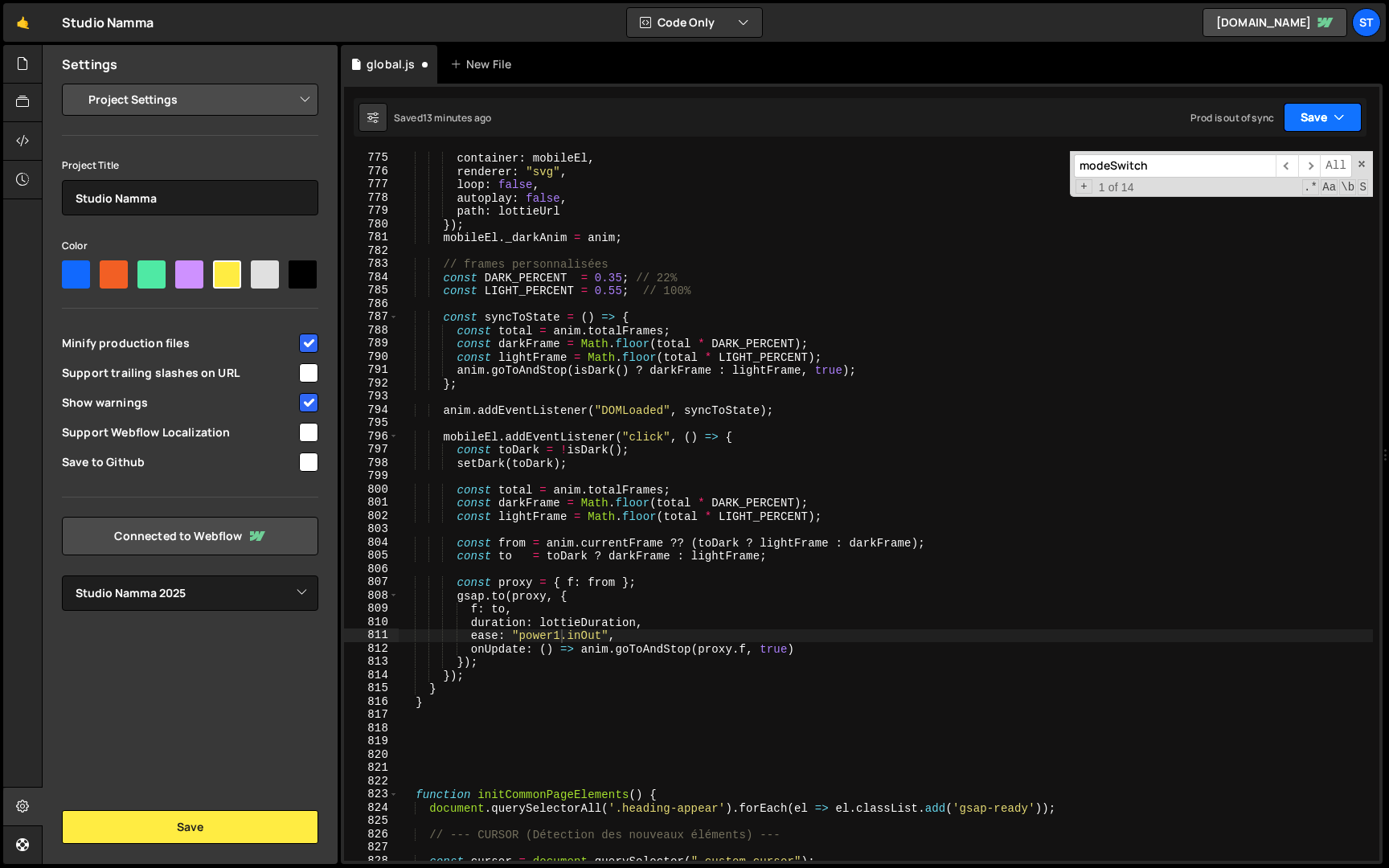
click at [1317, 115] on button "Save" at bounding box center [1322, 117] width 78 height 29
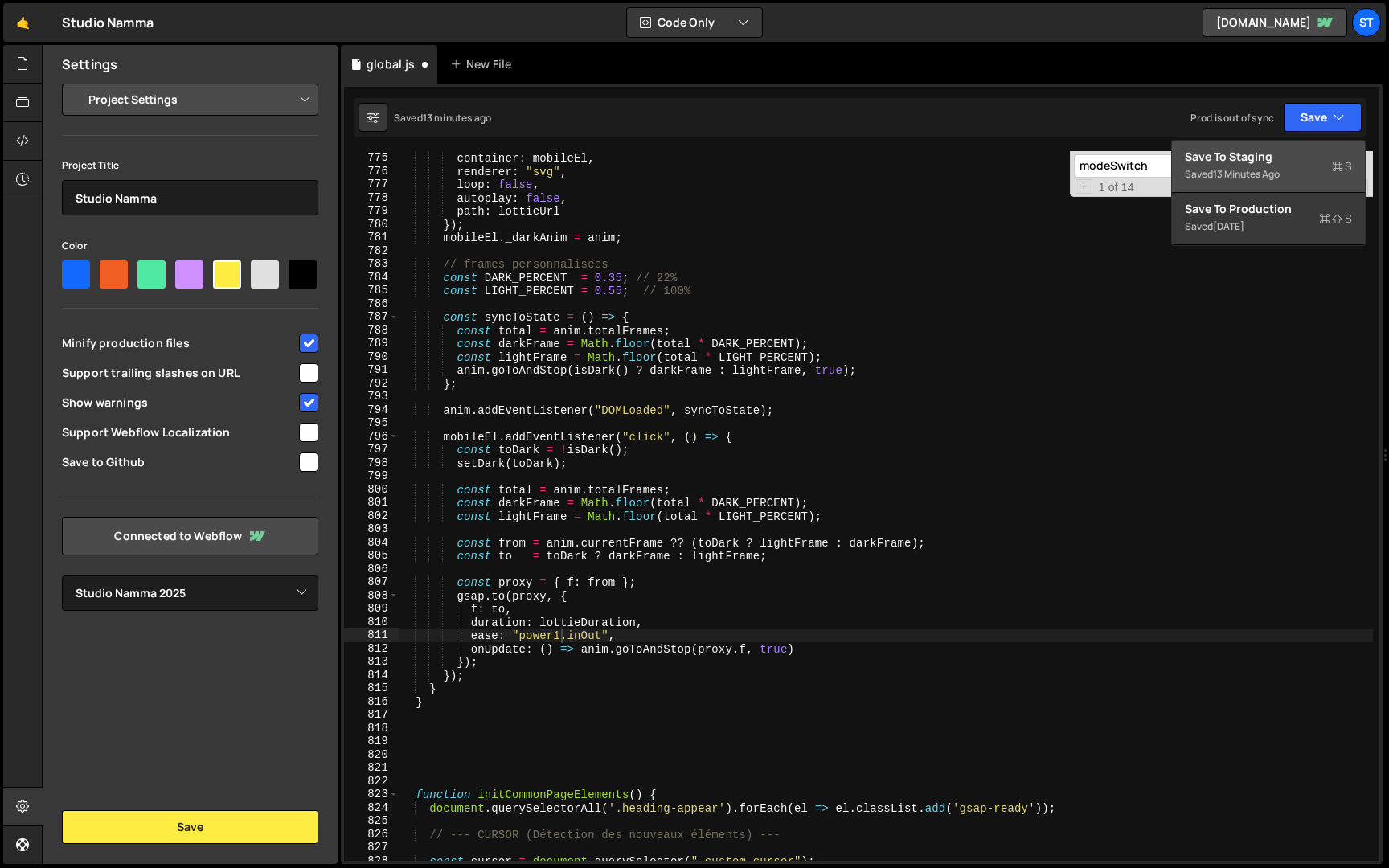
click at [1291, 155] on div "Save to Staging S" at bounding box center [1269, 157] width 167 height 16
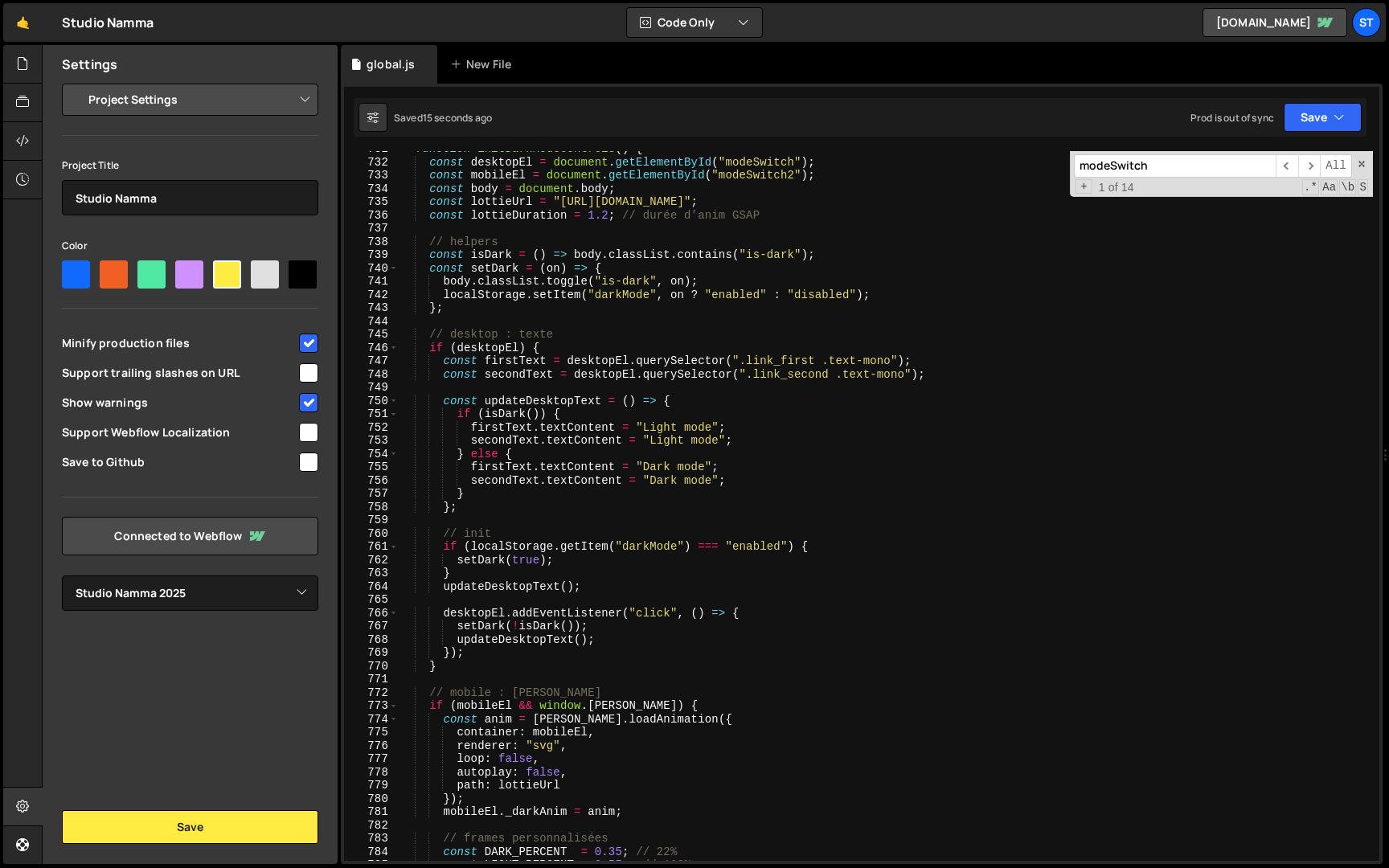
scroll to position [8993, 0]
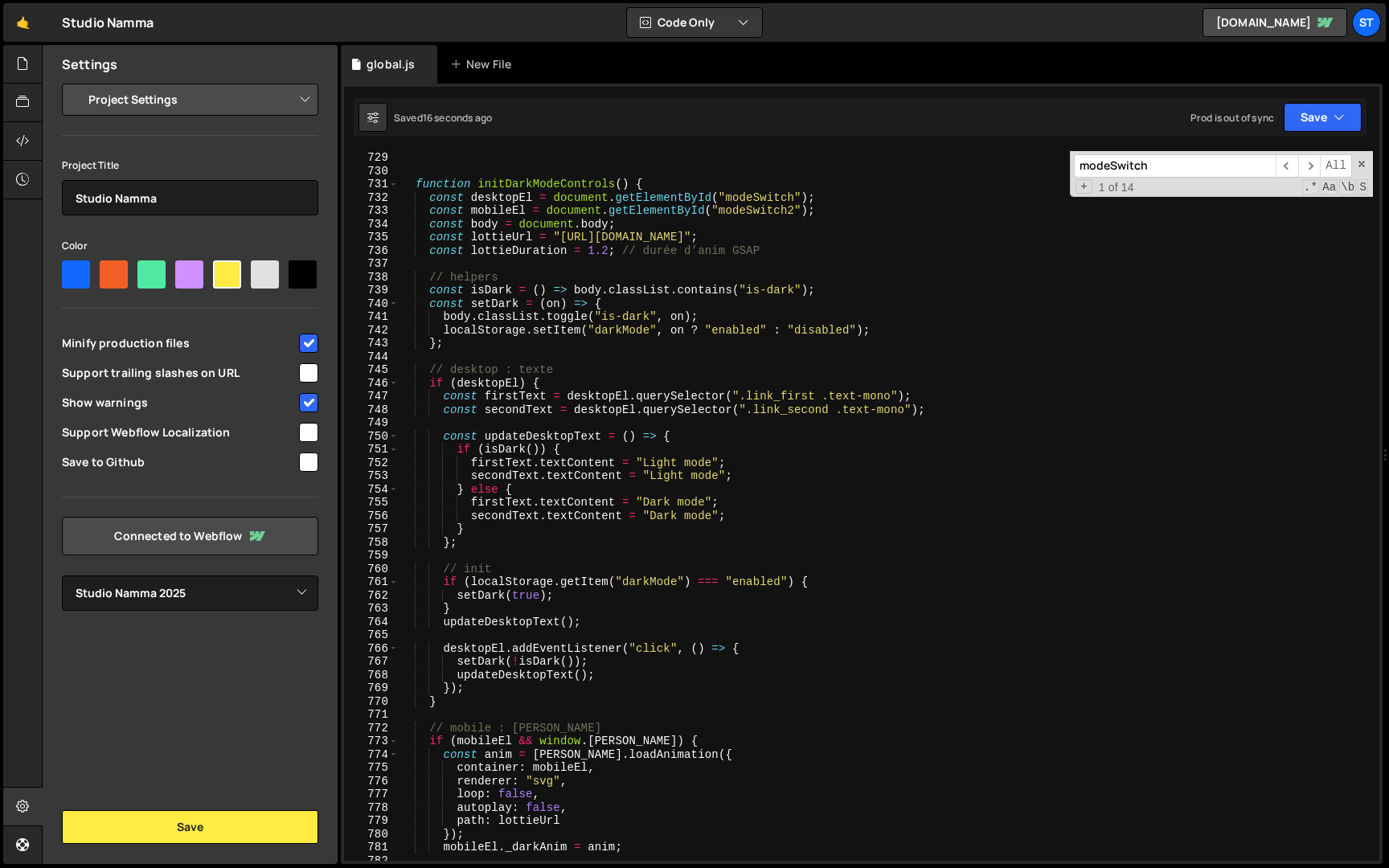
click at [609, 255] on div "function initDarkModeControls ( ) { const desktopEl = document . getElementById…" at bounding box center [885, 518] width 975 height 736
click at [1317, 122] on button "Save" at bounding box center [1322, 117] width 78 height 29
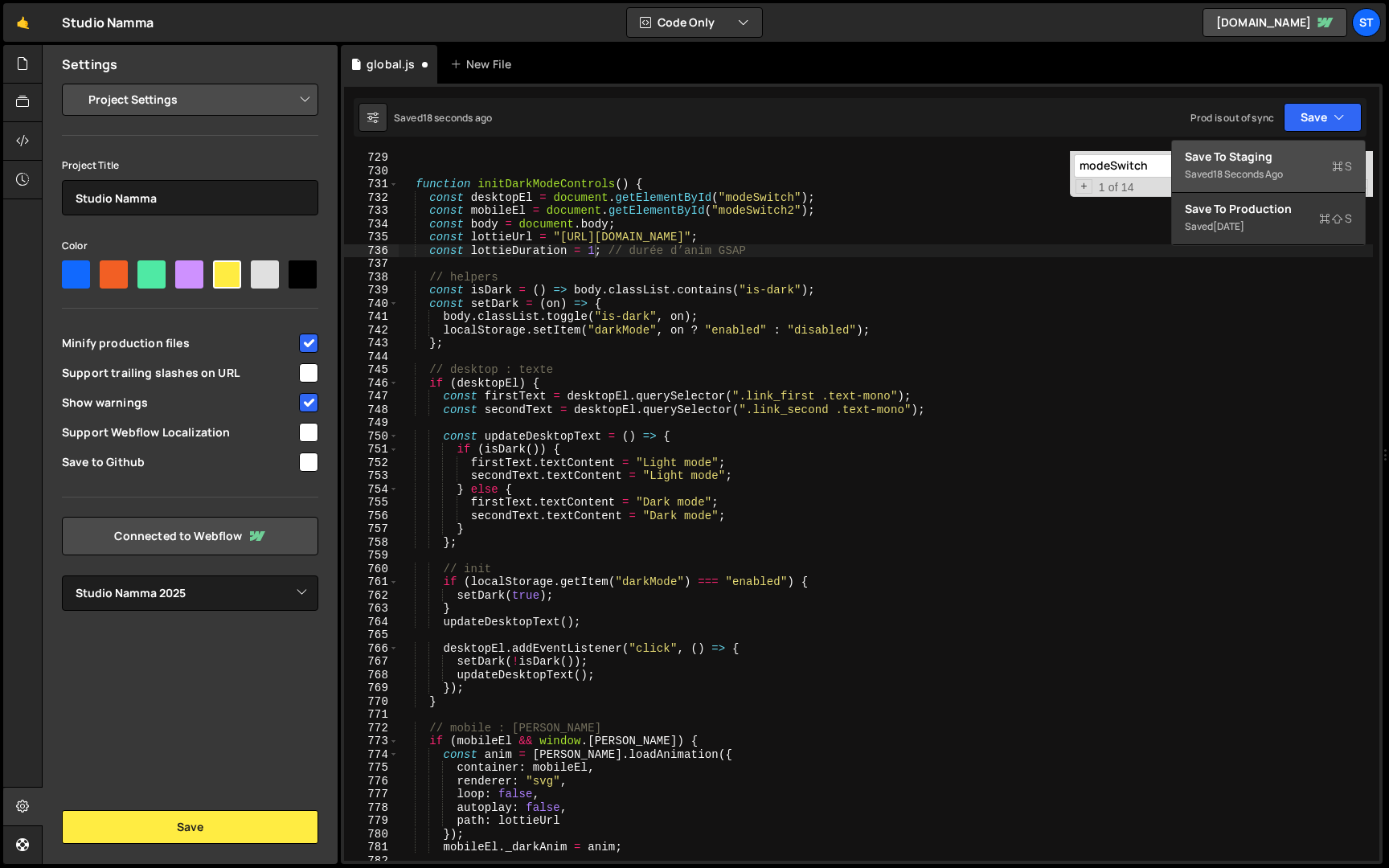
click at [1266, 152] on div "Save to Staging S" at bounding box center [1269, 157] width 167 height 16
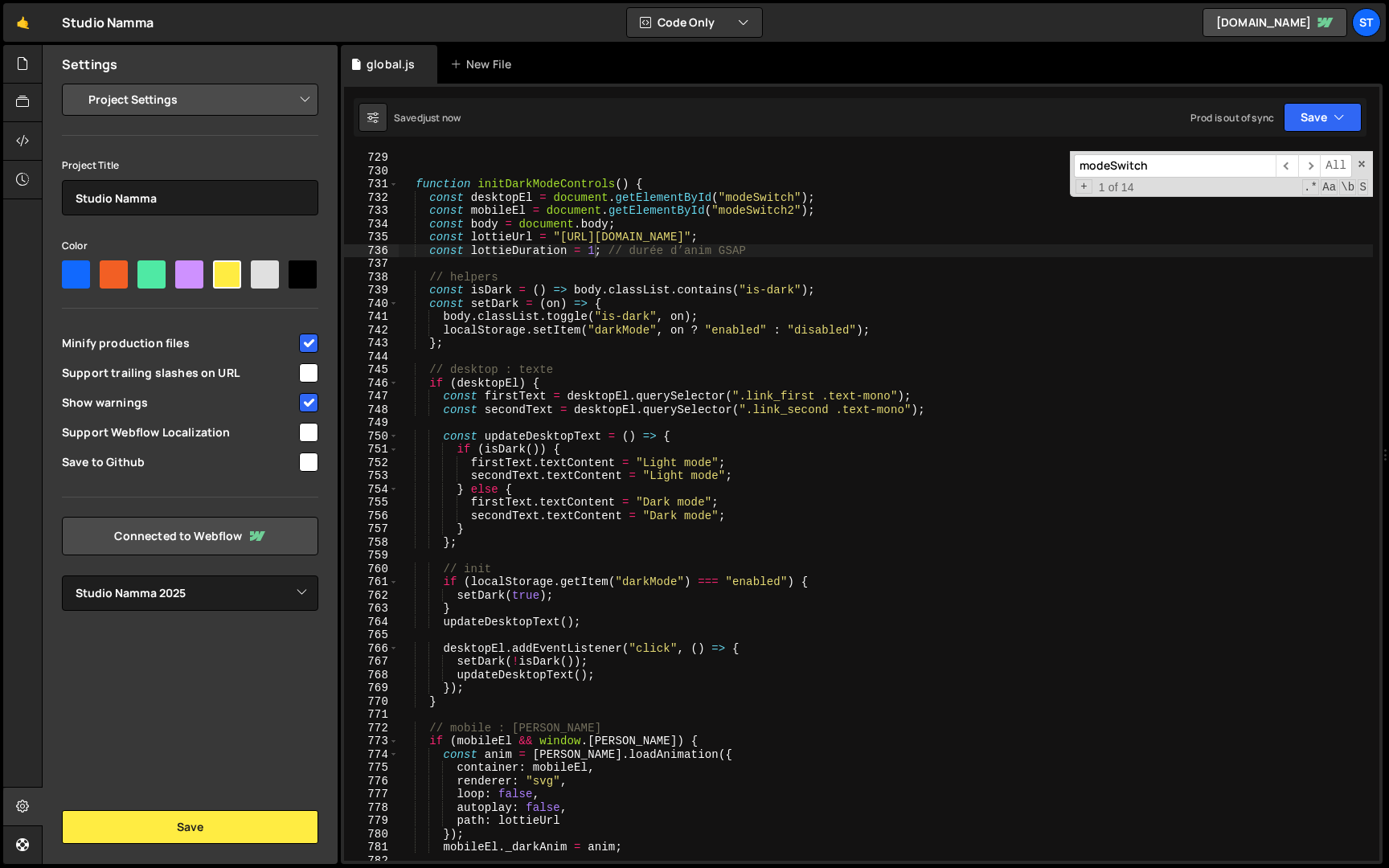
click at [596, 244] on div "function initDarkModeControls ( ) { const desktopEl = document . getElementById…" at bounding box center [885, 518] width 975 height 736
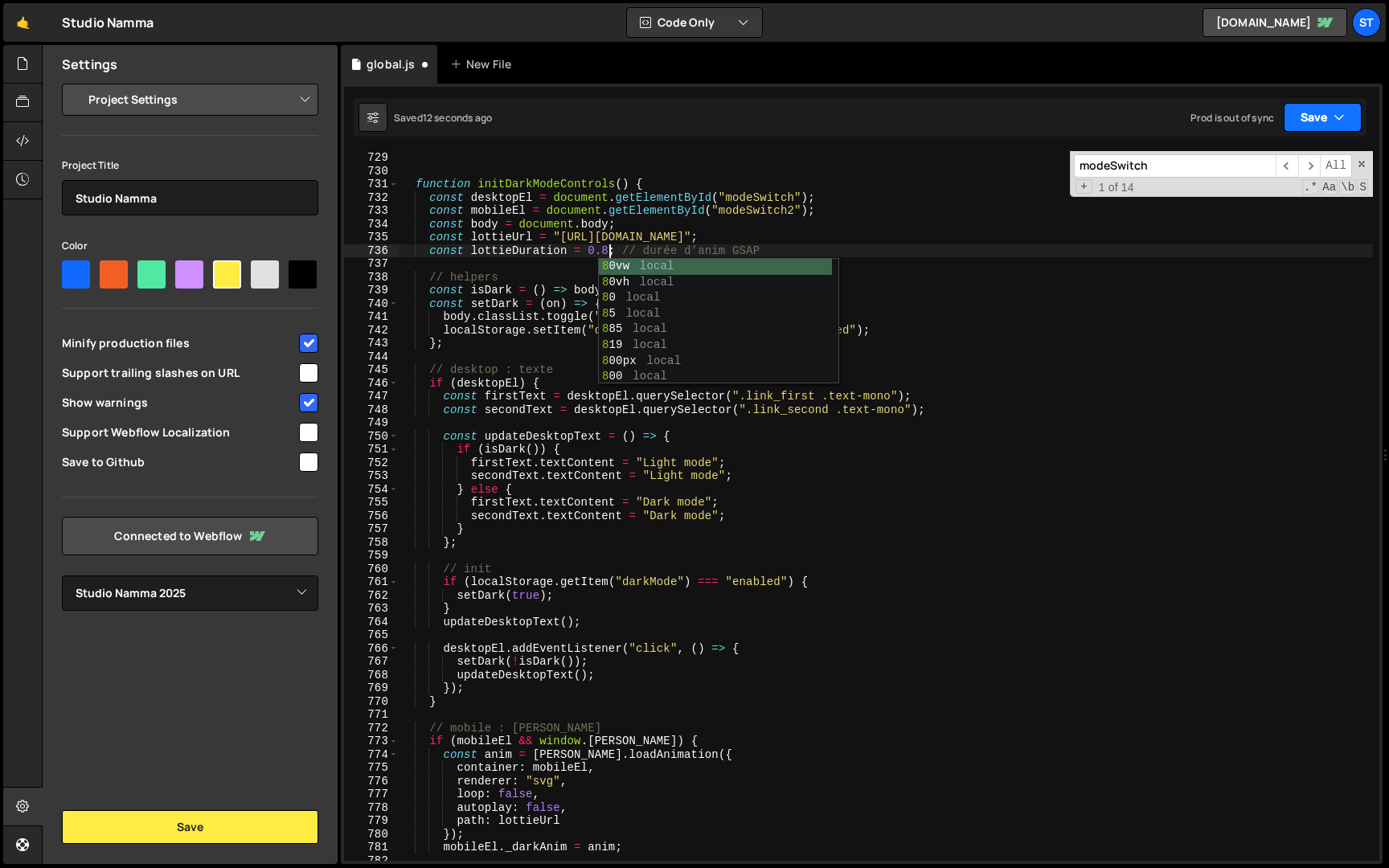
type textarea "const lottieDuration = 0.8; // durée d’anim GSAP"
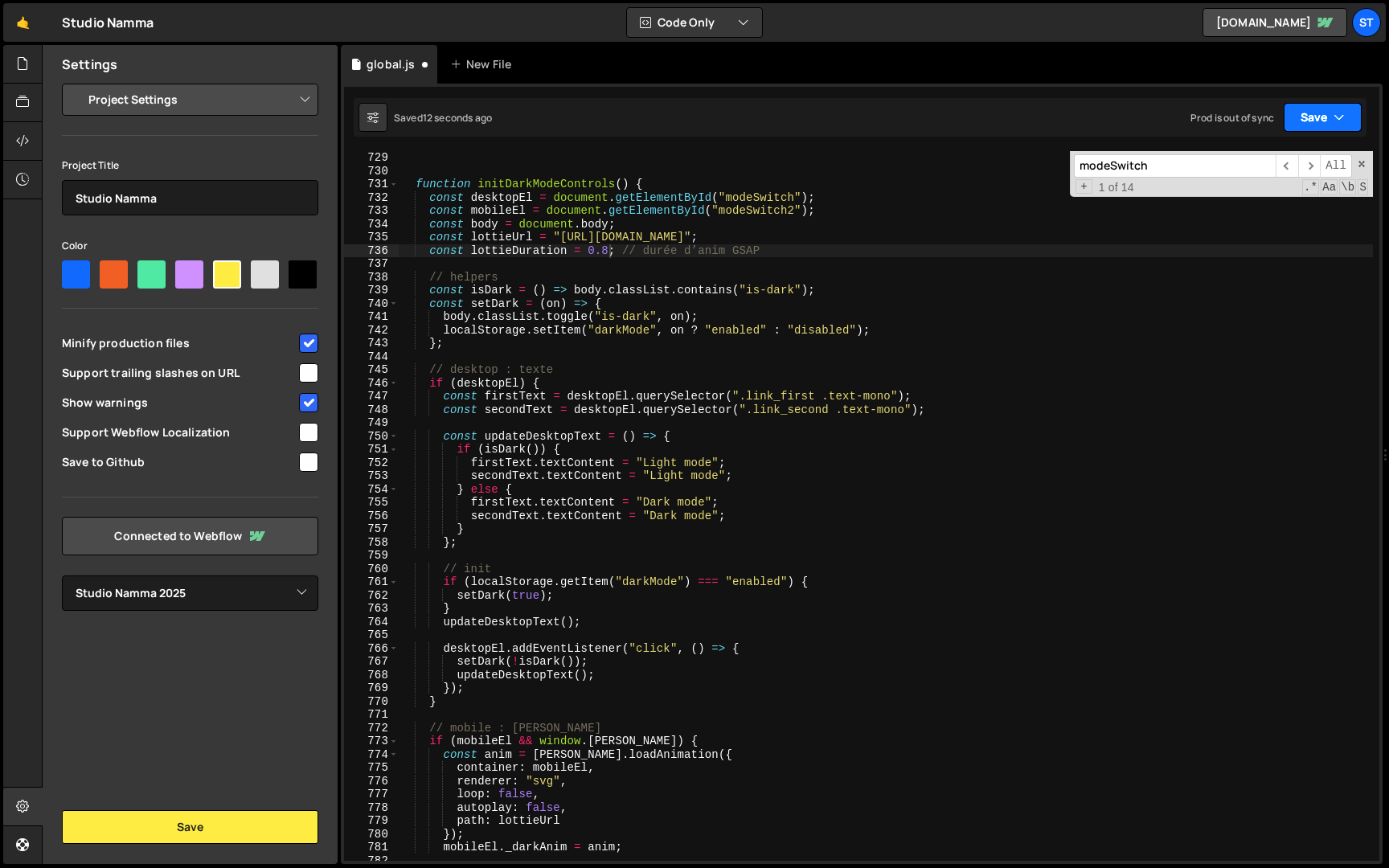
click at [1337, 119] on icon "button" at bounding box center [1339, 117] width 11 height 16
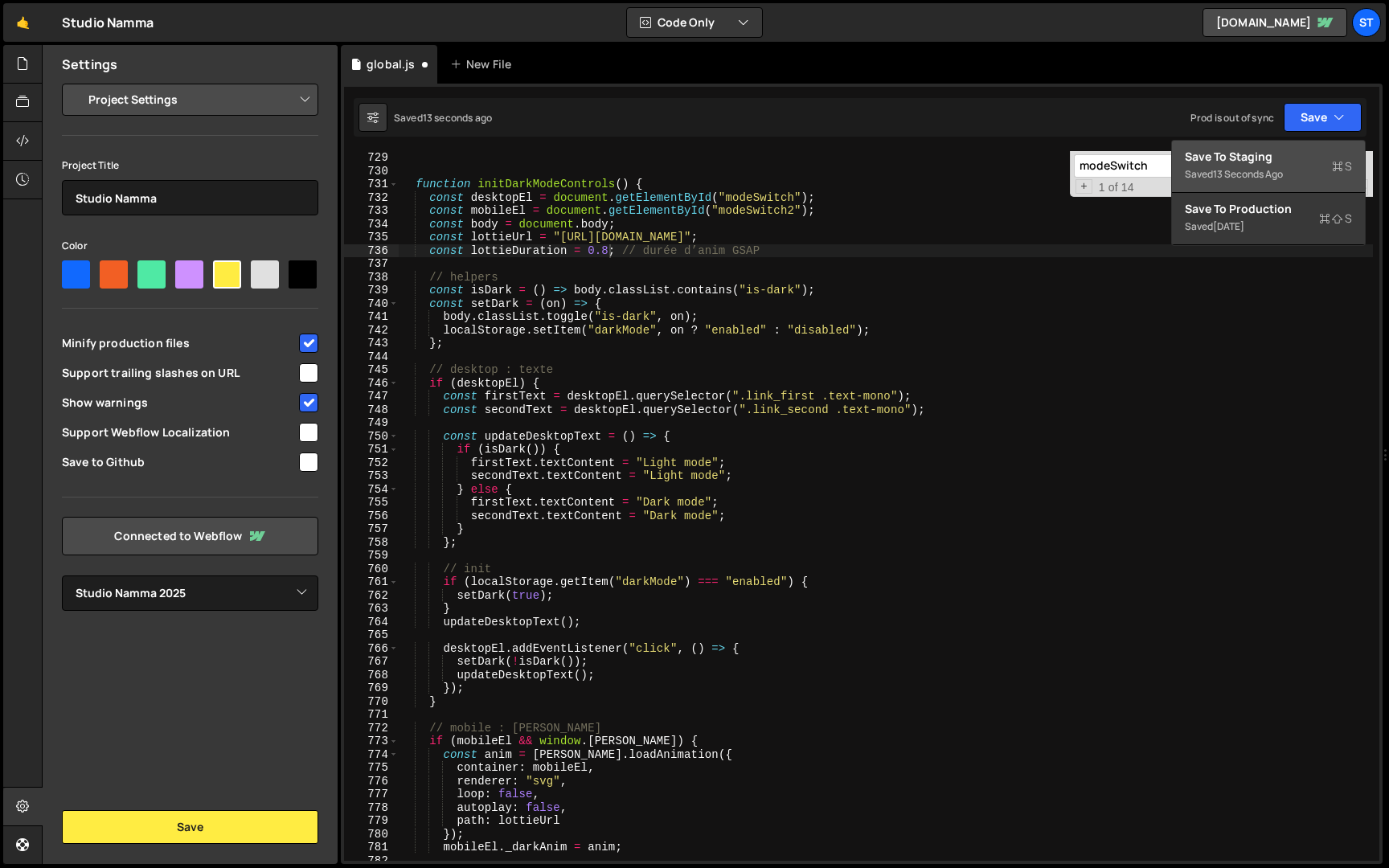
click at [1284, 167] on div "Saved 13 seconds ago" at bounding box center [1269, 174] width 167 height 19
